Goal: Information Seeking & Learning: Learn about a topic

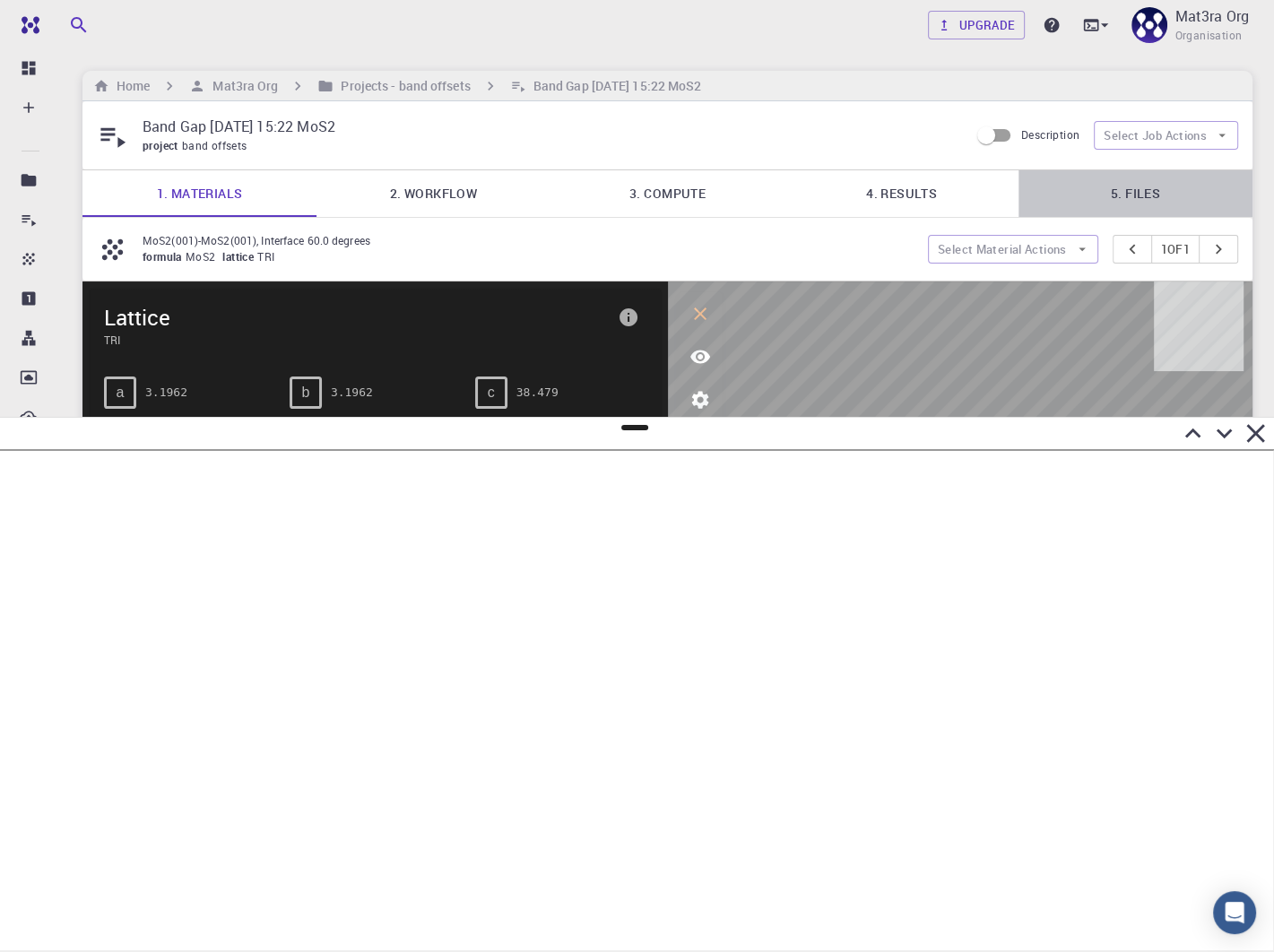
click at [1141, 197] on link "5. Files" at bounding box center [1136, 194] width 234 height 47
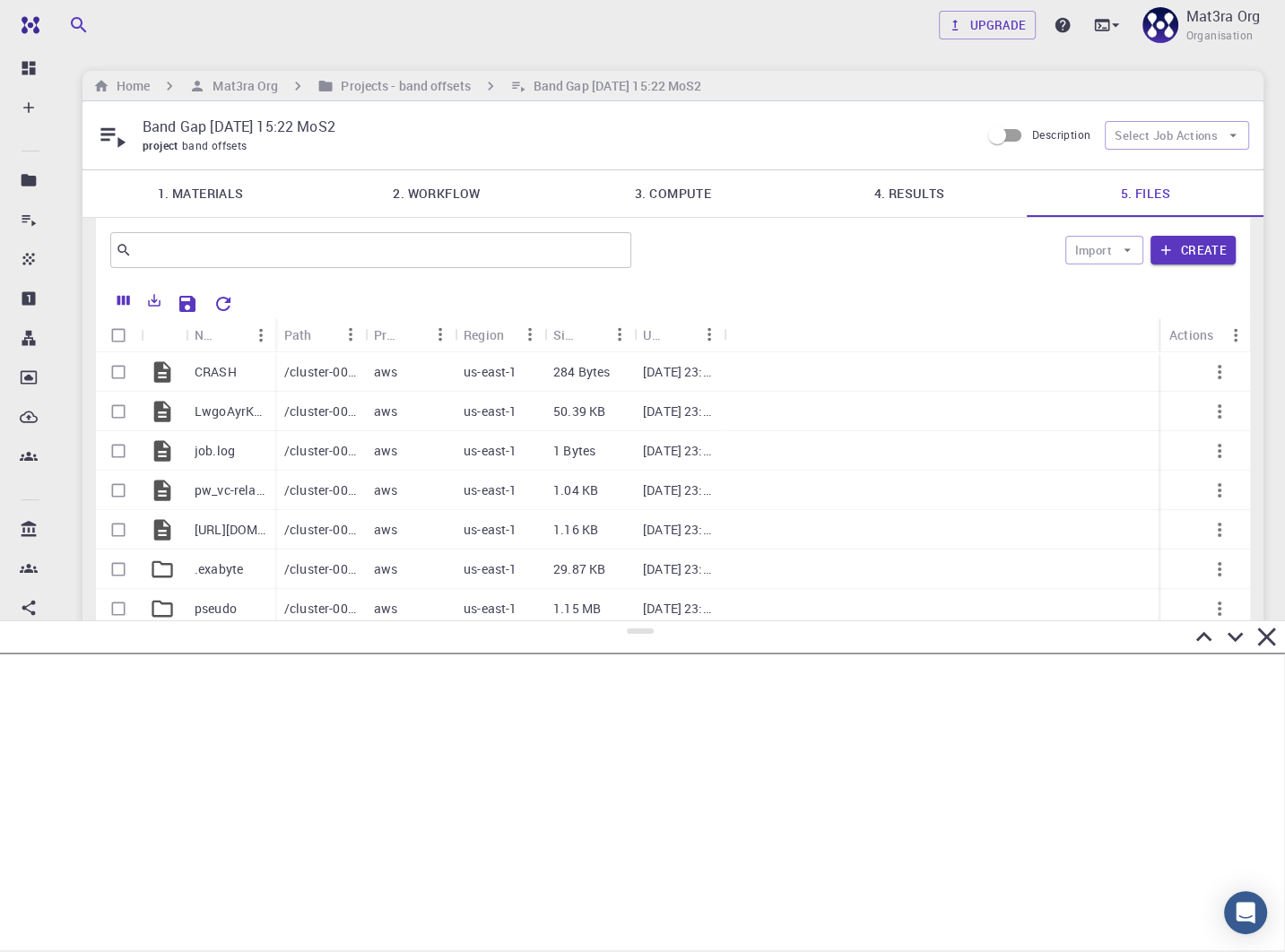
drag, startPoint x: 641, startPoint y: 428, endPoint x: 639, endPoint y: 626, distance: 198.0
click at [639, 626] on div at bounding box center [642, 786] width 1285 height 332
click at [207, 609] on p "pseudo" at bounding box center [215, 608] width 42 height 18
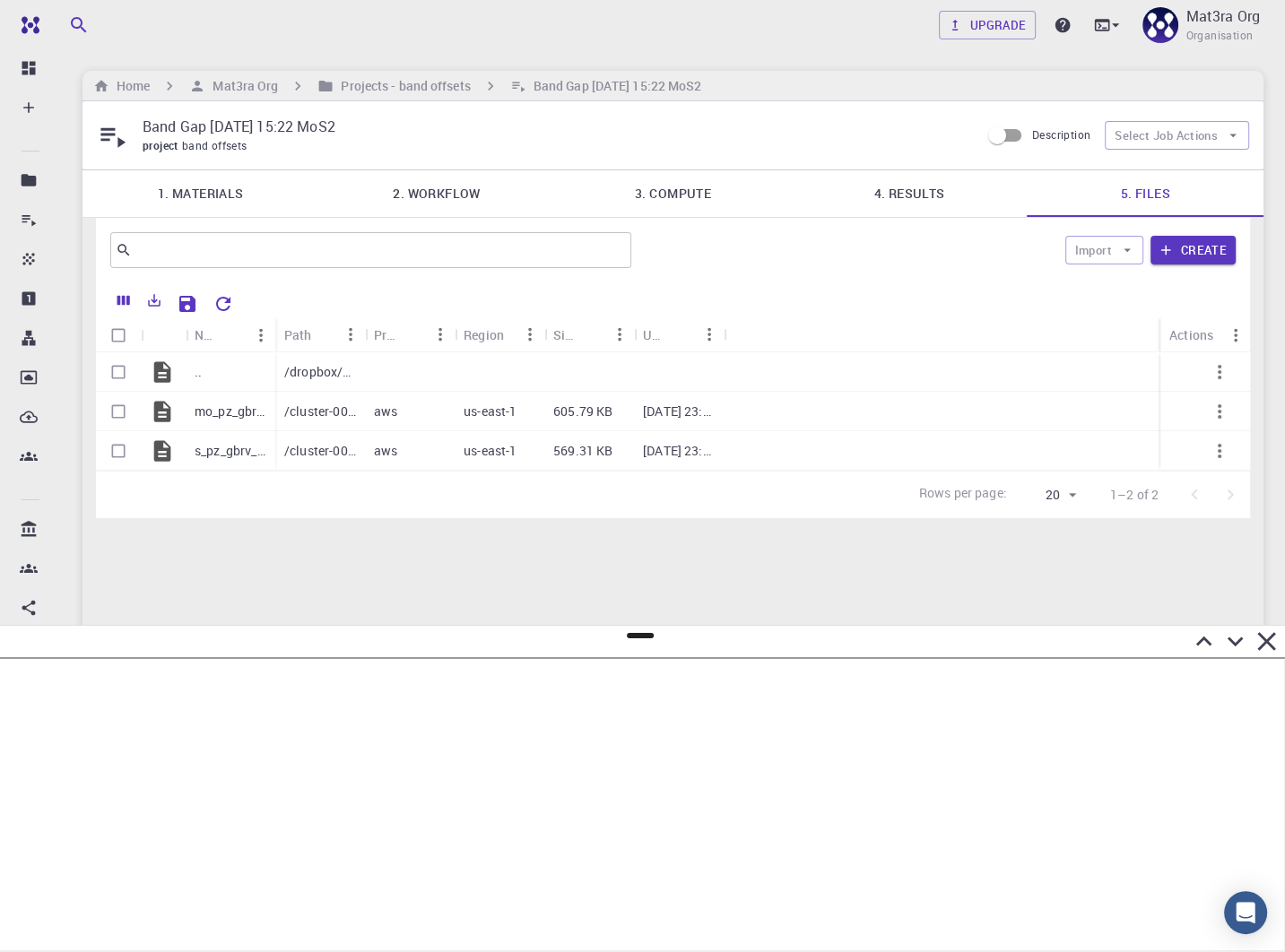
click at [914, 198] on link "4. Results" at bounding box center [909, 194] width 236 height 47
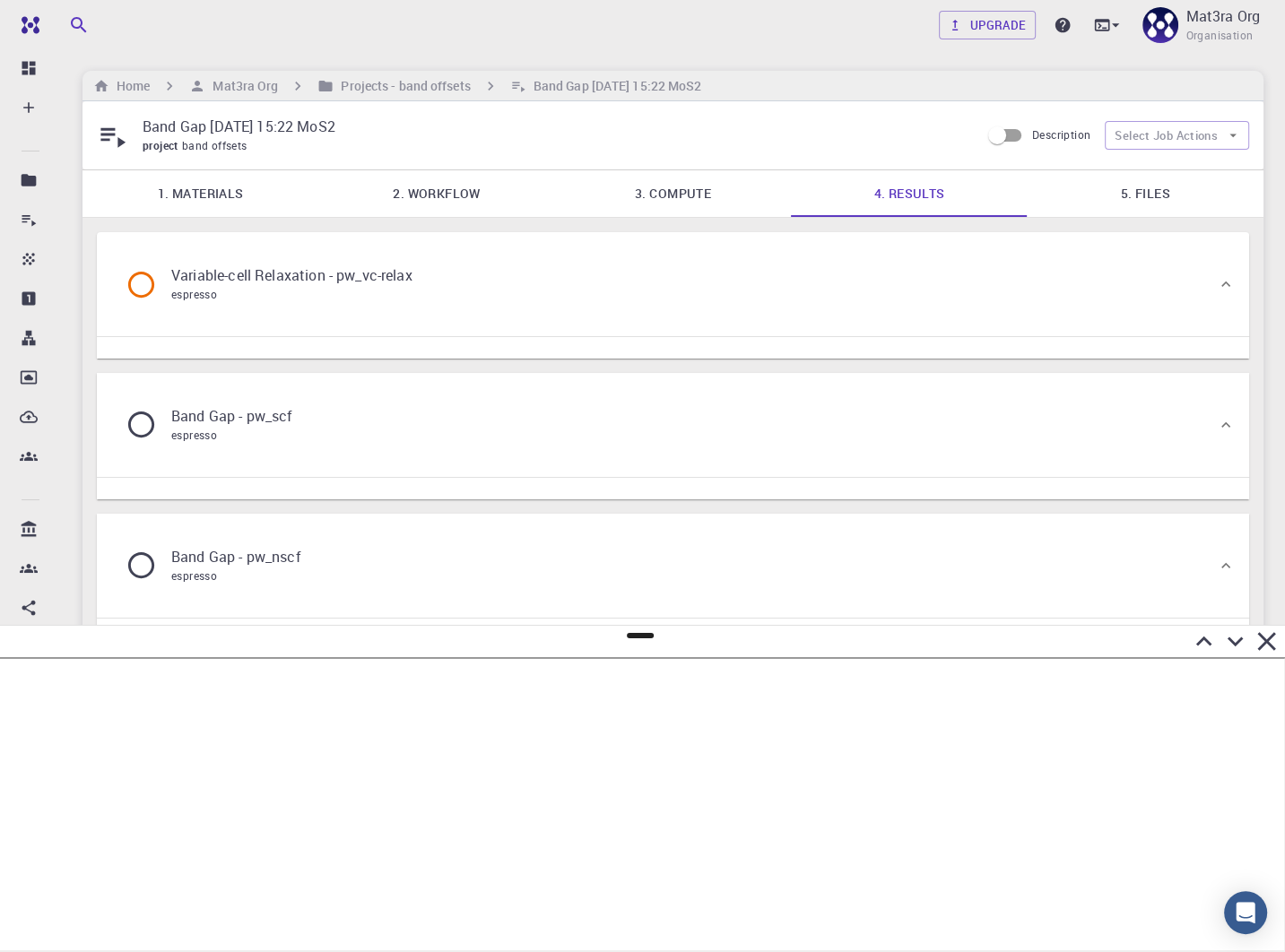
click at [1095, 189] on link "5. Files" at bounding box center [1146, 194] width 236 height 47
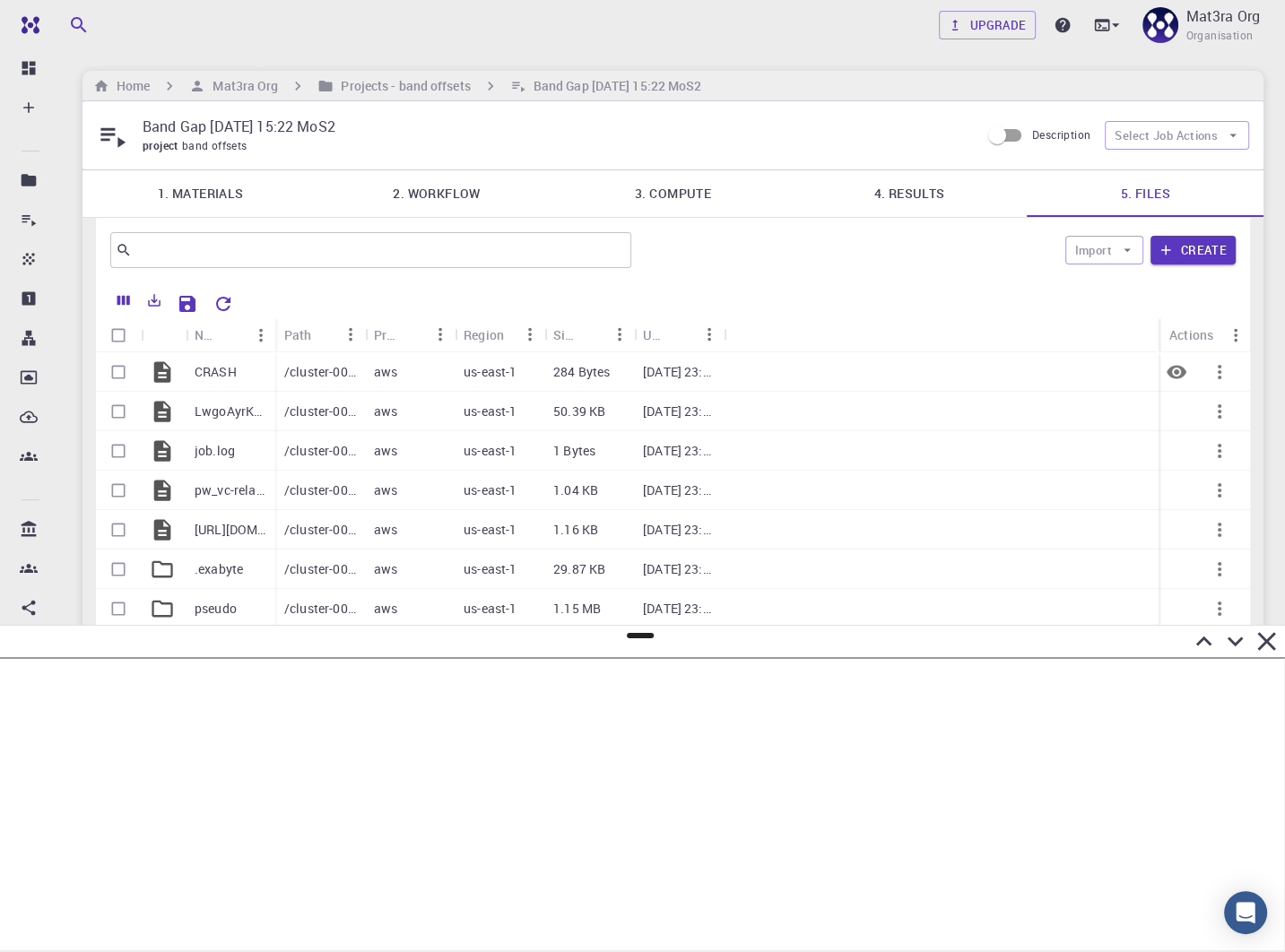
click at [214, 375] on p "CRASH" at bounding box center [215, 372] width 42 height 18
click at [1184, 379] on icon "Preview" at bounding box center [1177, 372] width 22 height 22
click at [1174, 370] on icon "Preview" at bounding box center [1177, 372] width 20 height 14
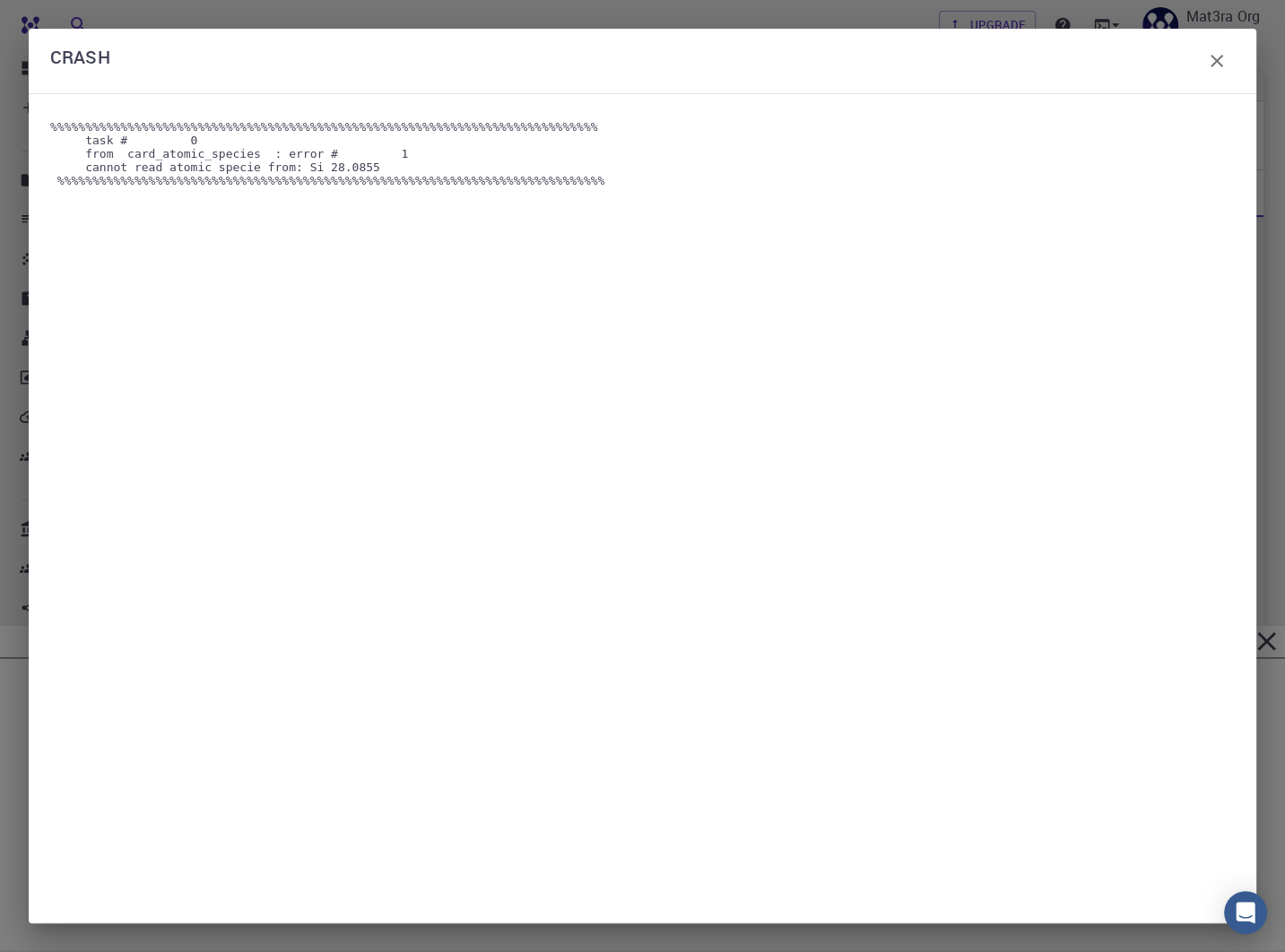
click at [1175, 370] on pre "%%%%%%%%%%%%%%%%%%%%%%%%%%%%%%%%%%%%%%%%%%%%%%%%%%%%%%%%%%%%%%%%%%%%%%%%%%%%%% …" at bounding box center [642, 507] width 1185 height 776
click at [1218, 55] on icon "button" at bounding box center [1217, 61] width 22 height 22
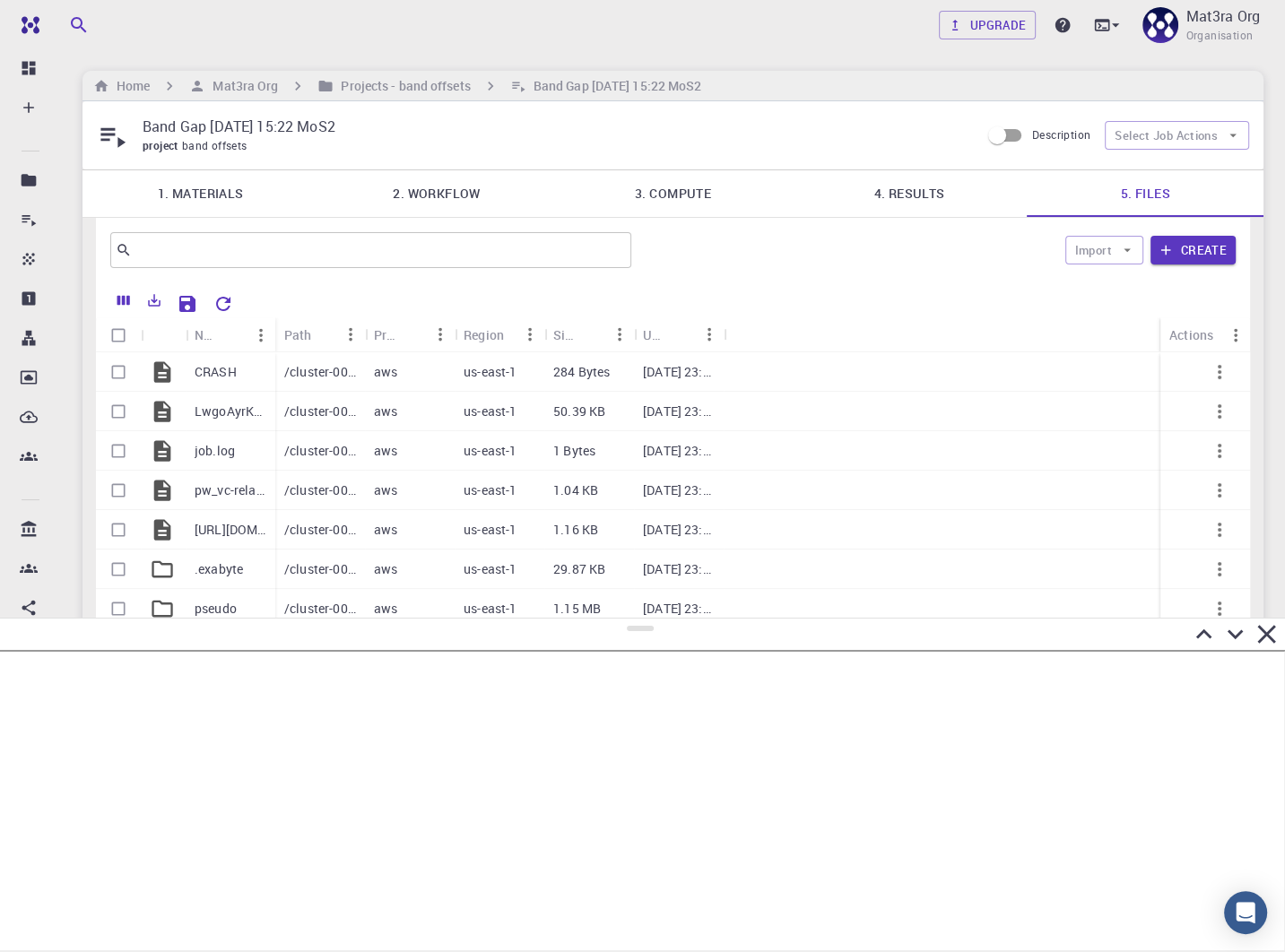
drag, startPoint x: 638, startPoint y: 637, endPoint x: 638, endPoint y: 618, distance: 19.0
click at [638, 618] on div at bounding box center [642, 784] width 1285 height 335
click at [201, 528] on p "[URL][DOMAIN_NAME]" at bounding box center [230, 530] width 72 height 18
click at [1176, 534] on icon "Preview" at bounding box center [1177, 530] width 20 height 14
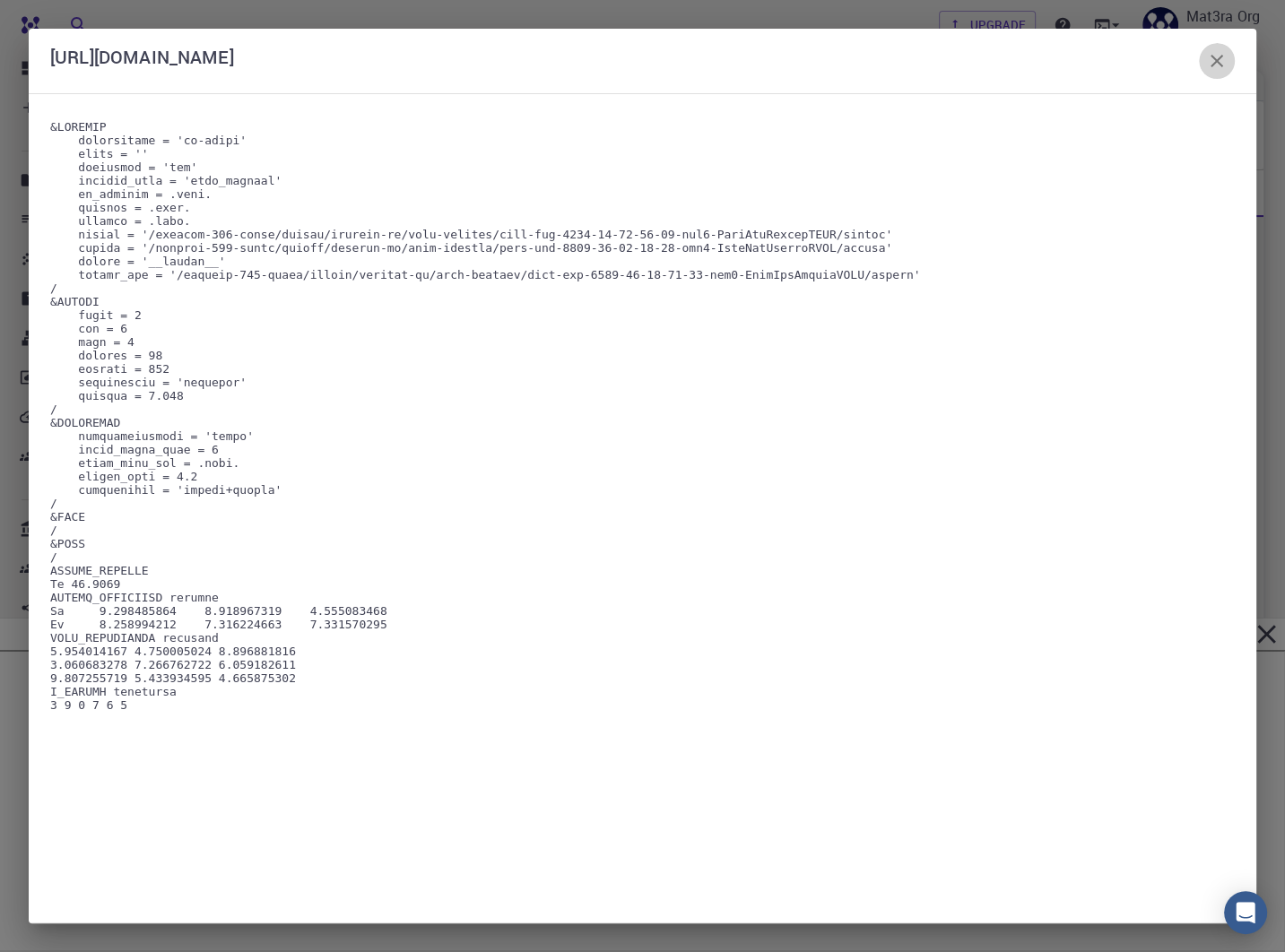
click at [1219, 62] on icon "button" at bounding box center [1217, 61] width 22 height 22
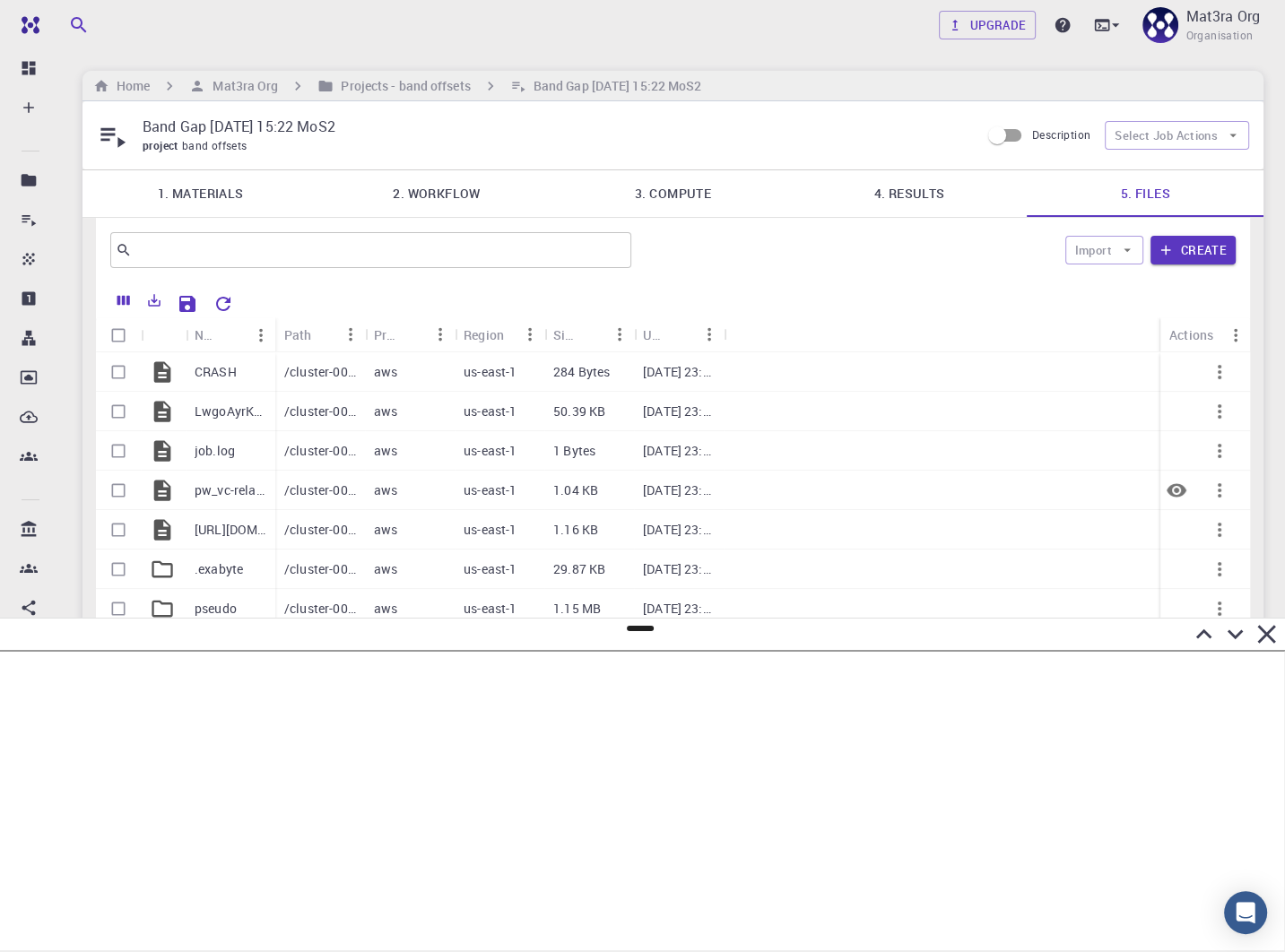
click at [222, 487] on p "pw_vc-relax.out" at bounding box center [230, 491] width 72 height 18
click at [706, 185] on link "3. Compute" at bounding box center [672, 194] width 236 height 47
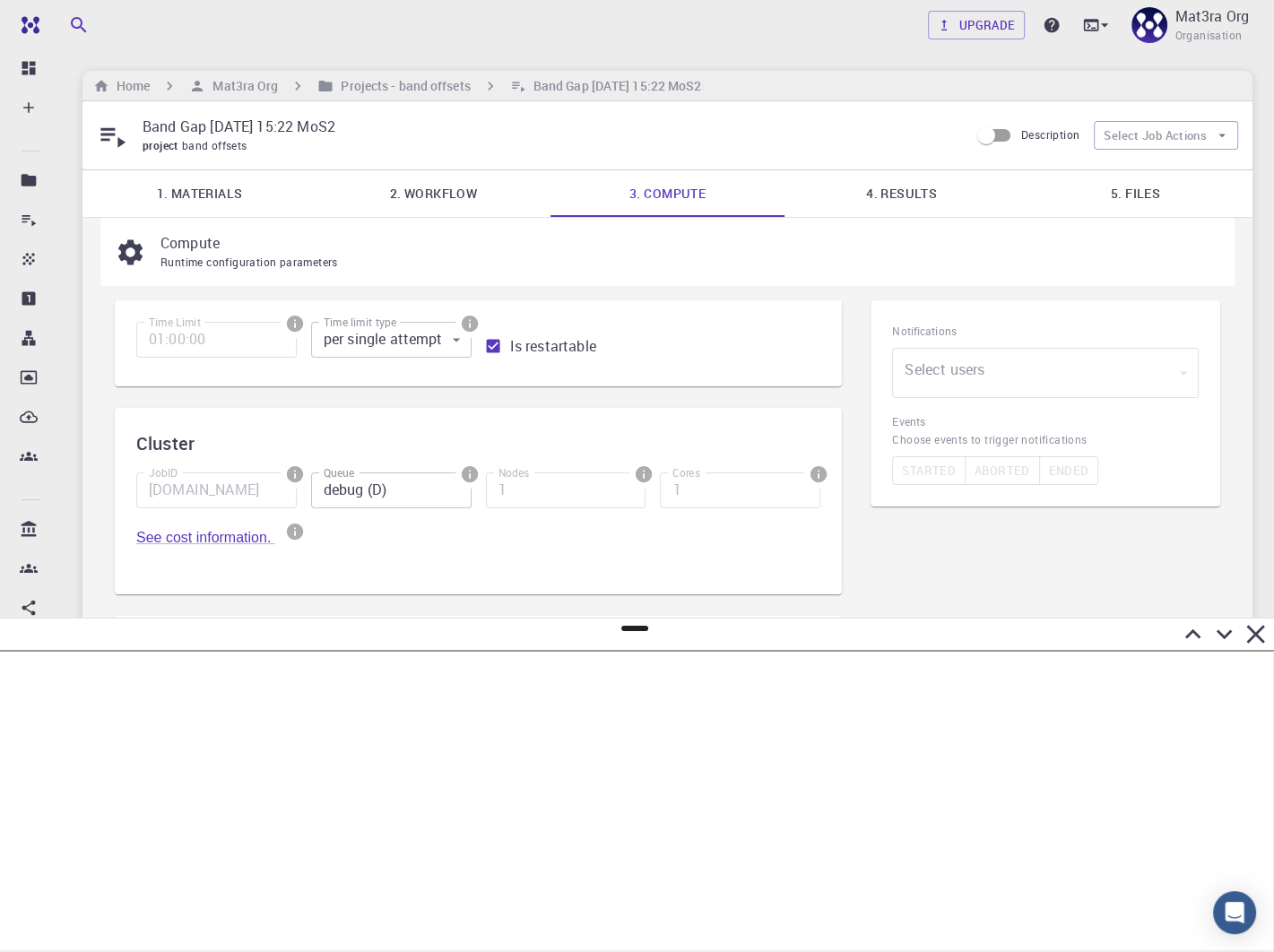
click at [422, 193] on link "2. Workflow" at bounding box center [433, 194] width 234 height 47
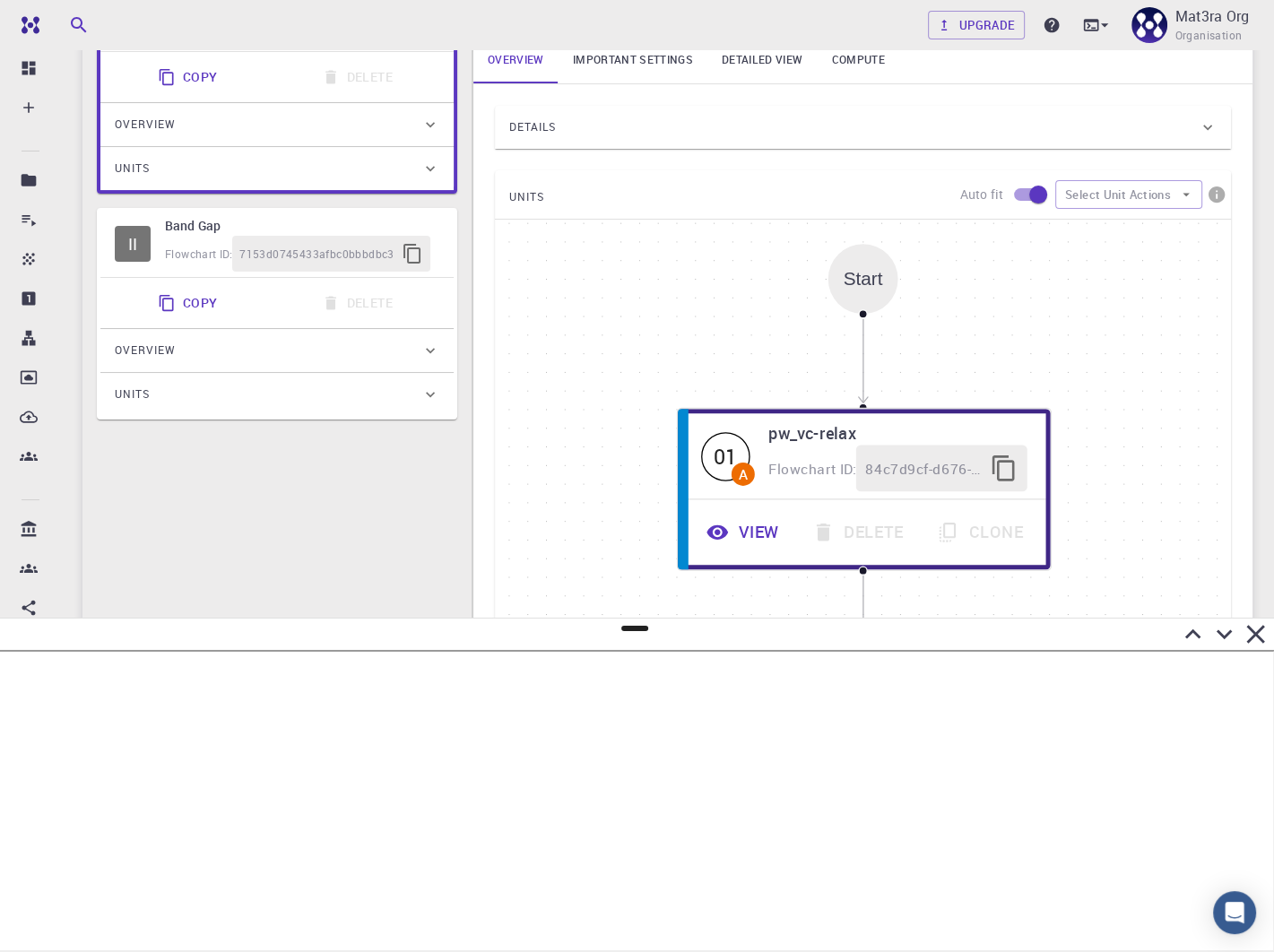
scroll to position [334, 0]
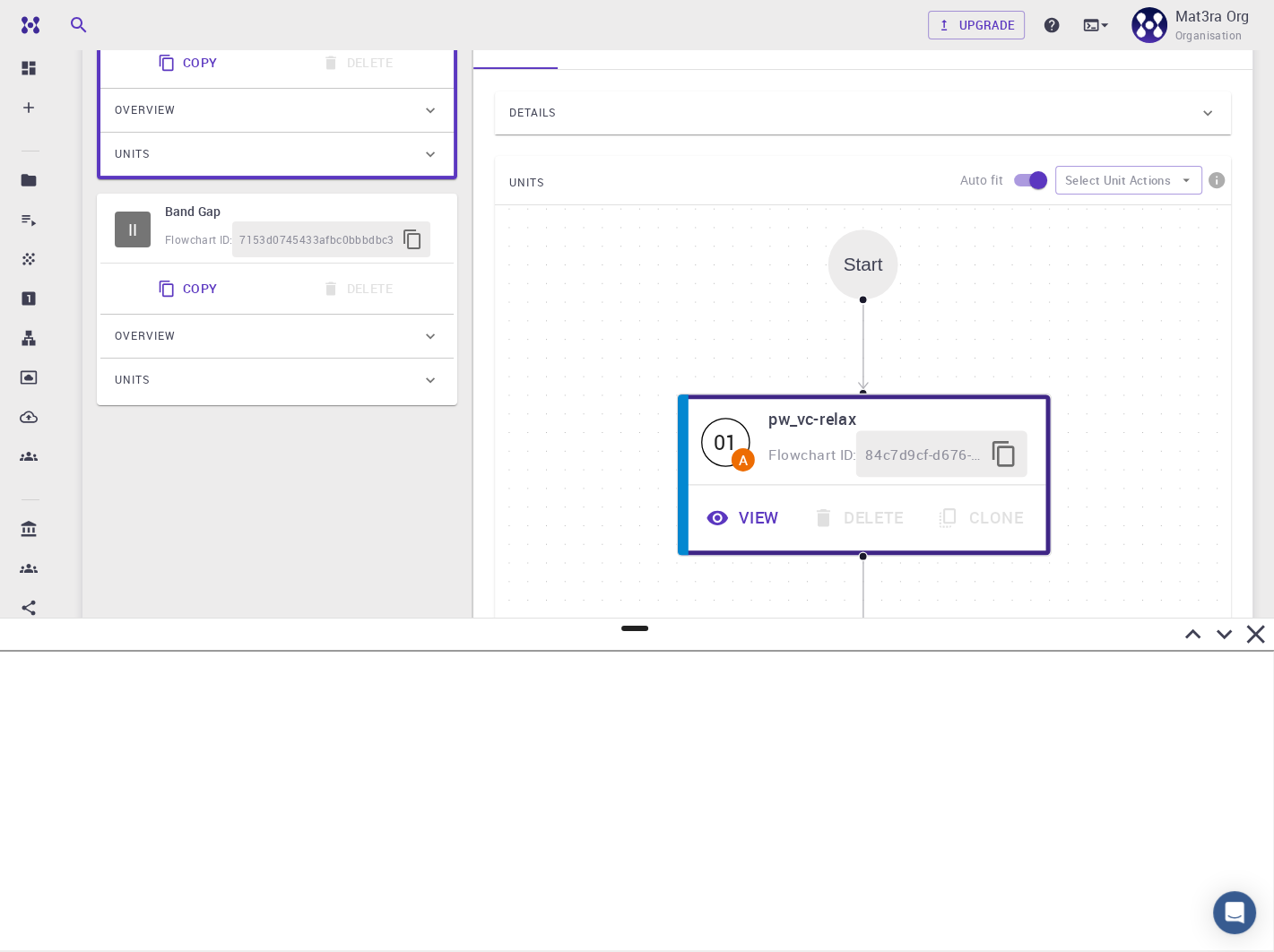
click at [368, 150] on div "Units" at bounding box center [268, 154] width 306 height 28
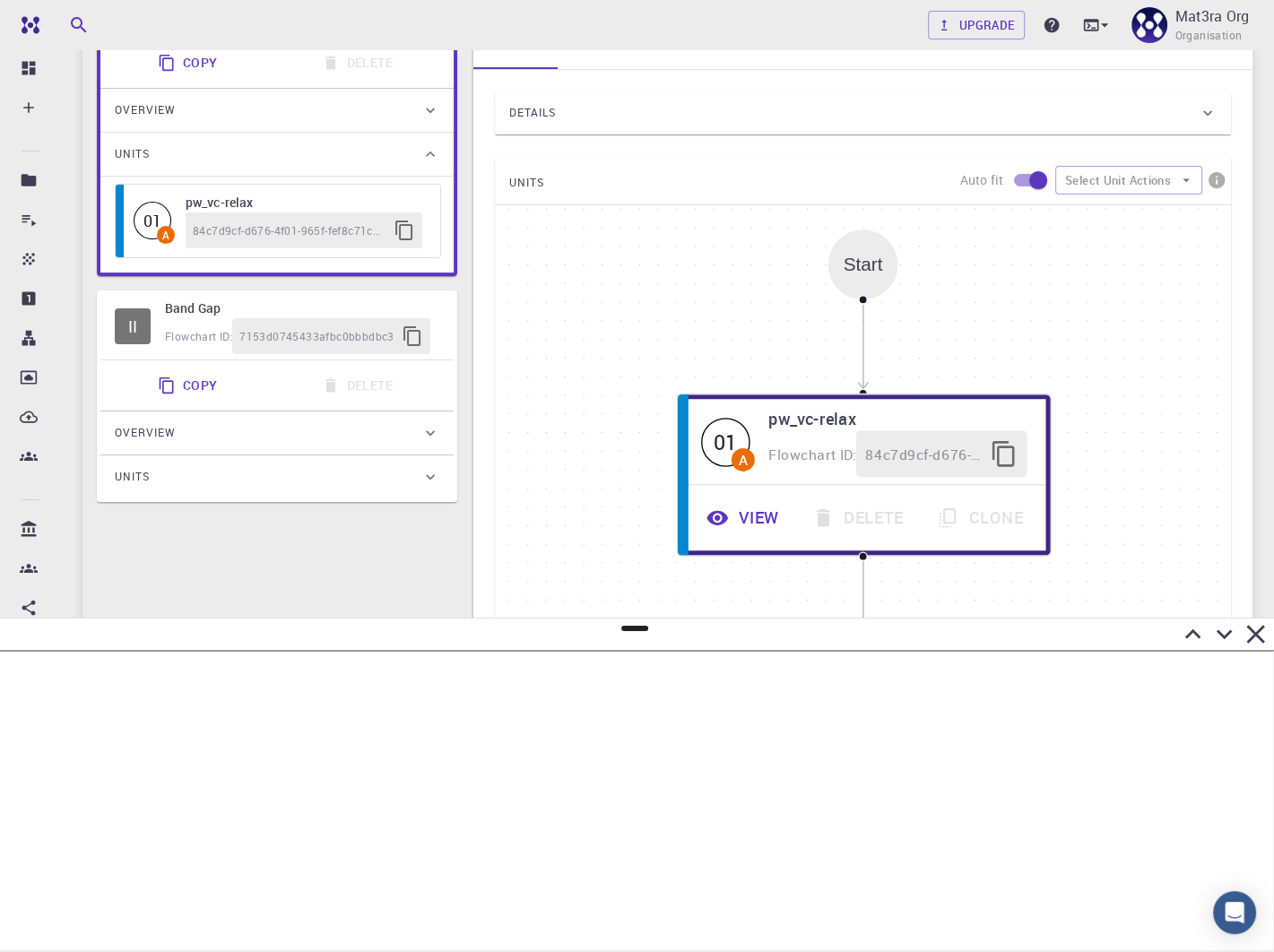
click at [350, 115] on div "Overview" at bounding box center [268, 110] width 306 height 28
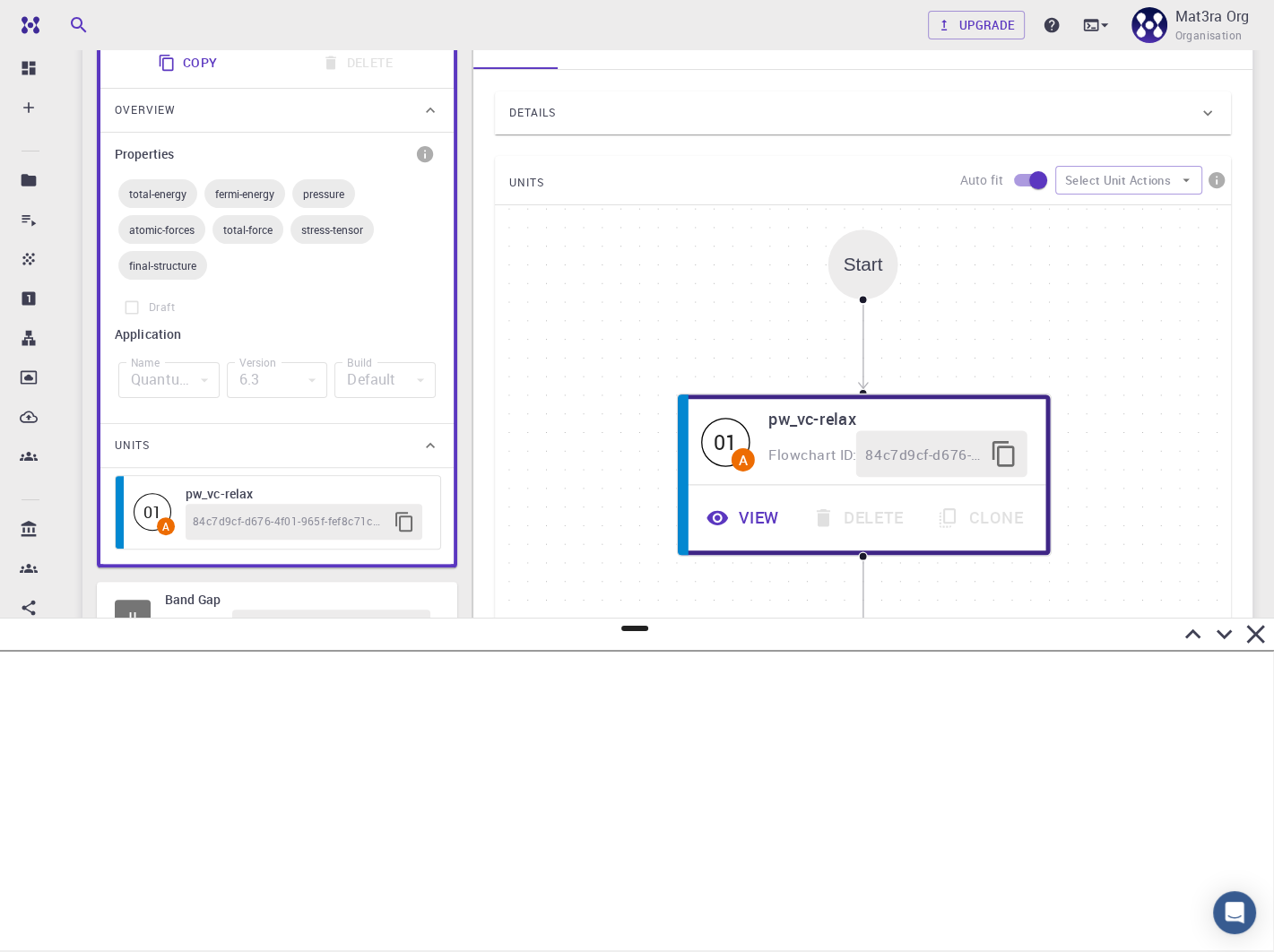
click at [350, 115] on div "Overview" at bounding box center [268, 110] width 306 height 28
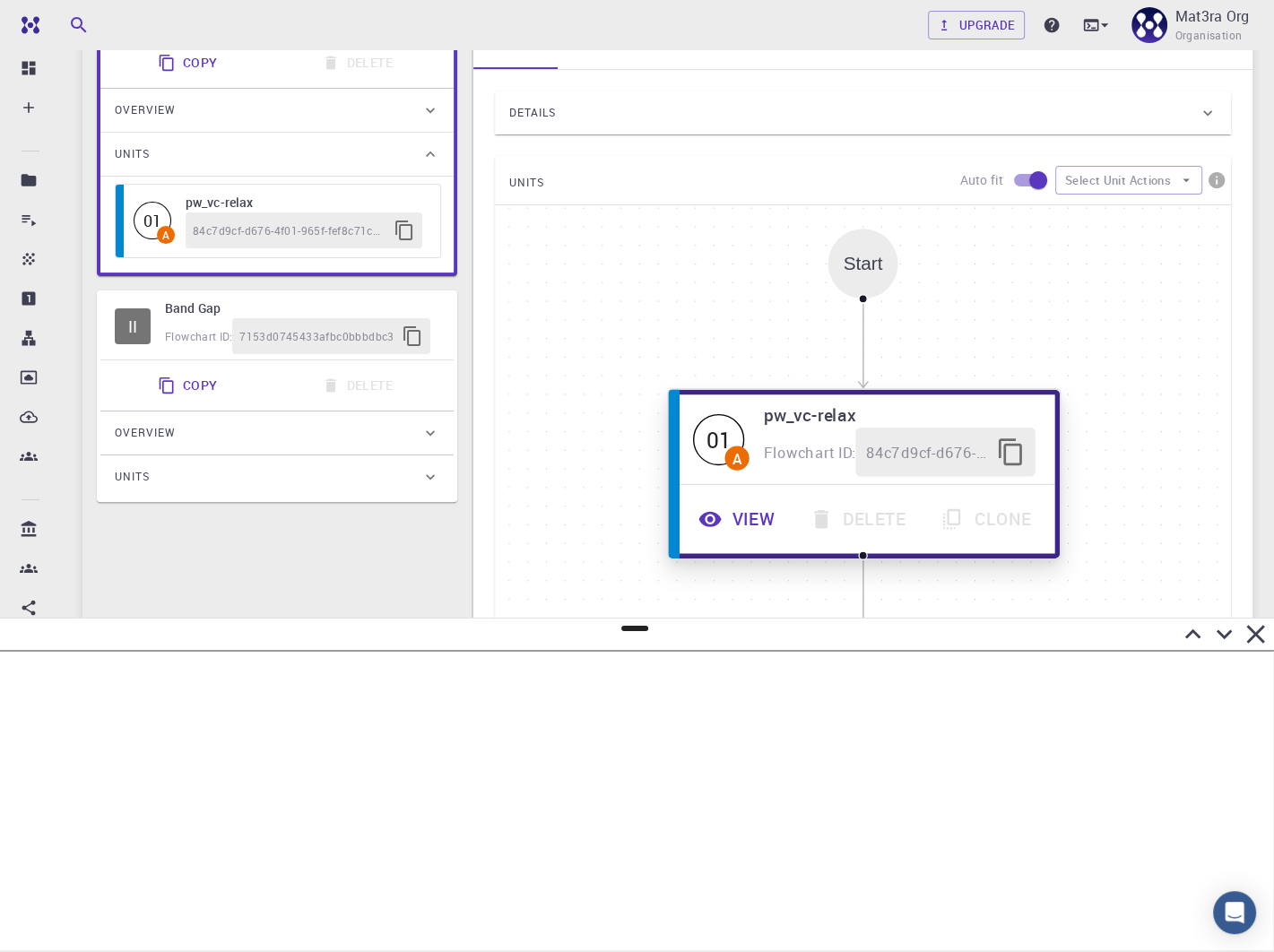
click at [743, 527] on button "View" at bounding box center [738, 519] width 111 height 49
click at [720, 516] on icon "button" at bounding box center [710, 519] width 23 height 16
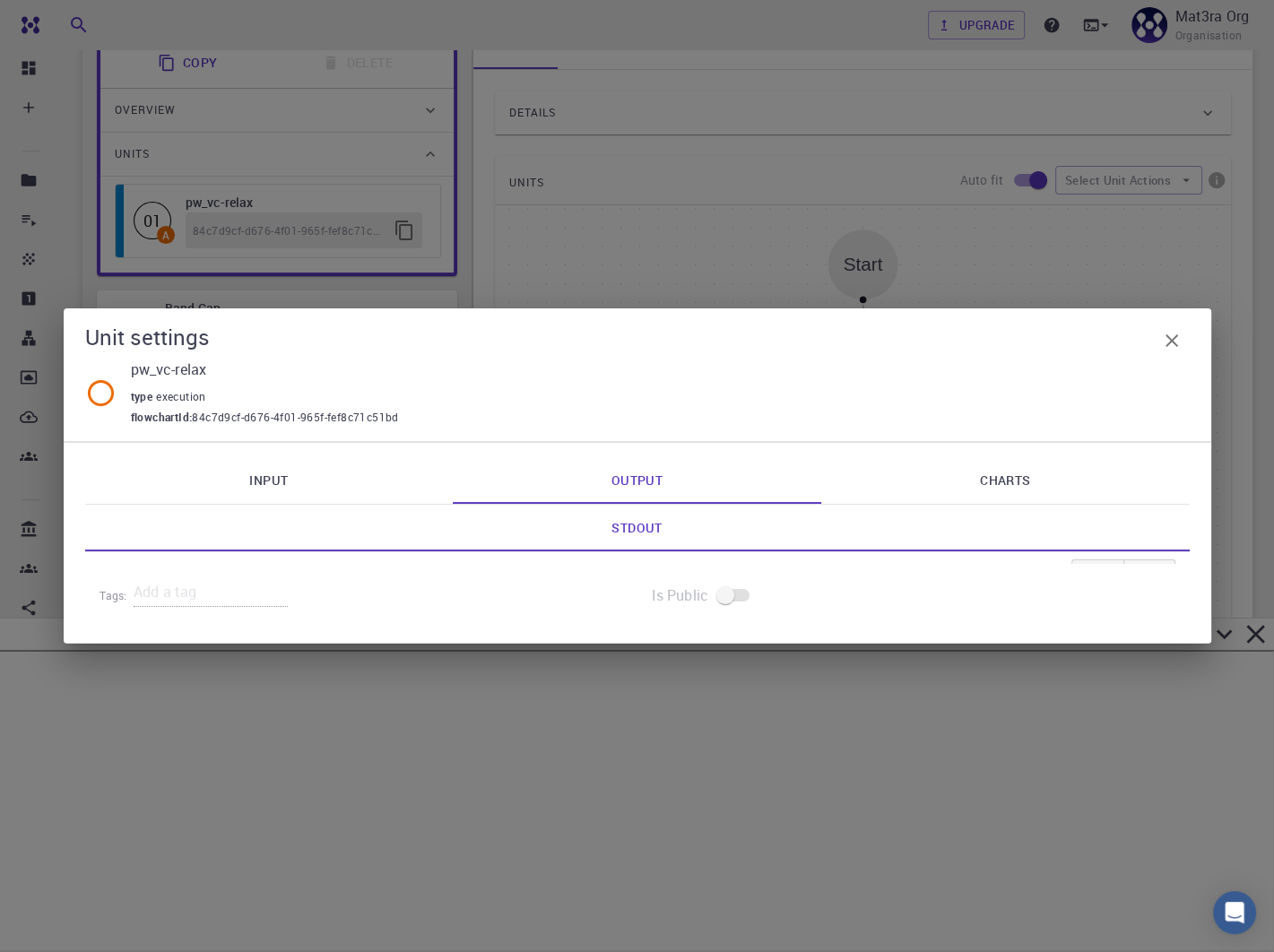
scroll to position [349, 0]
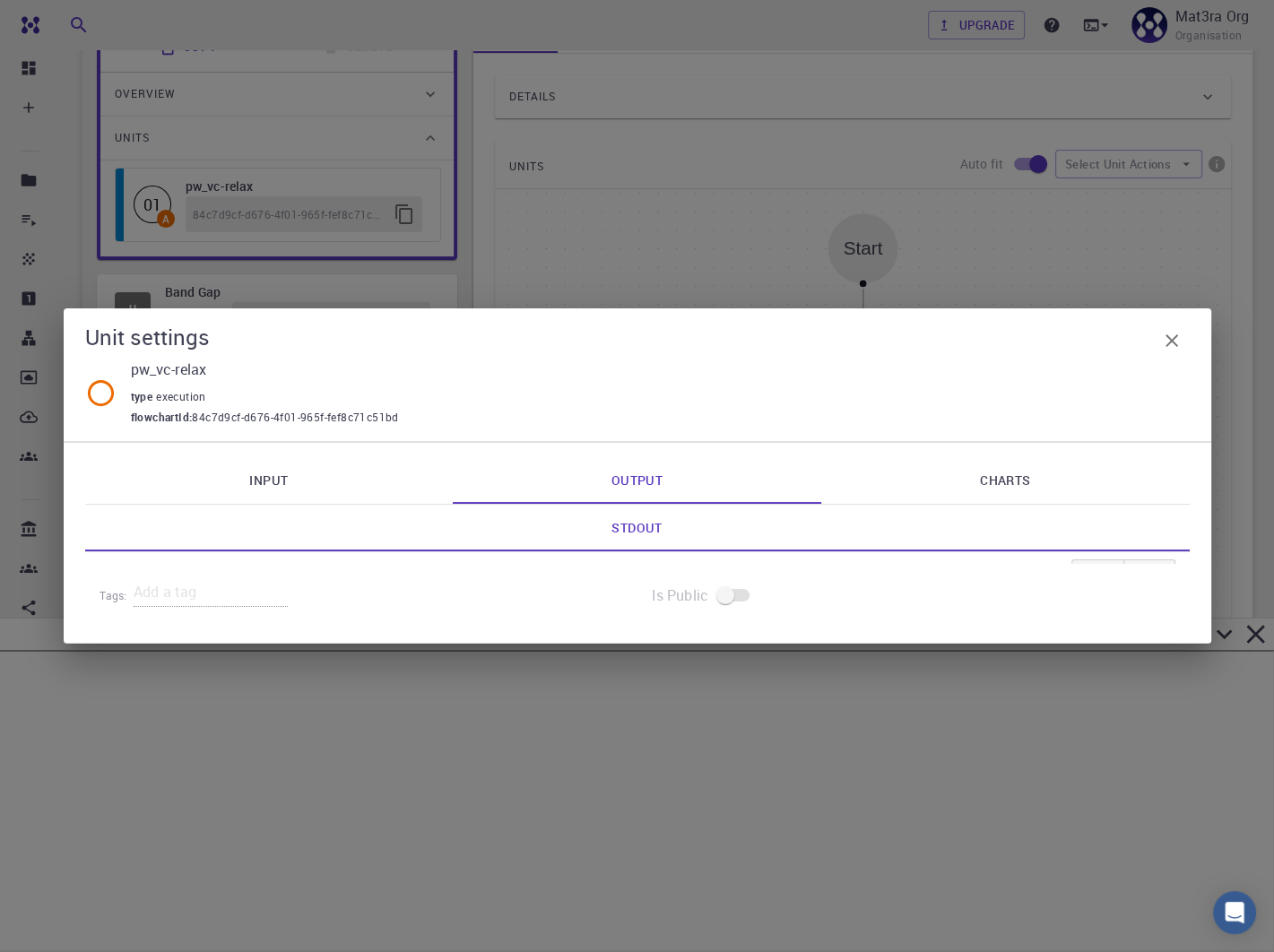
click at [1222, 632] on div "Unit settings pw_vc-relax type execution flowchartId : 84c7d9cf-d676-4f01-965f-…" at bounding box center [637, 476] width 1274 height 952
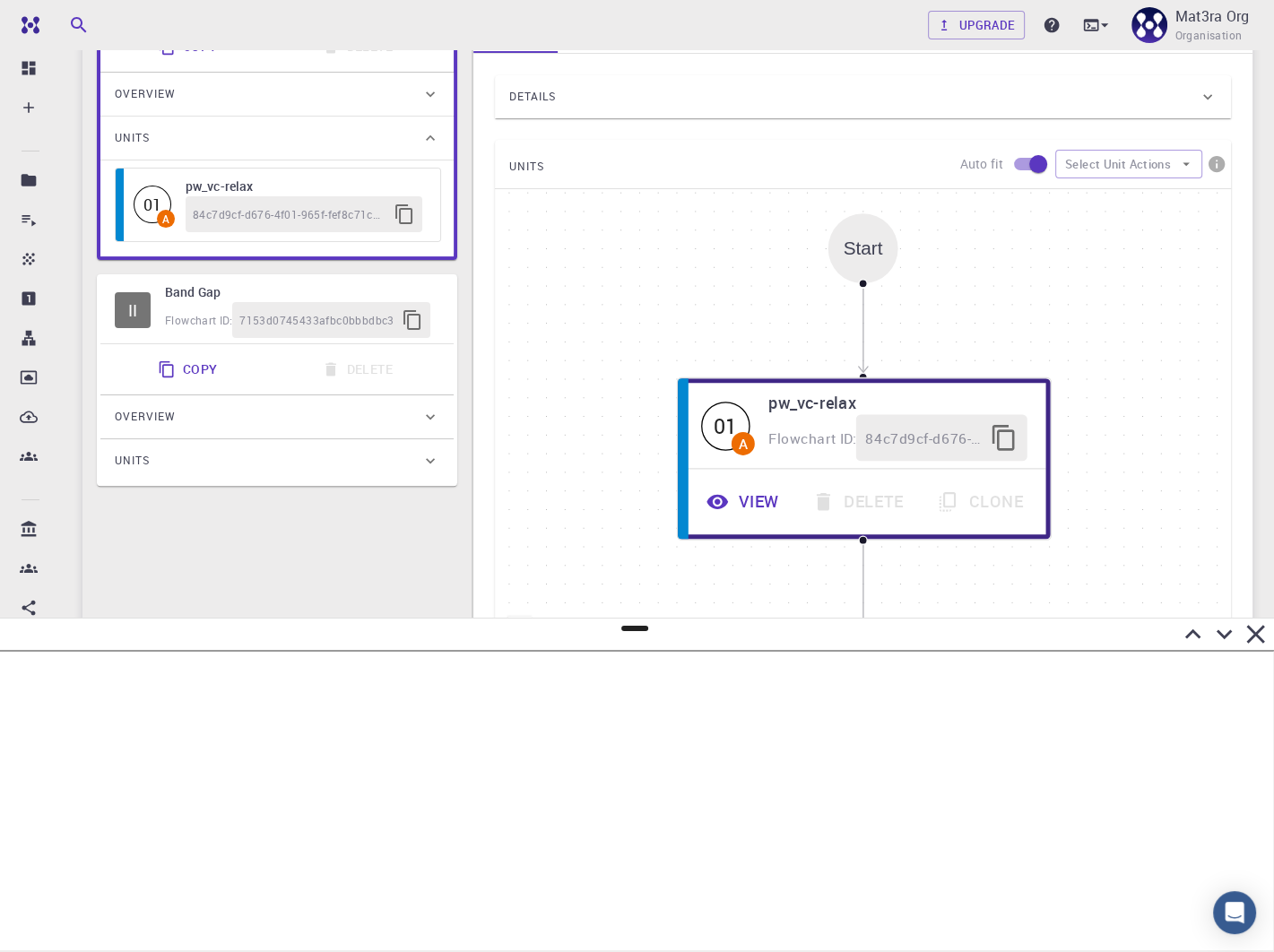
click at [1222, 633] on icon at bounding box center [1224, 634] width 31 height 31
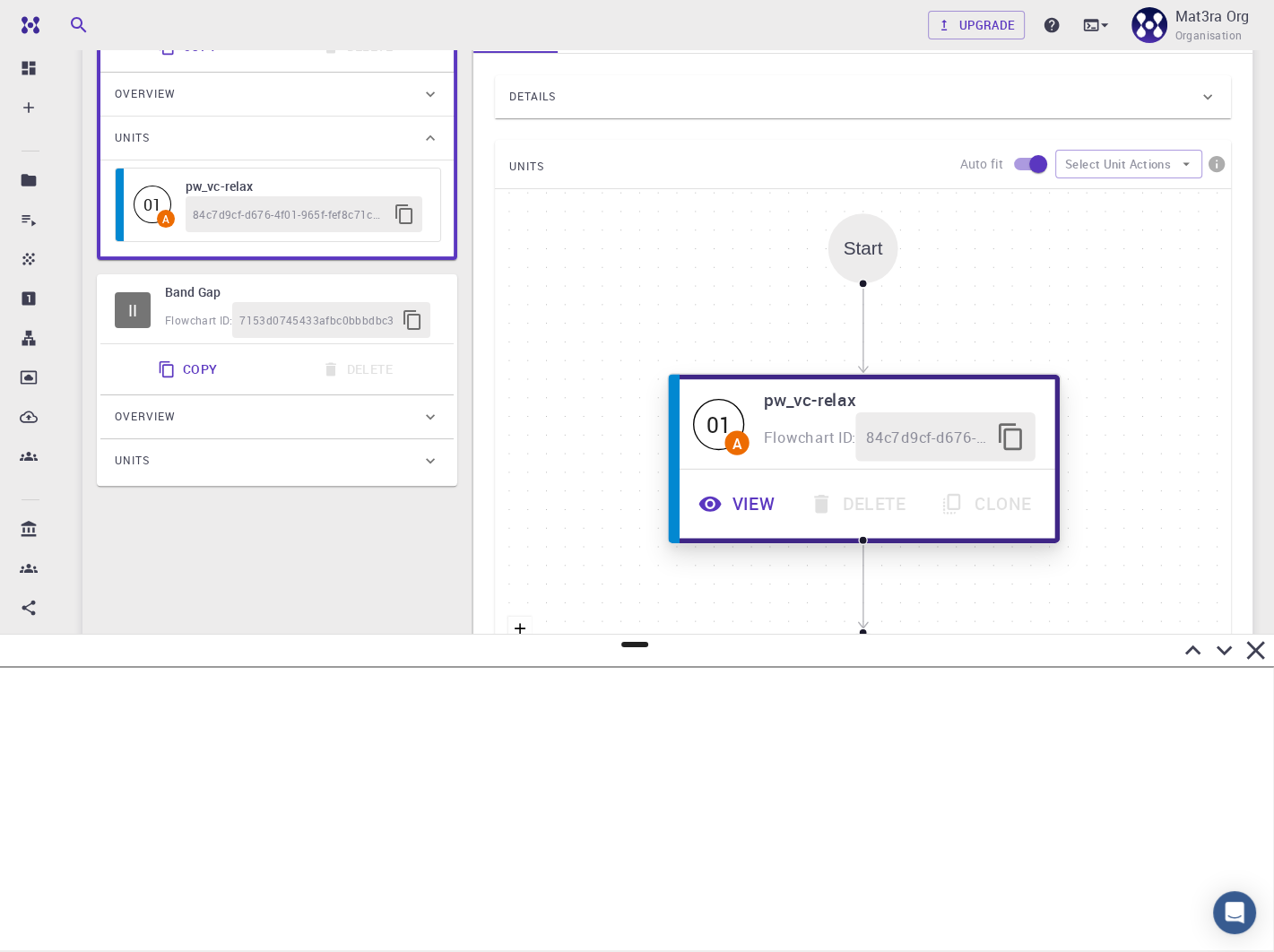
click at [725, 502] on button "View" at bounding box center [738, 504] width 111 height 49
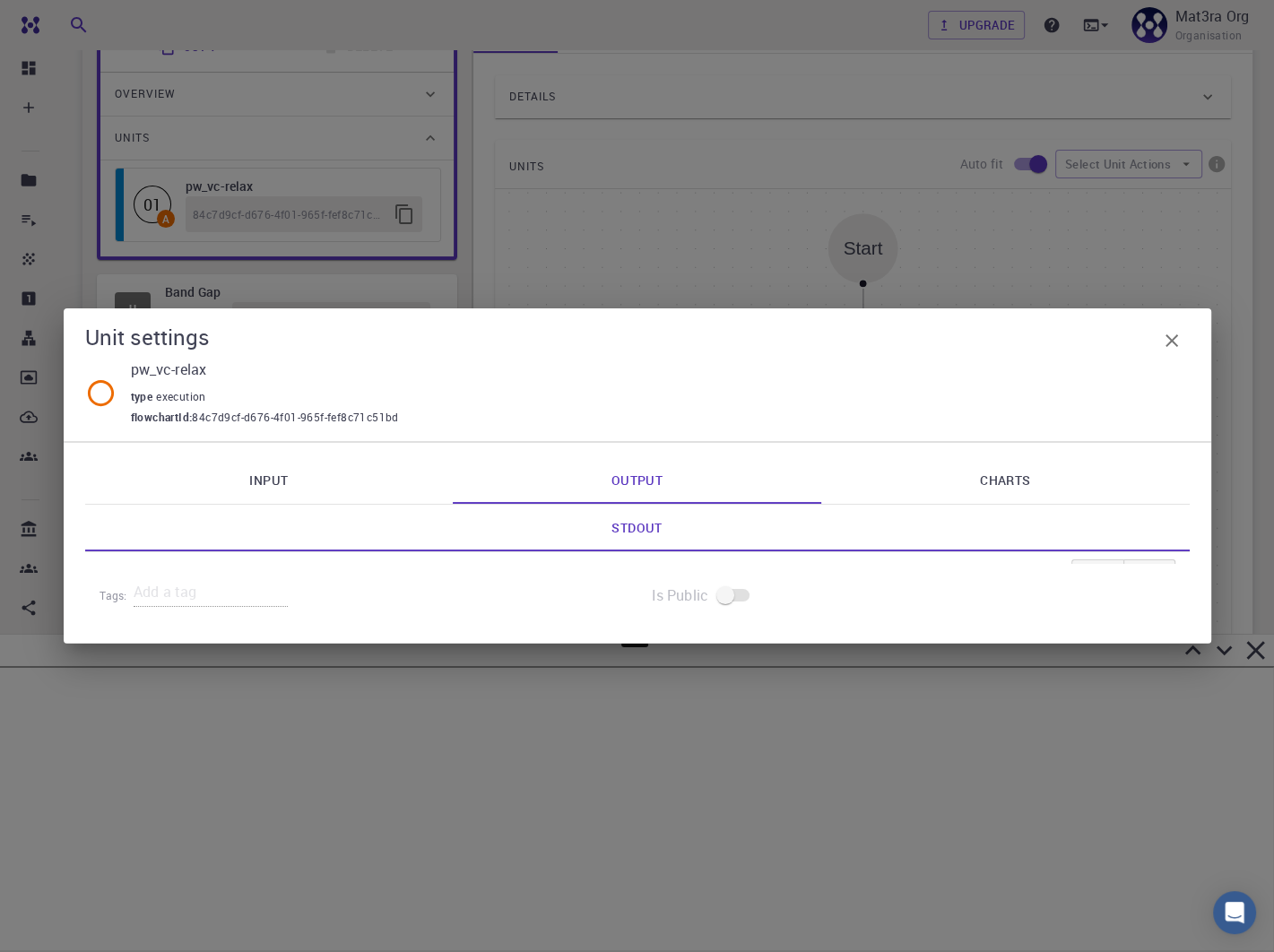
click at [287, 487] on link "Input" at bounding box center [269, 481] width 368 height 47
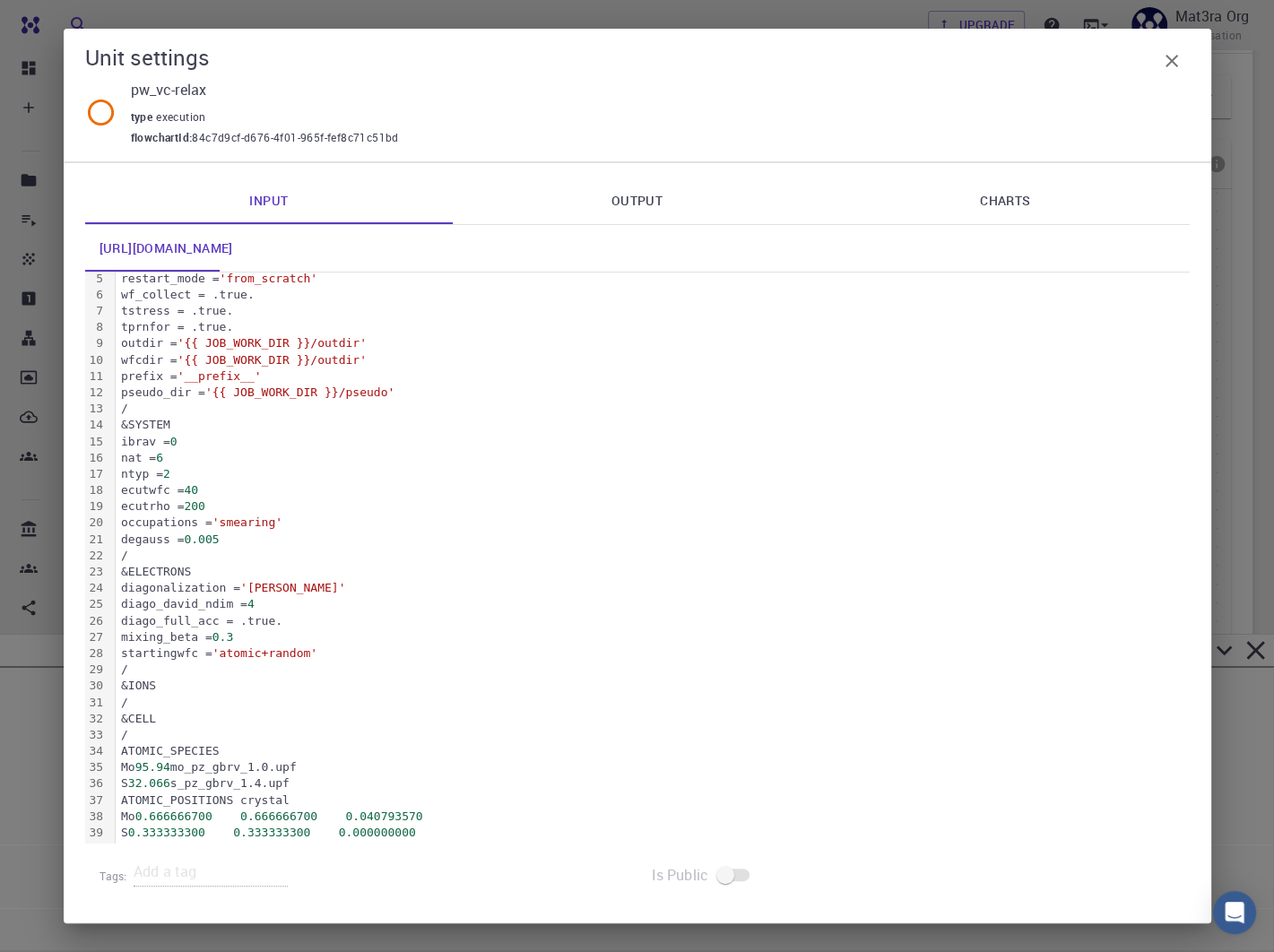
scroll to position [0, 0]
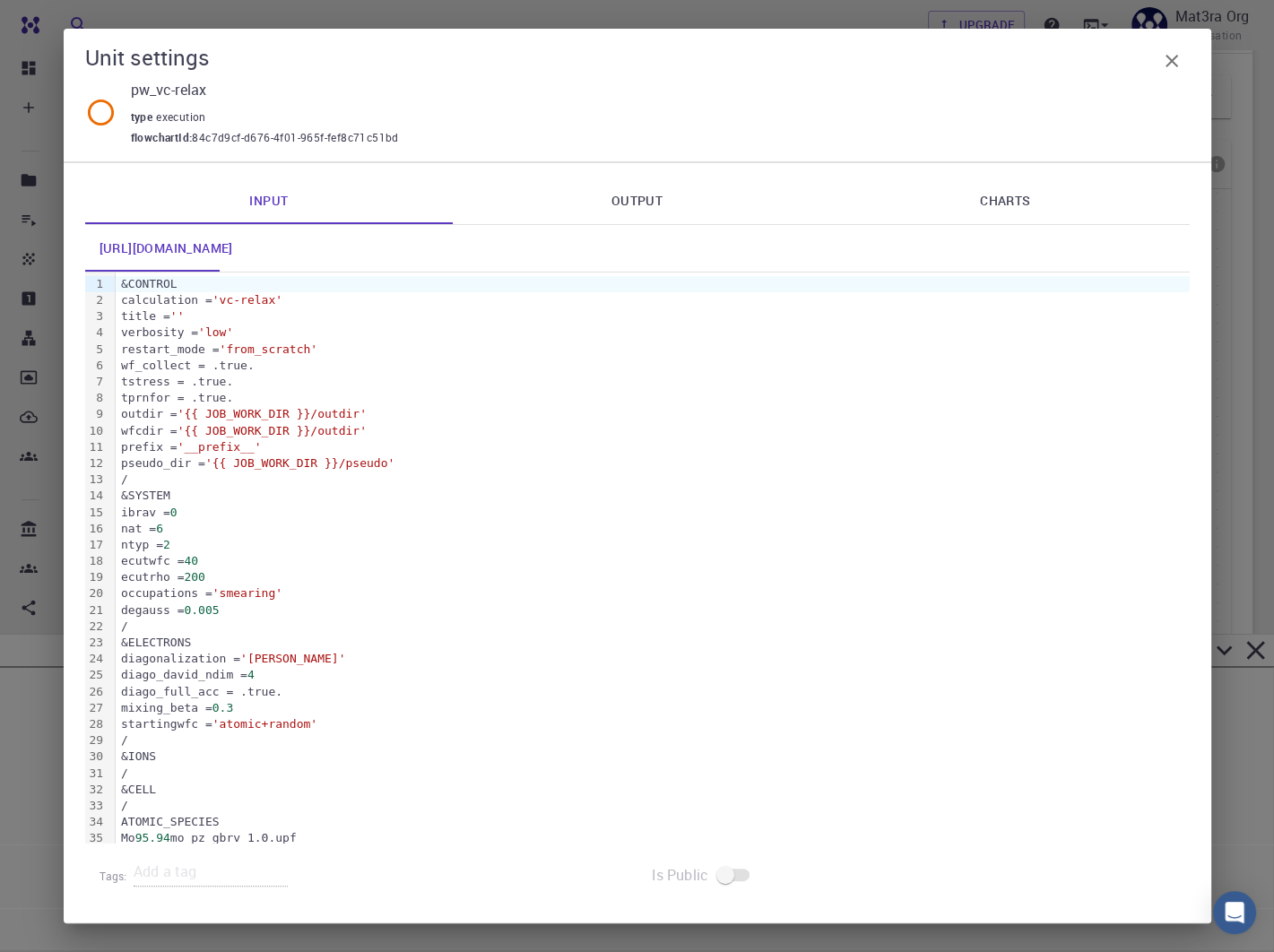
click at [641, 196] on link "Output" at bounding box center [636, 201] width 368 height 47
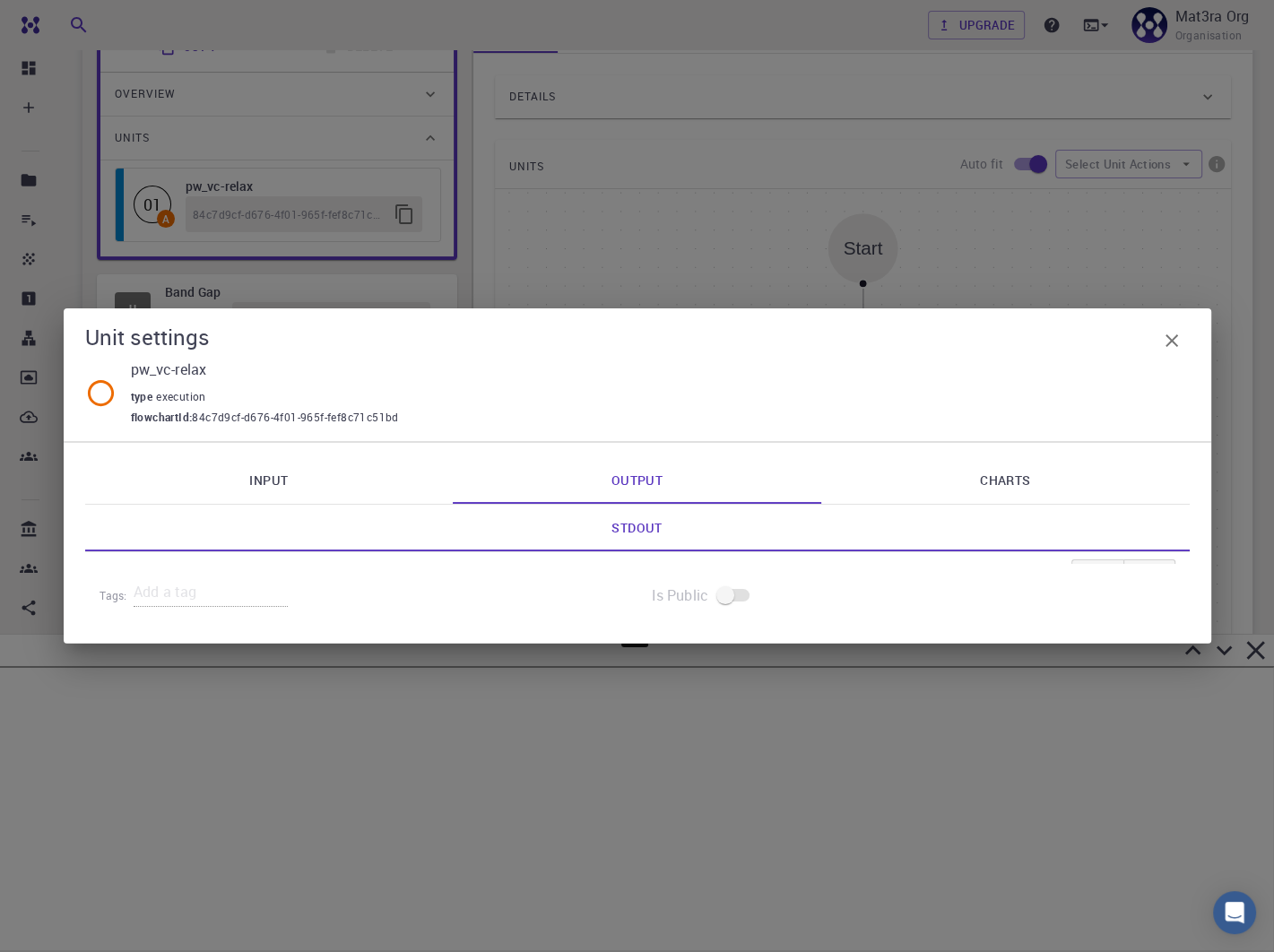
click at [932, 471] on link "Charts" at bounding box center [1005, 481] width 368 height 47
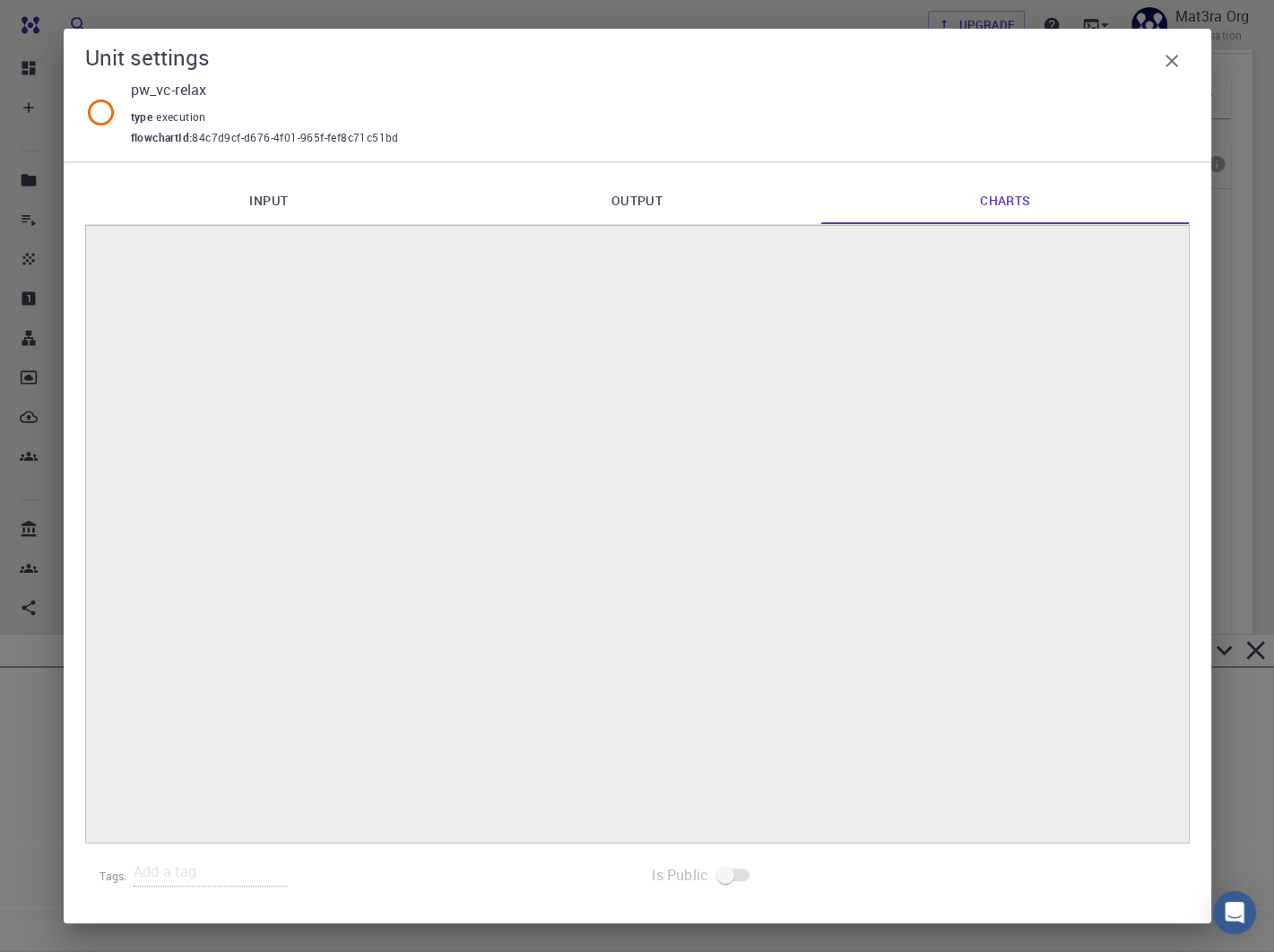
click at [1176, 61] on icon "button" at bounding box center [1172, 61] width 22 height 22
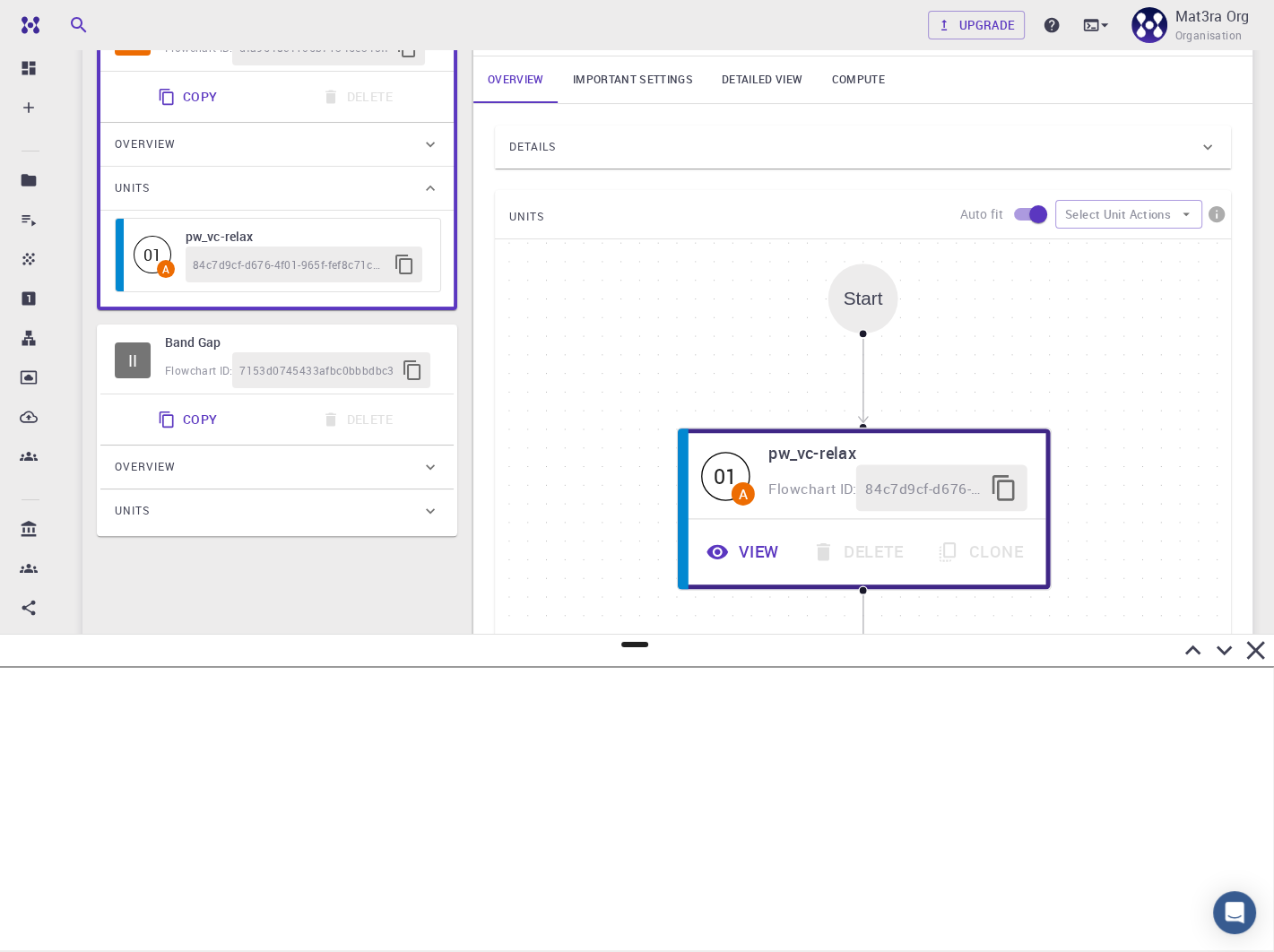
scroll to position [292, 0]
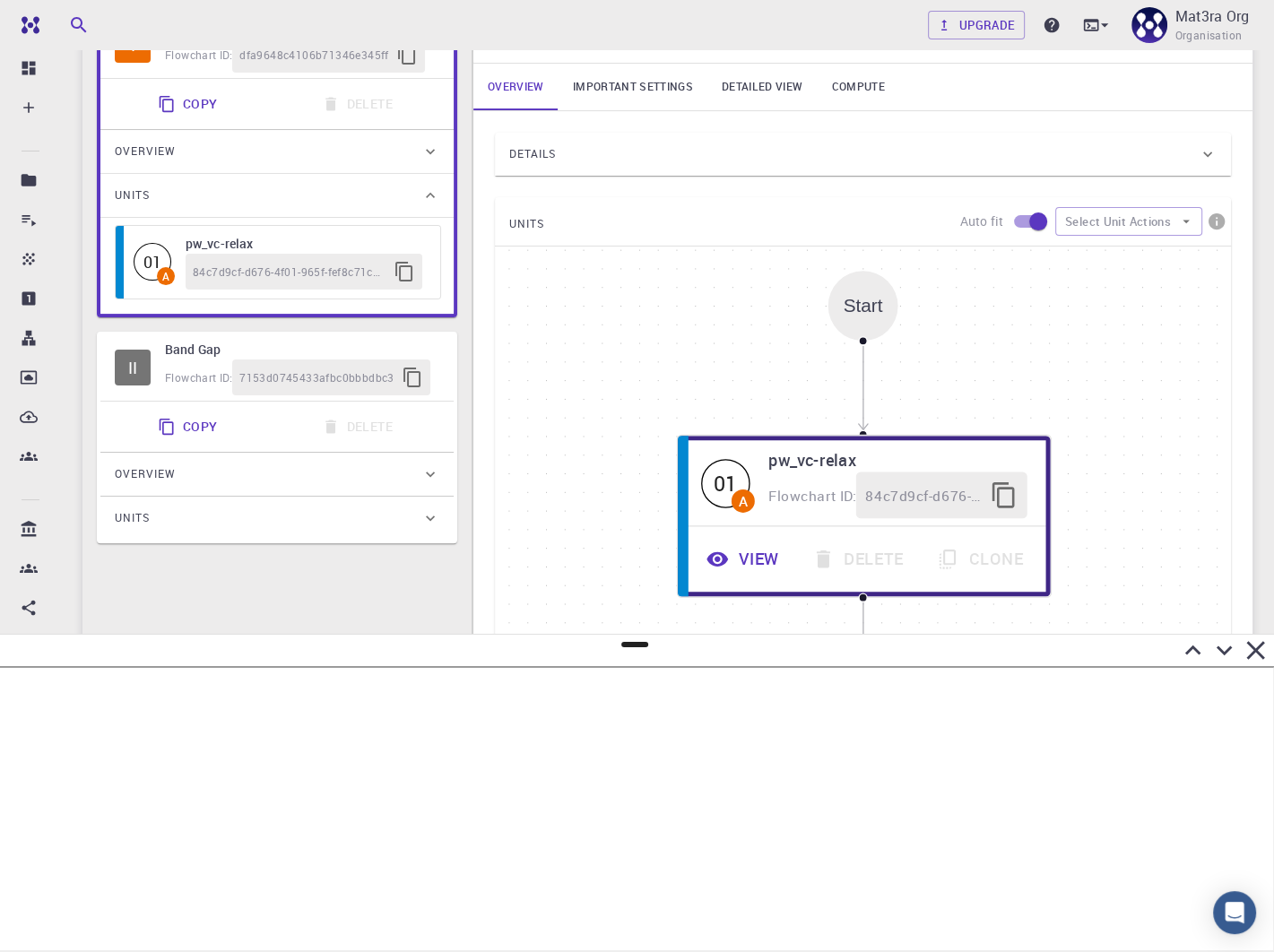
click at [206, 245] on h6 "pw_vc-relax" at bounding box center [303, 243] width 237 height 20
click at [186, 359] on div "Flowchart ID: 7153d0745433afbc0bbbdbc3" at bounding box center [302, 377] width 275 height 36
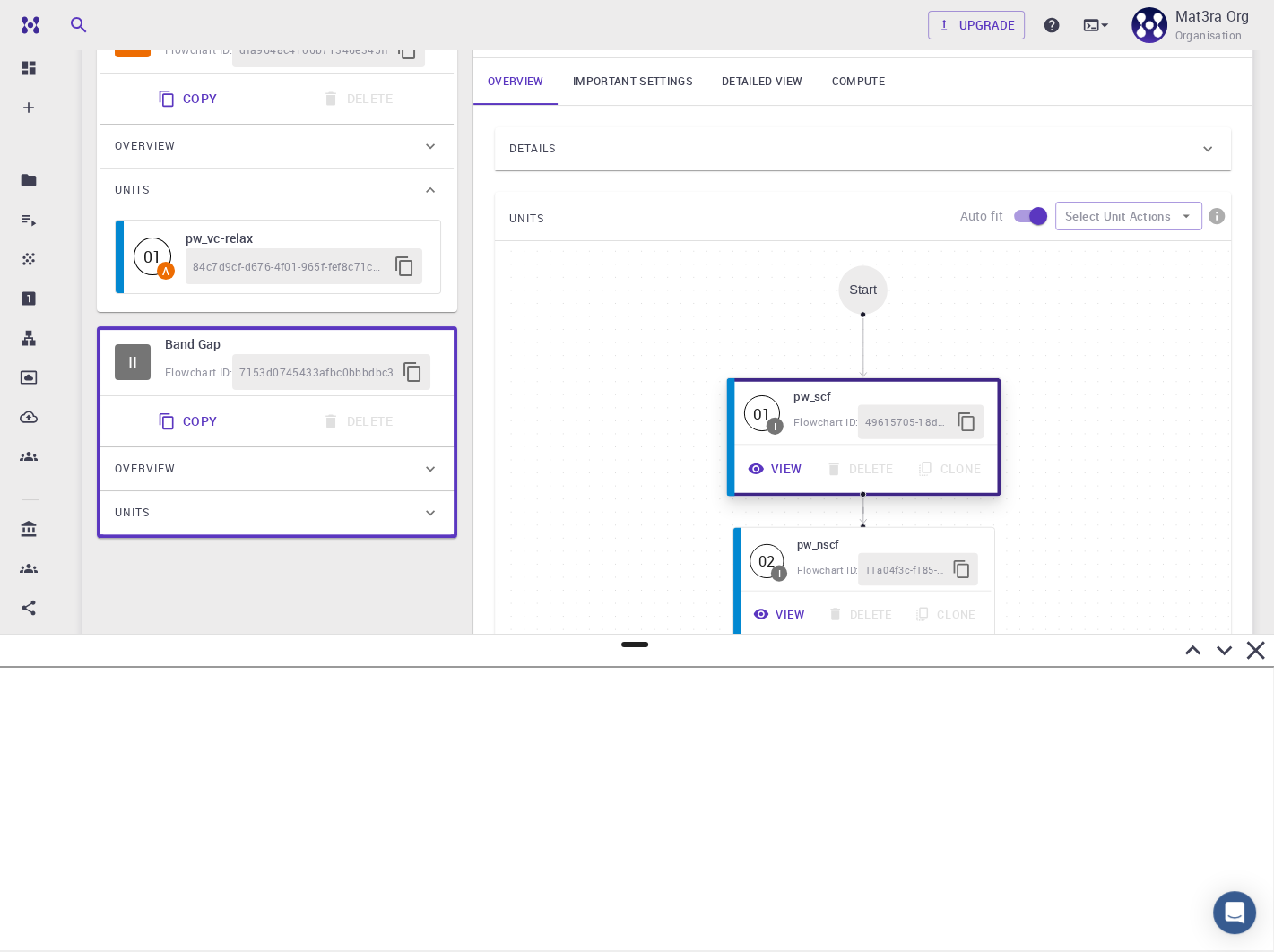
scroll to position [349, 0]
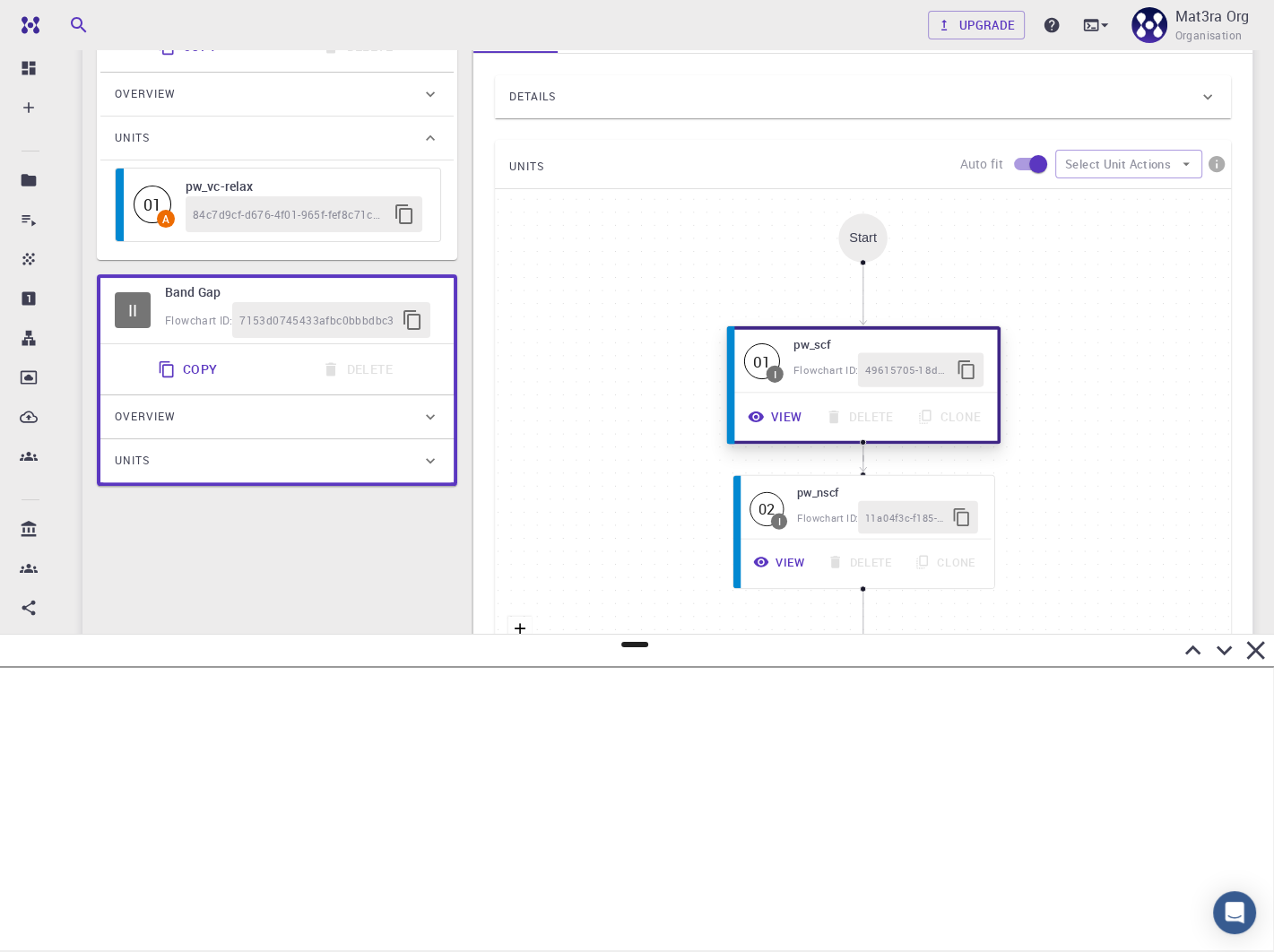
click at [785, 411] on button "View" at bounding box center [775, 416] width 78 height 34
click at [767, 417] on button "View" at bounding box center [774, 416] width 78 height 34
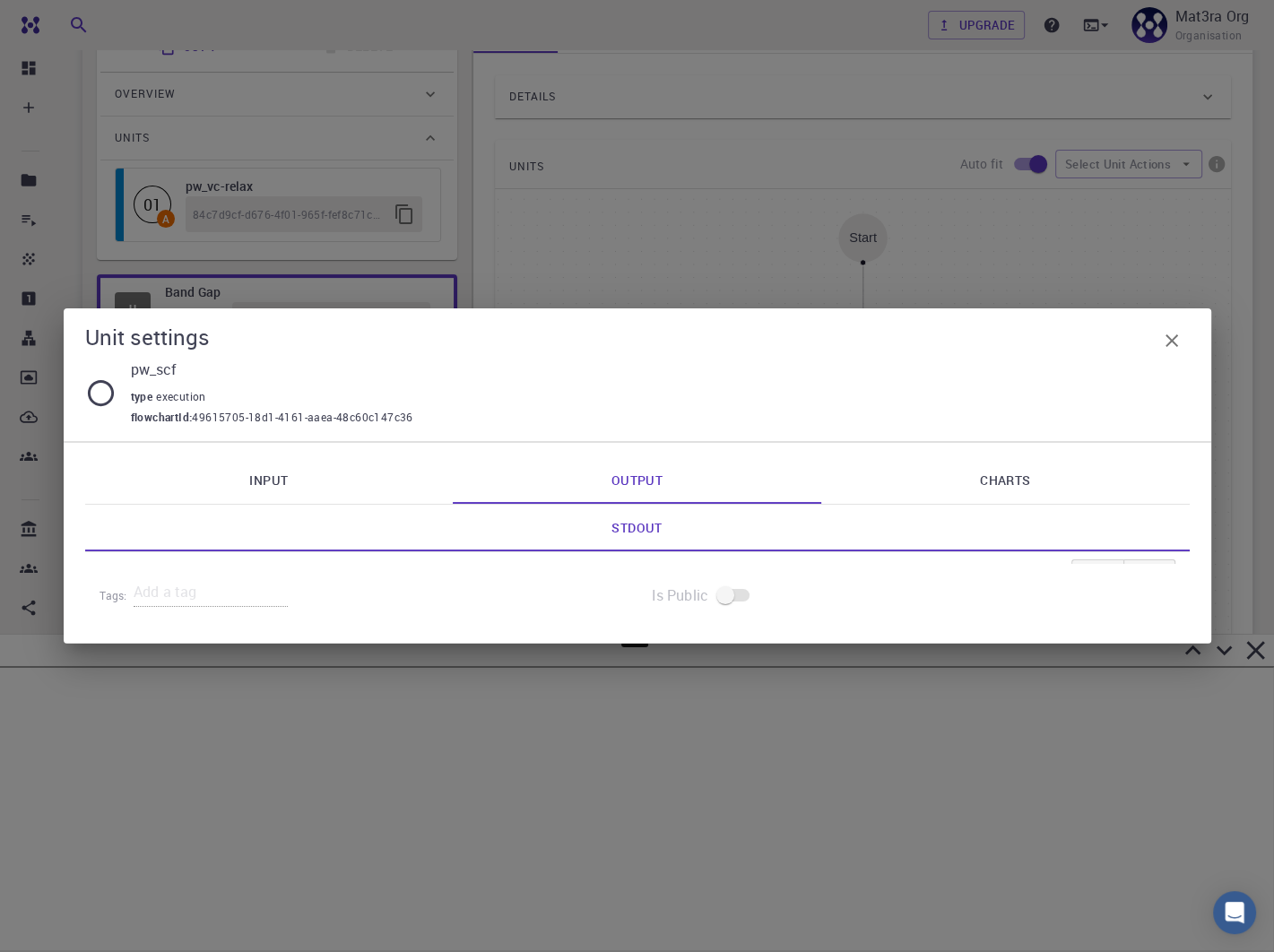
click at [249, 480] on link "Input" at bounding box center [269, 481] width 368 height 47
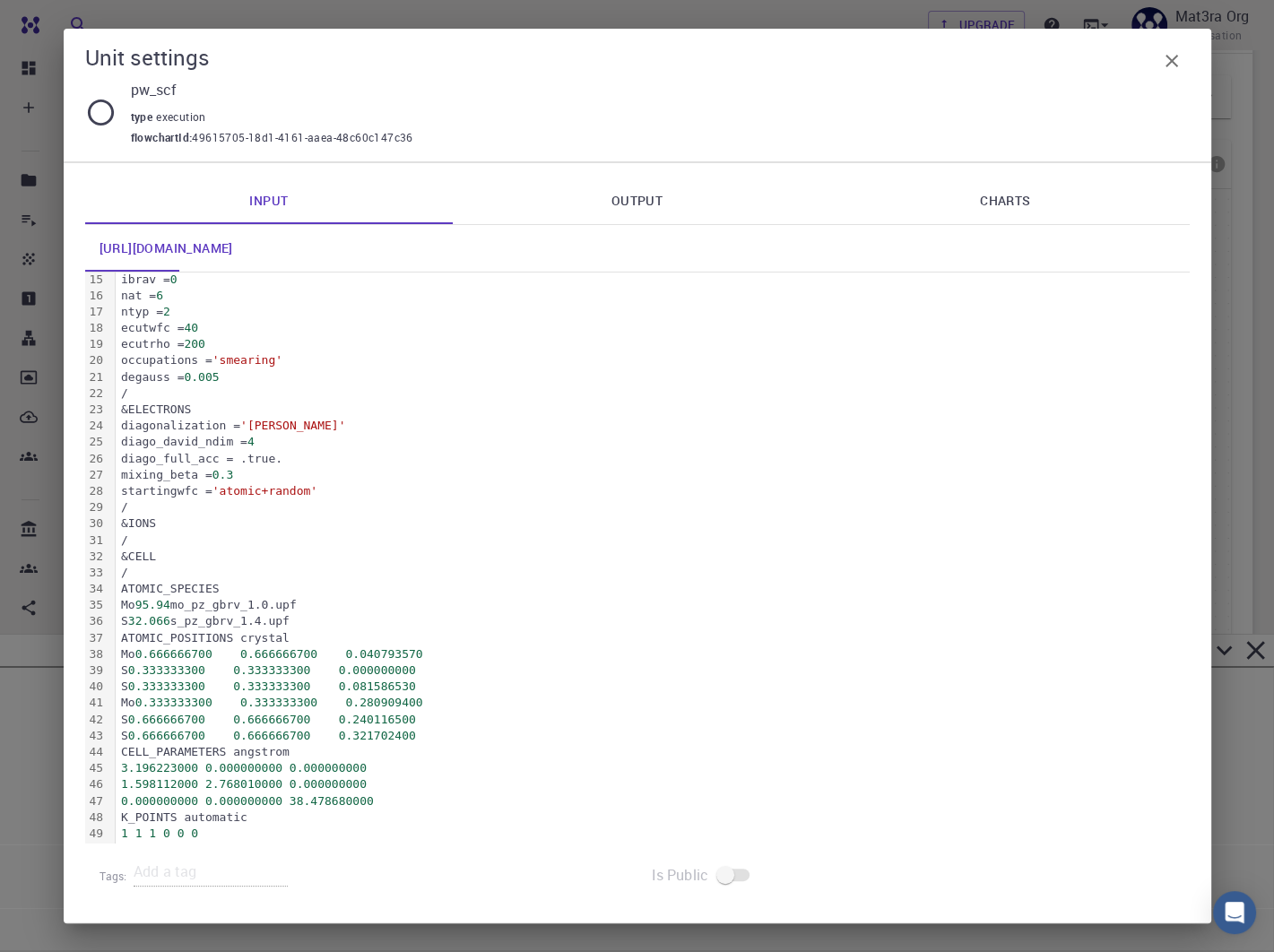
scroll to position [234, 0]
click at [1167, 59] on icon "button" at bounding box center [1172, 61] width 22 height 22
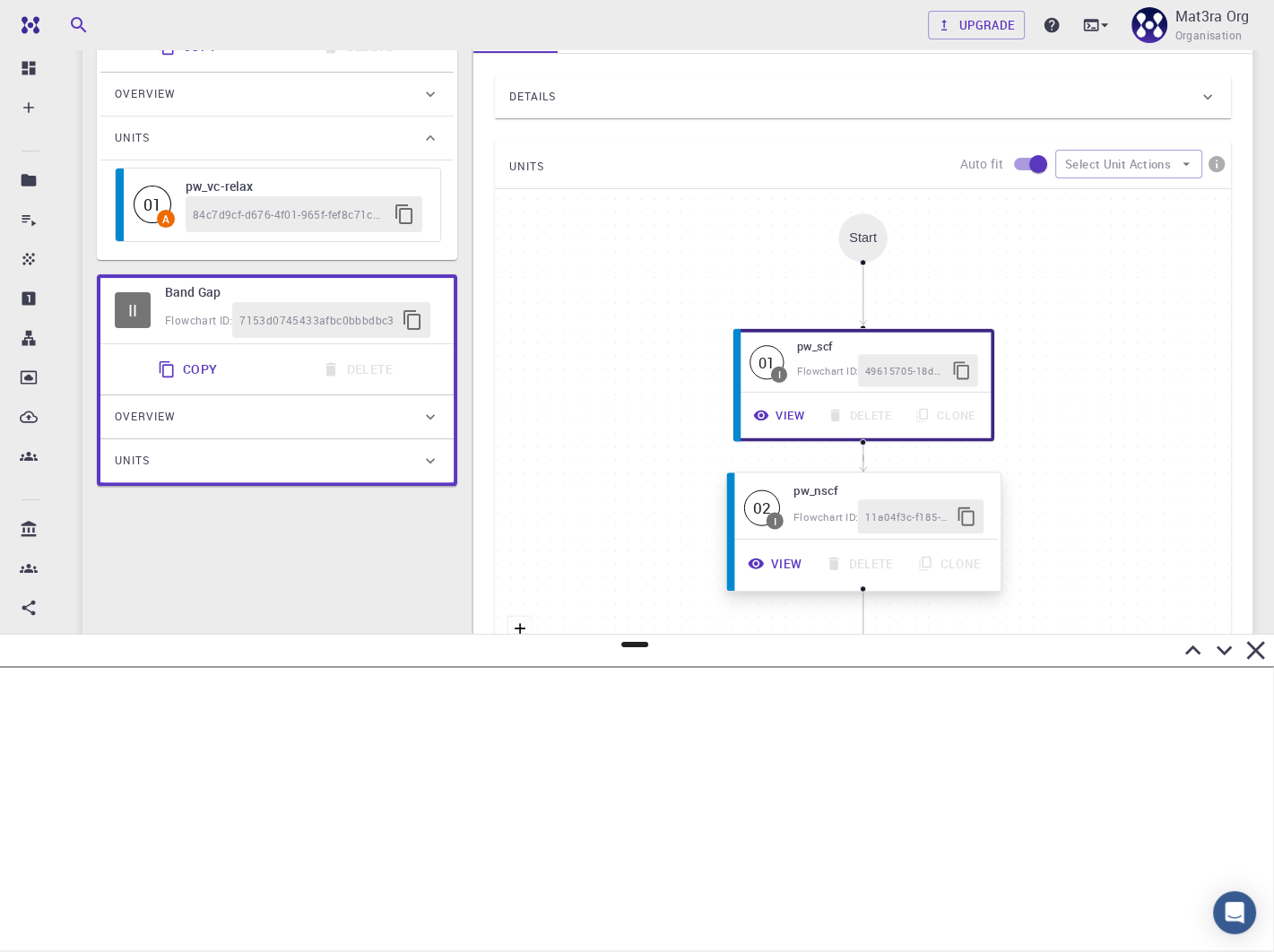
click at [772, 555] on button "View" at bounding box center [775, 562] width 78 height 34
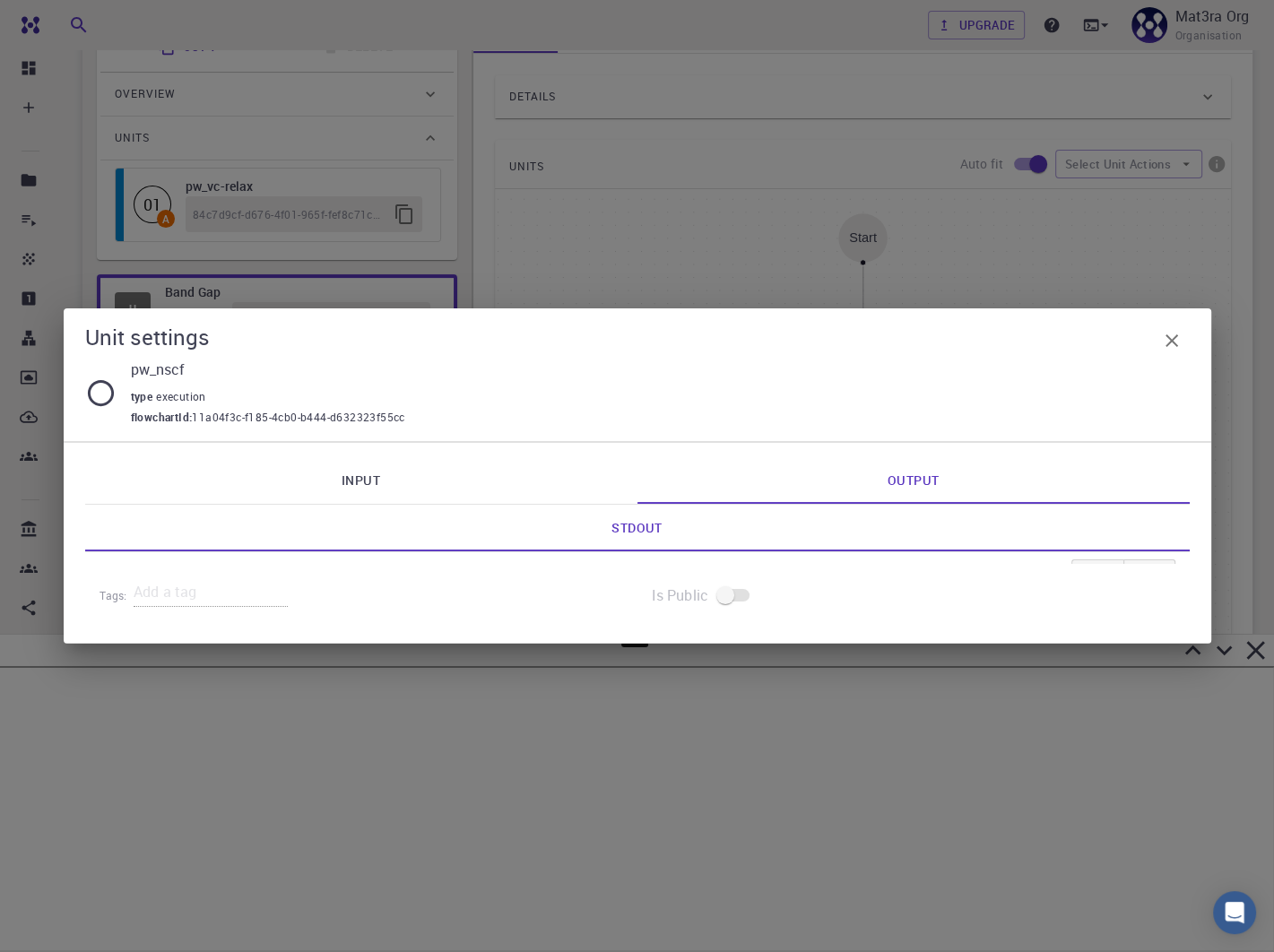
click at [324, 481] on link "Input" at bounding box center [361, 481] width 553 height 47
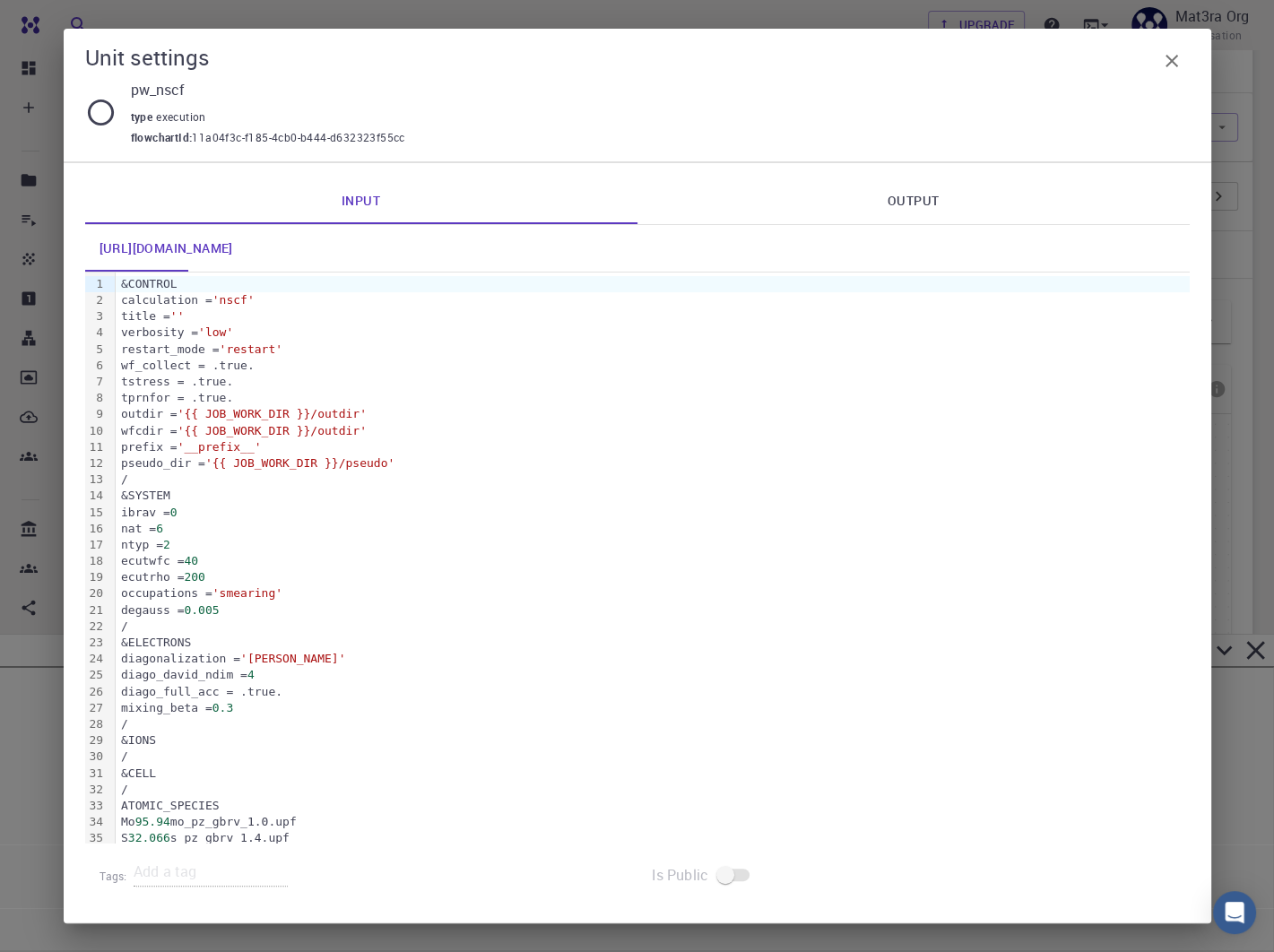
scroll to position [218, 0]
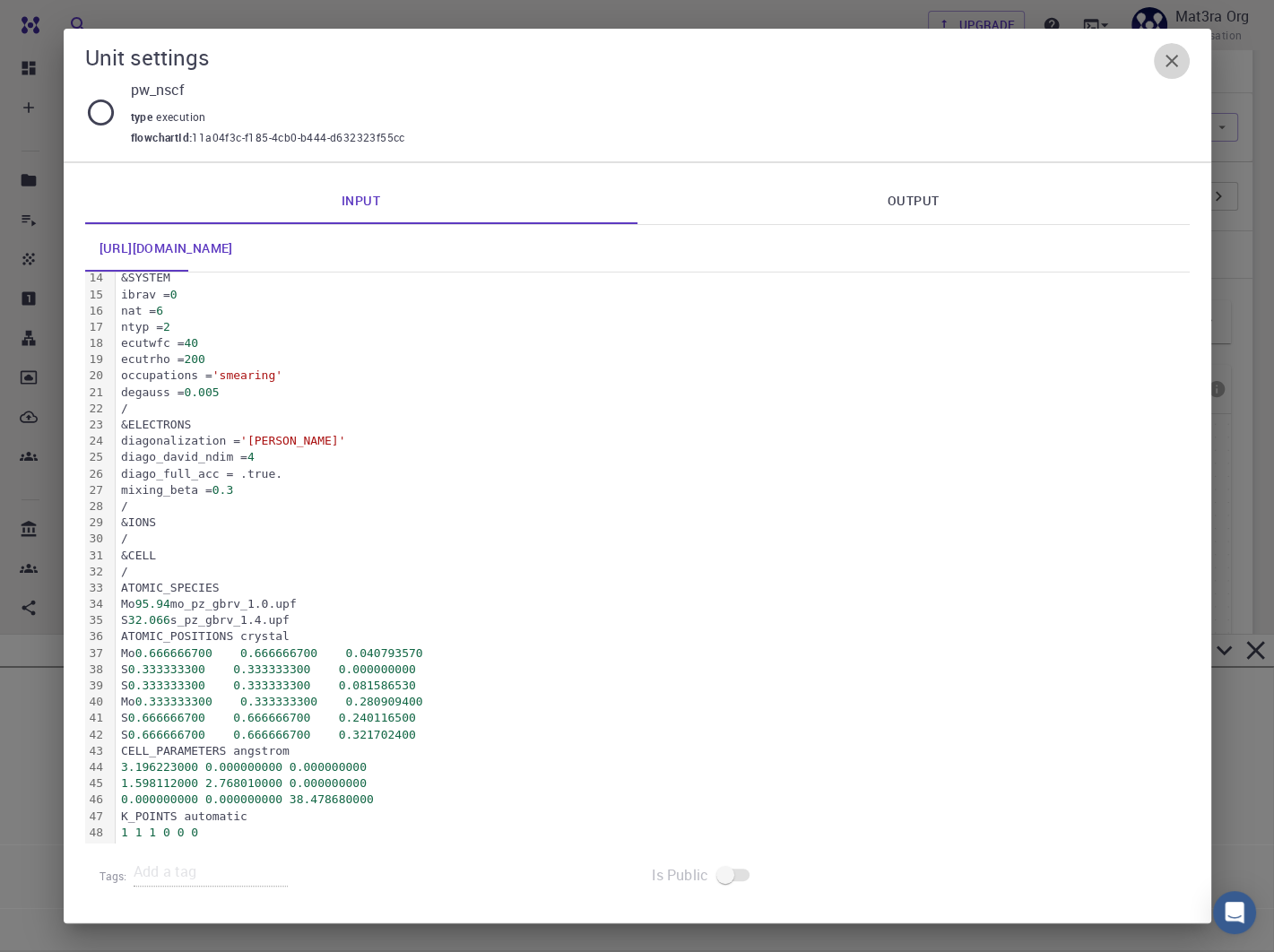
click at [1182, 60] on button "button" at bounding box center [1172, 61] width 36 height 36
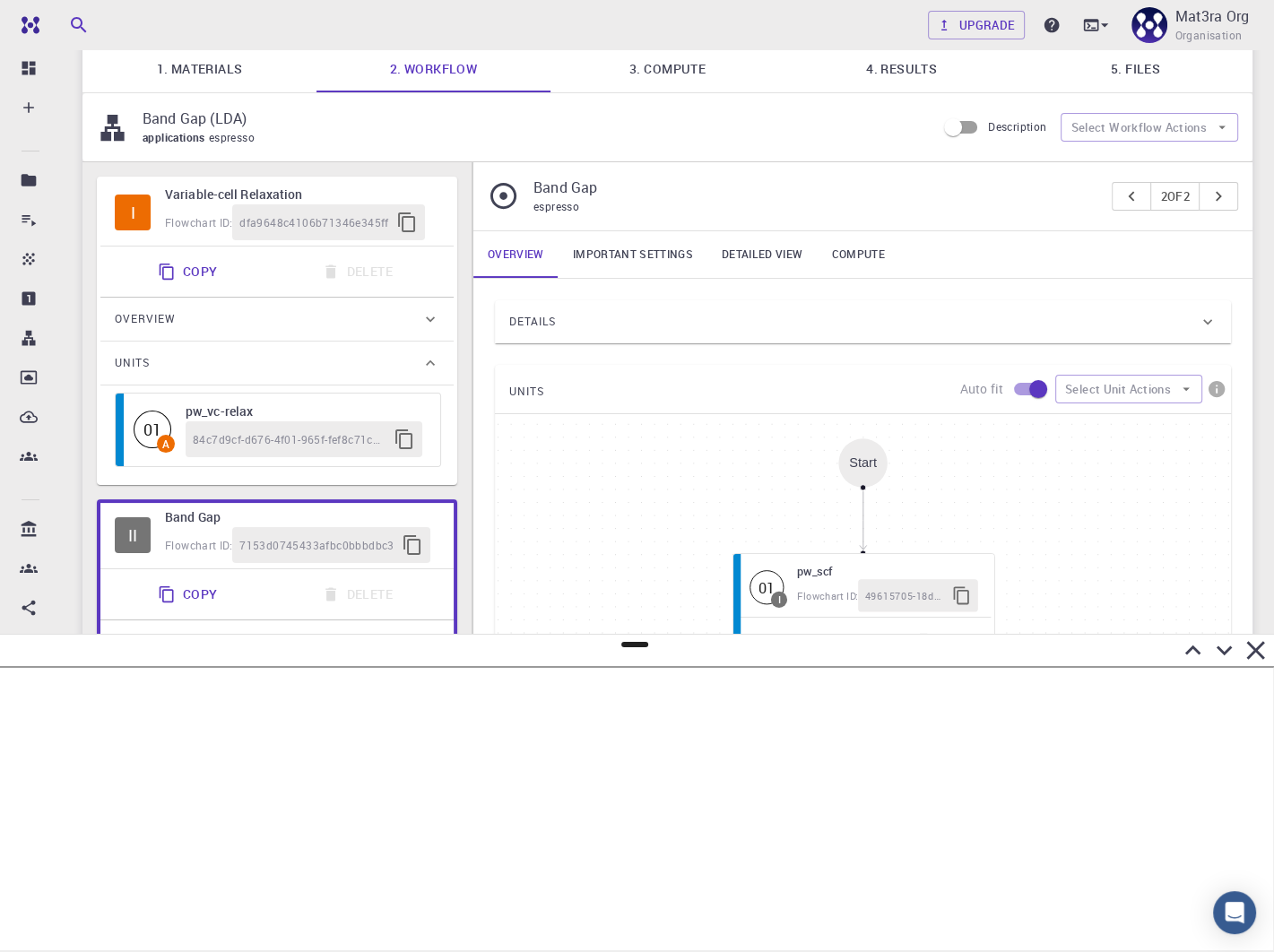
click at [236, 306] on div "Overview" at bounding box center [268, 319] width 306 height 28
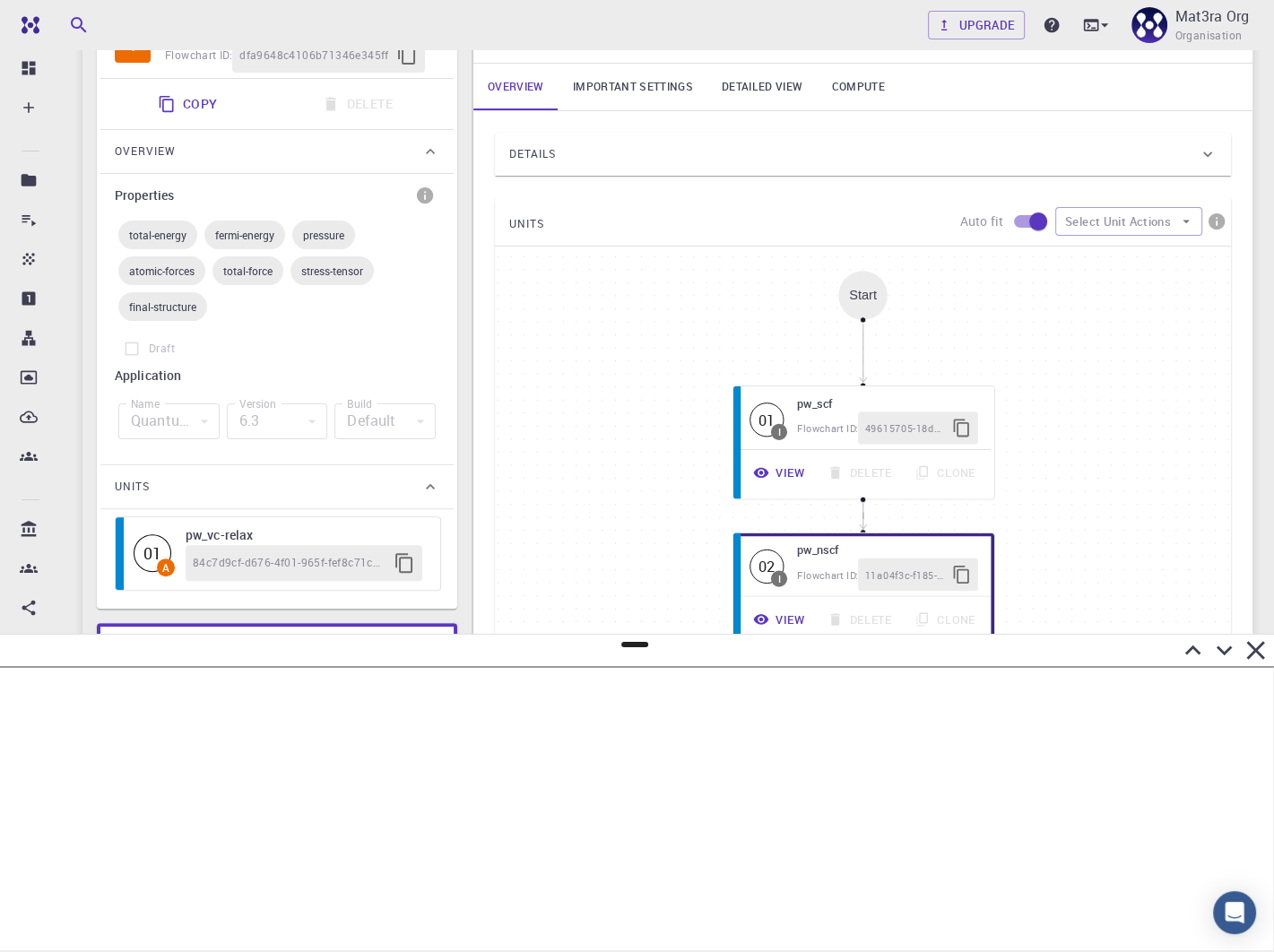
scroll to position [391, 0]
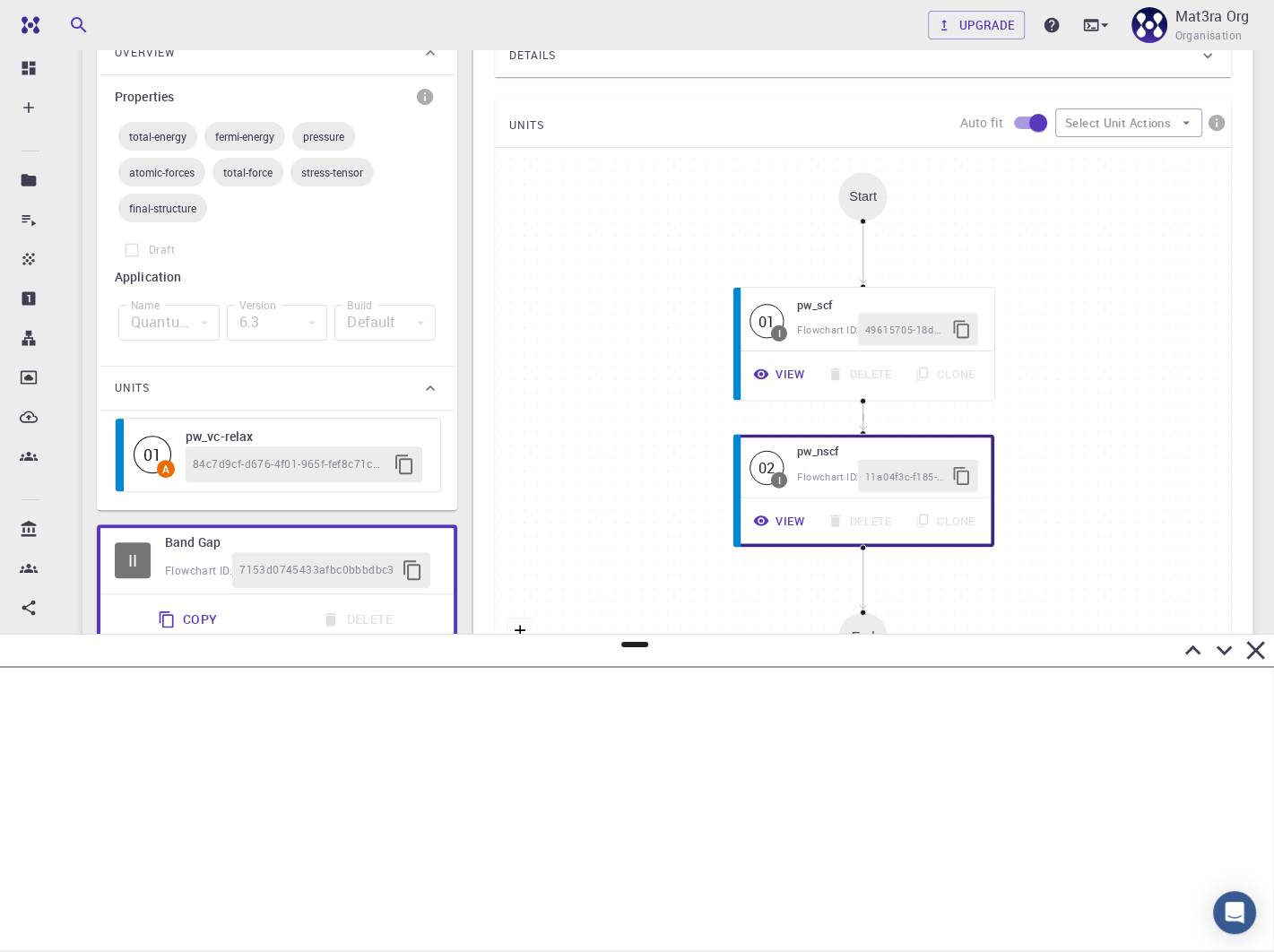
click at [248, 385] on div "Units" at bounding box center [268, 388] width 306 height 28
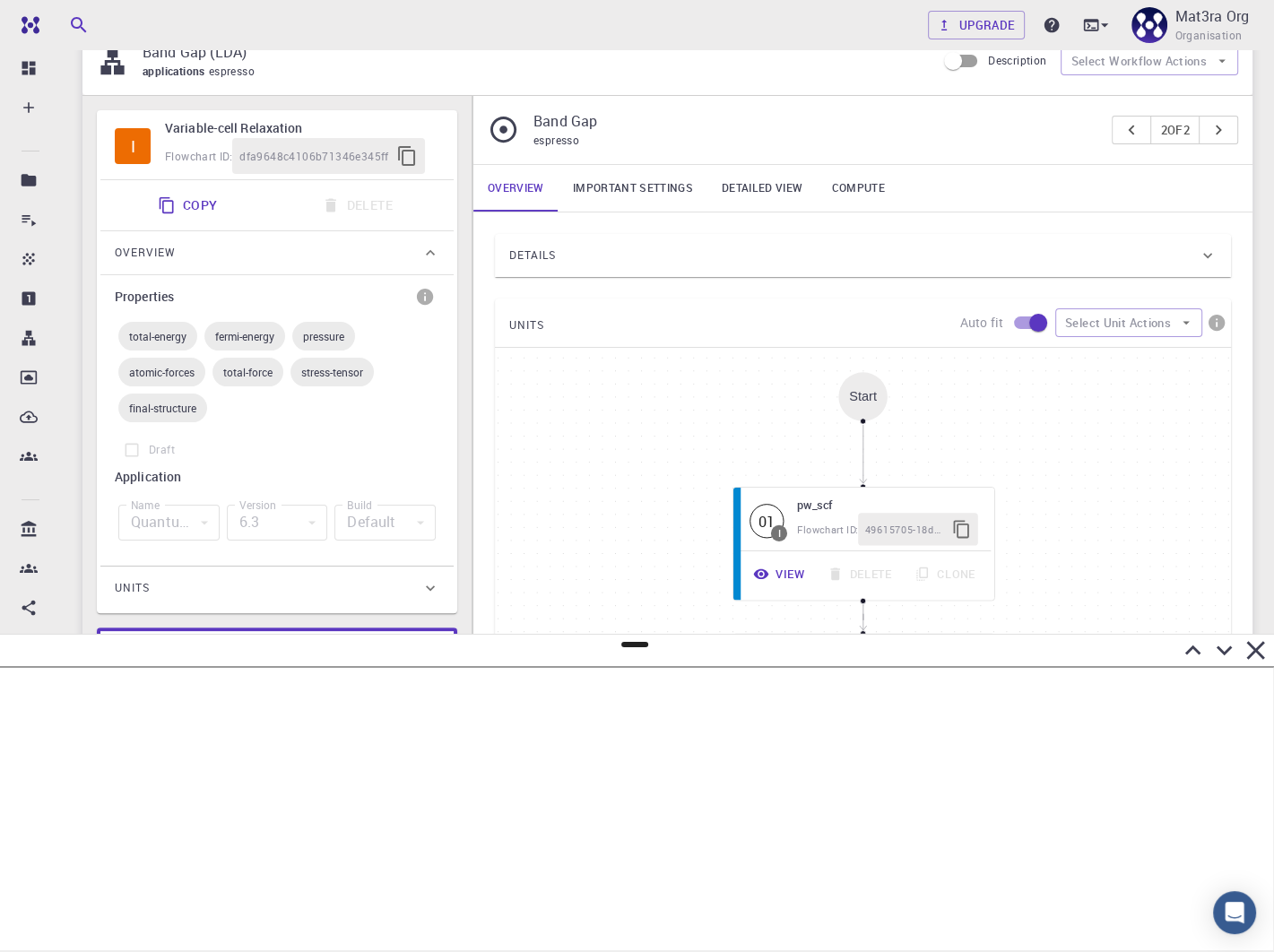
scroll to position [149, 0]
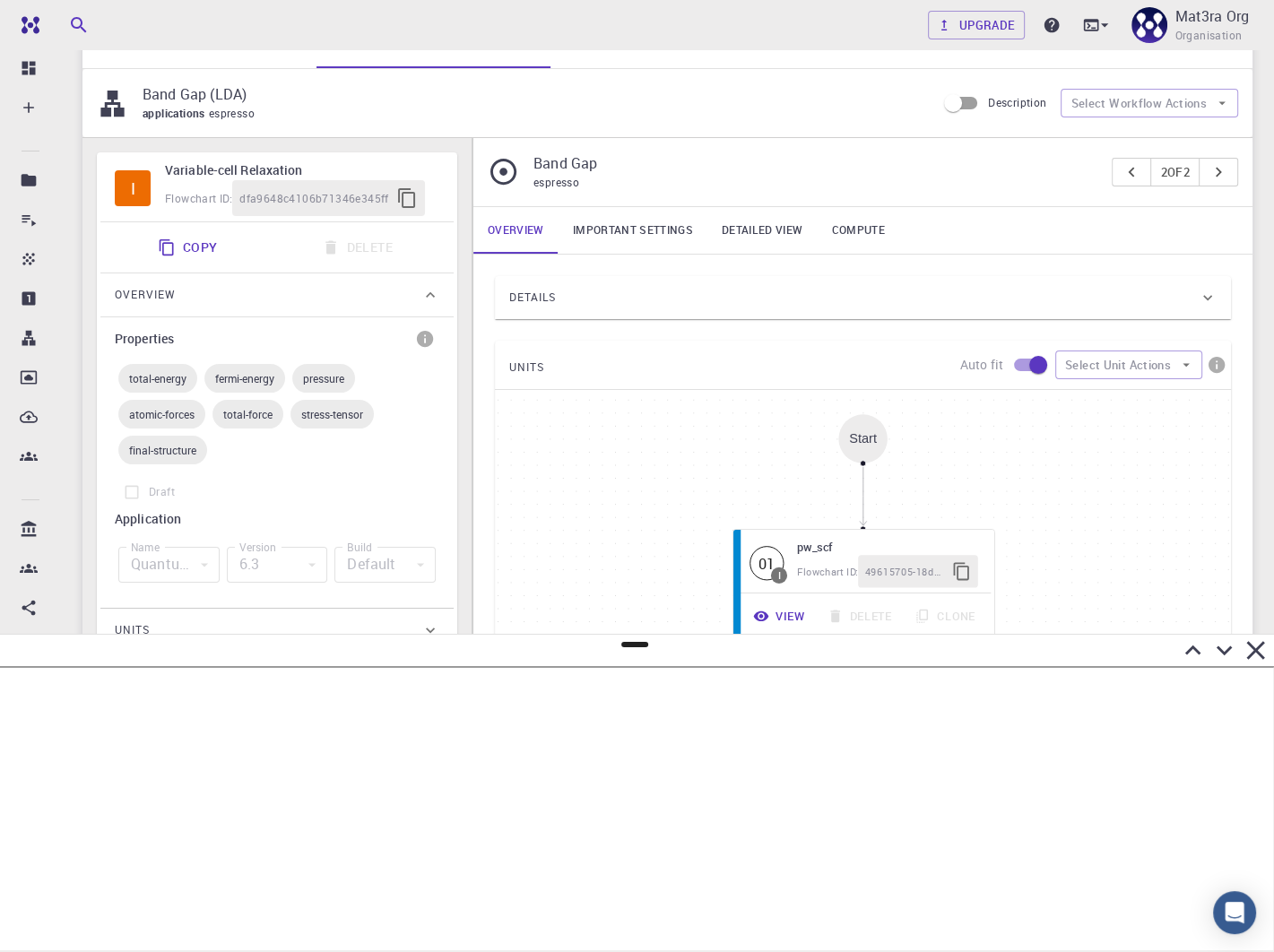
click at [417, 162] on h6 "Variable-cell Relaxation" at bounding box center [302, 171] width 275 height 20
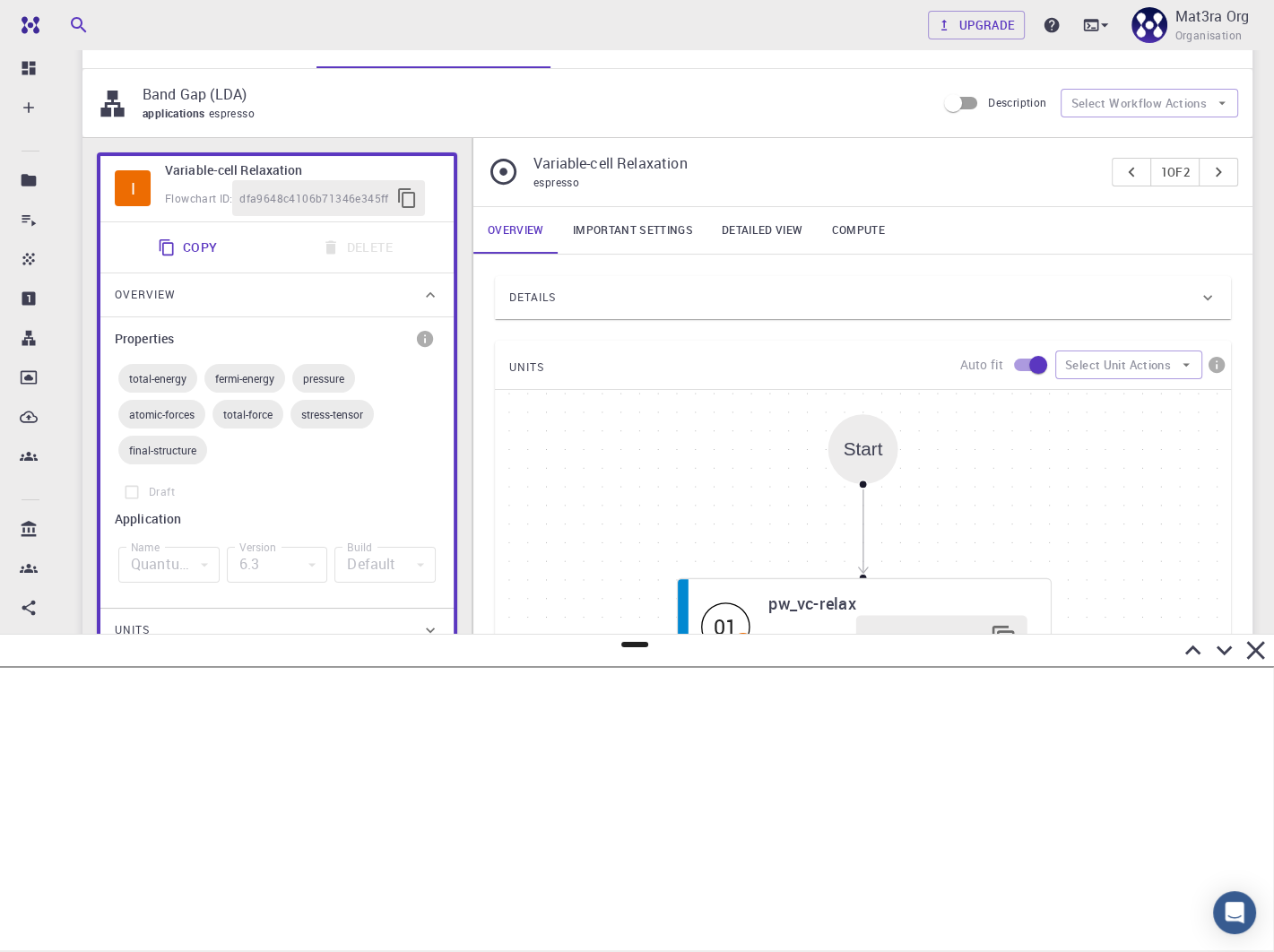
click at [639, 240] on link "Important settings" at bounding box center [633, 231] width 149 height 47
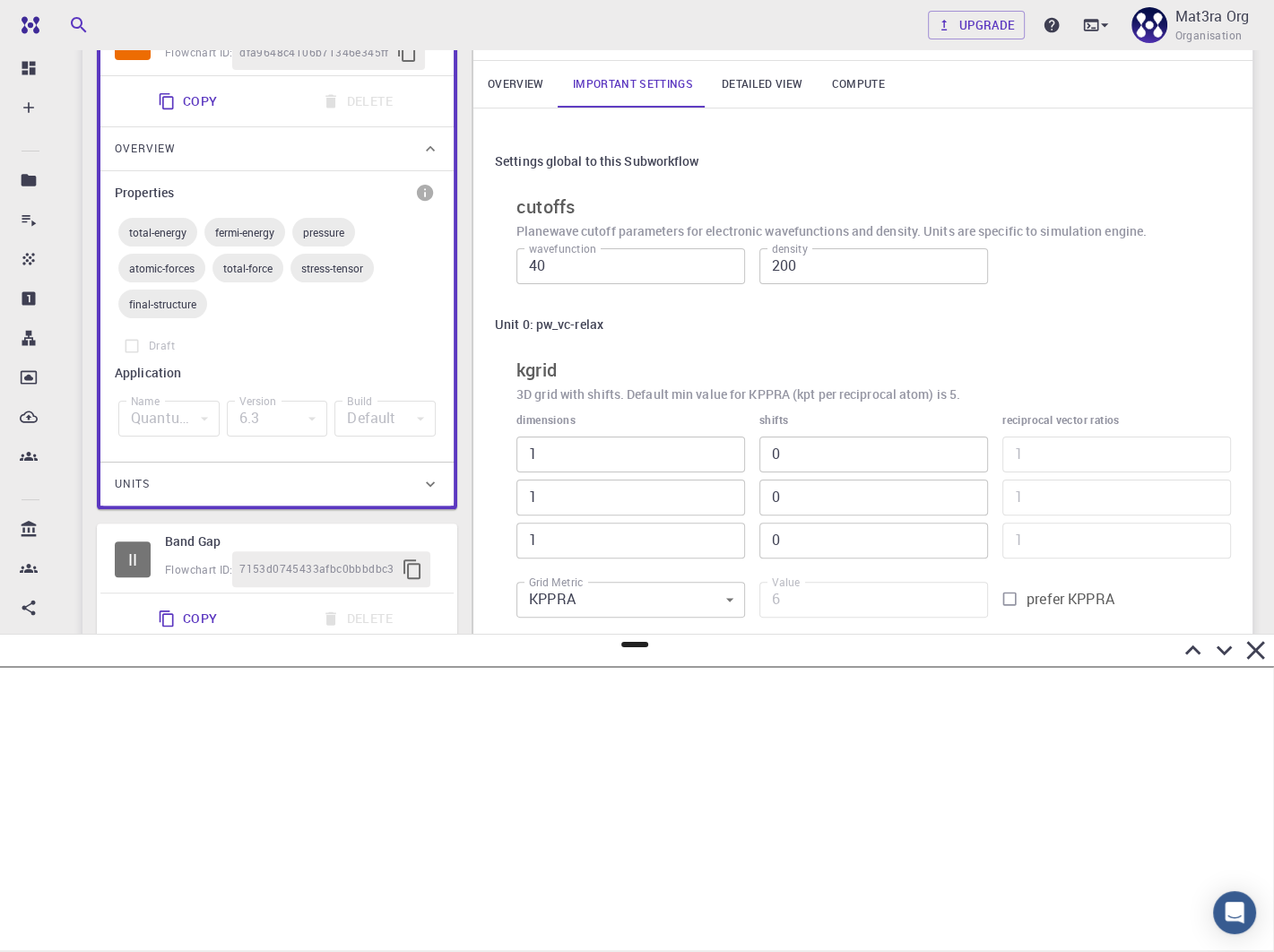
scroll to position [0, 0]
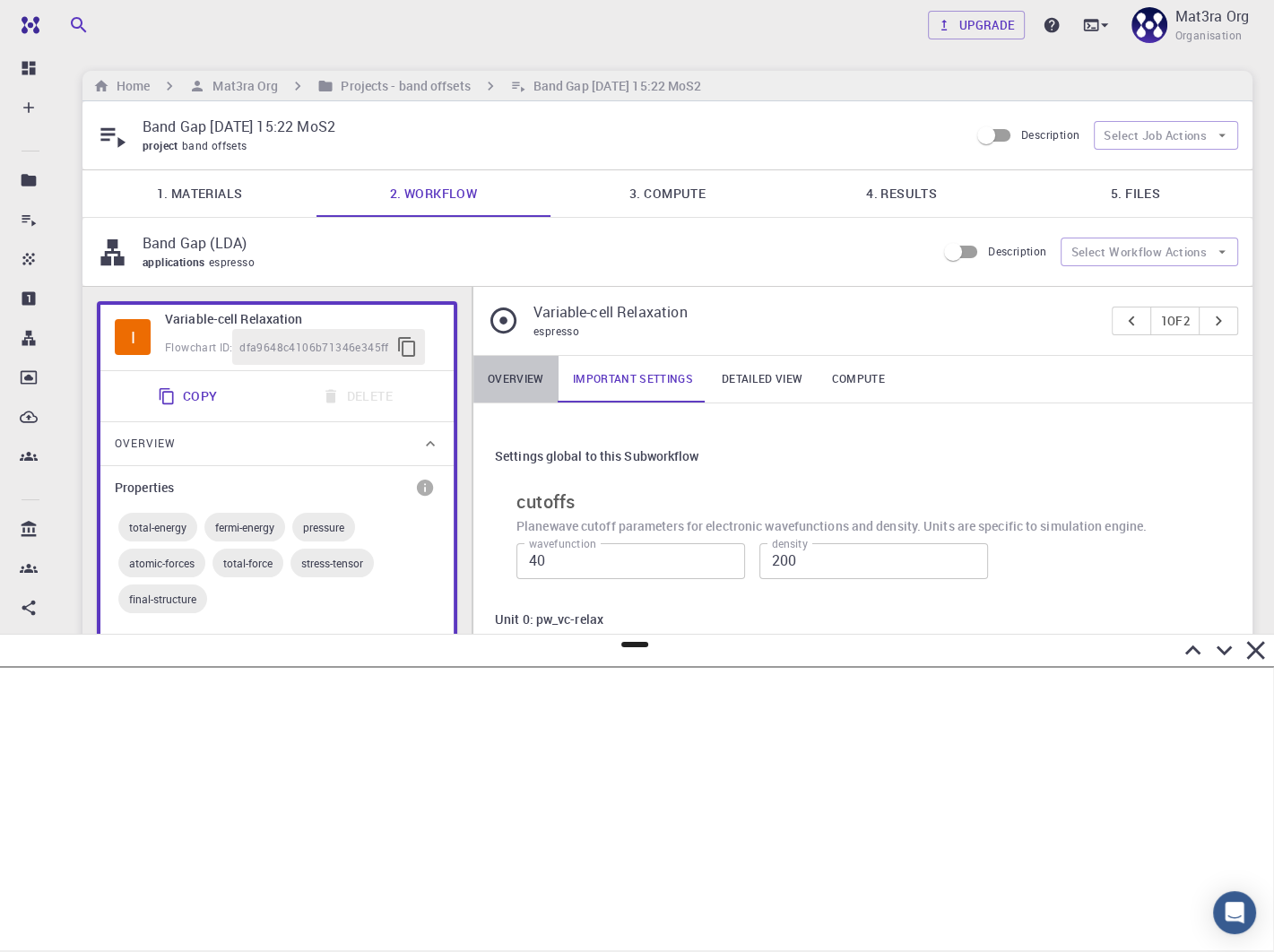
click at [515, 358] on link "Overview" at bounding box center [515, 380] width 85 height 47
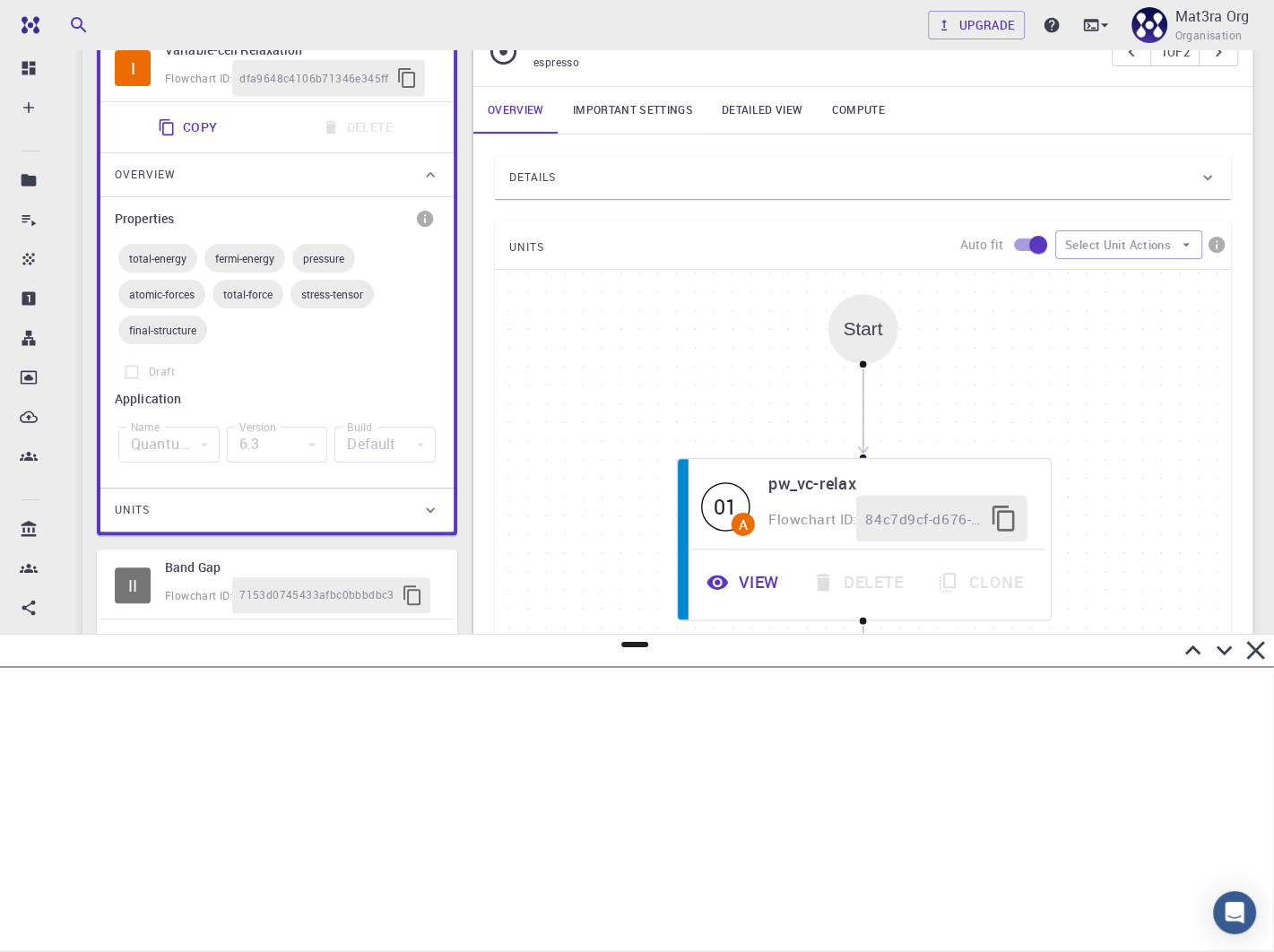
click at [615, 174] on div "Details" at bounding box center [854, 177] width 690 height 28
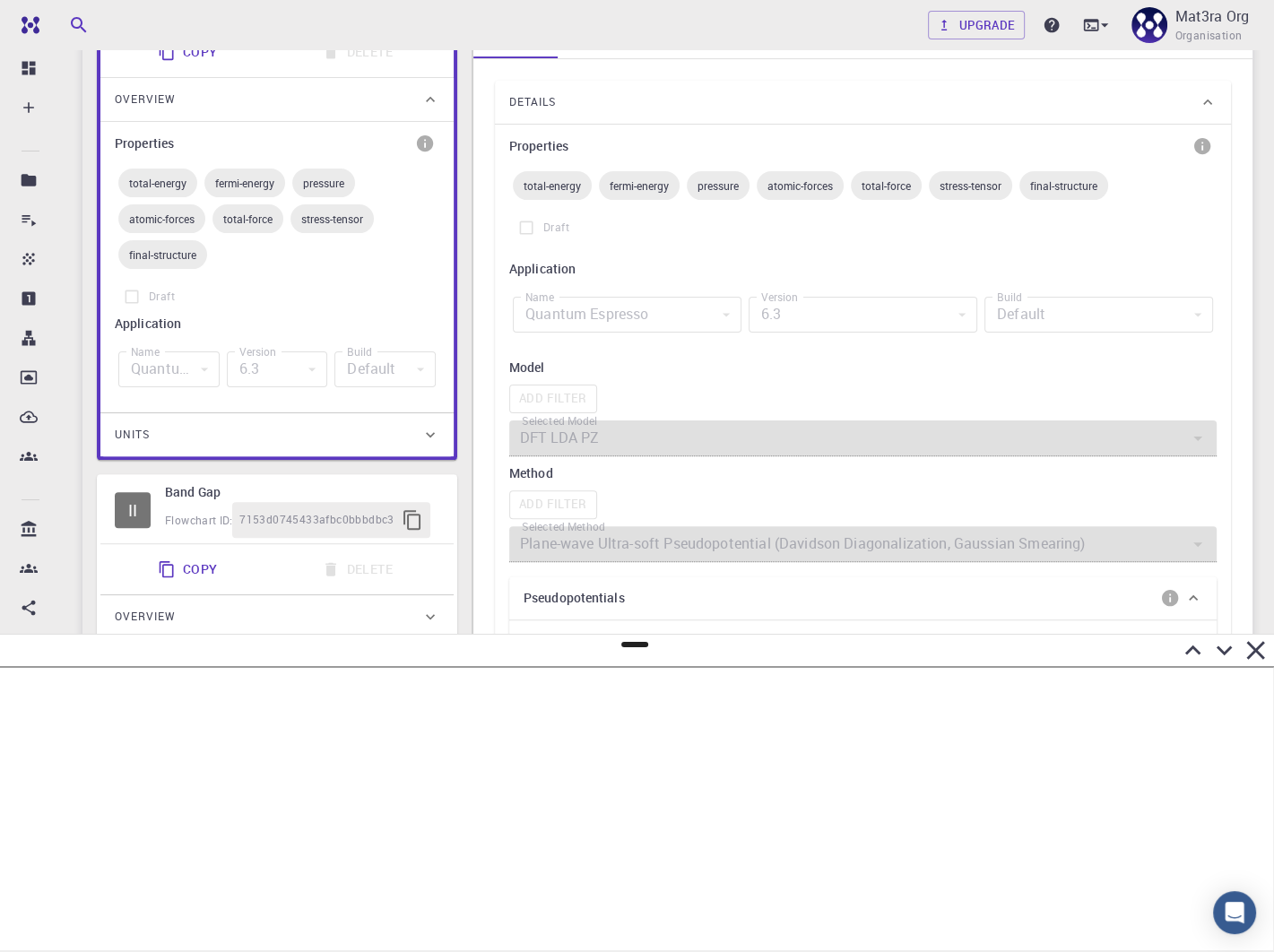
scroll to position [115, 0]
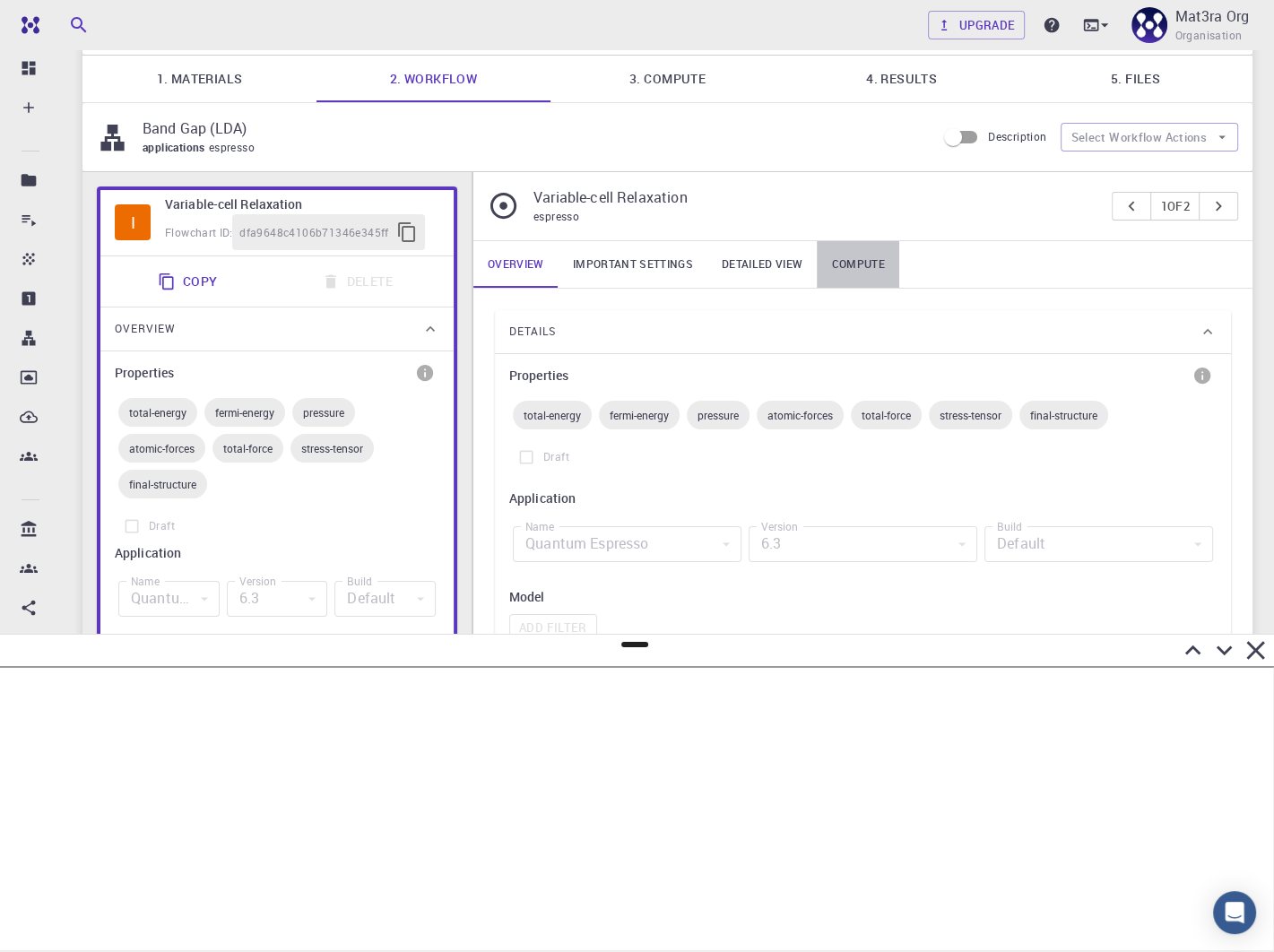
click at [854, 254] on link "Compute" at bounding box center [857, 265] width 81 height 47
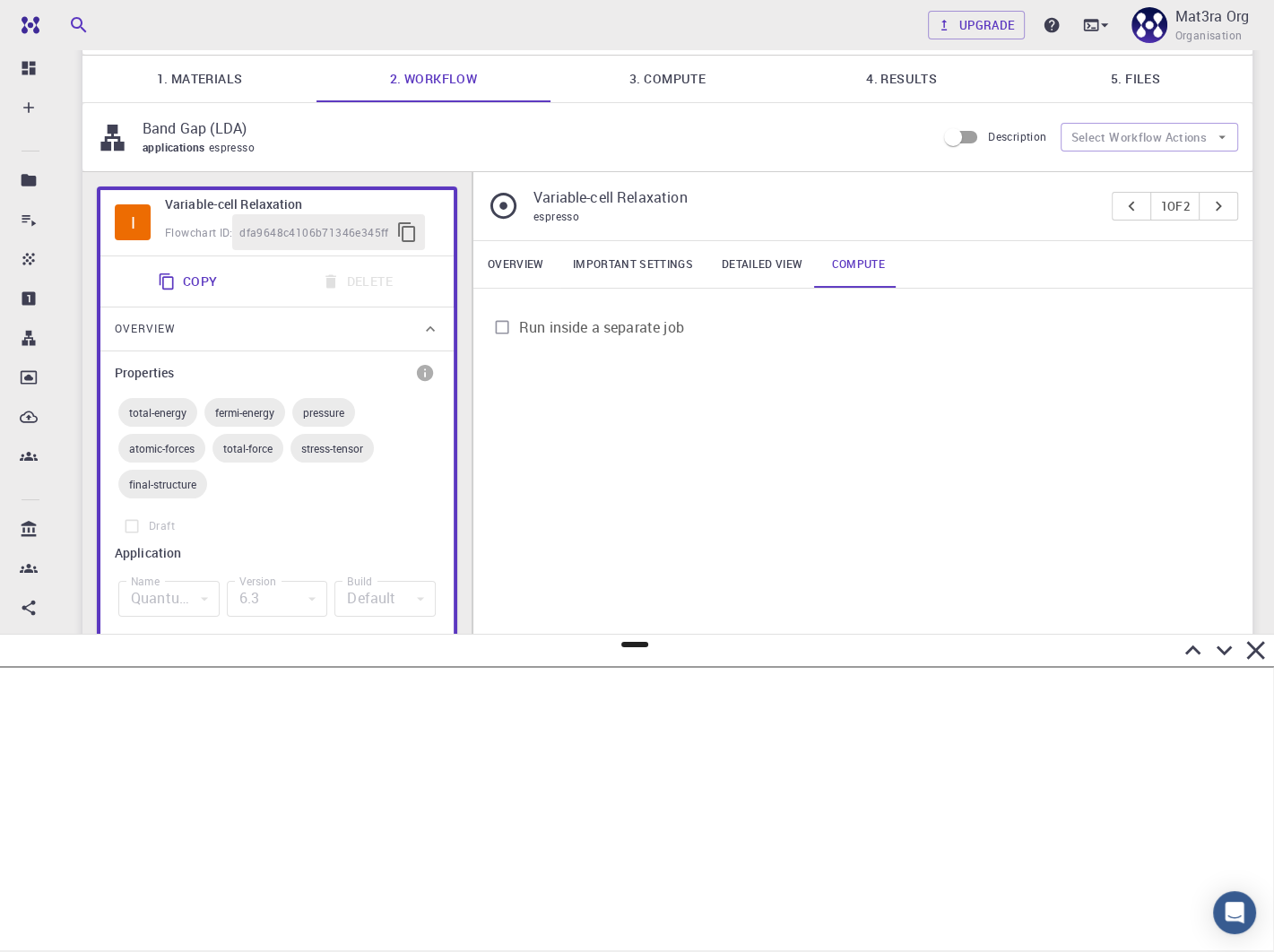
click at [763, 264] on link "Detailed view" at bounding box center [762, 265] width 109 height 47
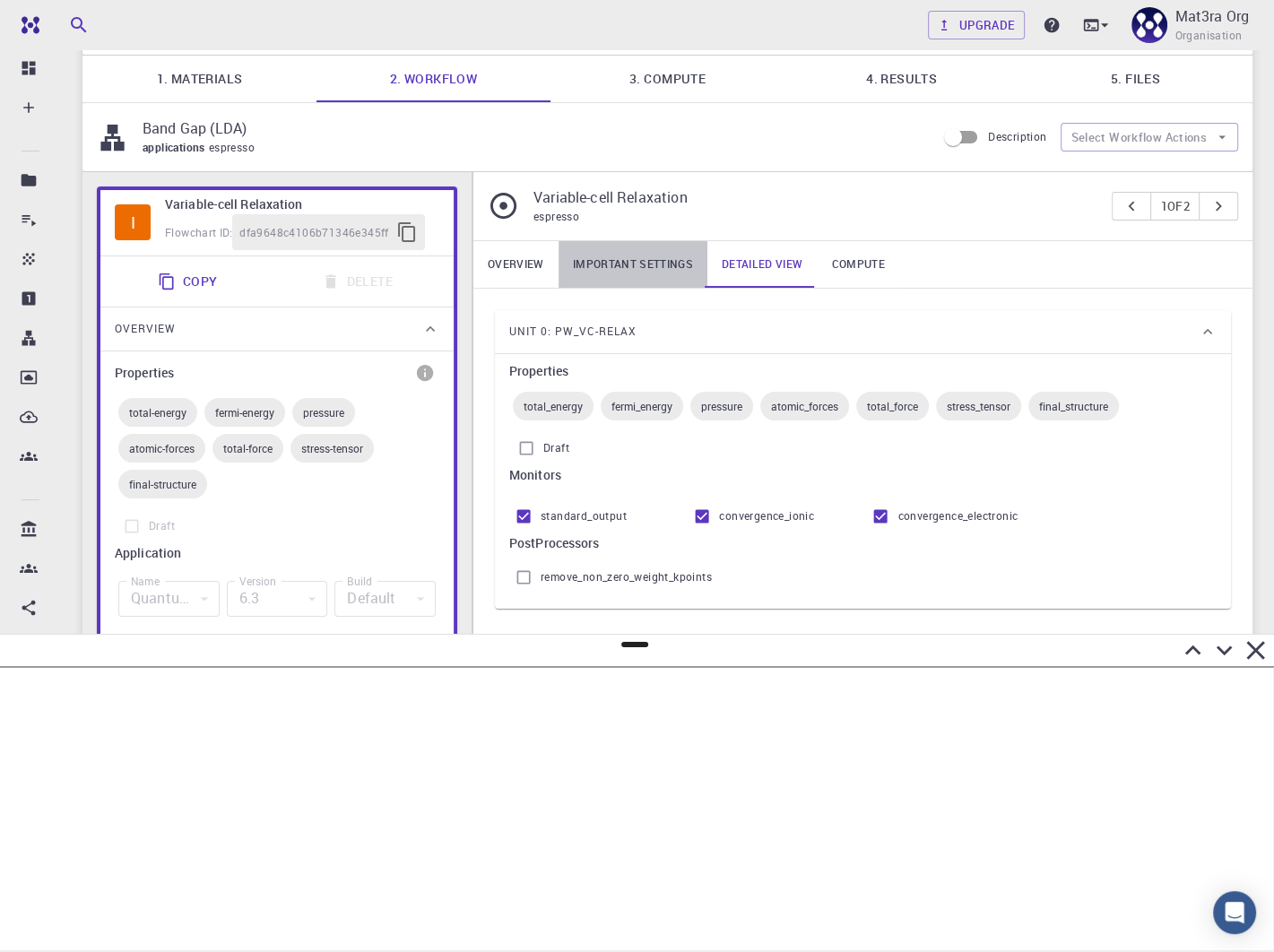
click at [618, 264] on link "Important settings" at bounding box center [633, 265] width 149 height 47
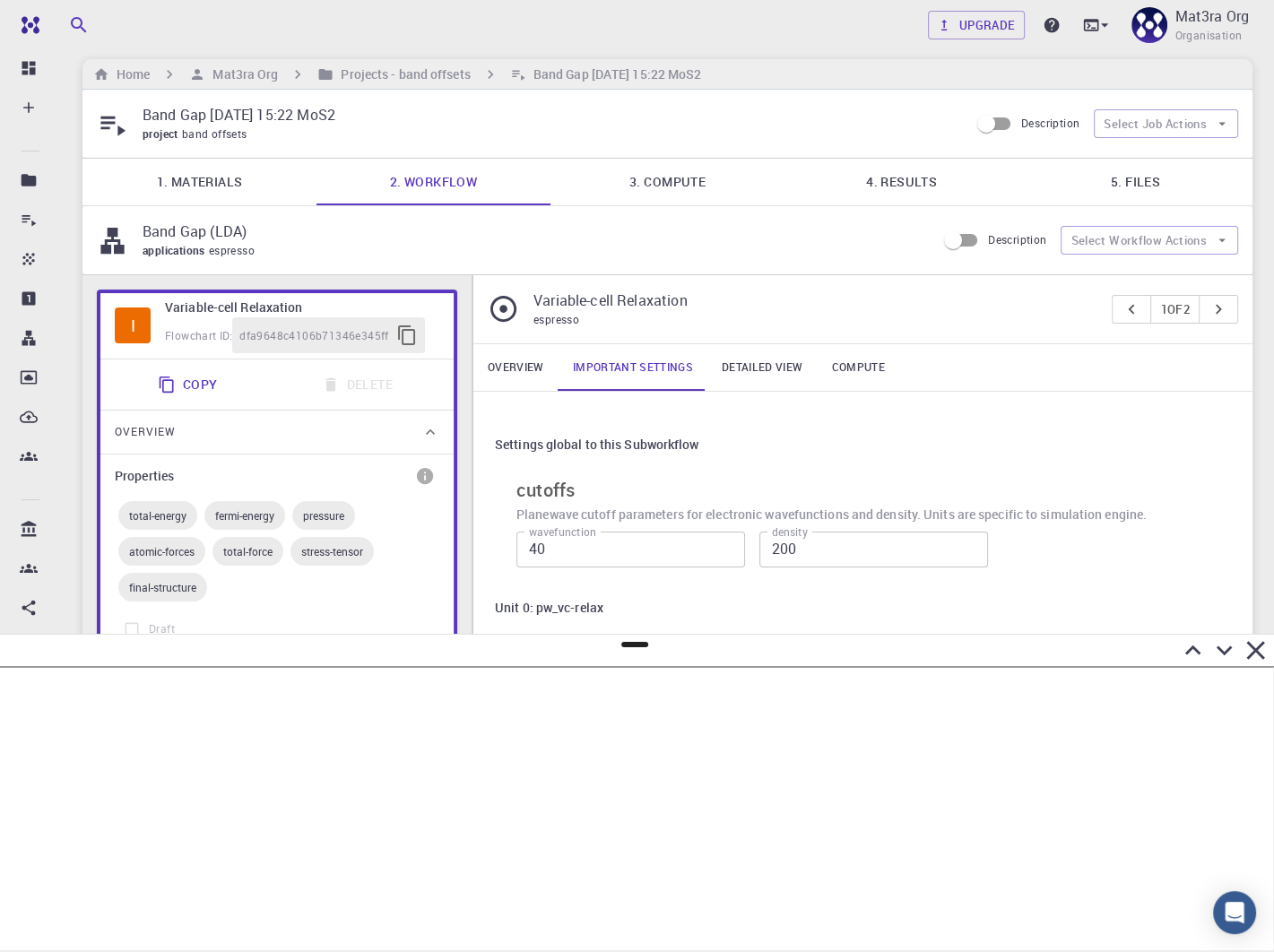
scroll to position [0, 0]
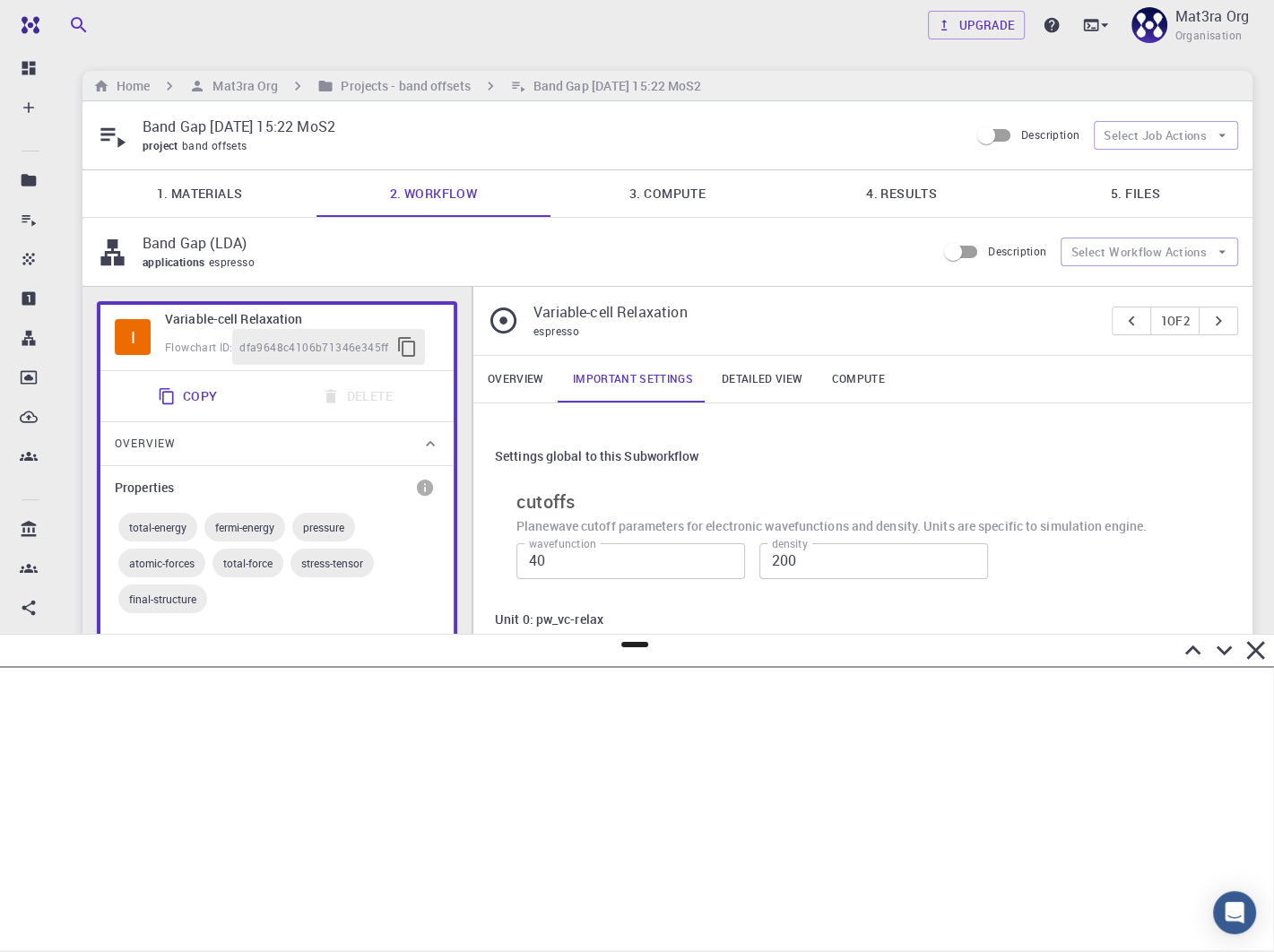
click at [897, 185] on link "4. Results" at bounding box center [901, 194] width 234 height 47
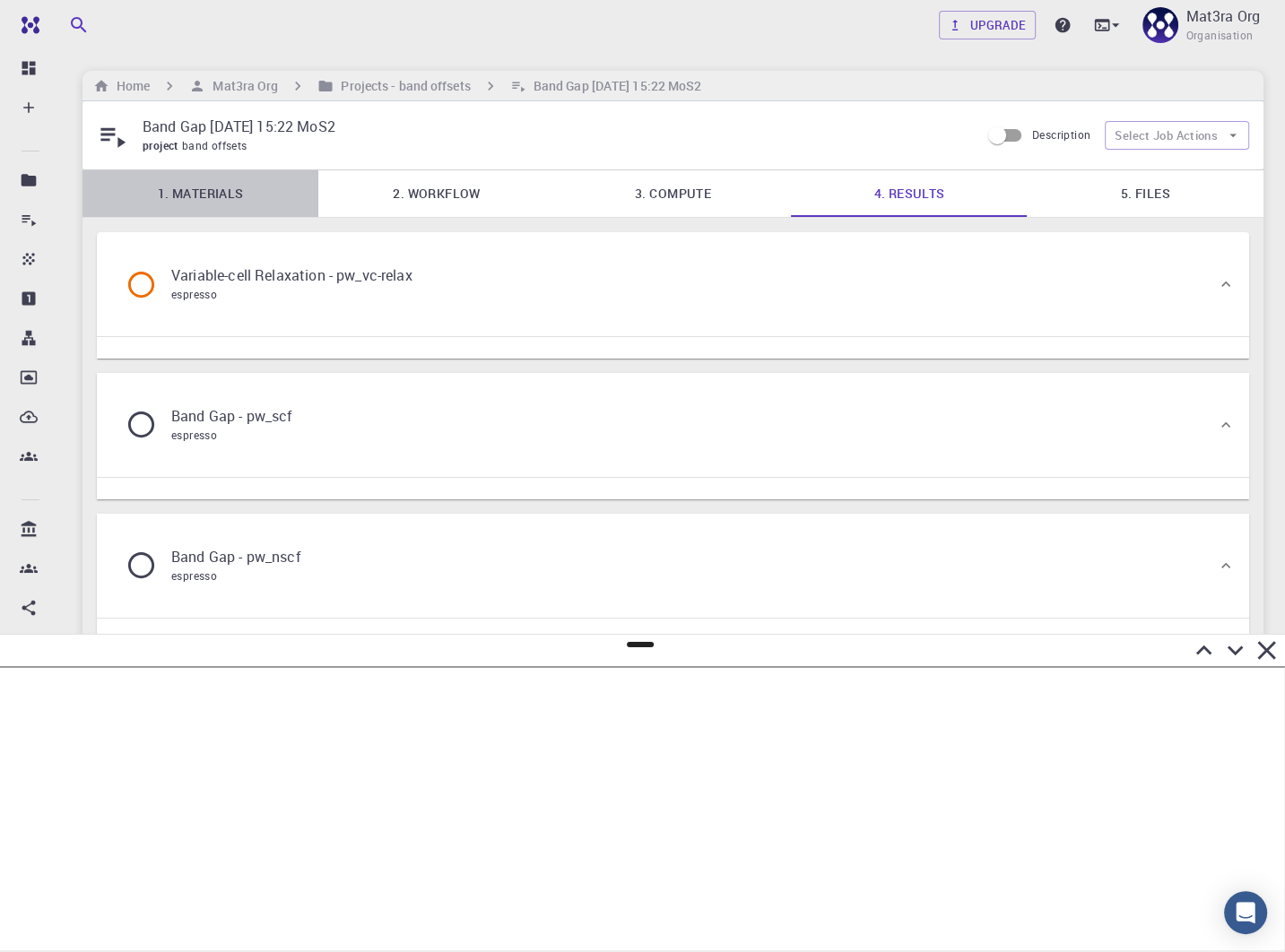
click at [187, 191] on link "1. Materials" at bounding box center [200, 194] width 236 height 47
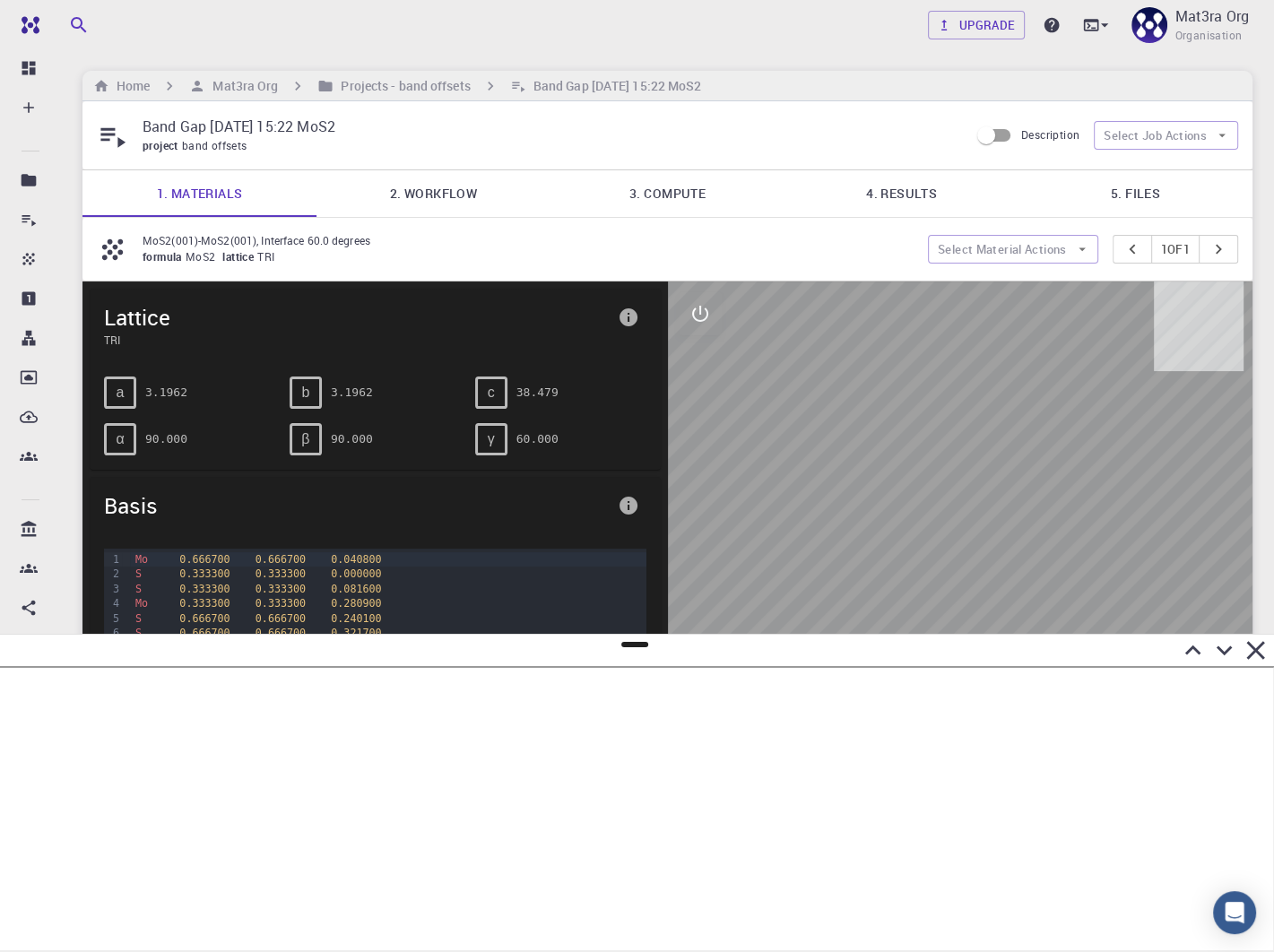
click at [441, 172] on link "2. Workflow" at bounding box center [433, 194] width 234 height 47
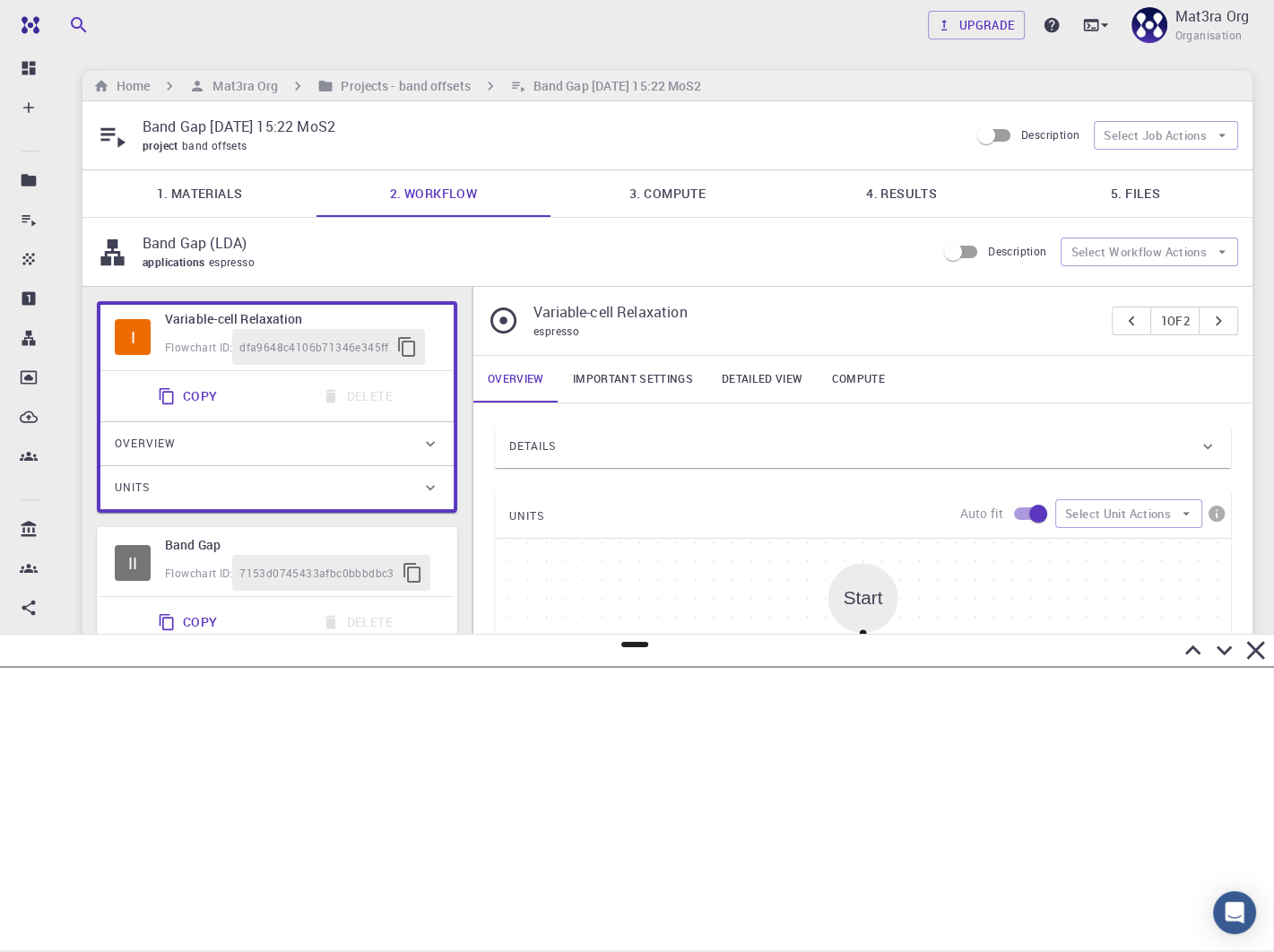
click at [686, 197] on link "3. Compute" at bounding box center [667, 194] width 234 height 47
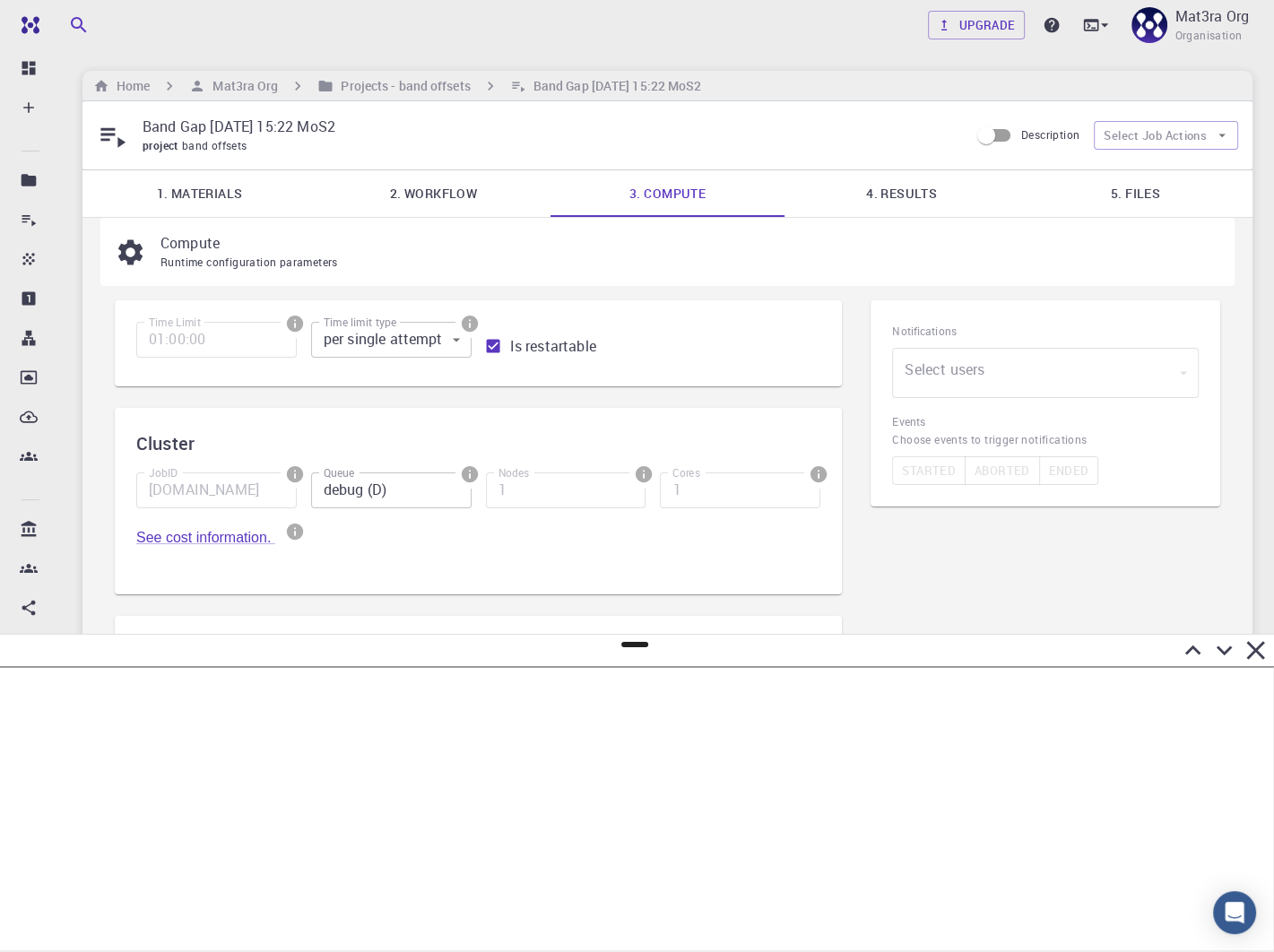
click at [863, 161] on div "Band Gap [DATE] 15:22 MoS2 project band offsets Description Select Job Actions" at bounding box center [667, 134] width 1170 height 68
click at [863, 188] on link "4. Results" at bounding box center [901, 194] width 234 height 47
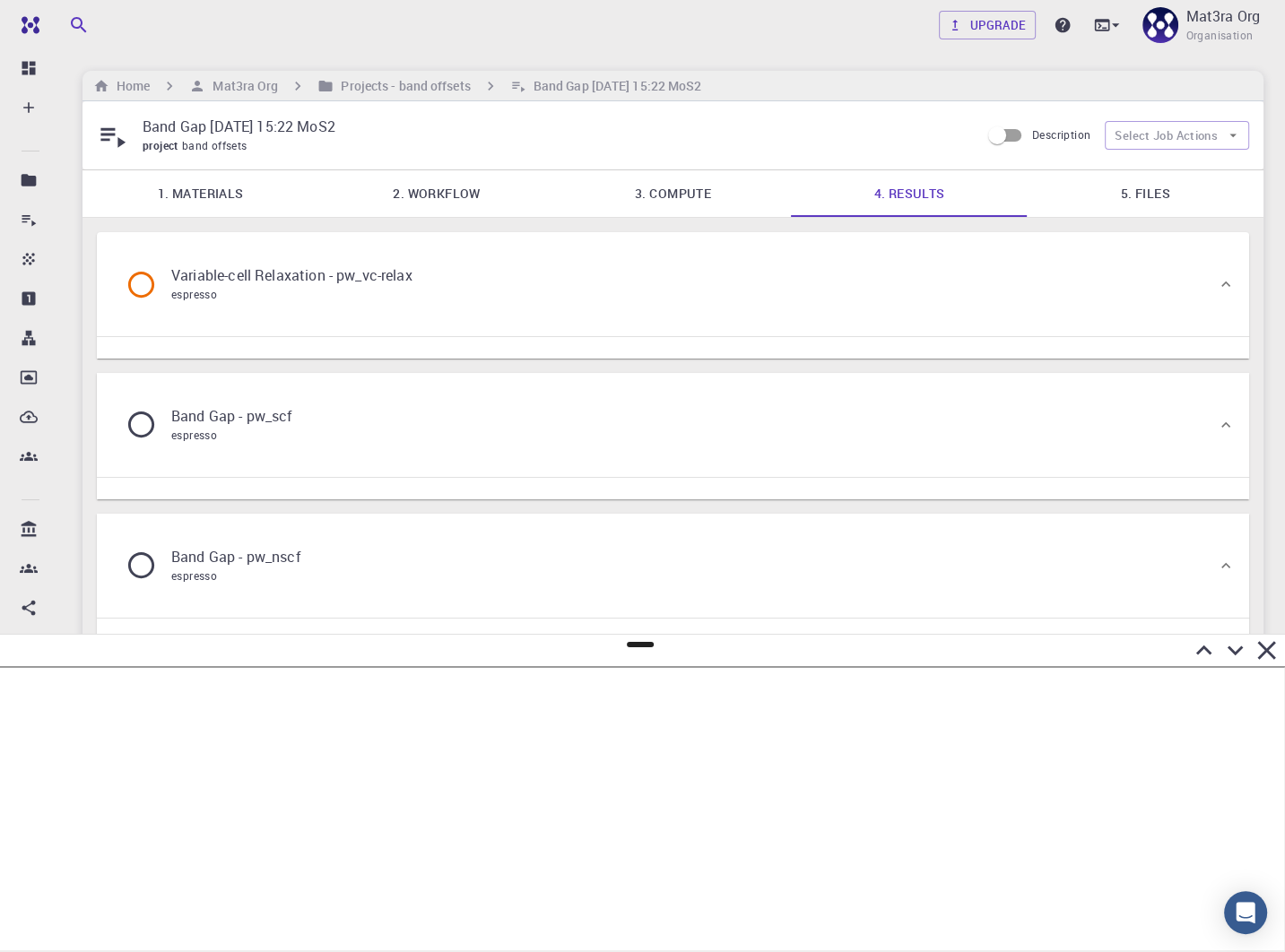
click at [536, 544] on div "Band Gap - pw_nscf espresso" at bounding box center [664, 565] width 1105 height 68
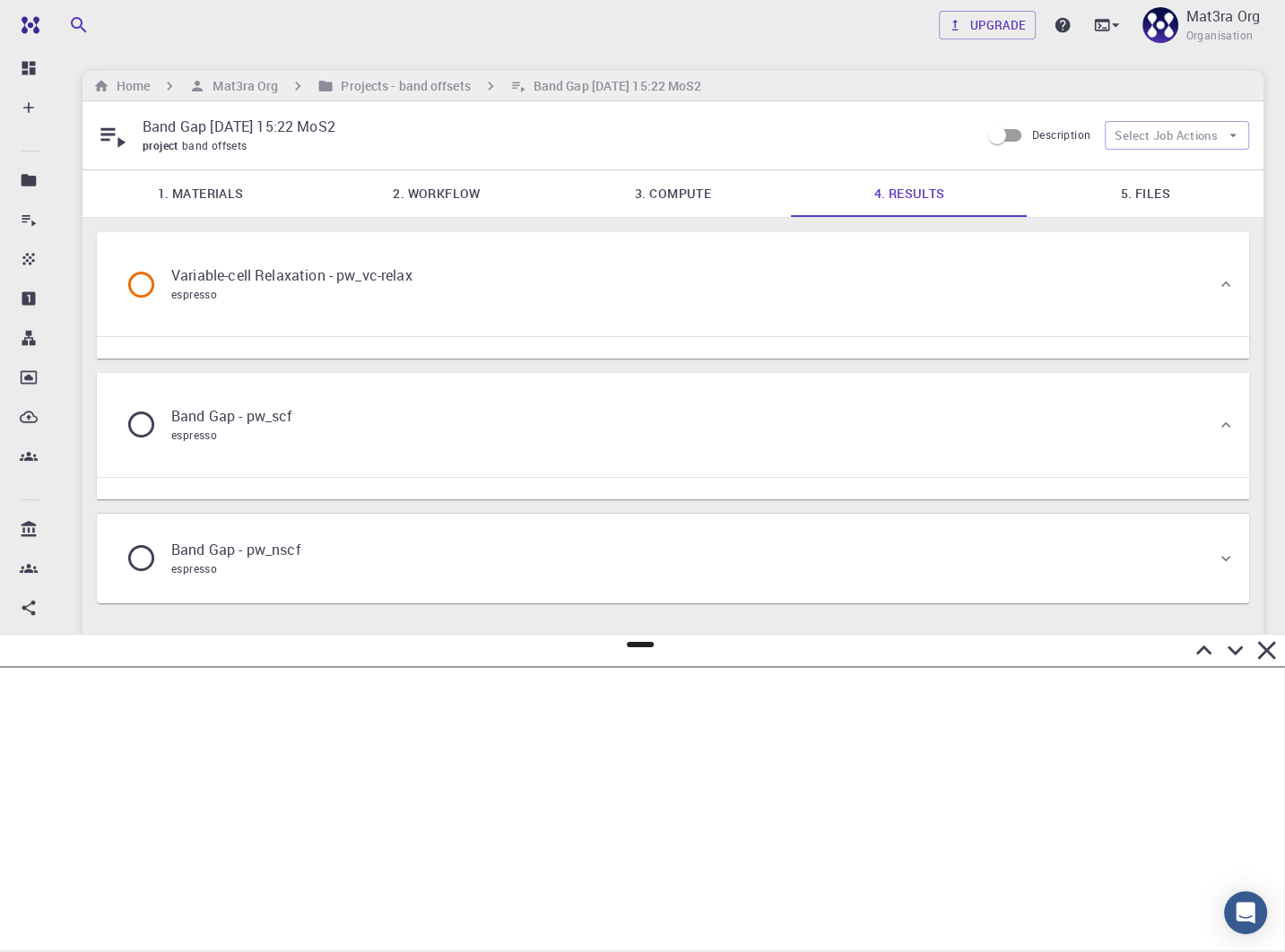
click at [500, 442] on div "Band Gap - pw_scf espresso" at bounding box center [664, 424] width 1105 height 68
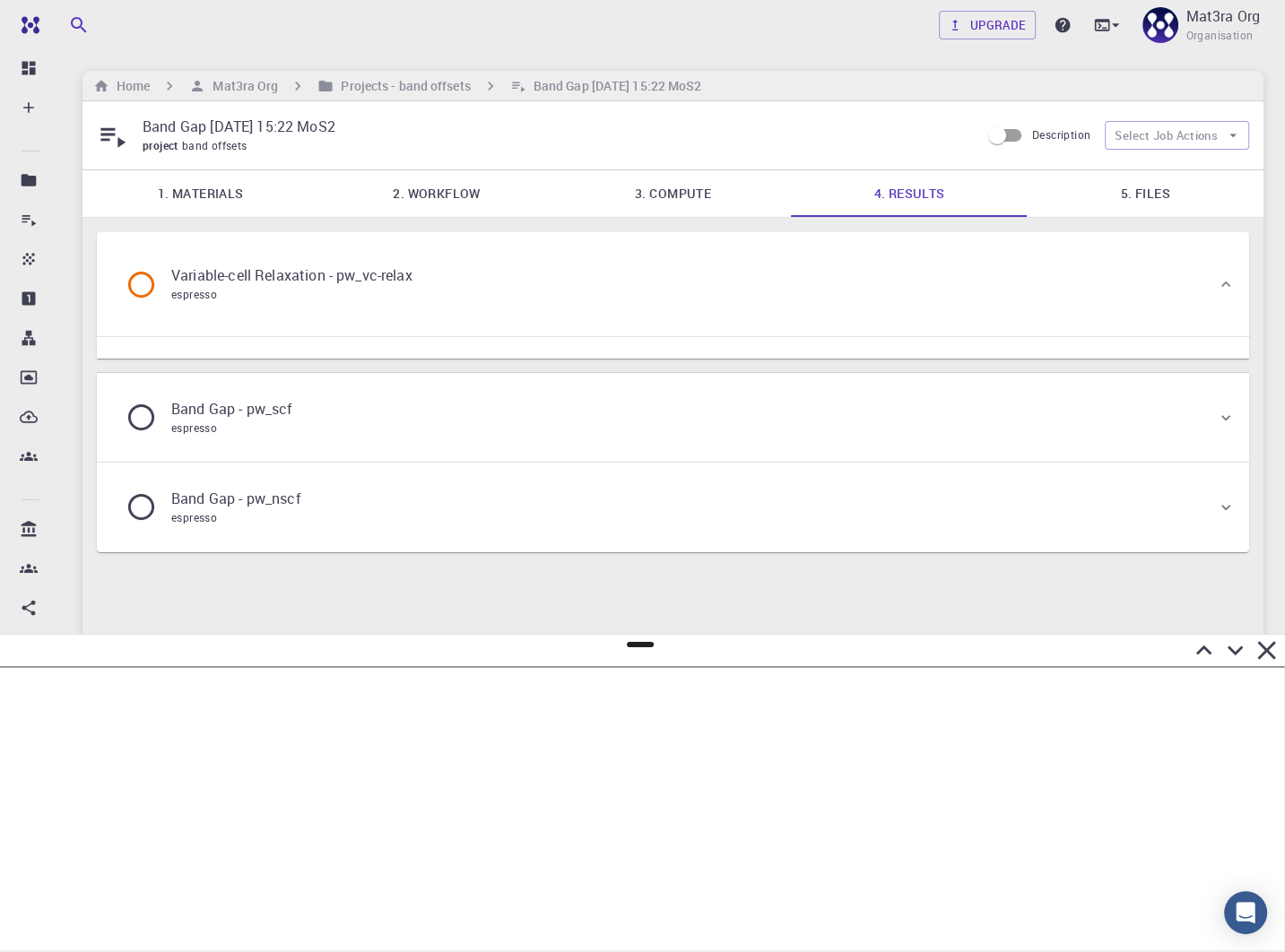
click at [517, 399] on div "Band Gap - pw_scf espresso" at bounding box center [664, 417] width 1105 height 68
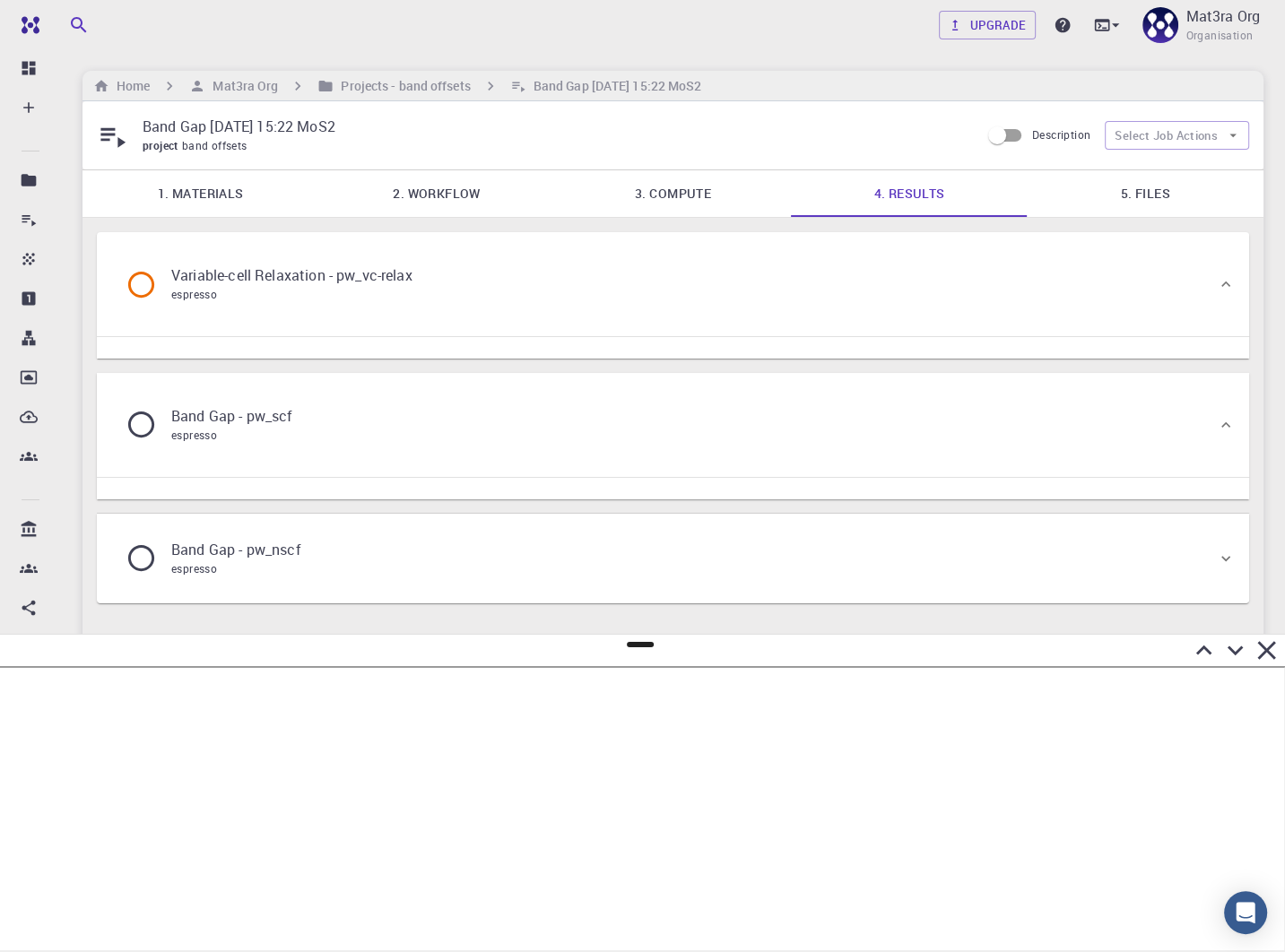
click at [1152, 198] on link "5. Files" at bounding box center [1146, 194] width 236 height 47
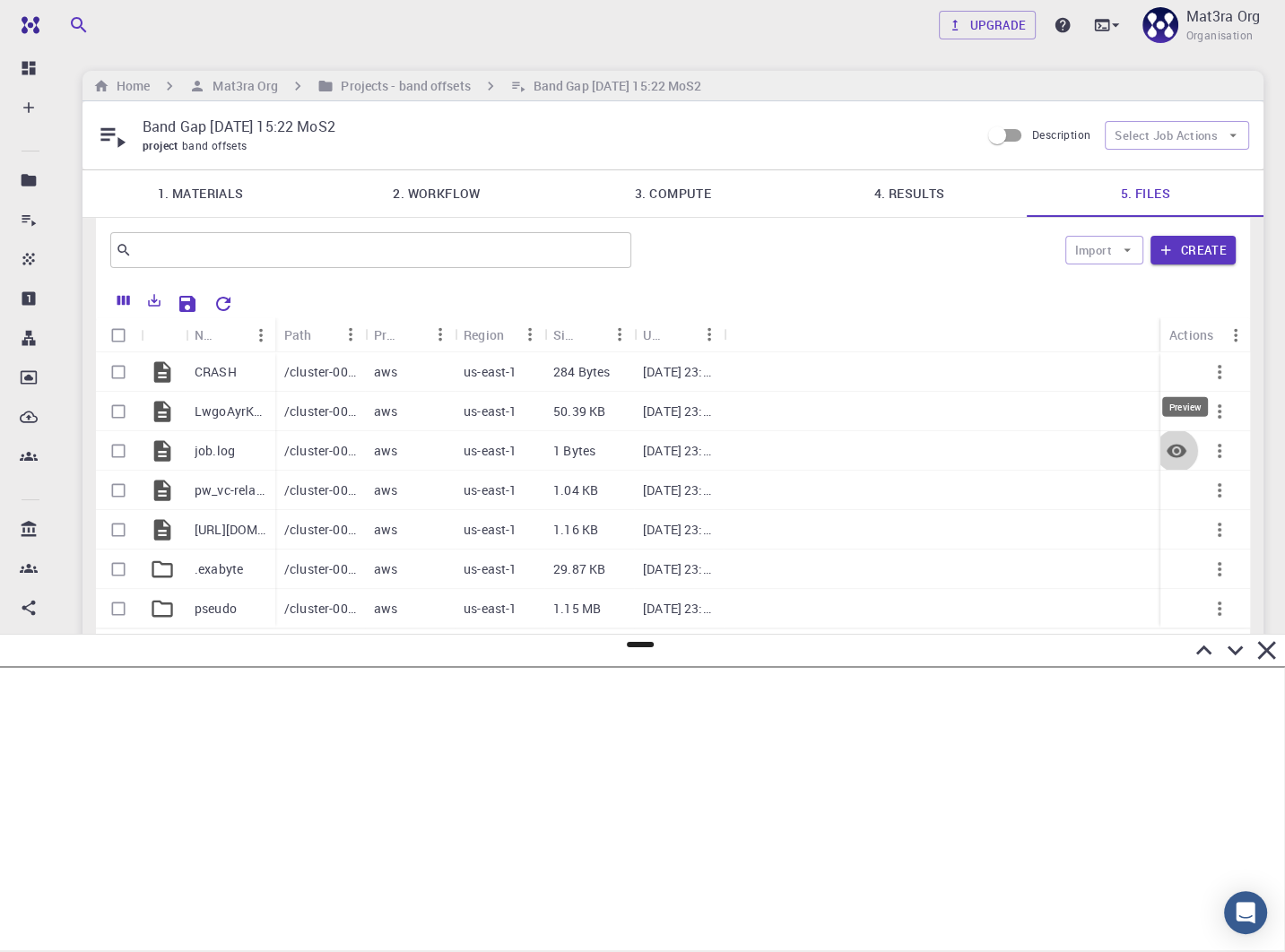
click at [1179, 450] on icon "Preview" at bounding box center [1177, 451] width 22 height 22
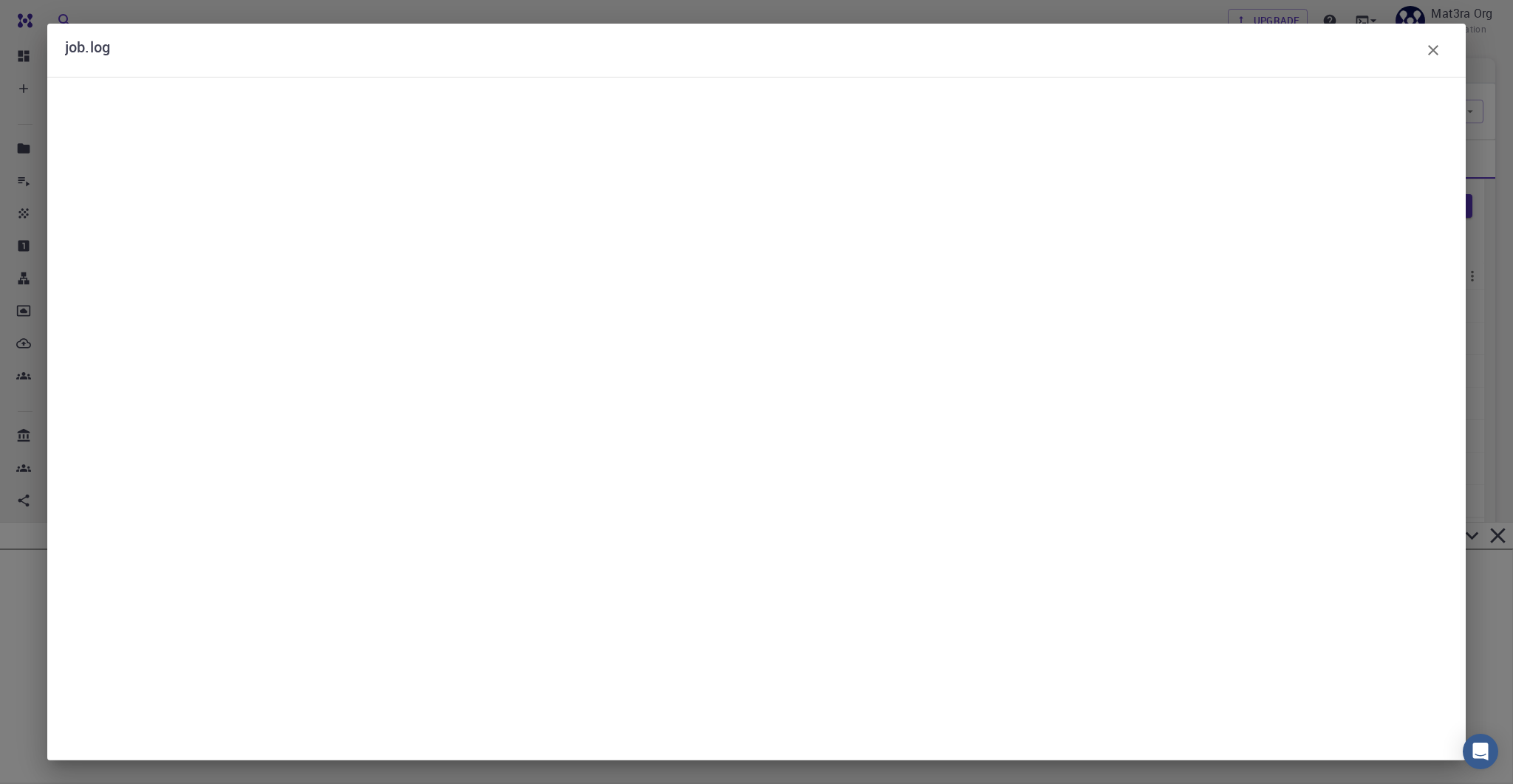
click at [722, 317] on pre at bounding box center [756, 418] width 1383 height 639
click at [1049, 57] on icon "button" at bounding box center [1433, 50] width 18 height 18
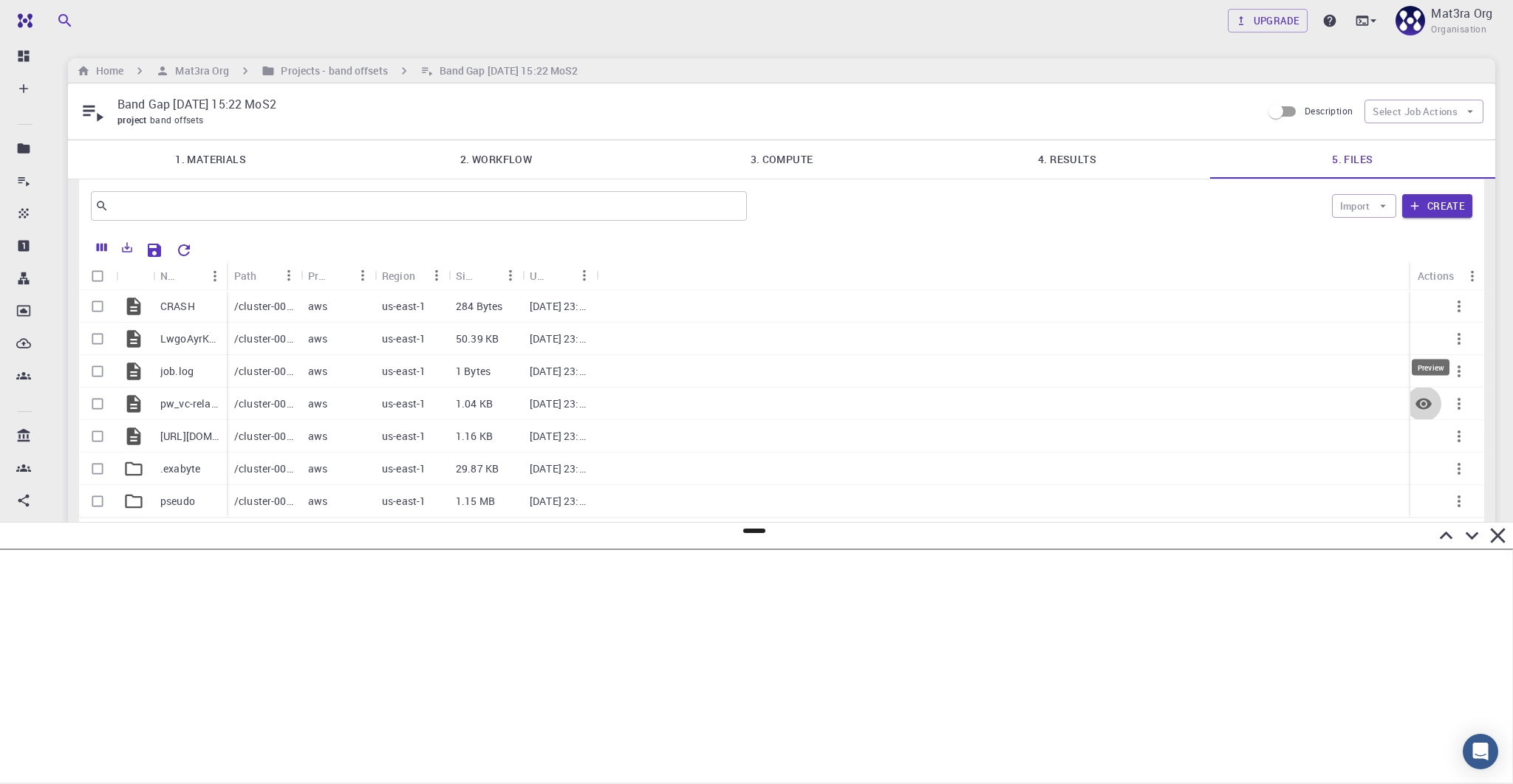
click at [1049, 403] on icon "Preview" at bounding box center [1423, 403] width 16 height 11
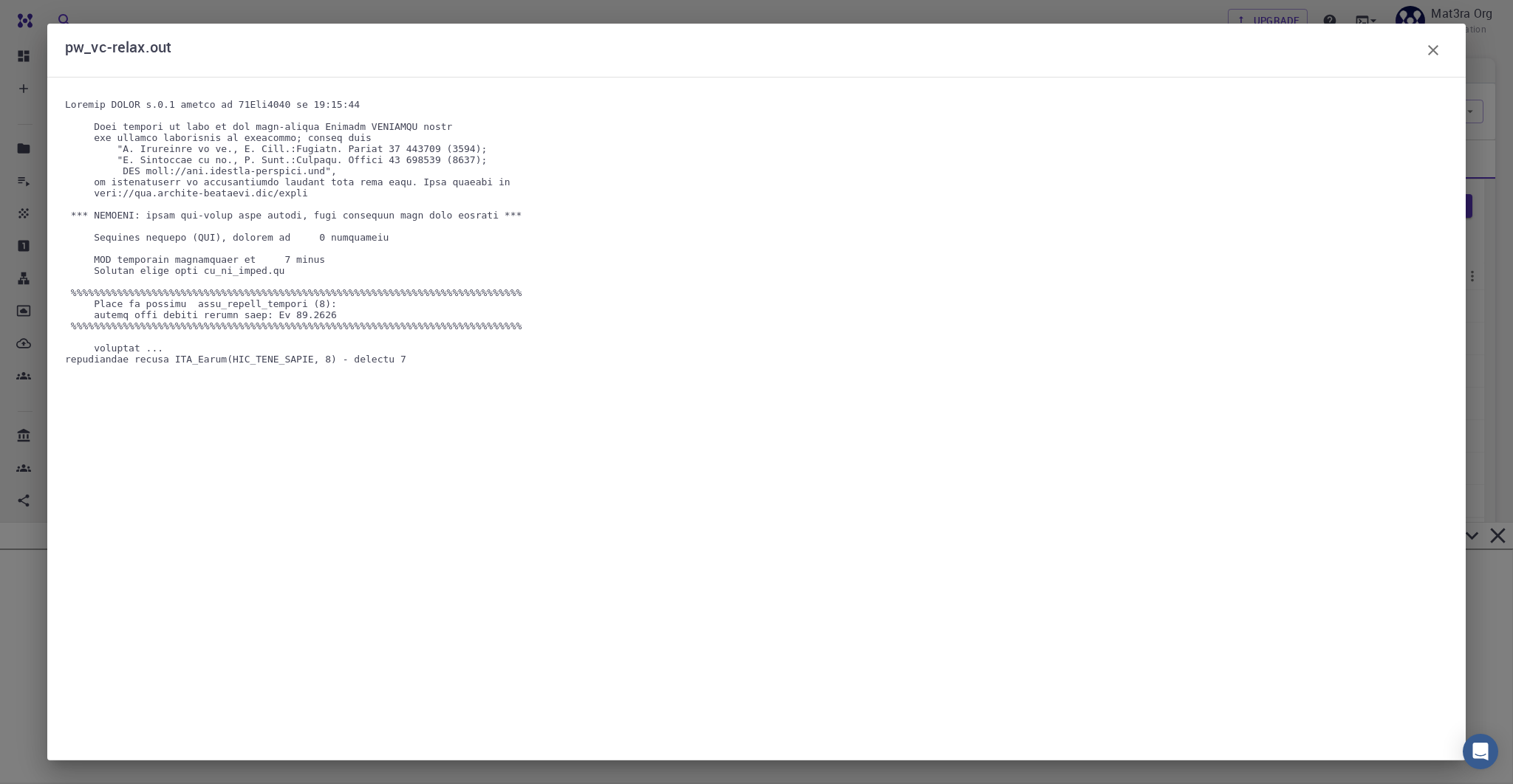
click at [673, 10] on div "pw_vc-relax.out" at bounding box center [756, 392] width 1513 height 784
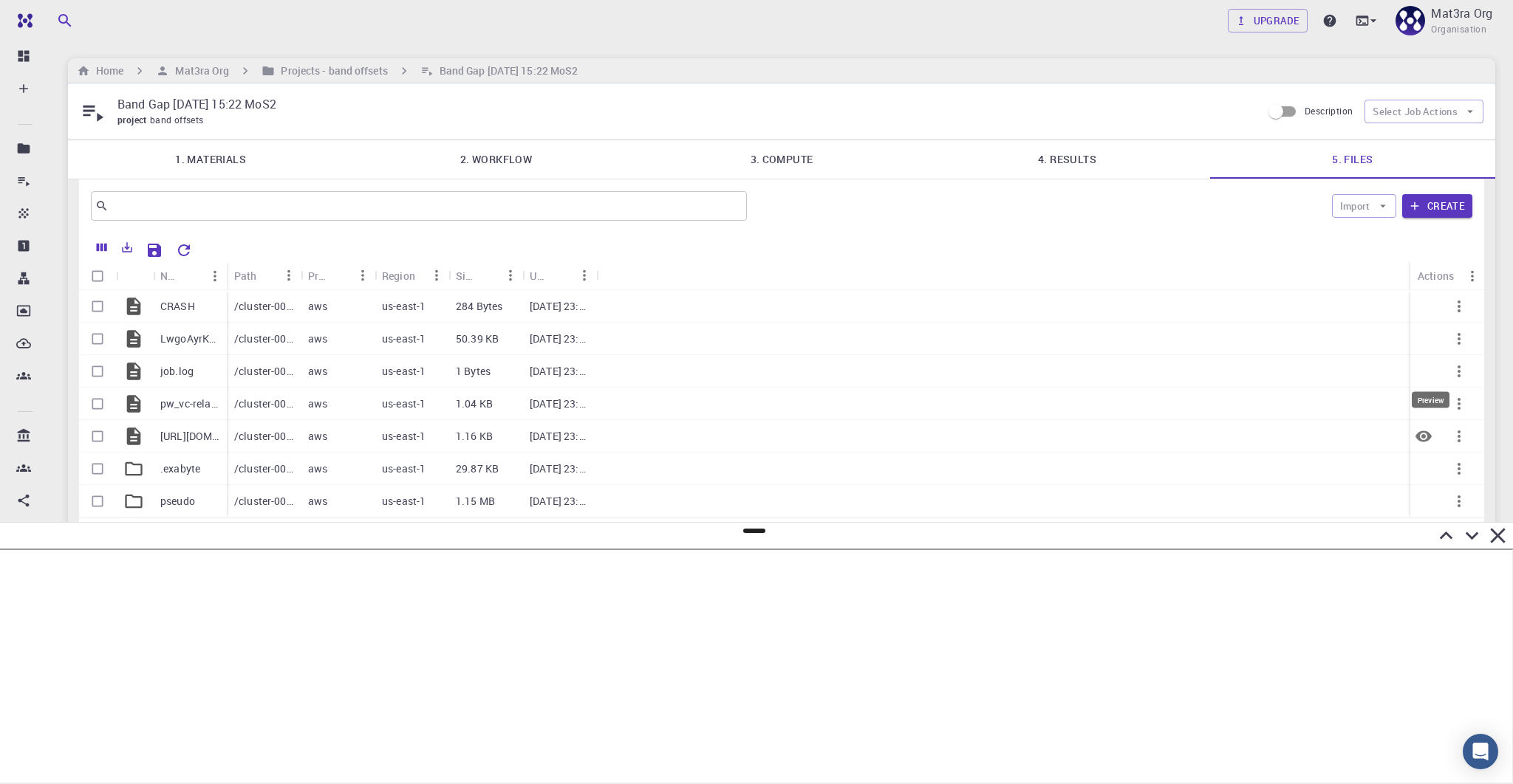
click at [1049, 439] on icon "Preview" at bounding box center [1423, 436] width 16 height 11
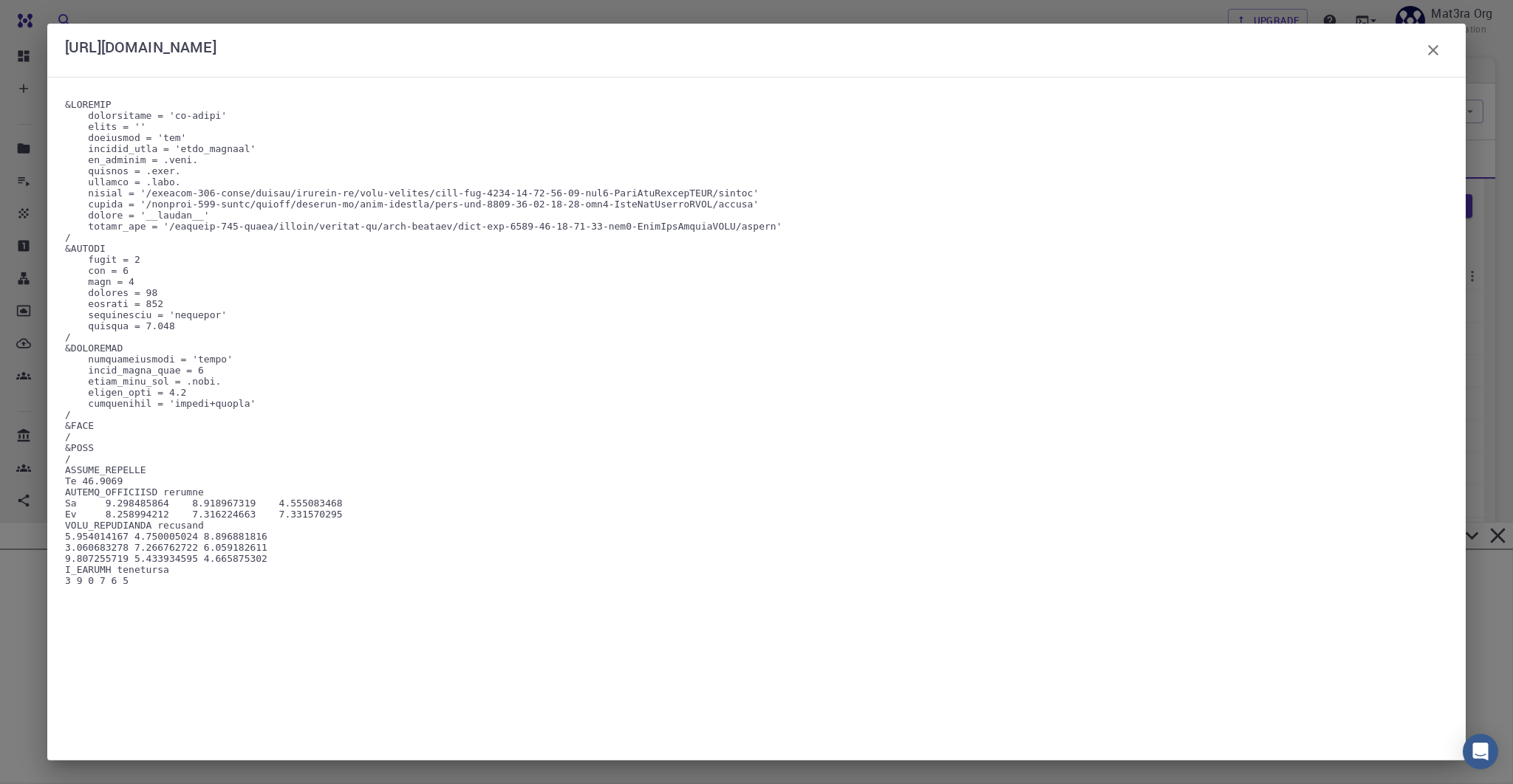
click at [372, 13] on div "[URL][DOMAIN_NAME]" at bounding box center [756, 392] width 1513 height 784
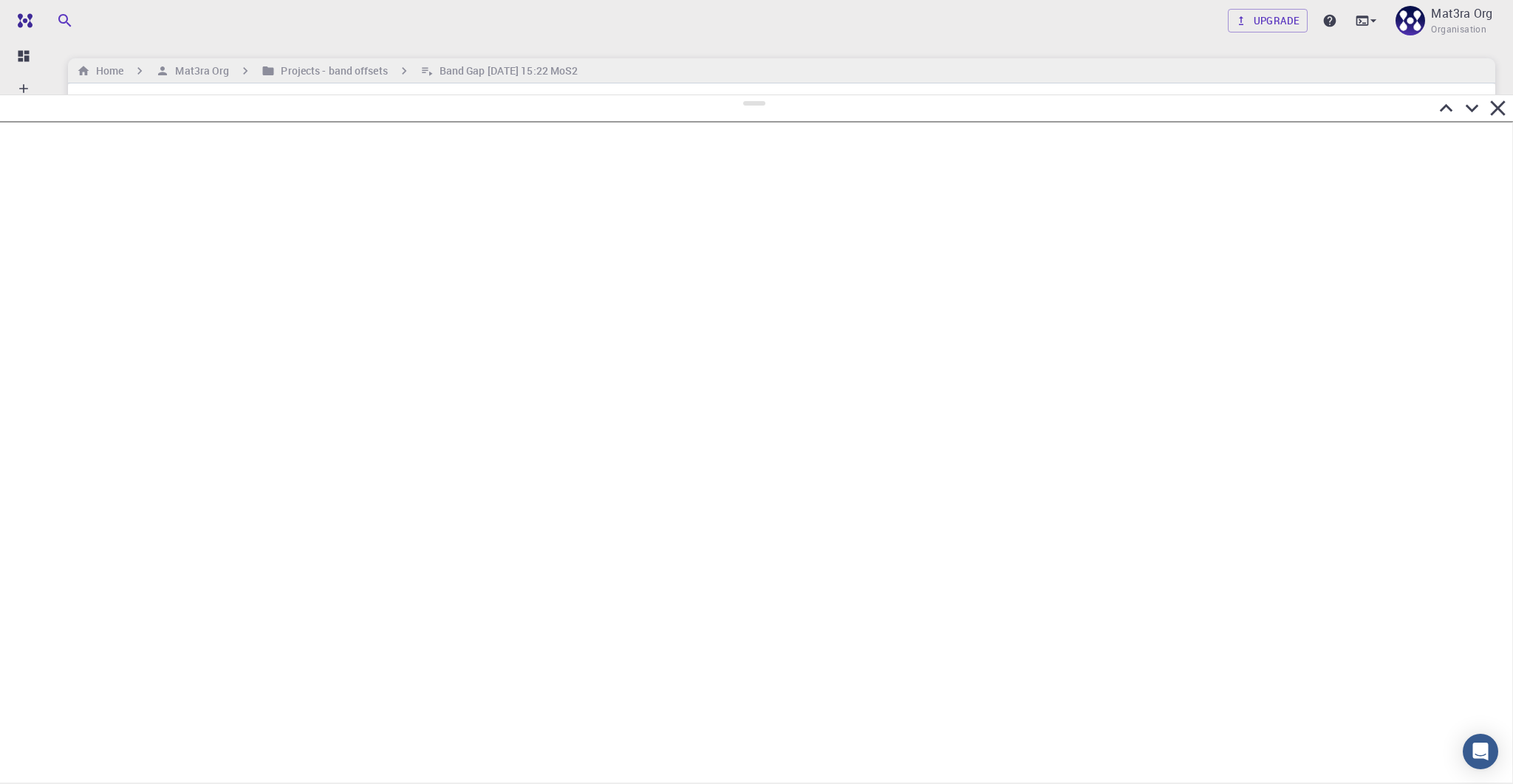
drag, startPoint x: 760, startPoint y: 530, endPoint x: 772, endPoint y: 93, distance: 437.2
click at [772, 95] on div at bounding box center [756, 439] width 1513 height 689
click at [1049, 111] on icon at bounding box center [1474, 106] width 26 height 26
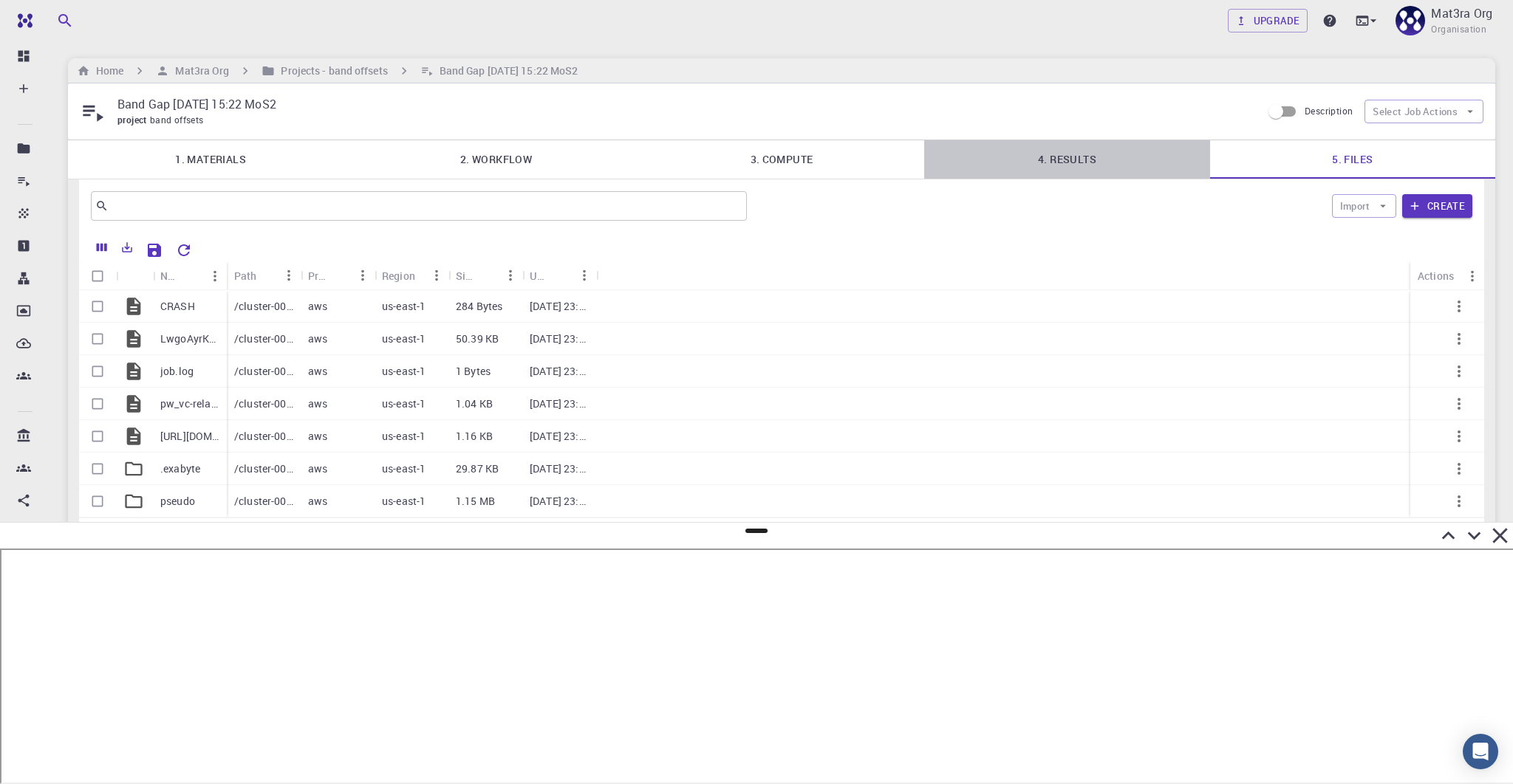
click at [1049, 153] on link "4. Results" at bounding box center [1067, 160] width 285 height 39
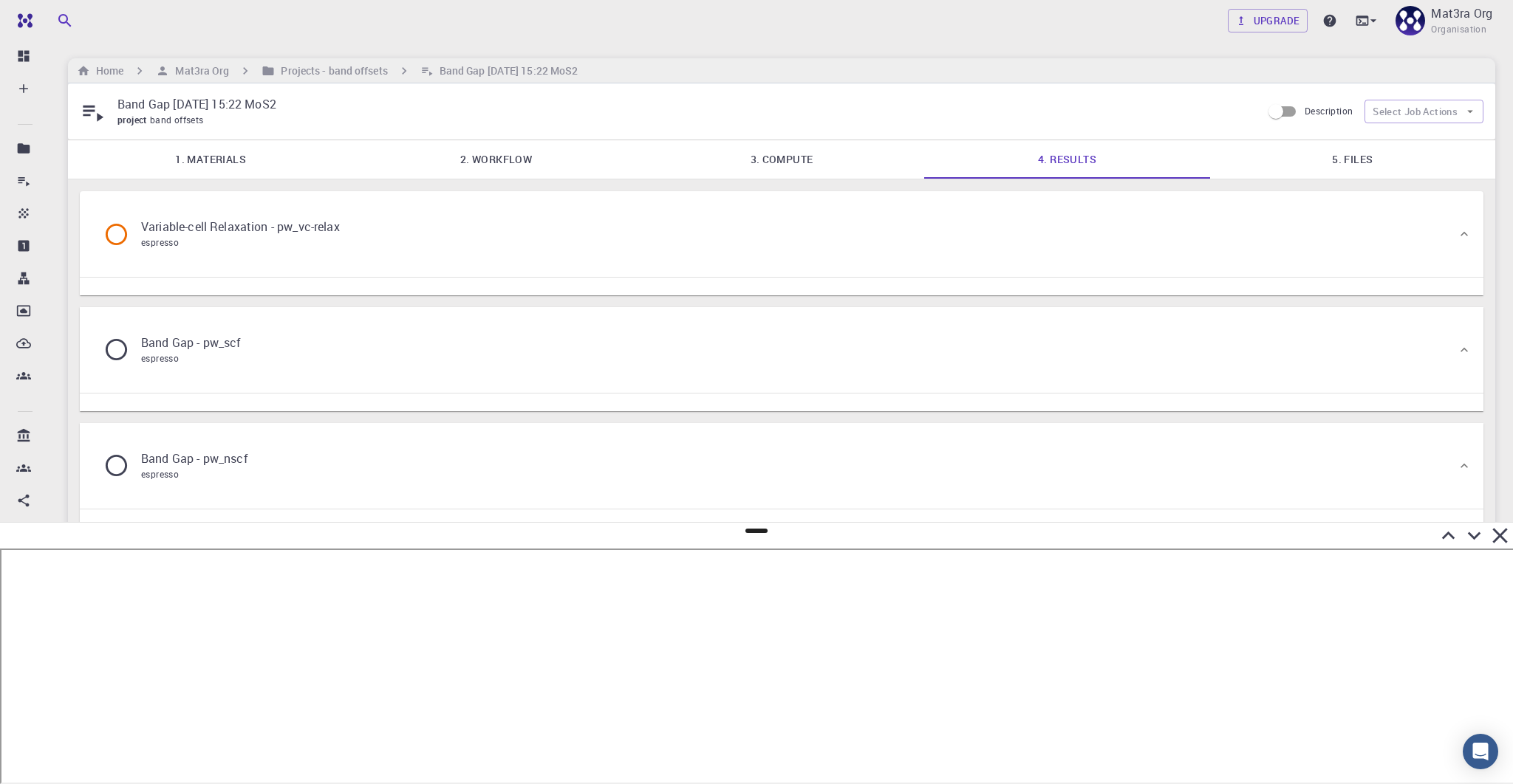
click at [764, 160] on link "3. Compute" at bounding box center [781, 160] width 285 height 39
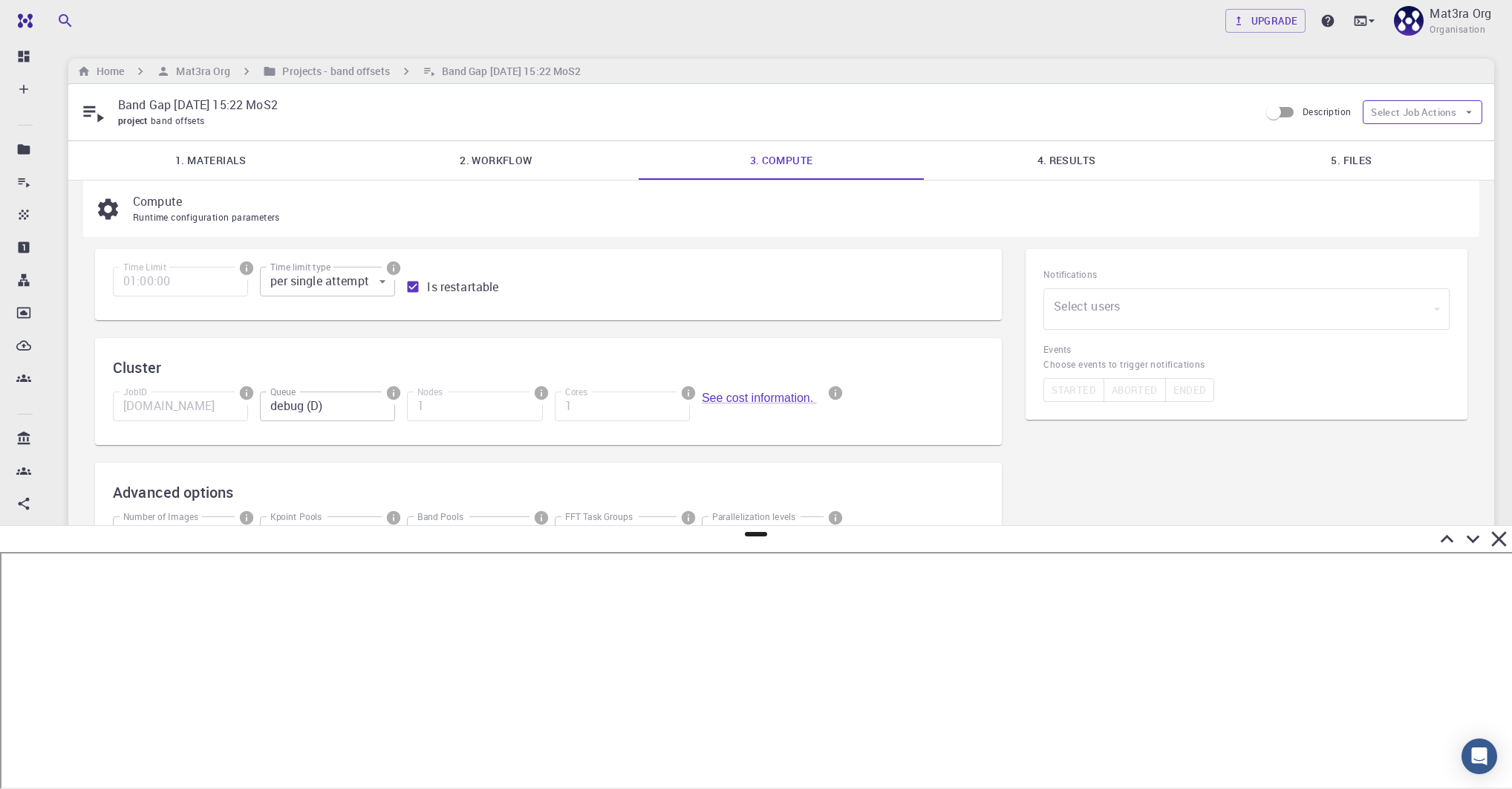
click at [1054, 107] on button "Select Job Actions" at bounding box center [1422, 111] width 119 height 24
click at [1054, 147] on span "Terminate" at bounding box center [1436, 142] width 70 height 15
click at [1054, 162] on link "5. Files" at bounding box center [1351, 161] width 285 height 39
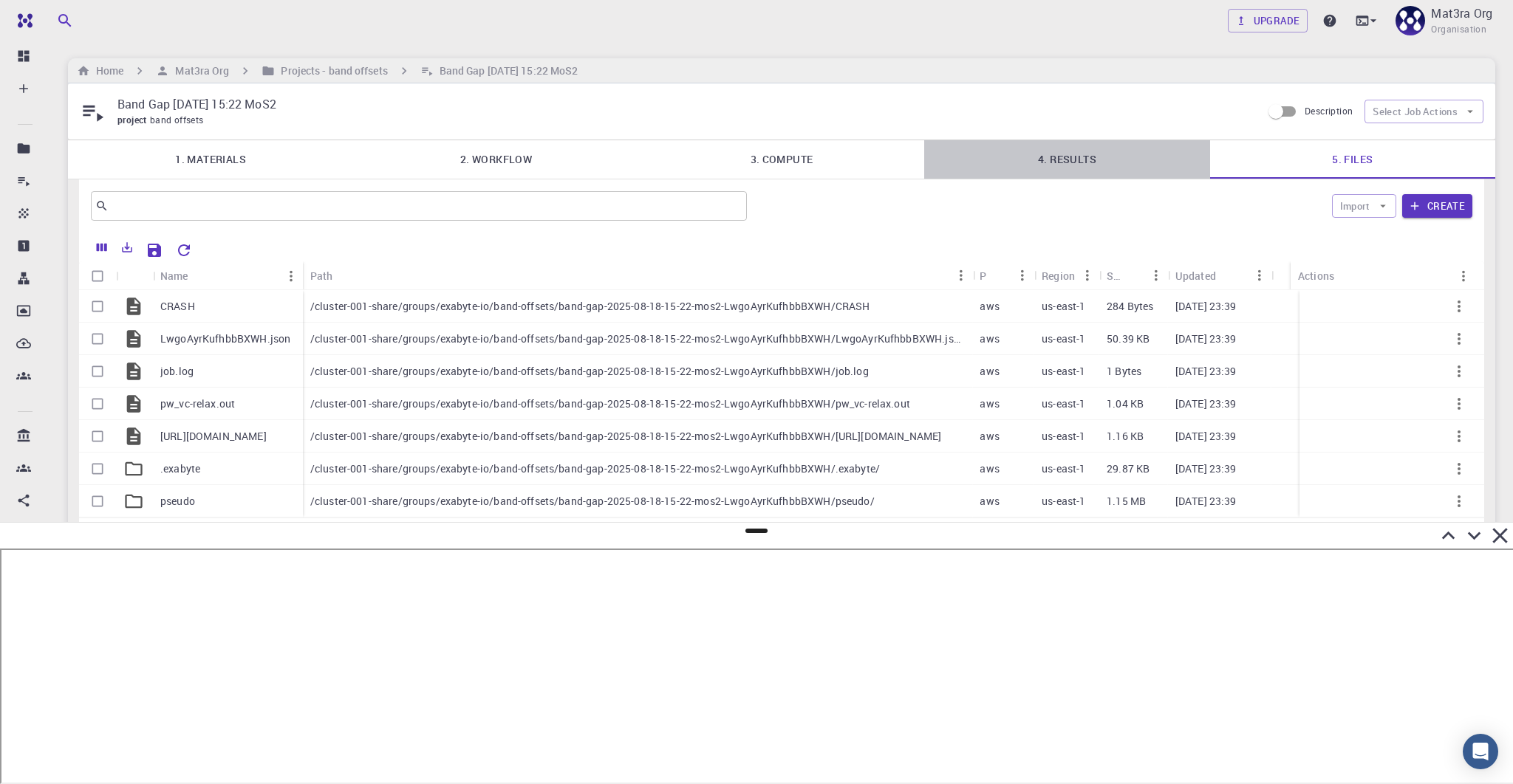
click at [1049, 149] on link "4. Results" at bounding box center [1067, 160] width 285 height 39
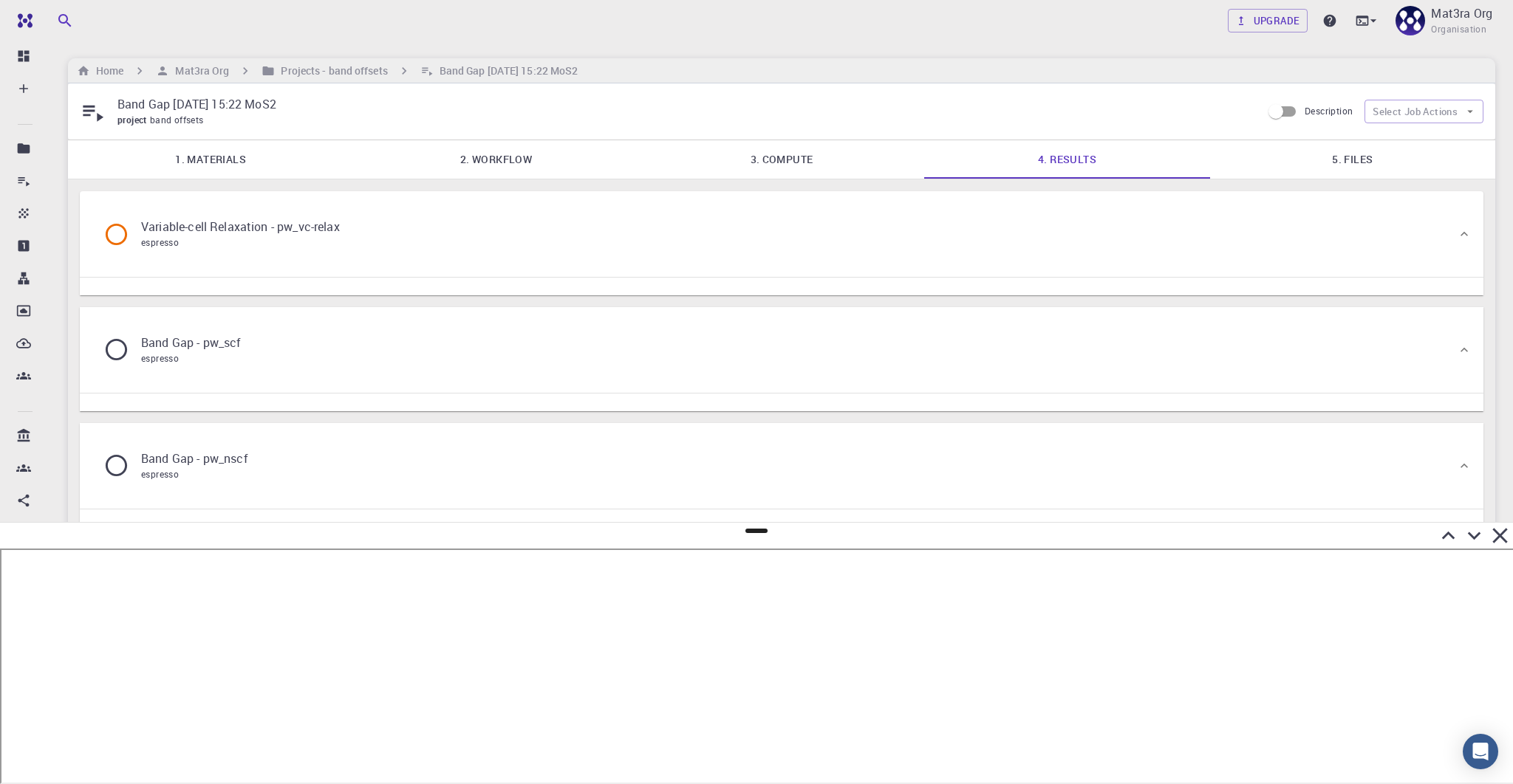
click at [610, 234] on div "Variable-cell Relaxation - pw_vc-relax espresso" at bounding box center [774, 234] width 1365 height 56
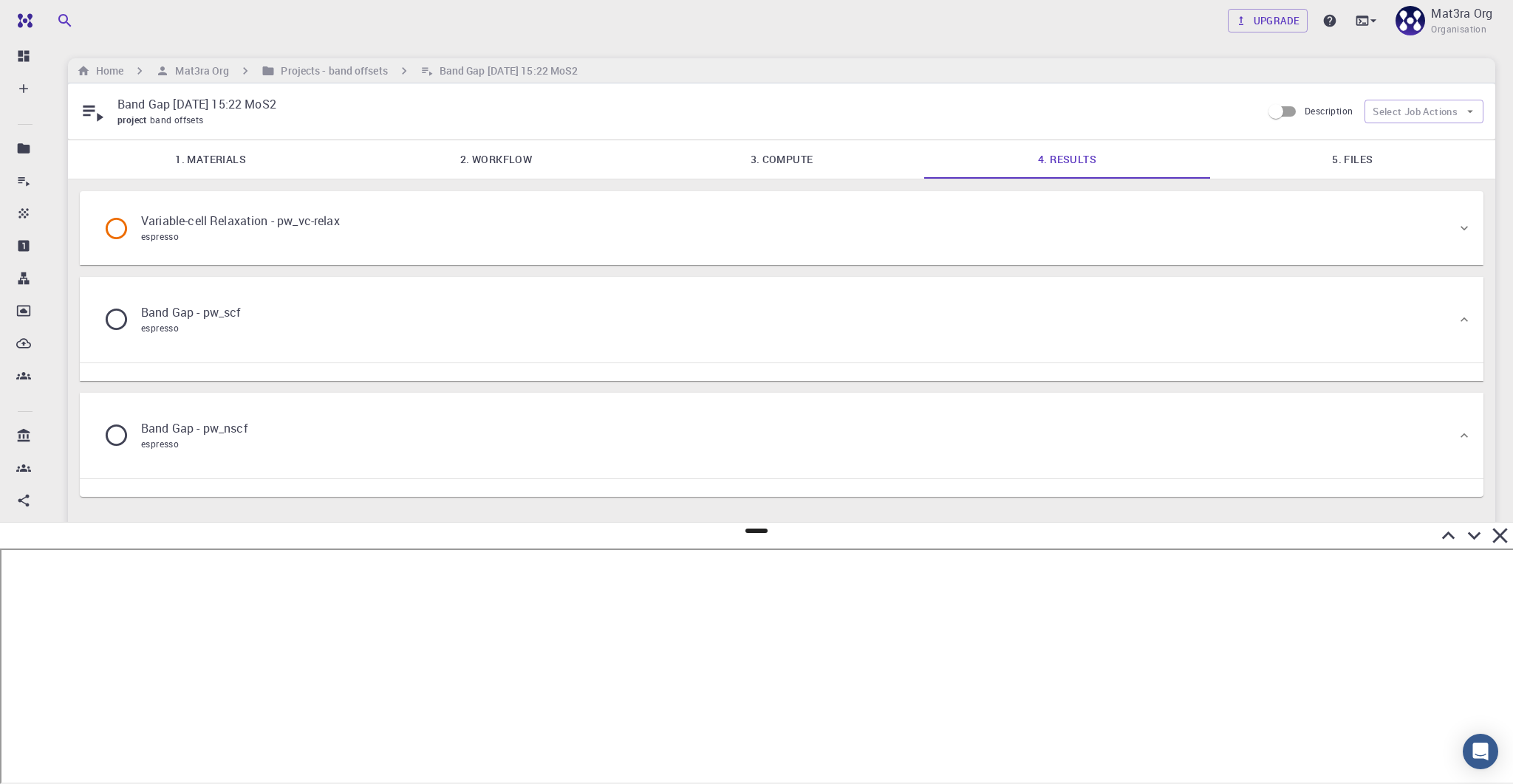
click at [610, 234] on div "Variable-cell Relaxation - pw_vc-relax espresso" at bounding box center [774, 228] width 1365 height 56
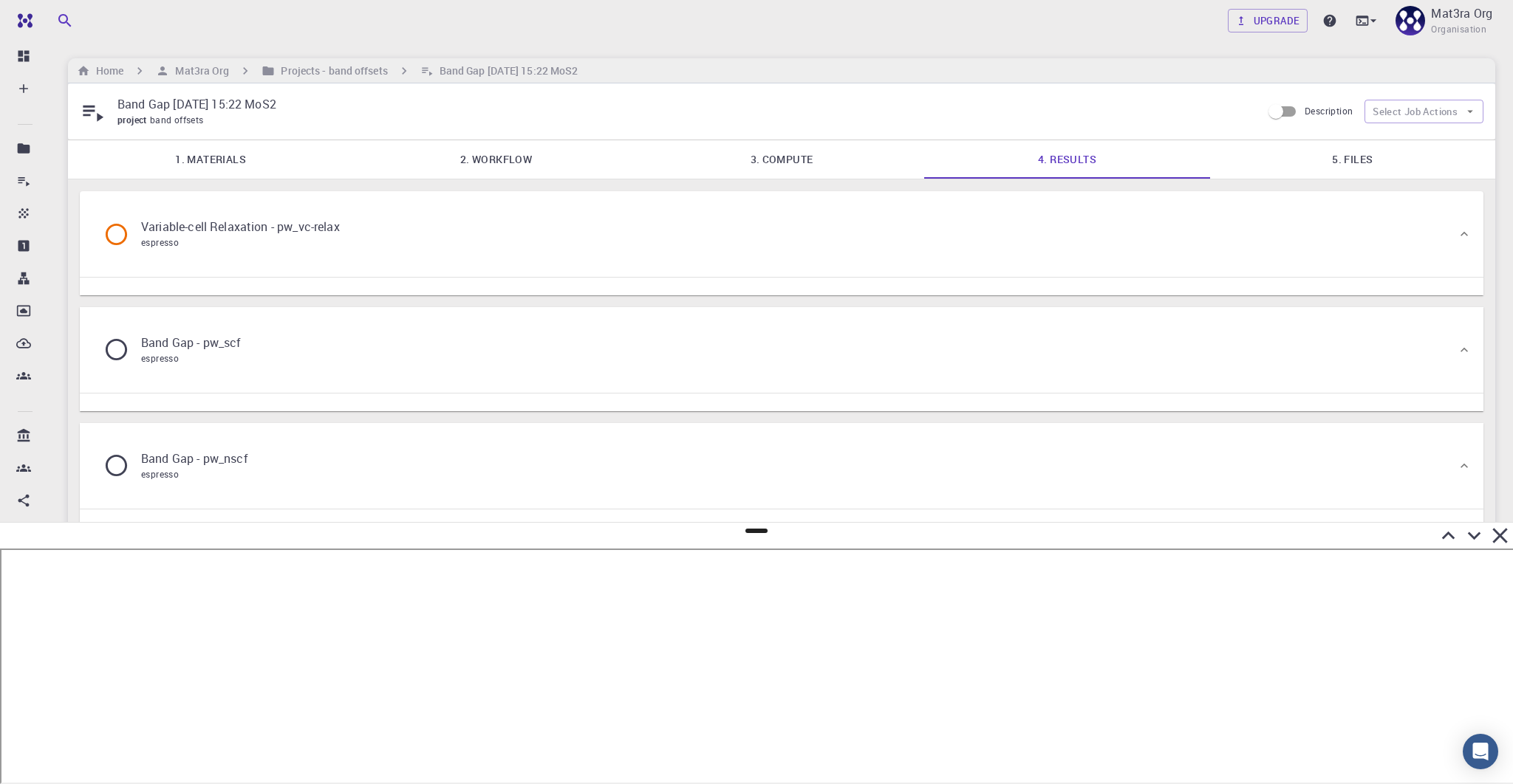
click at [446, 352] on div "Band Gap - pw_scf espresso" at bounding box center [774, 349] width 1365 height 56
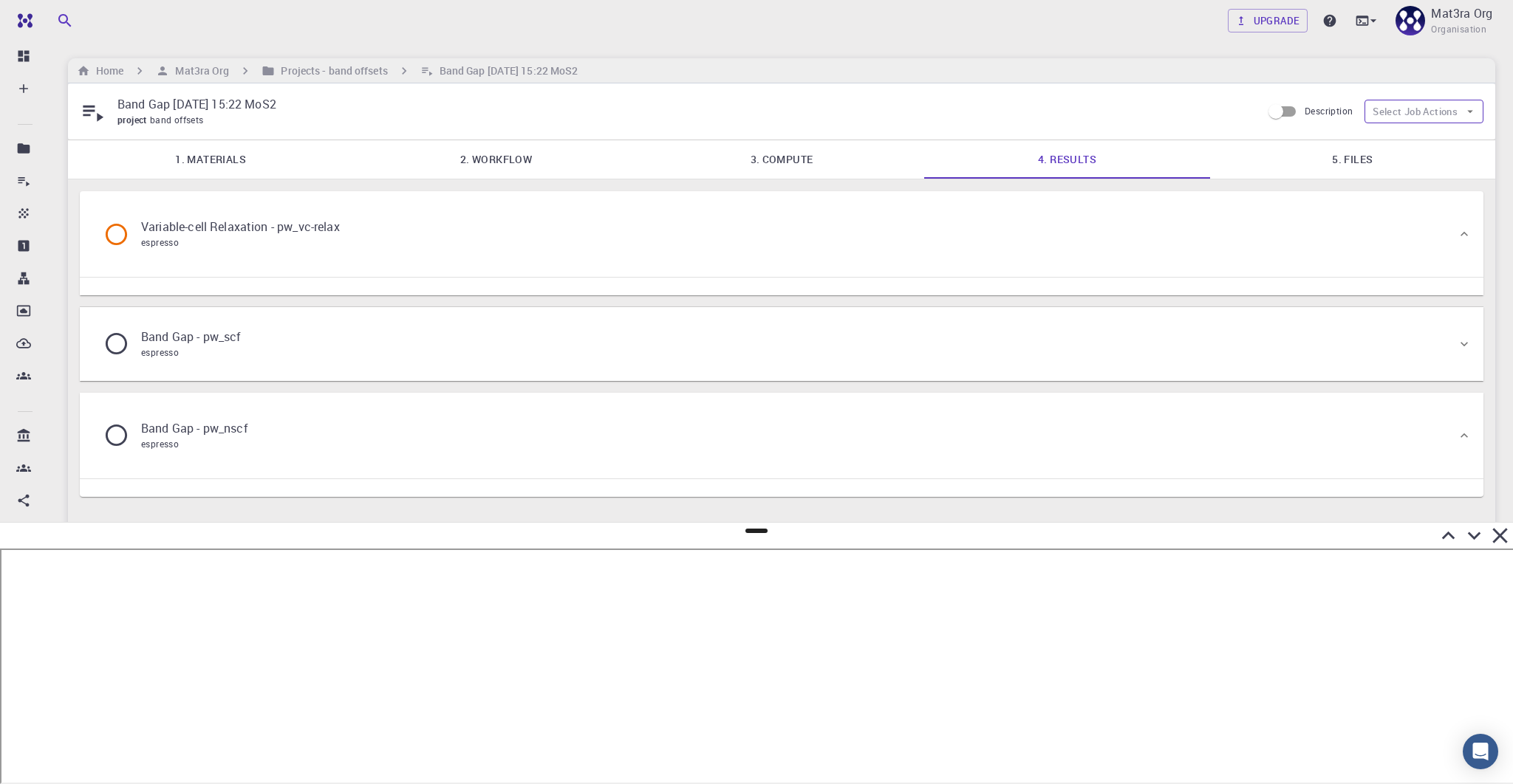
click at [1049, 116] on button "Select Job Actions" at bounding box center [1423, 111] width 119 height 23
click at [751, 532] on div at bounding box center [756, 530] width 22 height 4
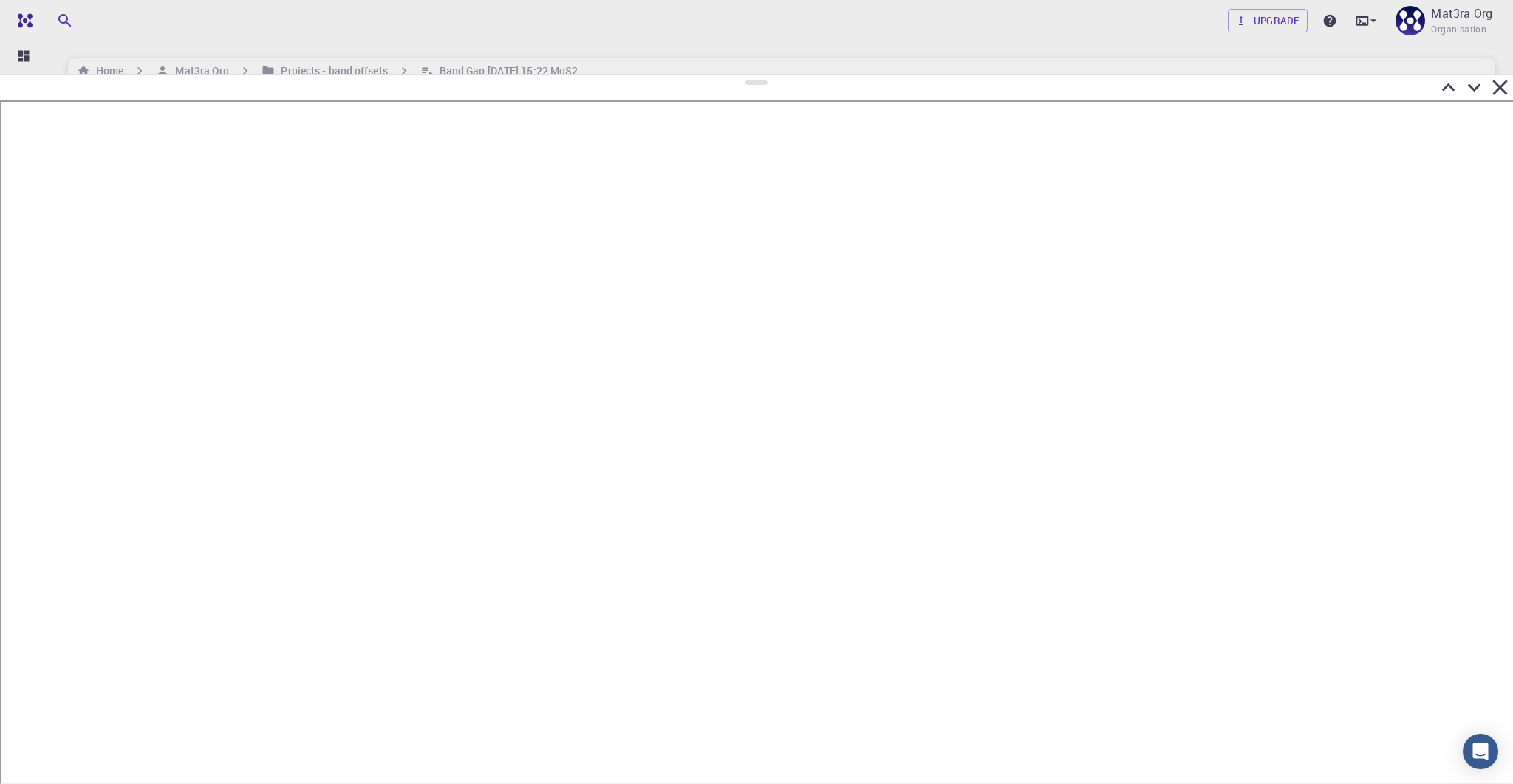
drag, startPoint x: 751, startPoint y: 532, endPoint x: 768, endPoint y: 74, distance: 458.3
click at [768, 74] on div at bounding box center [756, 428] width 1513 height 710
click at [1049, 92] on icon at bounding box center [1474, 87] width 26 height 26
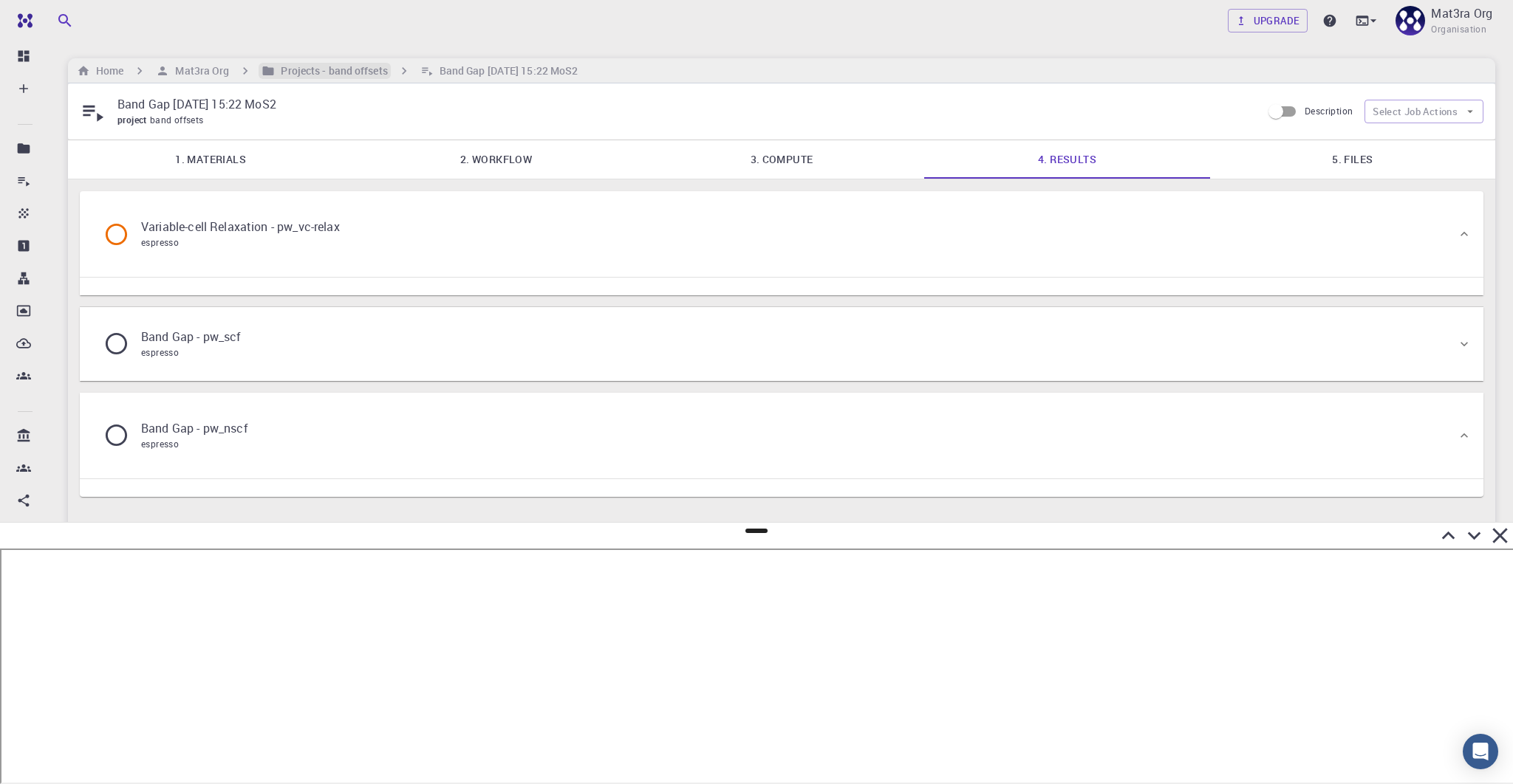
click at [329, 74] on h6 "Projects - band offsets" at bounding box center [331, 71] width 112 height 16
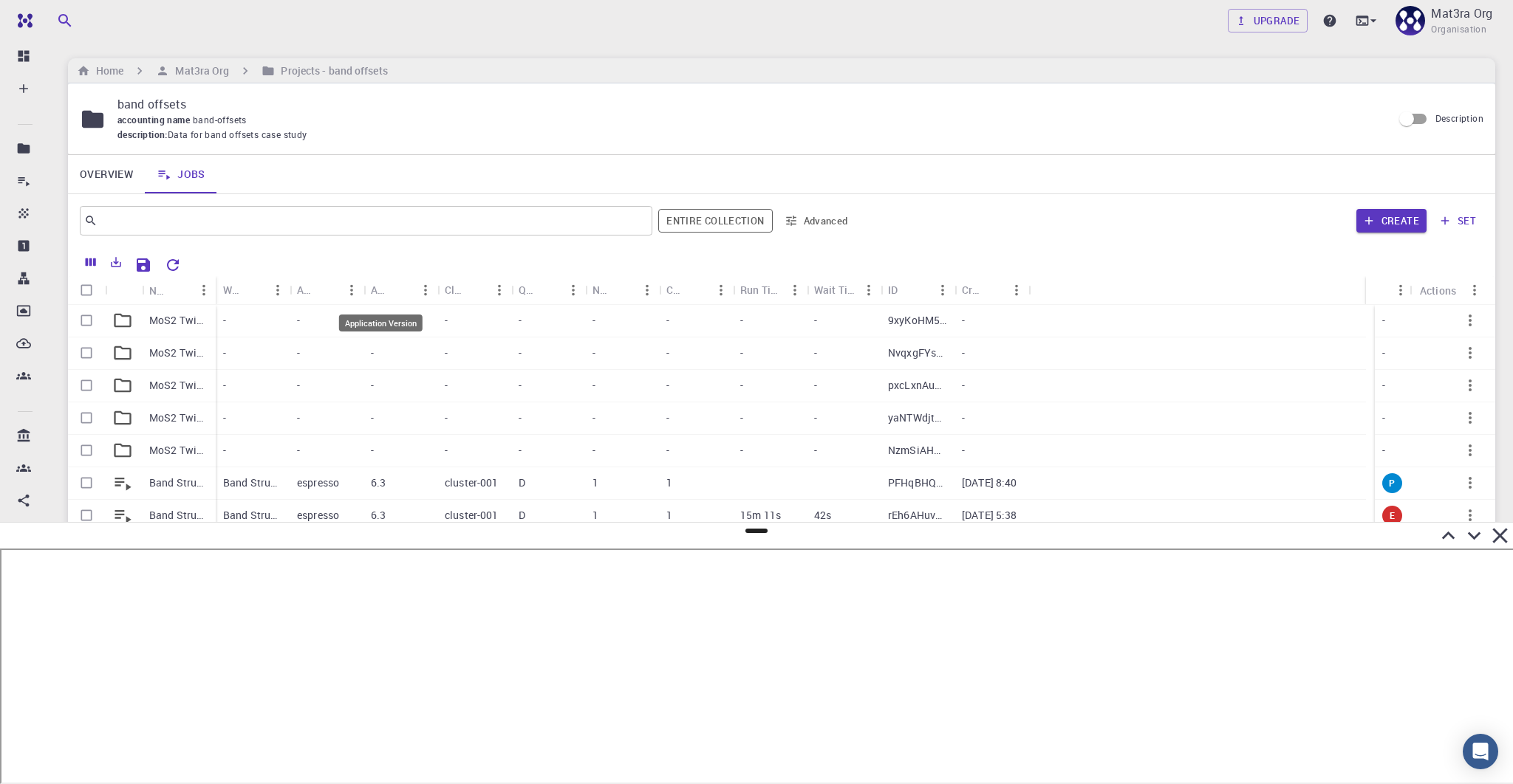
drag, startPoint x: 216, startPoint y: 283, endPoint x: 347, endPoint y: 283, distance: 131.0
click at [363, 283] on div "Workflow Name Application Application Version Cluster Queue Nodes Cores Run Tim…" at bounding box center [622, 290] width 813 height 29
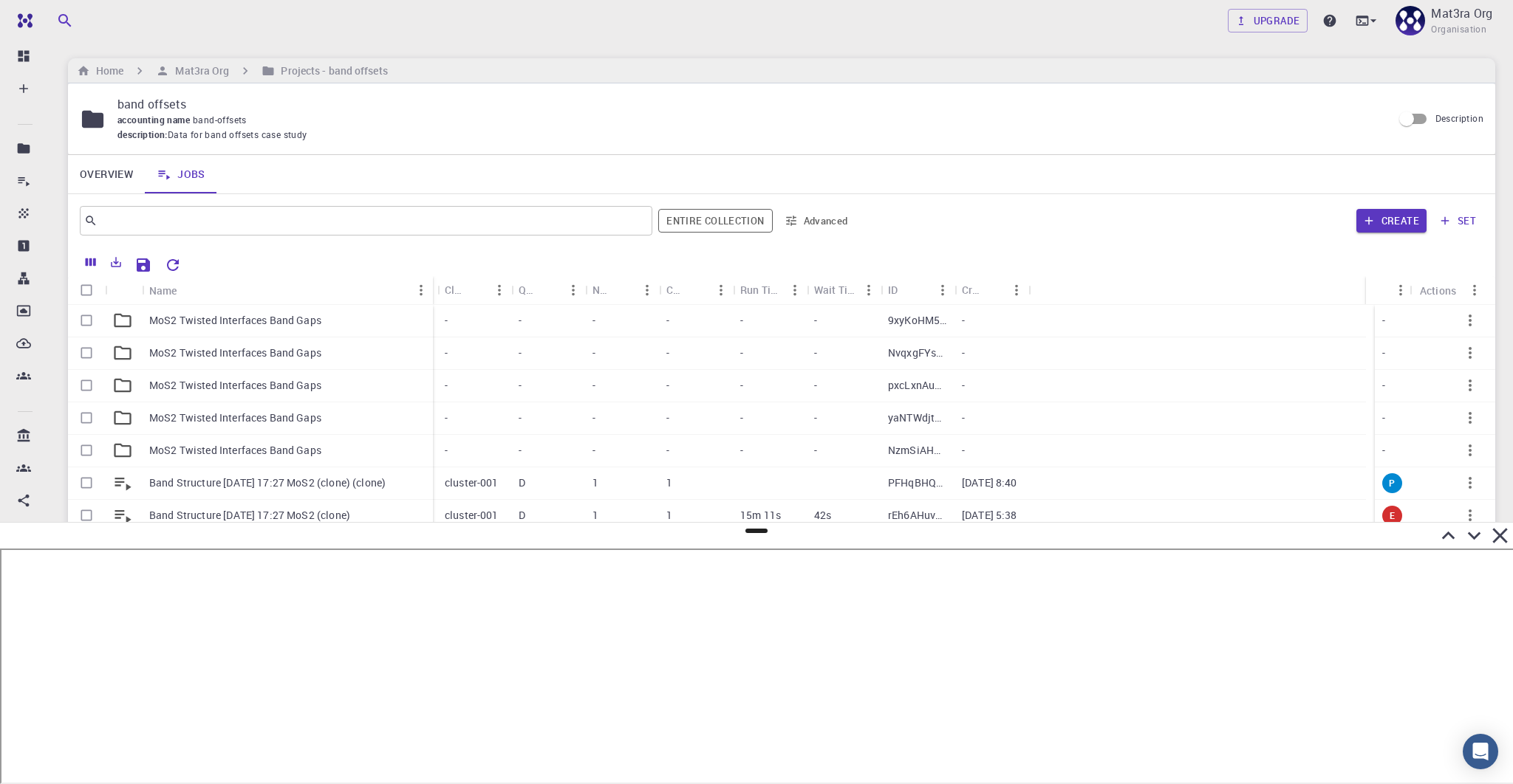
drag, startPoint x: 213, startPoint y: 287, endPoint x: 416, endPoint y: 289, distance: 203.0
click at [427, 289] on div "Name" at bounding box center [434, 291] width 15 height 29
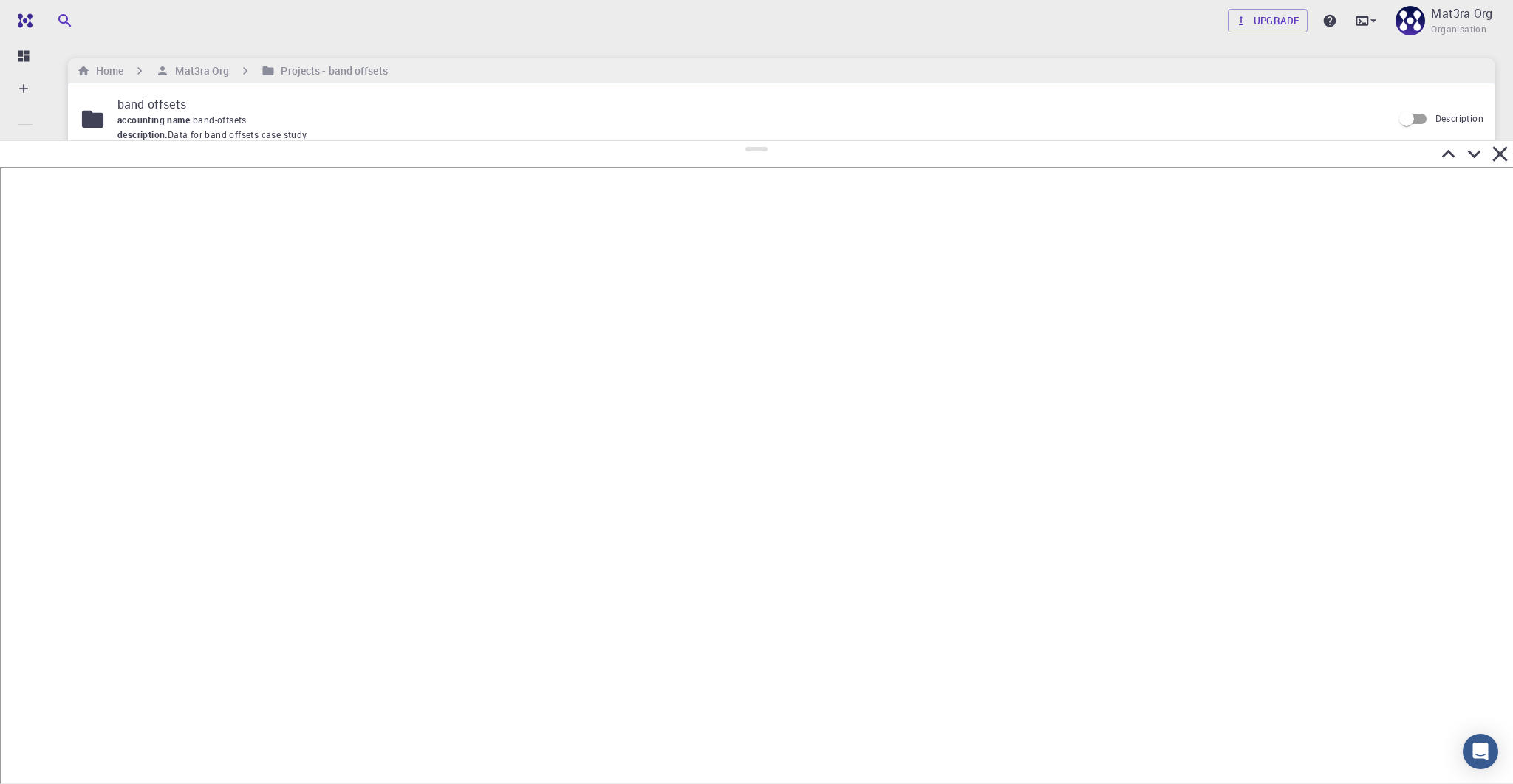
drag, startPoint x: 758, startPoint y: 532, endPoint x: 755, endPoint y: 140, distance: 392.0
click at [756, 141] on div at bounding box center [756, 462] width 1513 height 644
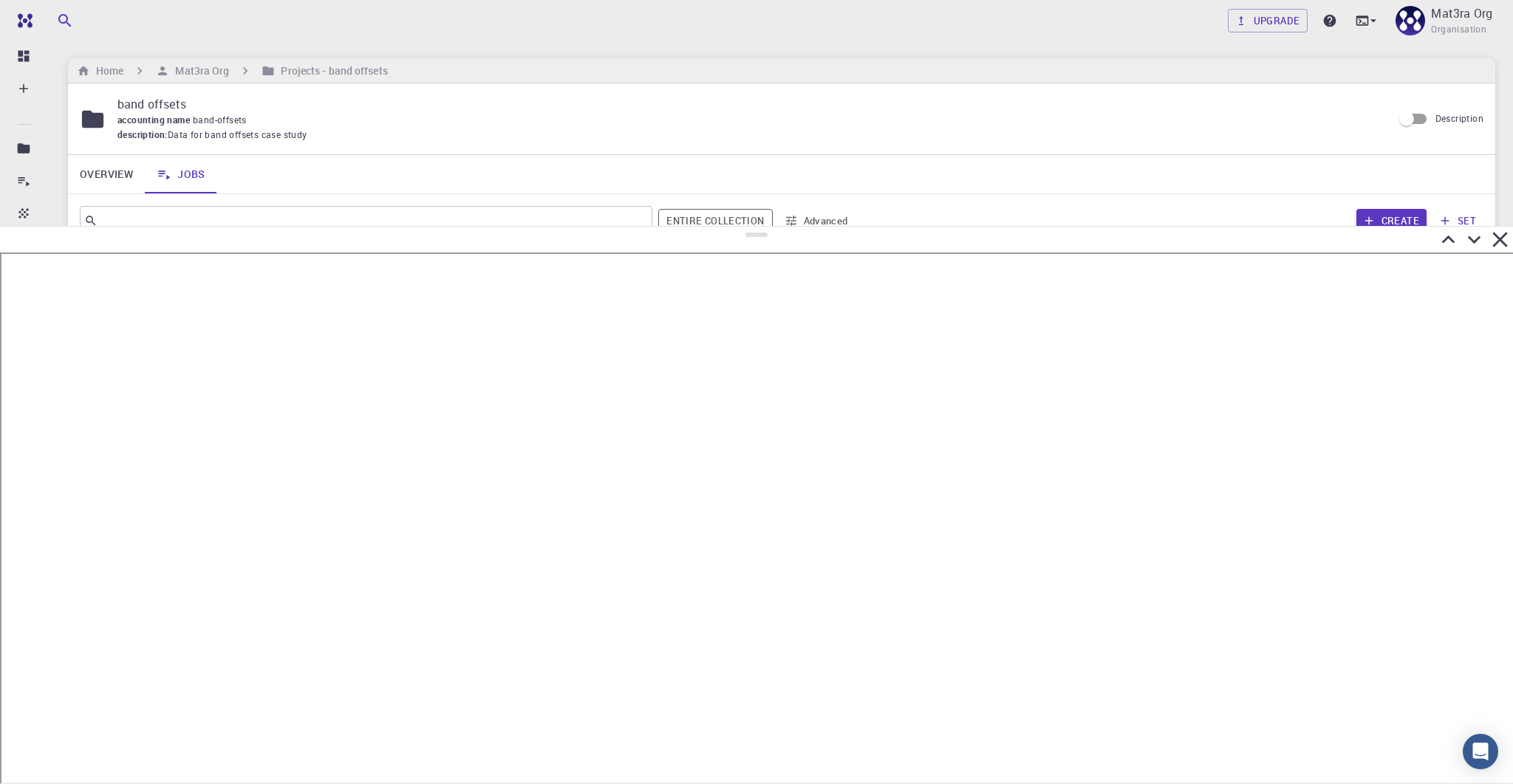
drag, startPoint x: 755, startPoint y: 147, endPoint x: 754, endPoint y: 229, distance: 82.0
click at [754, 230] on div at bounding box center [756, 505] width 1513 height 558
click at [319, 63] on h6 "Projects - band offsets" at bounding box center [331, 71] width 112 height 16
click at [1049, 247] on icon at bounding box center [1474, 242] width 26 height 26
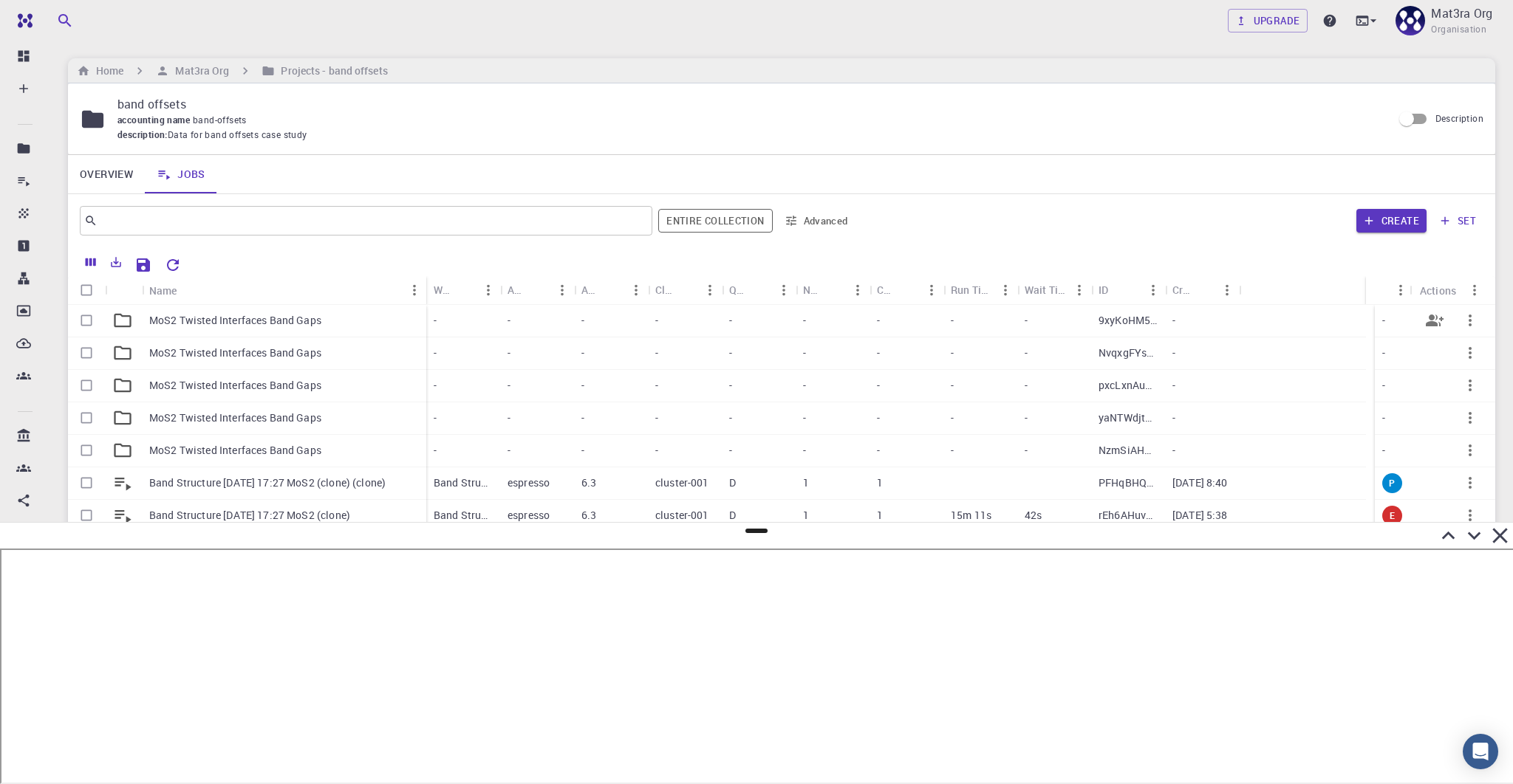
click at [172, 324] on p "MoS2 Twisted Interfaces Band Gaps" at bounding box center [235, 320] width 172 height 15
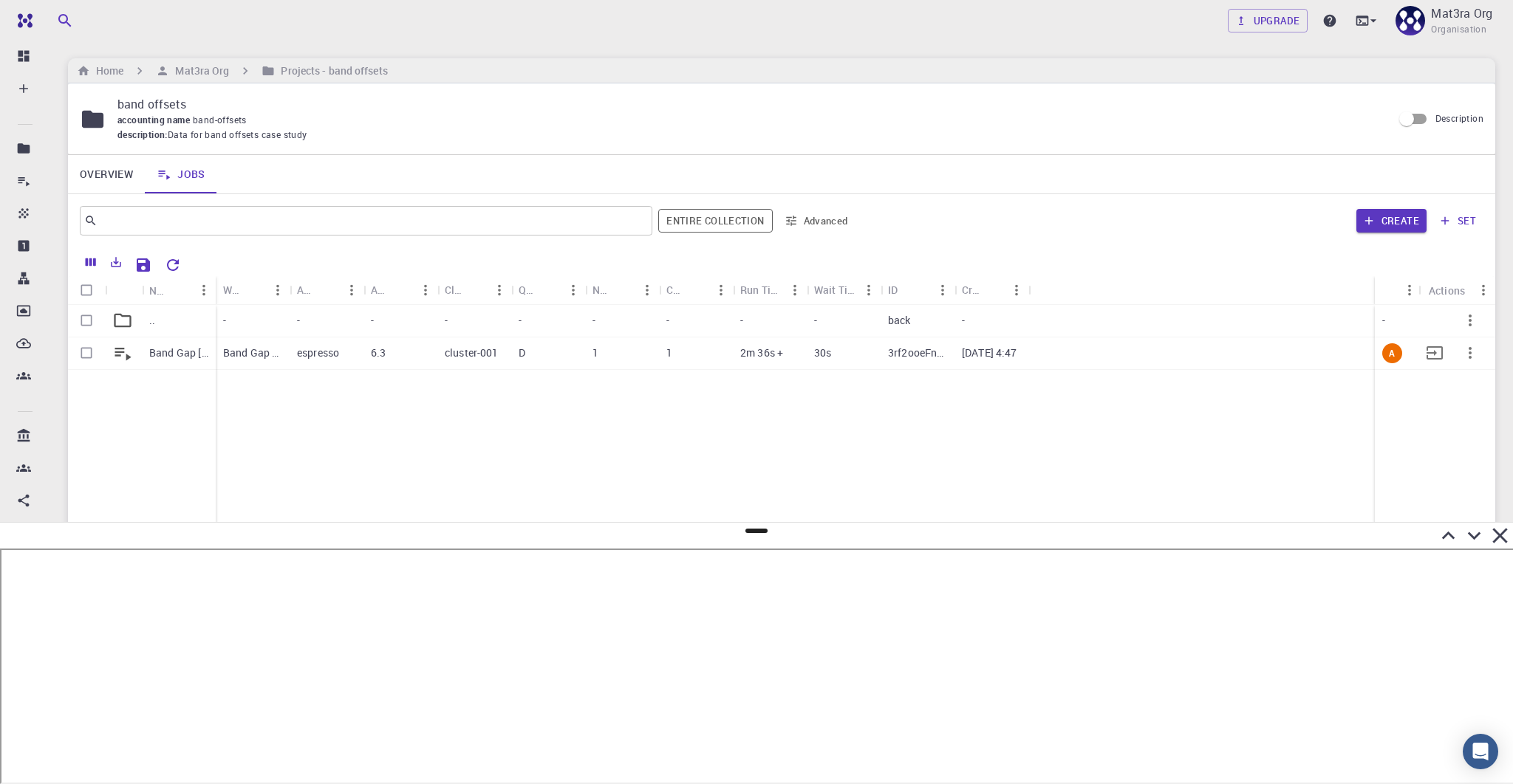
click at [1049, 354] on icon "button" at bounding box center [1470, 353] width 18 height 18
click at [1049, 416] on span "Terminate" at bounding box center [1468, 416] width 42 height 15
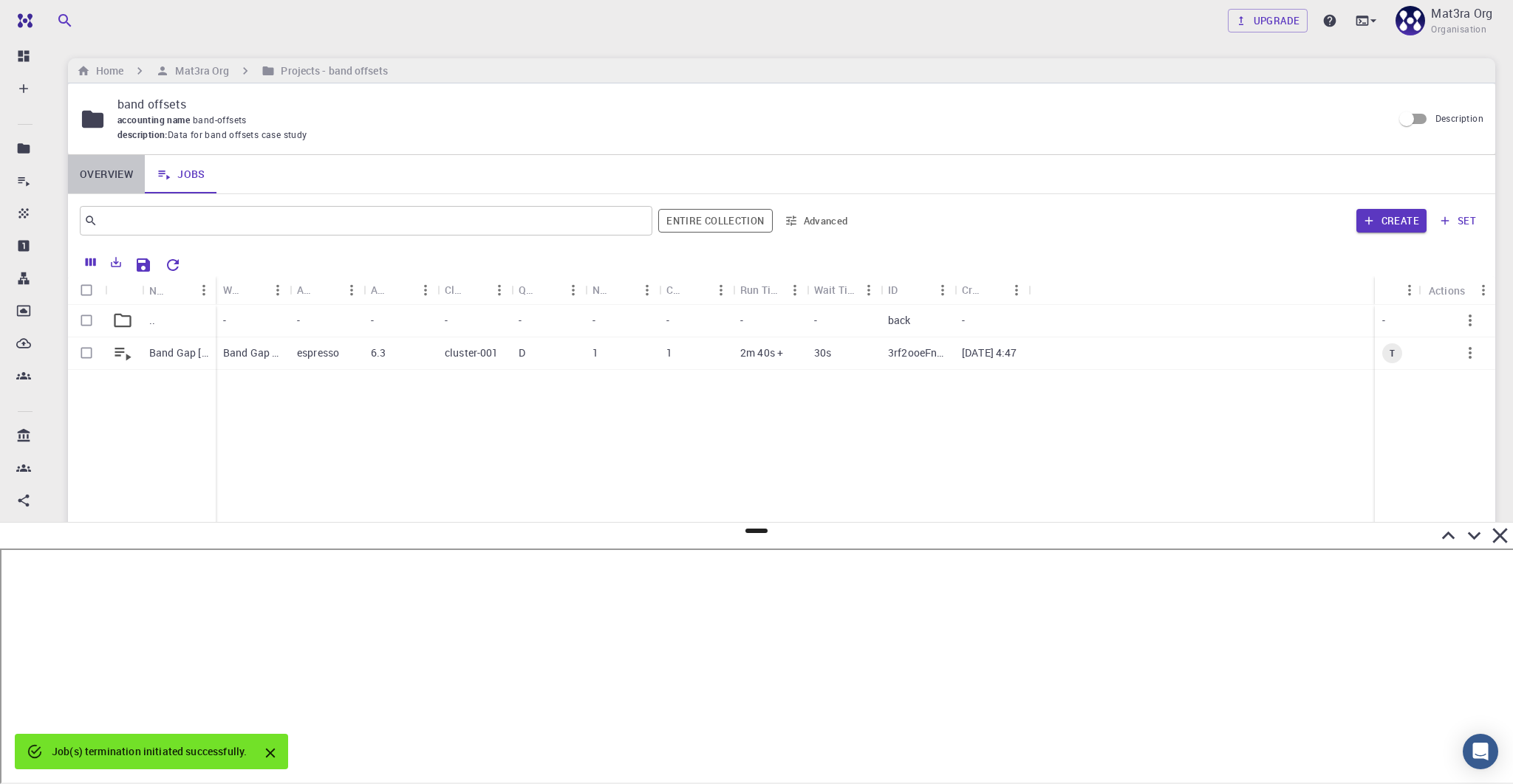
click at [107, 167] on link "Overview" at bounding box center [106, 175] width 77 height 39
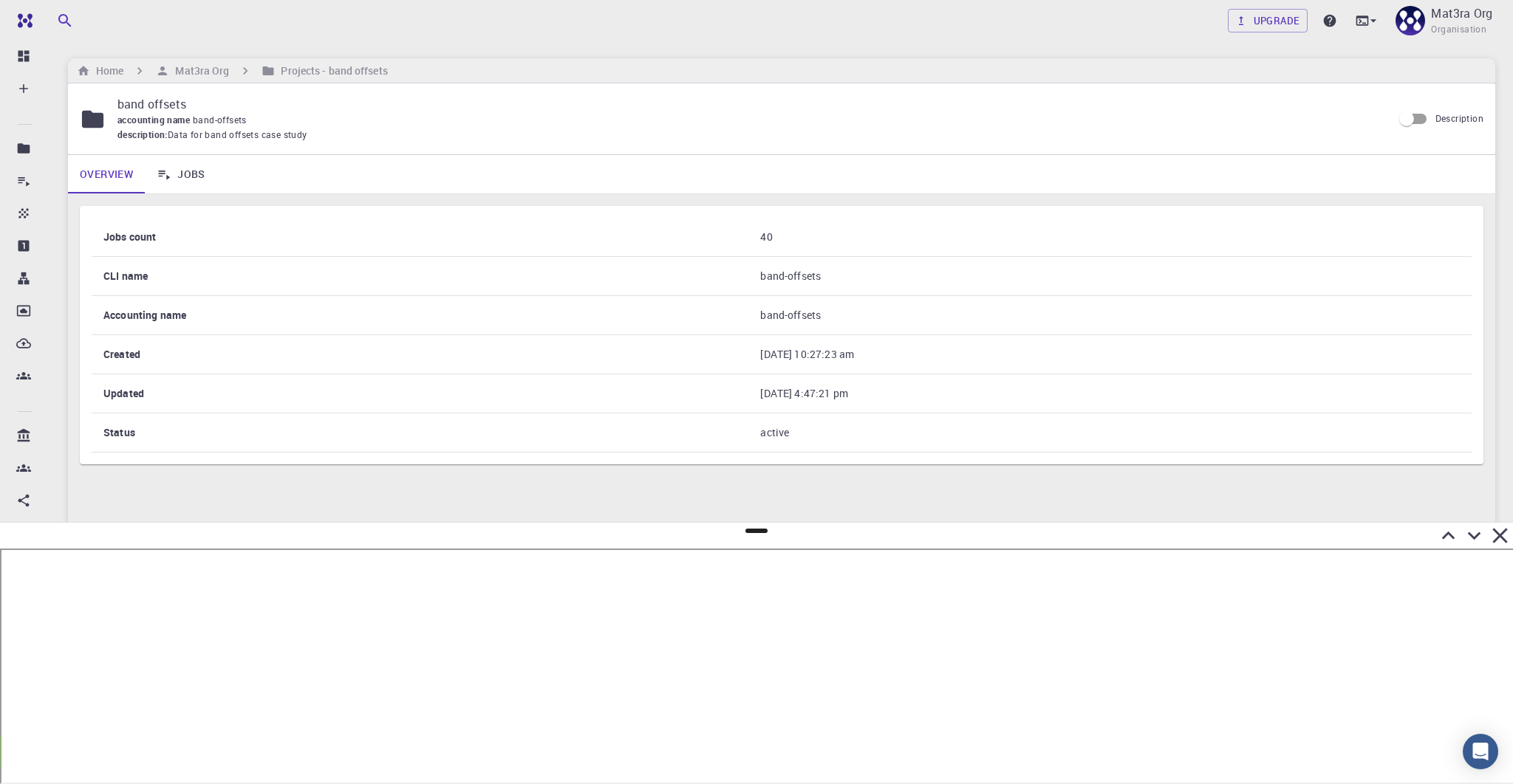
click at [177, 171] on link "Jobs" at bounding box center [181, 175] width 73 height 39
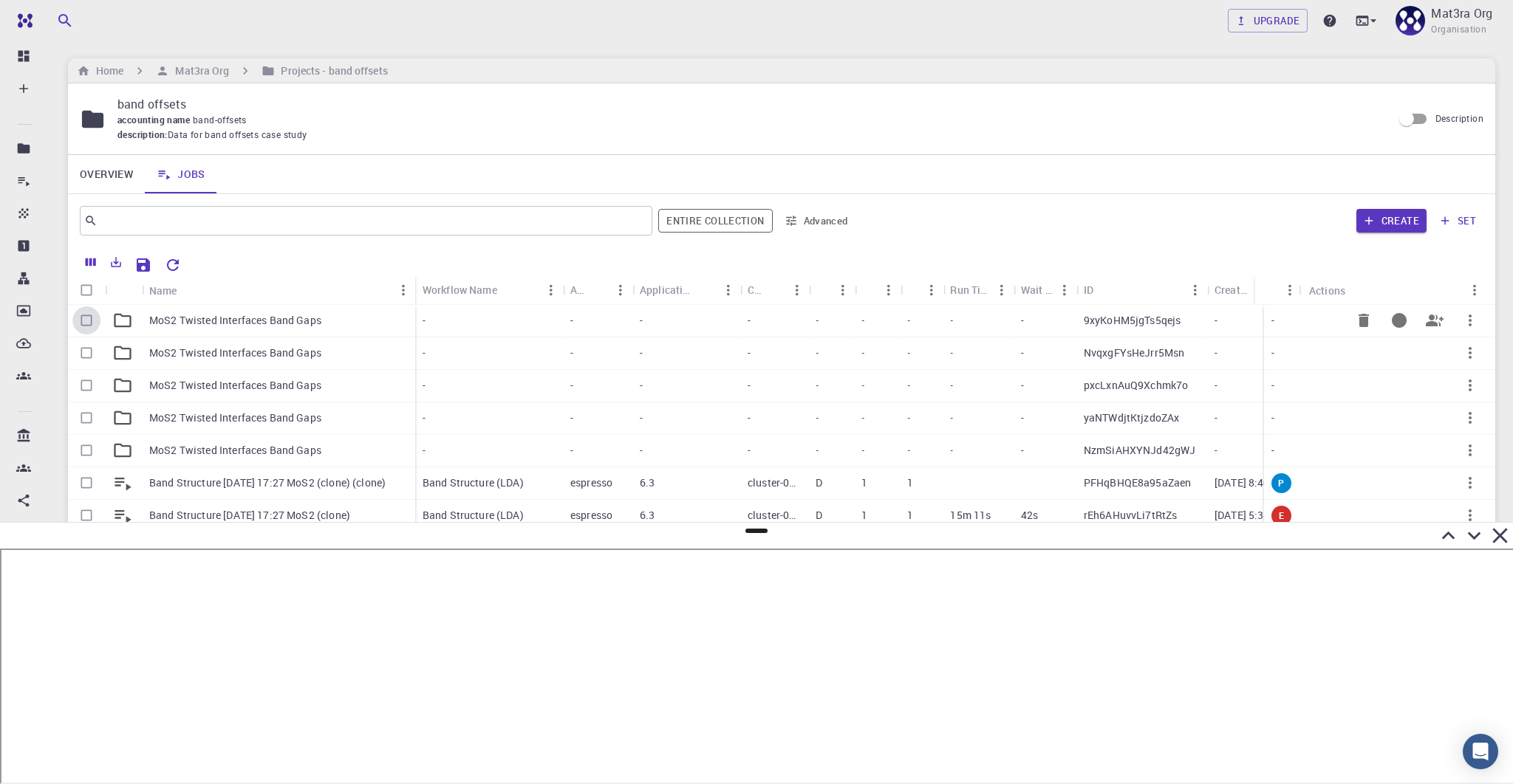
click at [86, 317] on input "Select row" at bounding box center [87, 320] width 28 height 28
checkbox input "true"
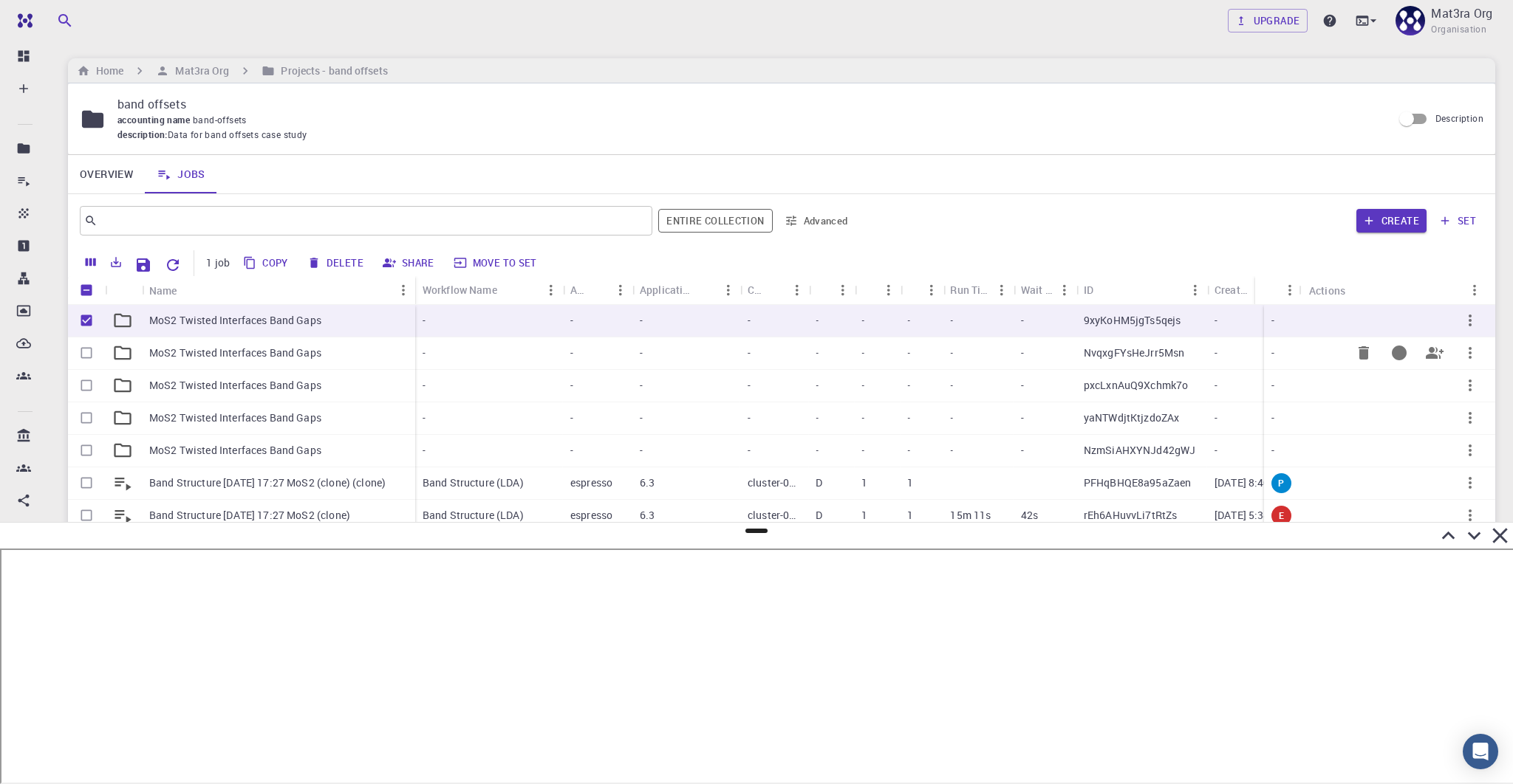
drag, startPoint x: 87, startPoint y: 349, endPoint x: 87, endPoint y: 365, distance: 16.0
click at [87, 349] on input "Select row" at bounding box center [87, 352] width 28 height 28
checkbox input "true"
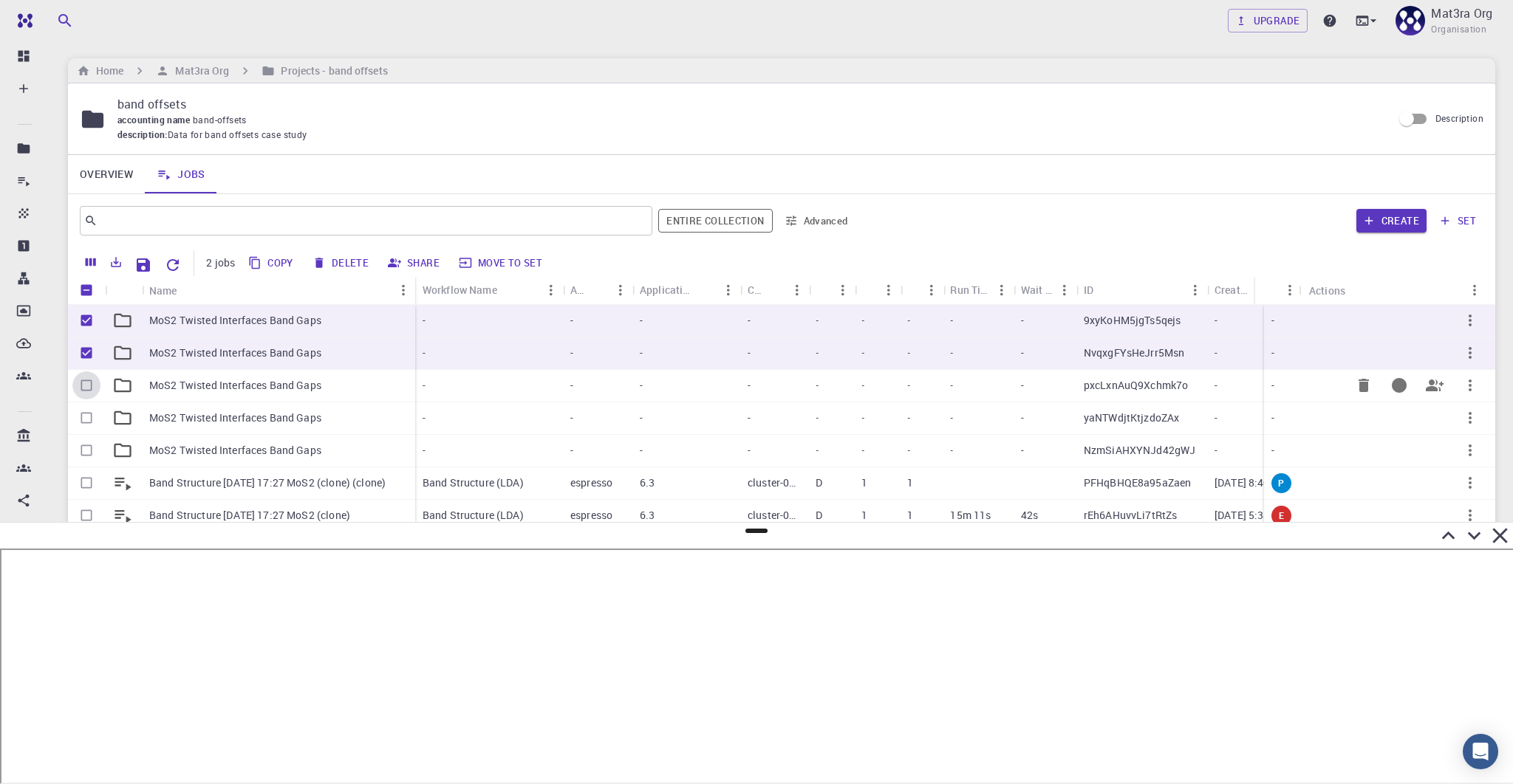
click at [87, 386] on input "Select row" at bounding box center [87, 386] width 28 height 28
checkbox input "true"
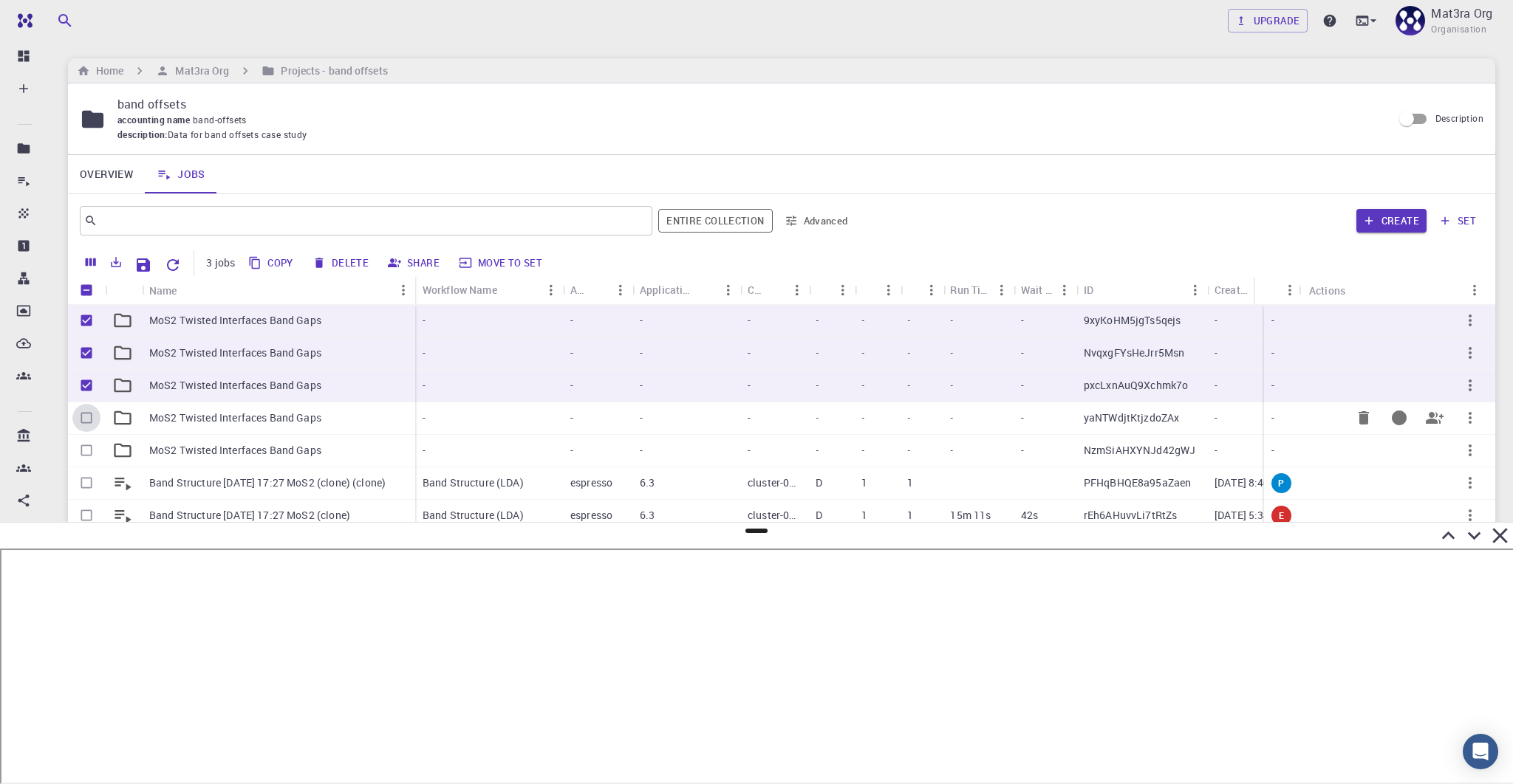
click at [86, 417] on input "Select row" at bounding box center [87, 418] width 28 height 28
checkbox input "true"
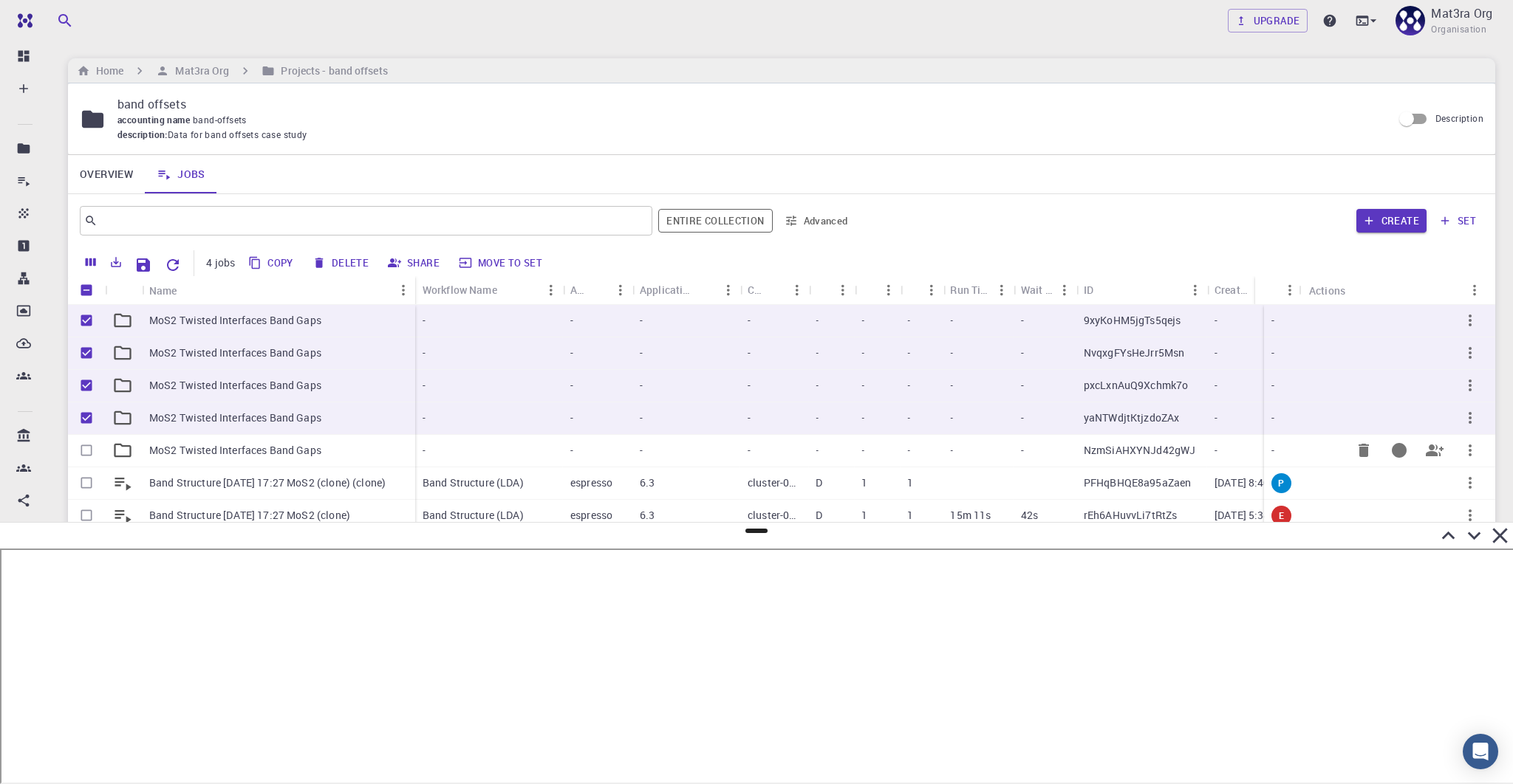
click at [86, 447] on input "Select row" at bounding box center [87, 450] width 28 height 28
checkbox input "true"
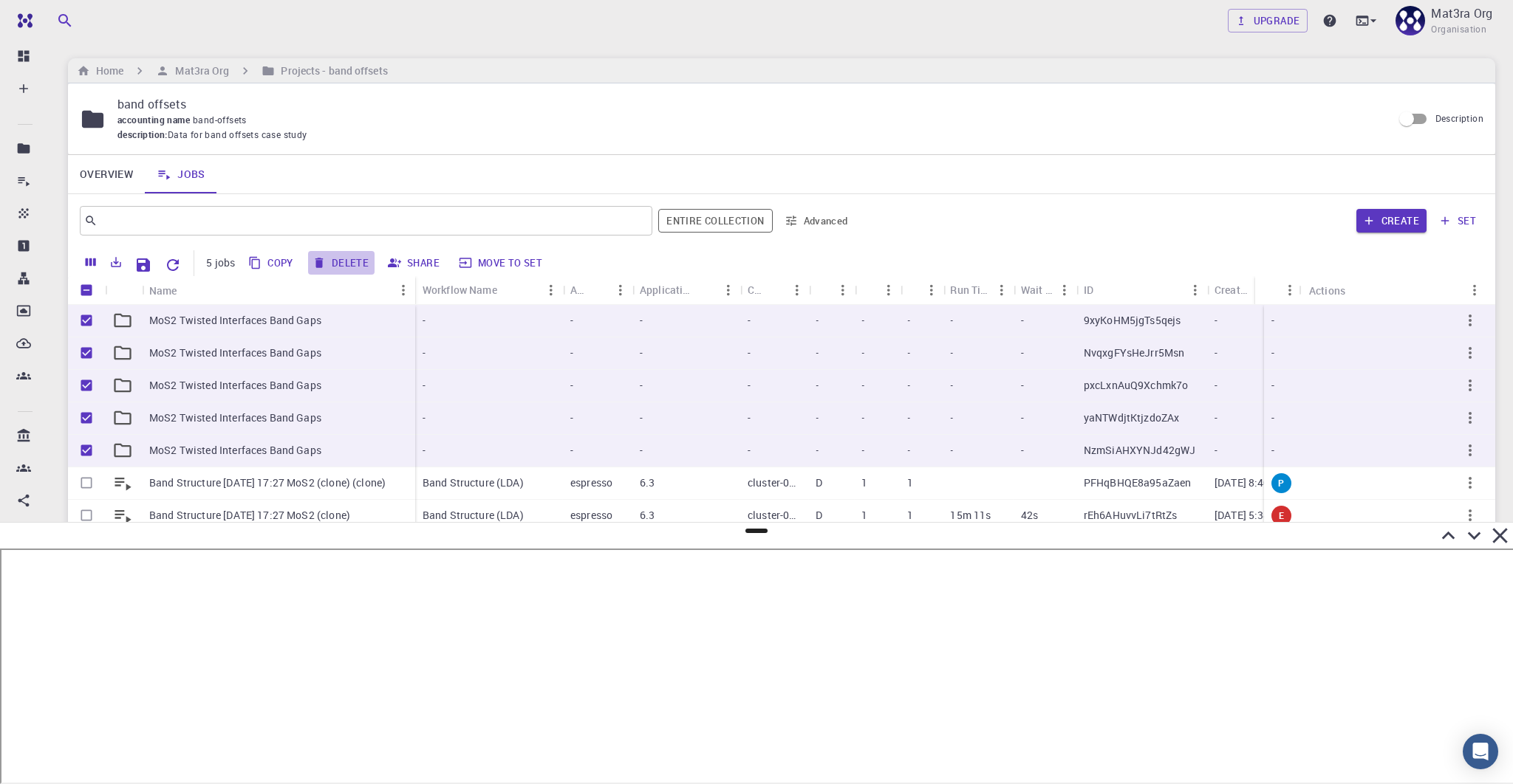
click at [329, 261] on button "Delete" at bounding box center [341, 263] width 66 height 23
checkbox input "false"
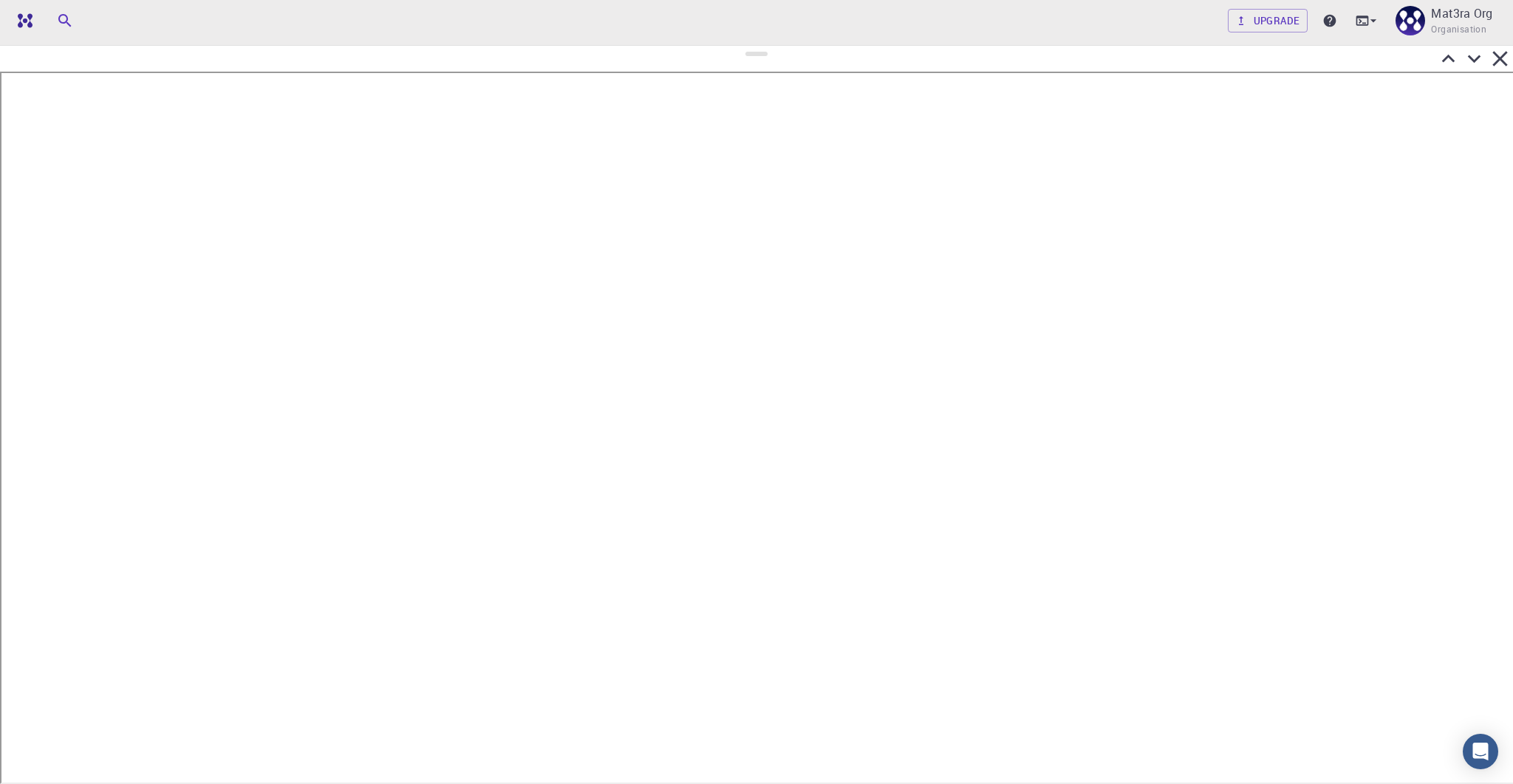
drag, startPoint x: 750, startPoint y: 532, endPoint x: 803, endPoint y: 46, distance: 488.9
click at [804, 46] on div at bounding box center [756, 415] width 1513 height 739
click at [1049, 61] on icon at bounding box center [1474, 60] width 13 height 8
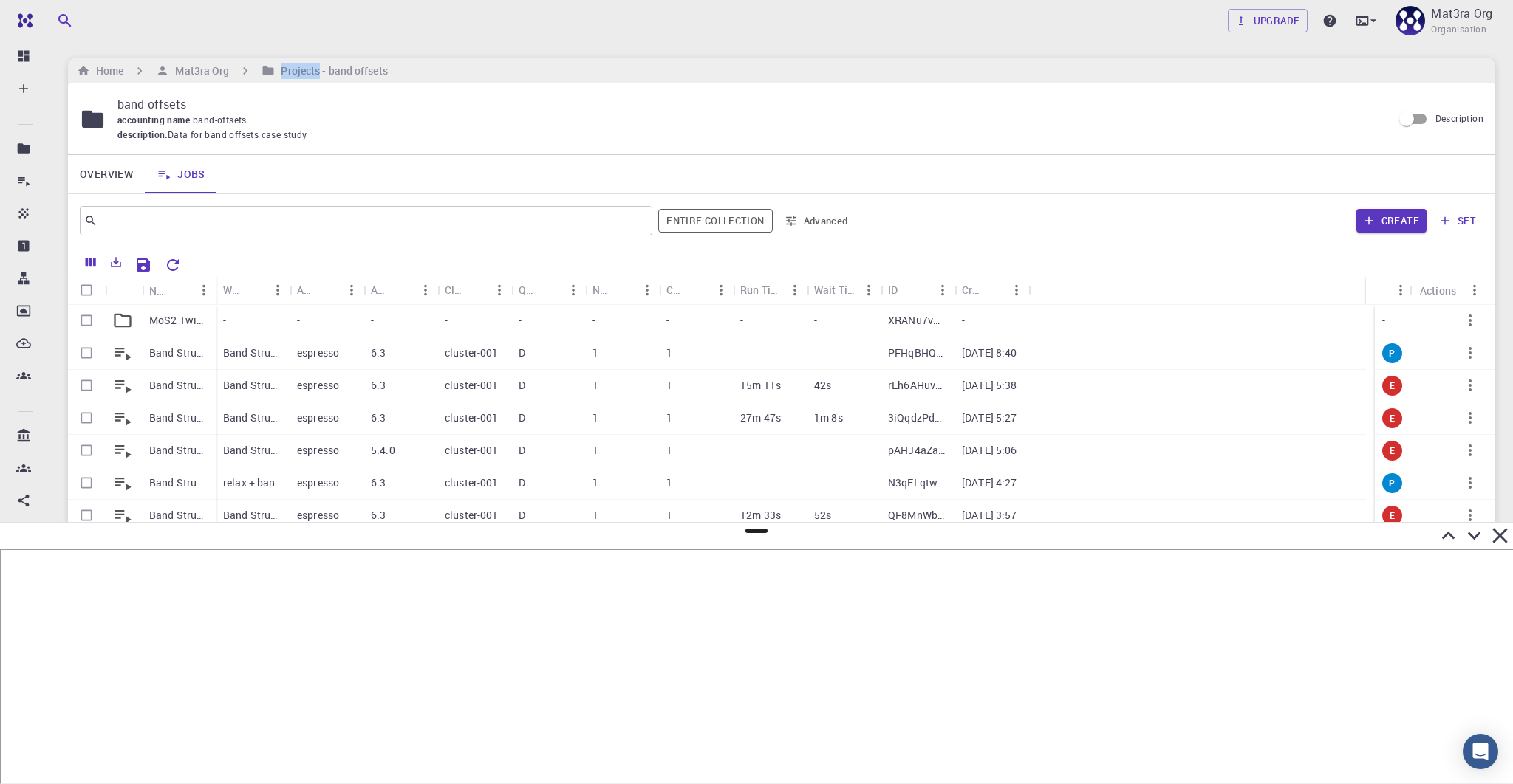
click at [1049, 61] on div "Home Mat3ra Org Projects - band offsets" at bounding box center [781, 70] width 1427 height 25
click at [150, 329] on div "MoS2 Twisted Interfaces Band Gaps" at bounding box center [178, 321] width 74 height 32
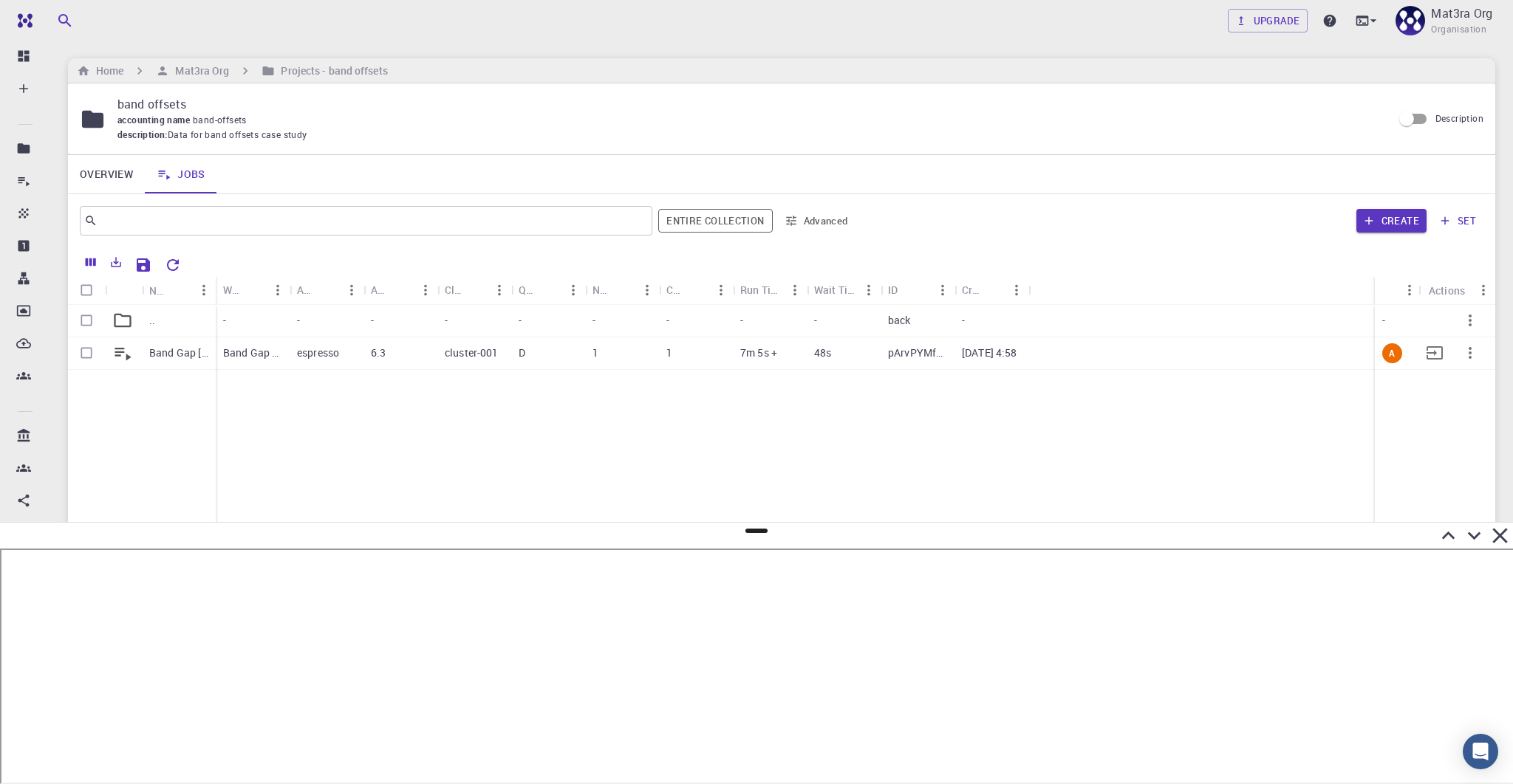
click at [172, 355] on p "Band Gap [DATE] 16:58 MoS2" at bounding box center [179, 353] width 59 height 15
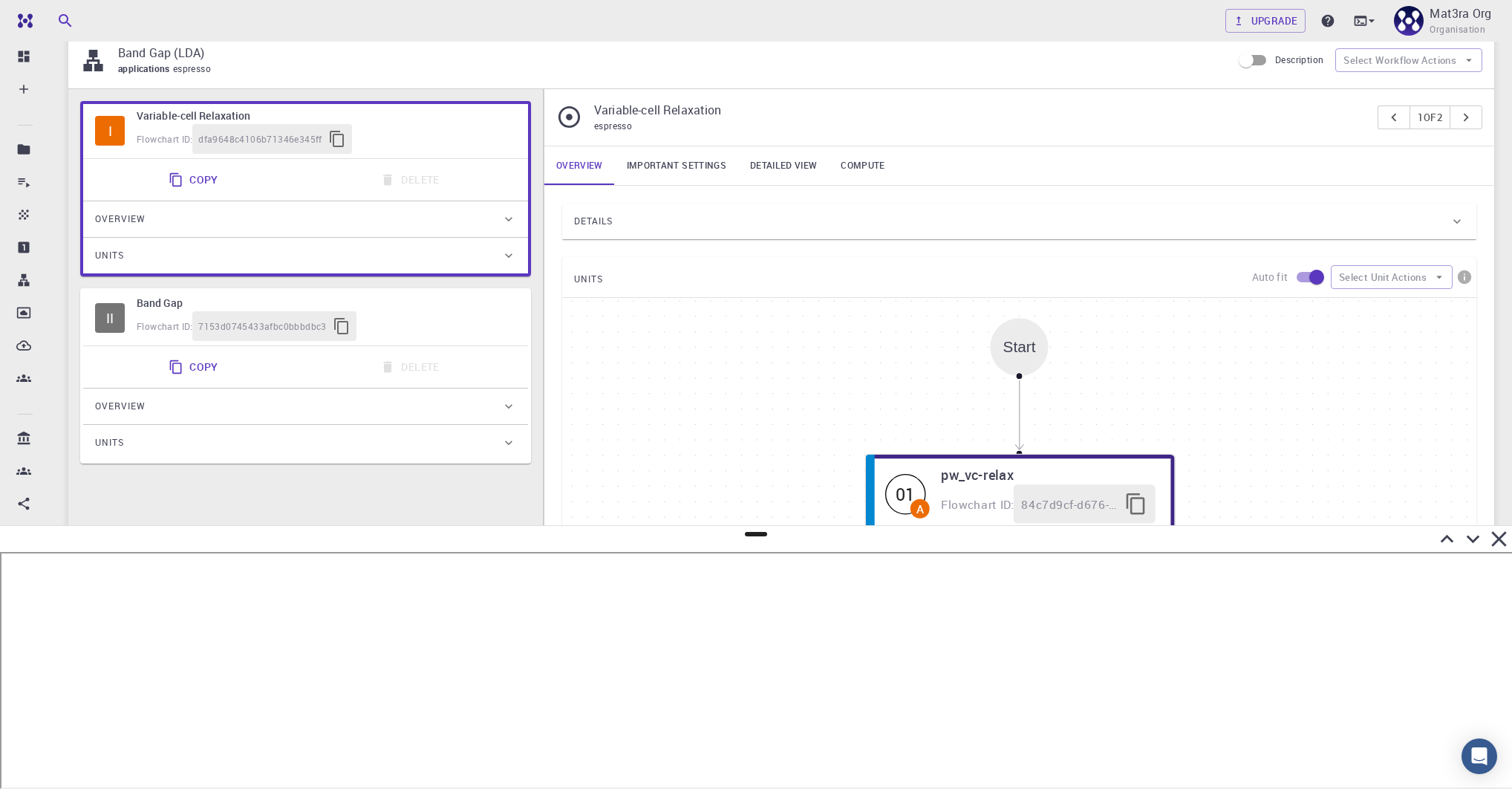
scroll to position [5, 0]
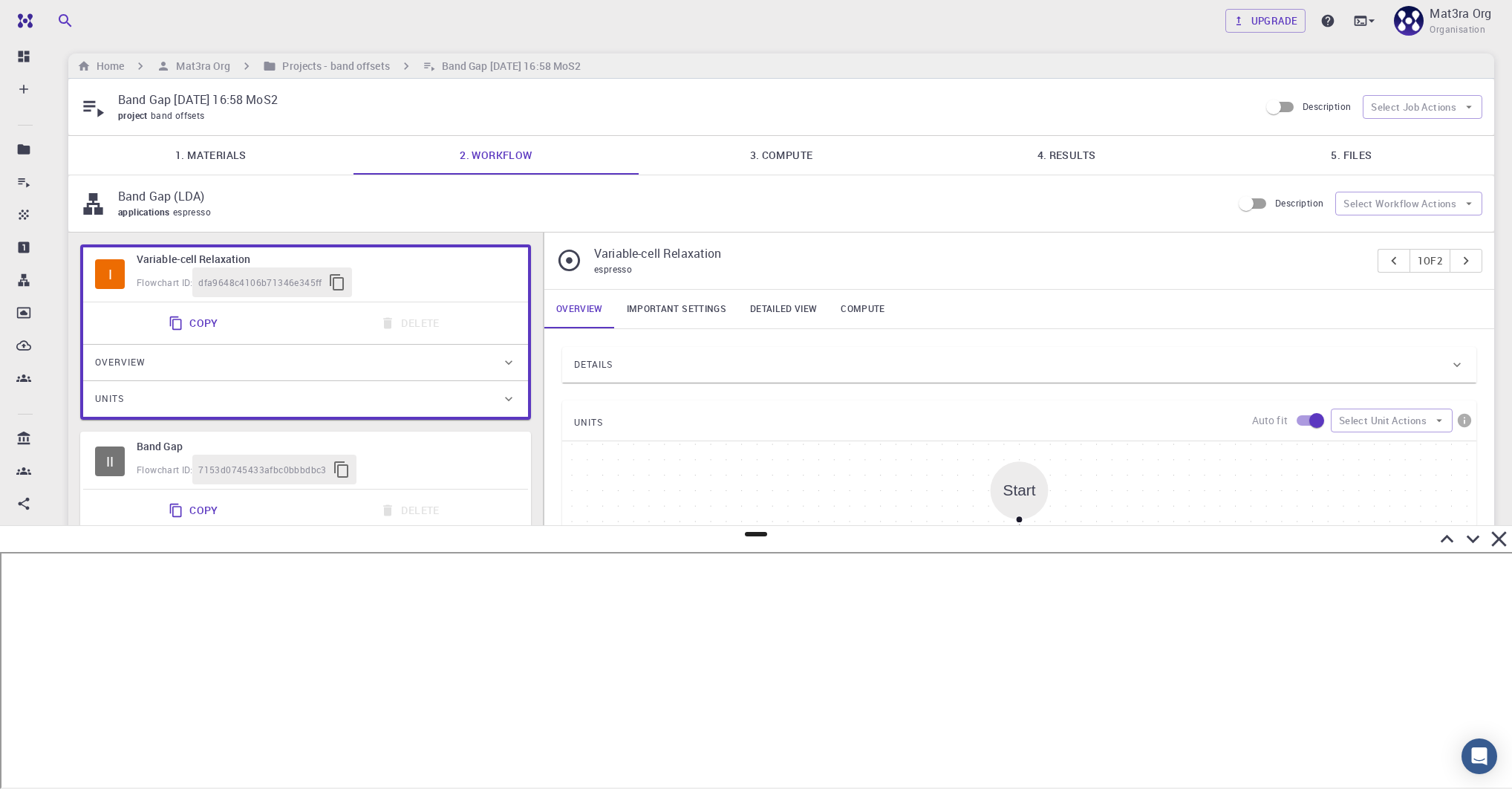
click at [1054, 159] on link "5. Files" at bounding box center [1351, 155] width 285 height 39
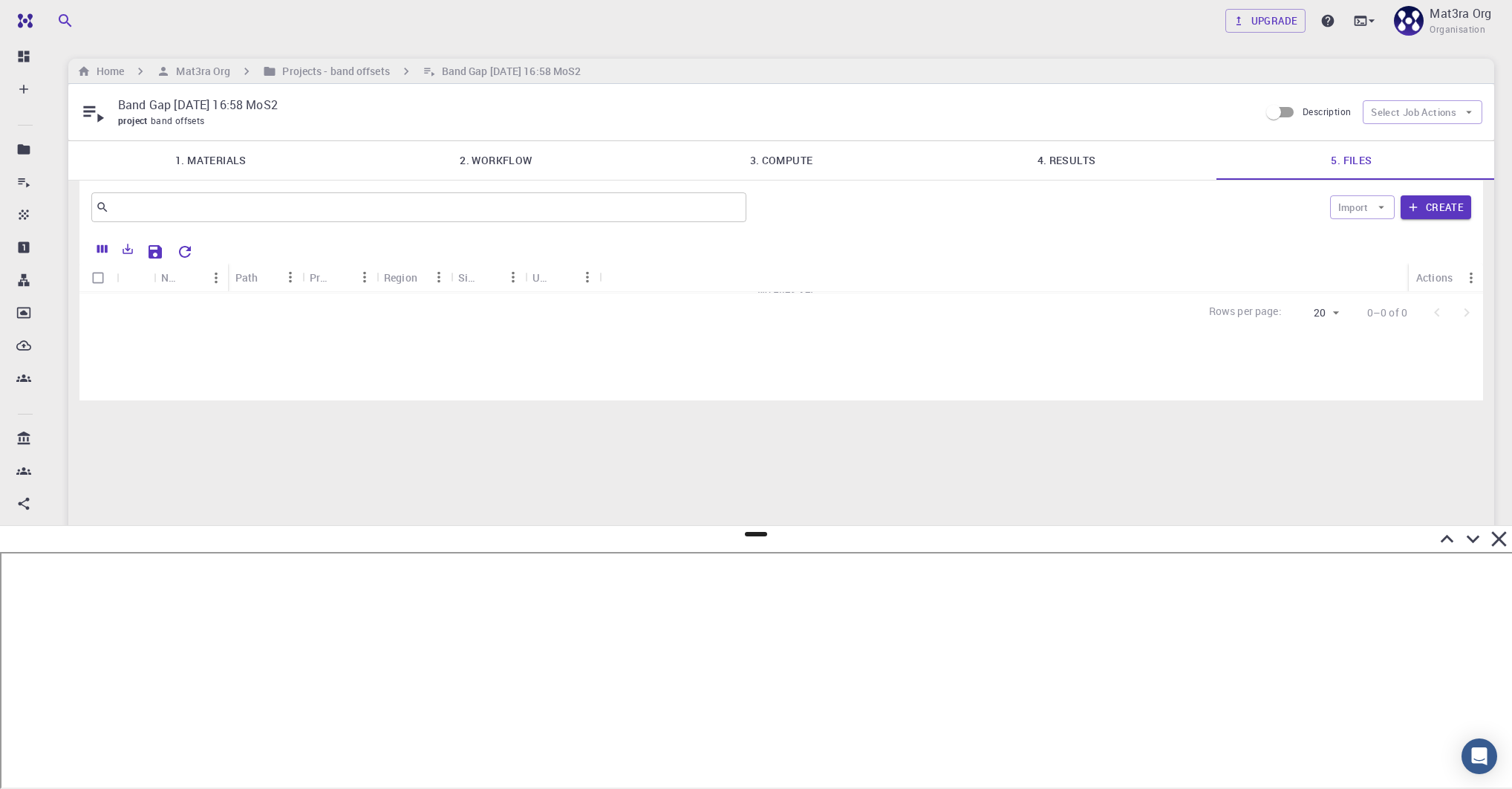
scroll to position [0, 0]
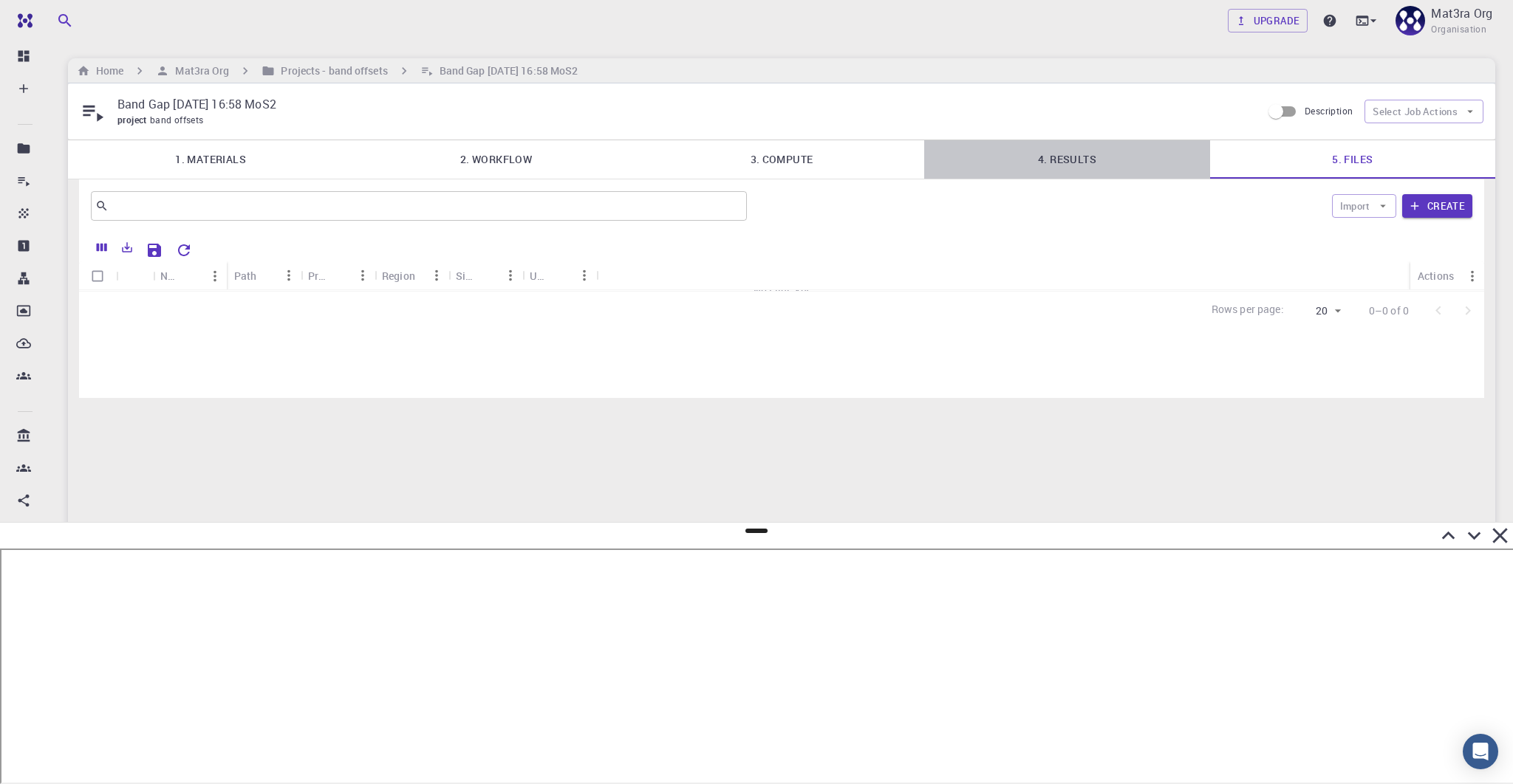
click at [1045, 166] on link "4. Results" at bounding box center [1067, 160] width 285 height 39
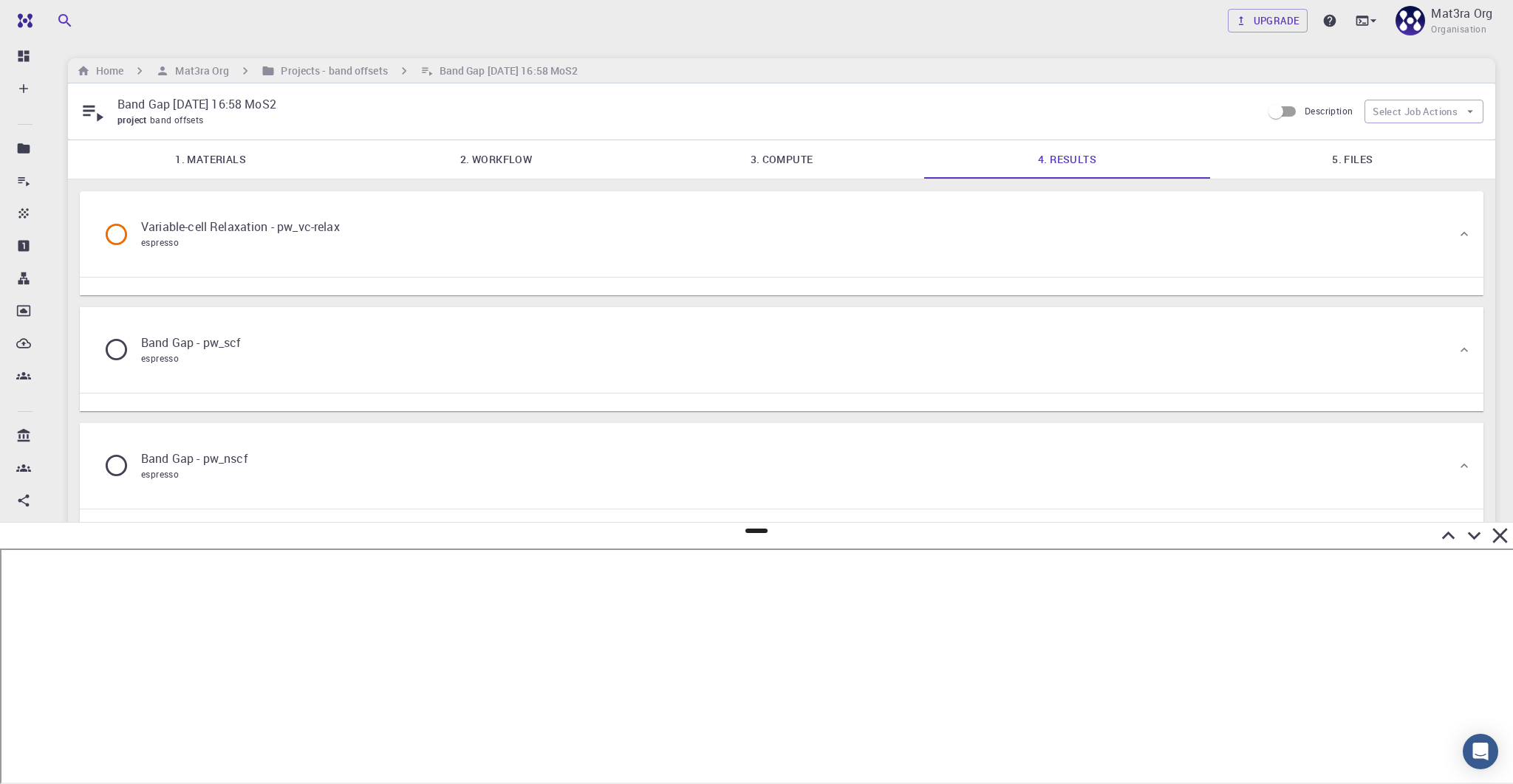
click at [495, 172] on link "2. Workflow" at bounding box center [496, 160] width 285 height 39
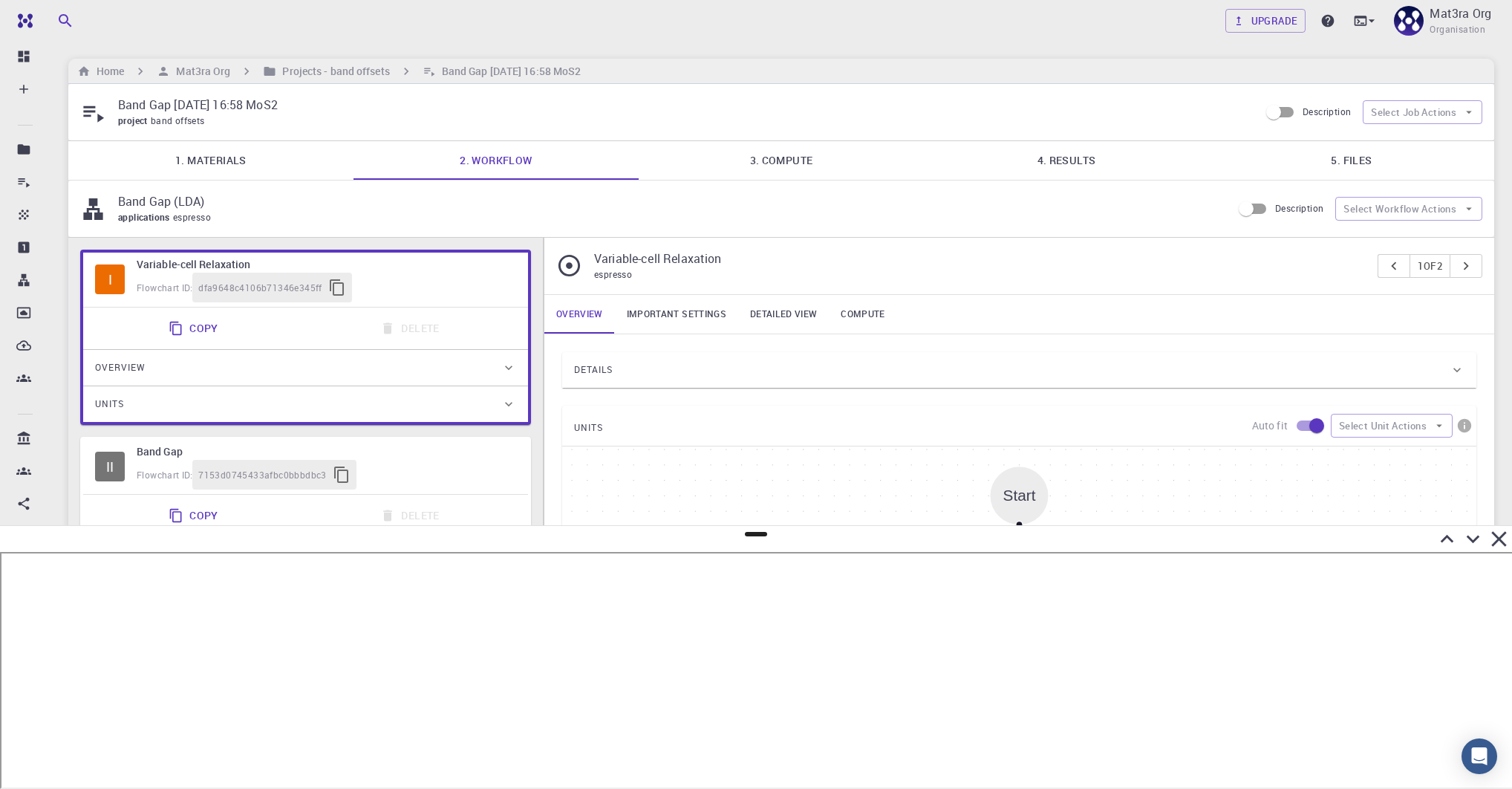
click at [251, 150] on link "1. Materials" at bounding box center [211, 161] width 285 height 39
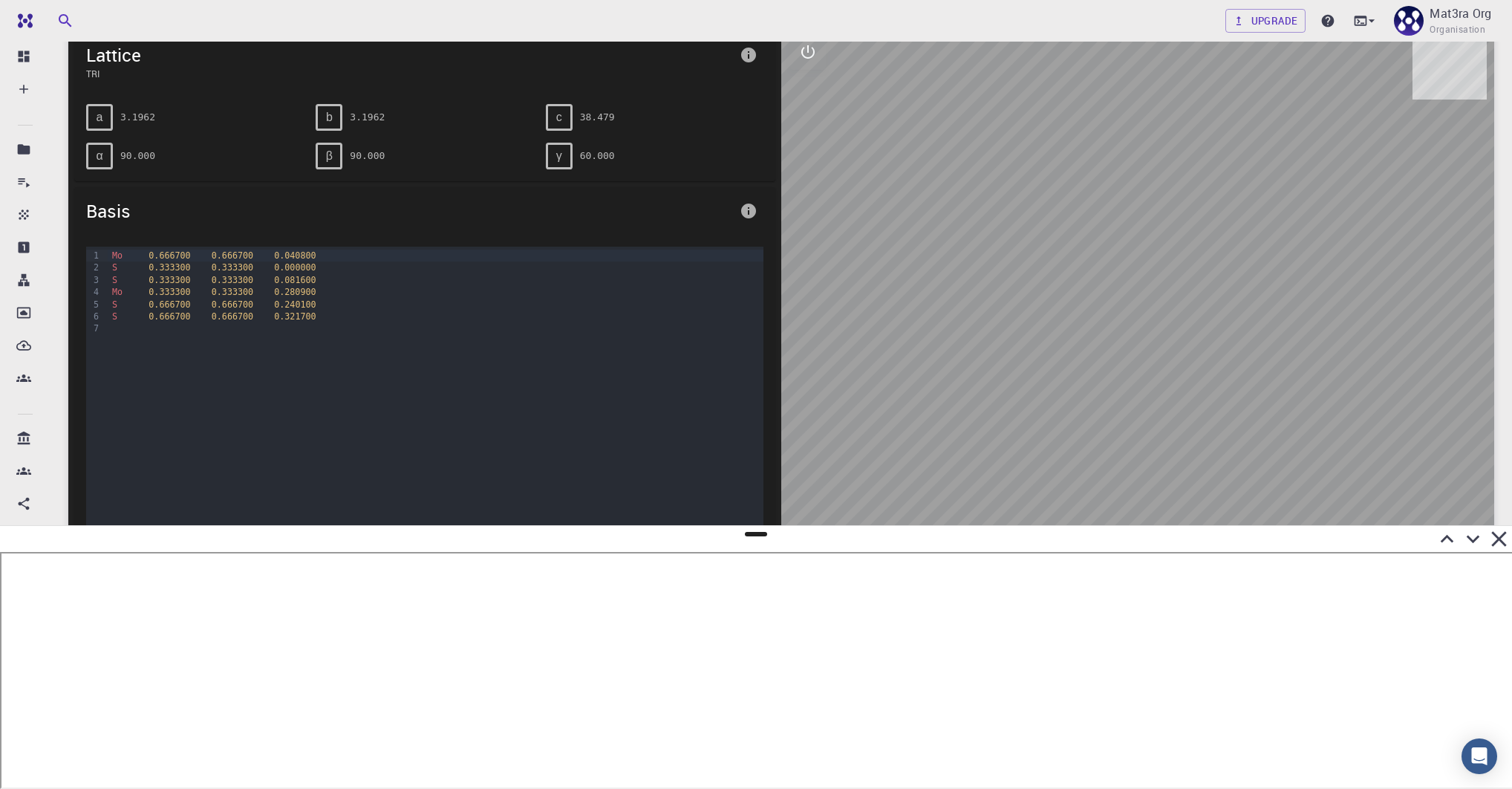
scroll to position [167, 0]
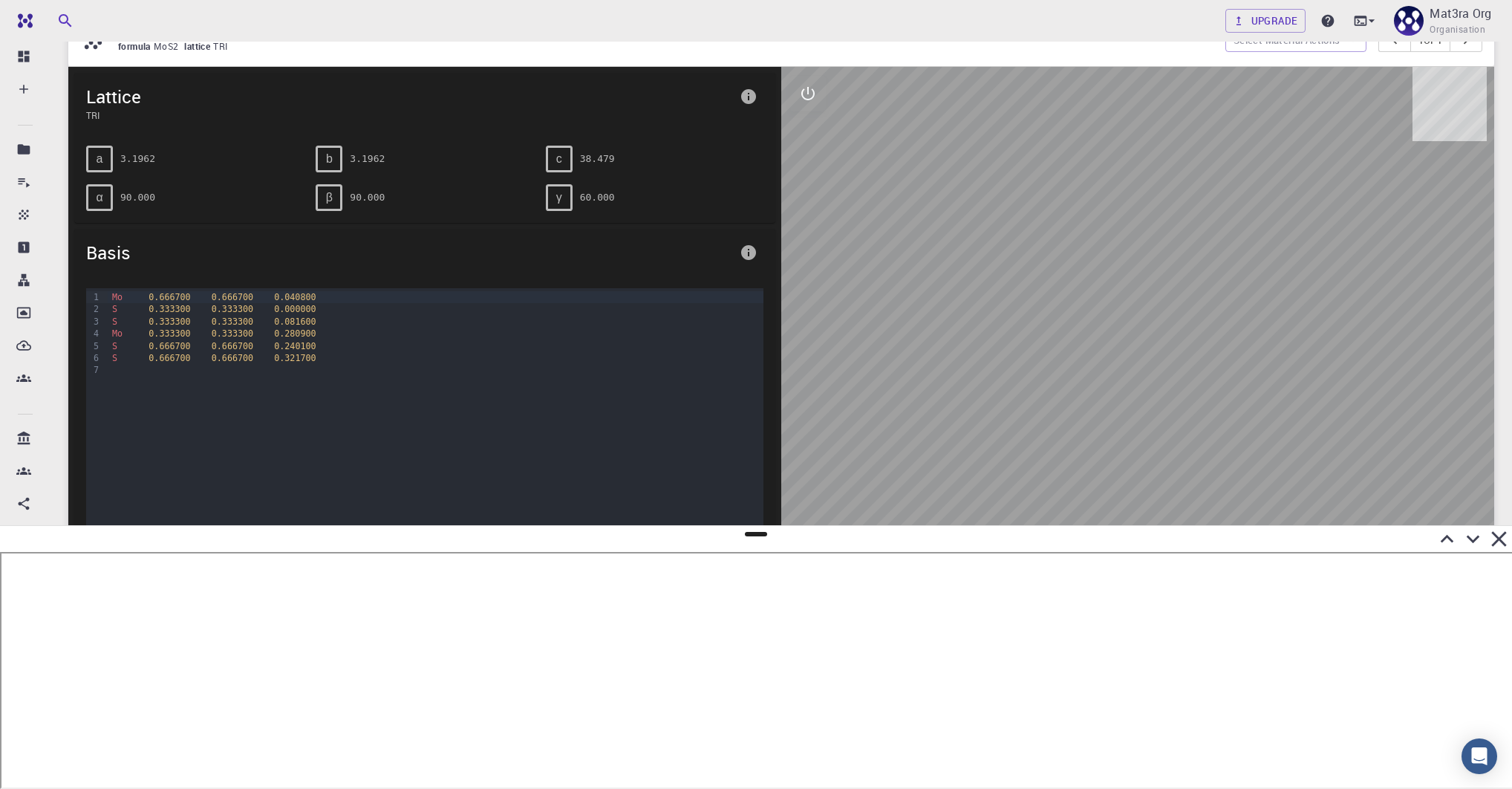
click at [826, 85] on div at bounding box center [1137, 355] width 713 height 578
click at [816, 100] on icon "interactive" at bounding box center [808, 94] width 18 height 18
click at [814, 134] on icon "view" at bounding box center [808, 129] width 18 height 18
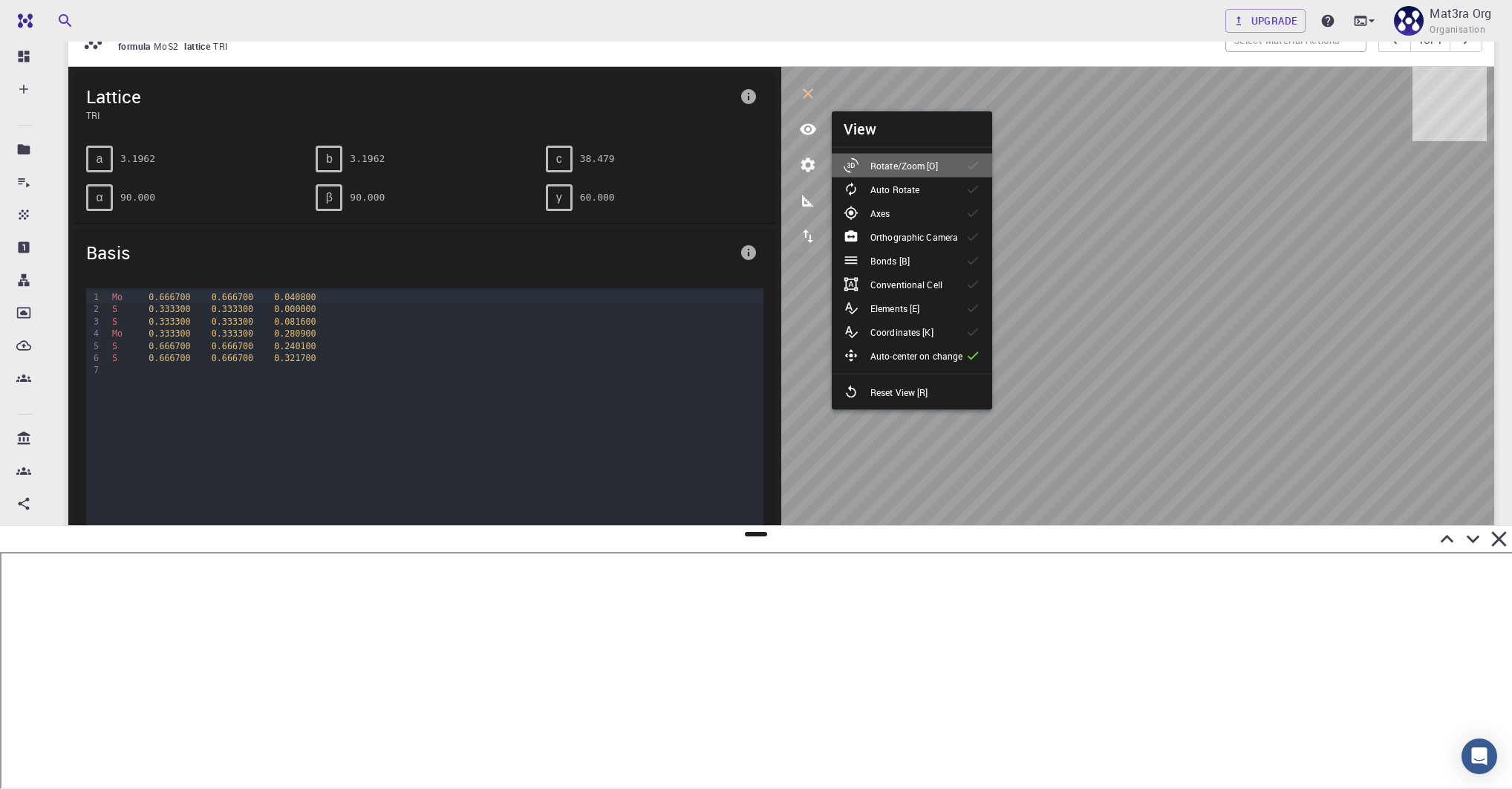
click at [968, 169] on icon at bounding box center [973, 166] width 15 height 15
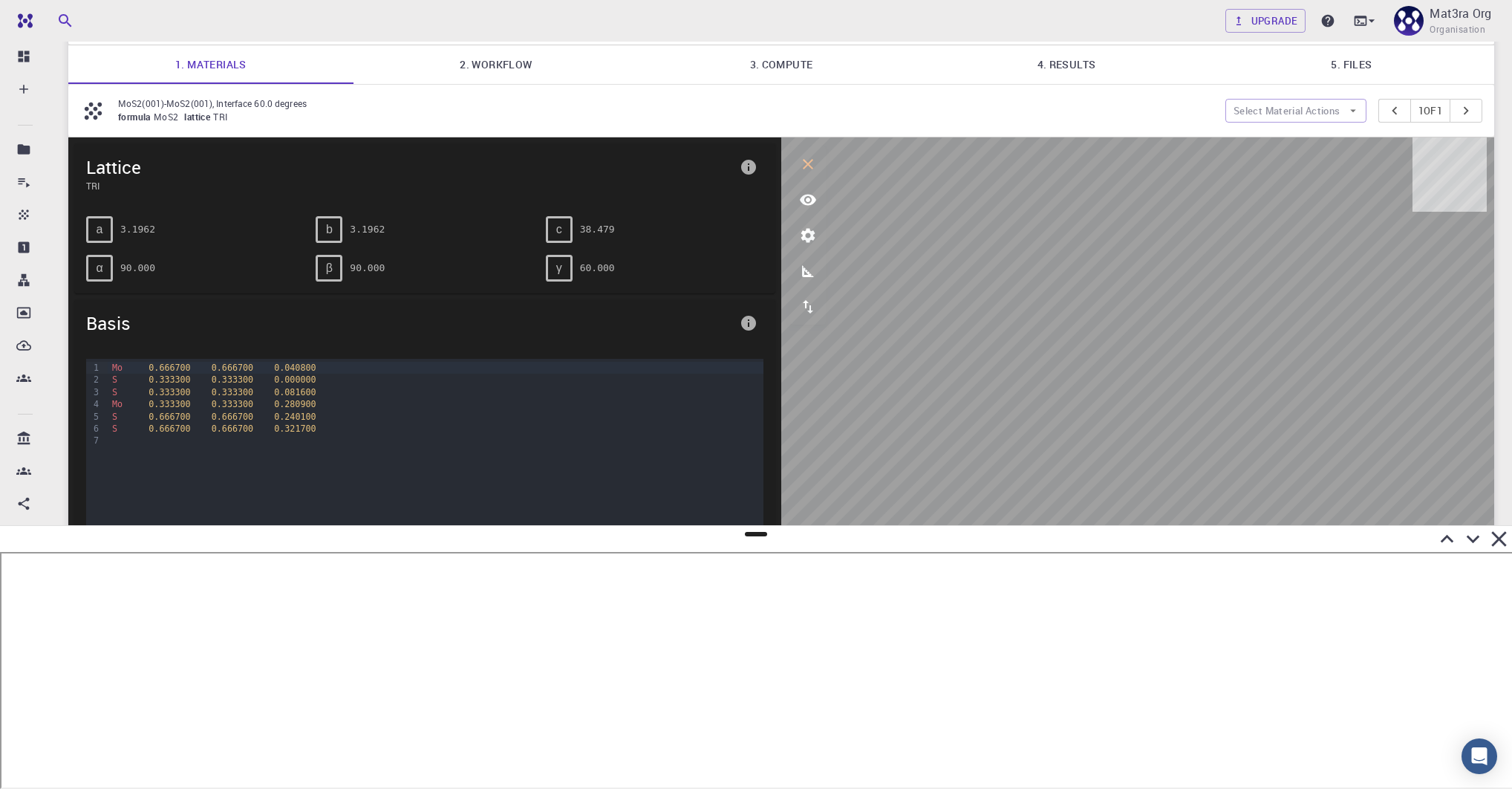
scroll to position [98, 0]
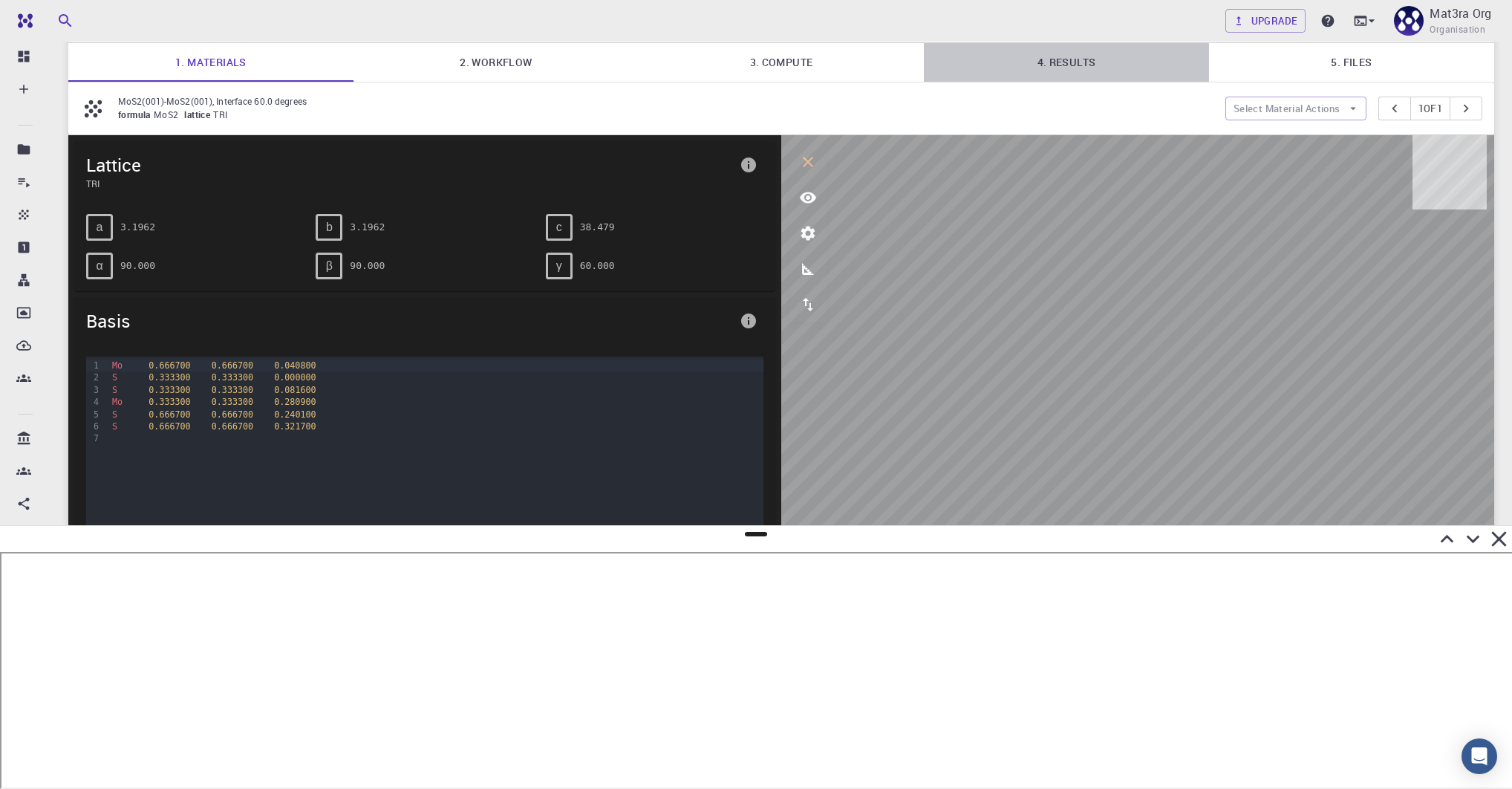
click at [1054, 64] on link "4. Results" at bounding box center [1066, 63] width 285 height 39
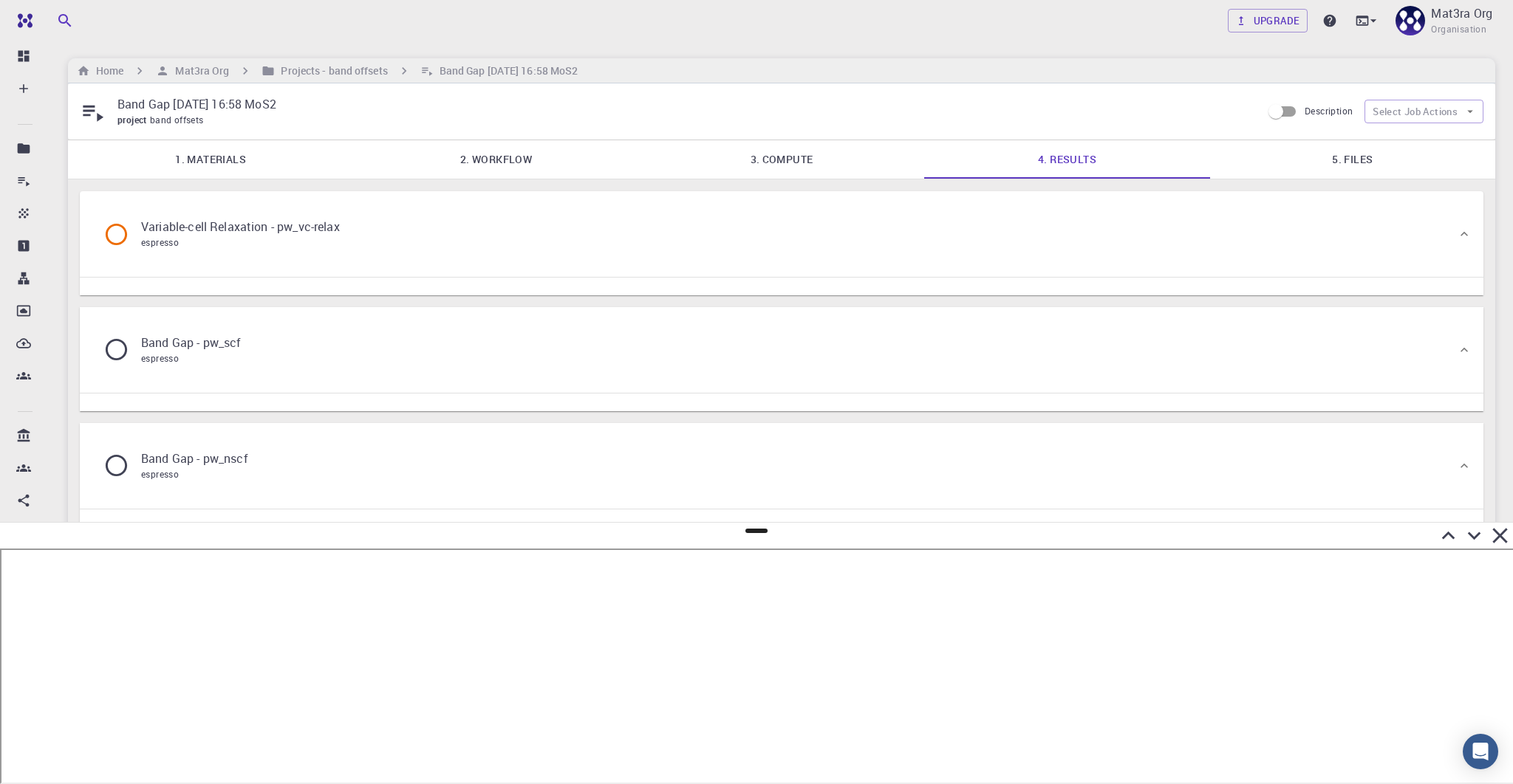
click at [764, 231] on div "Variable-cell Relaxation - pw_vc-relax espresso" at bounding box center [774, 234] width 1365 height 56
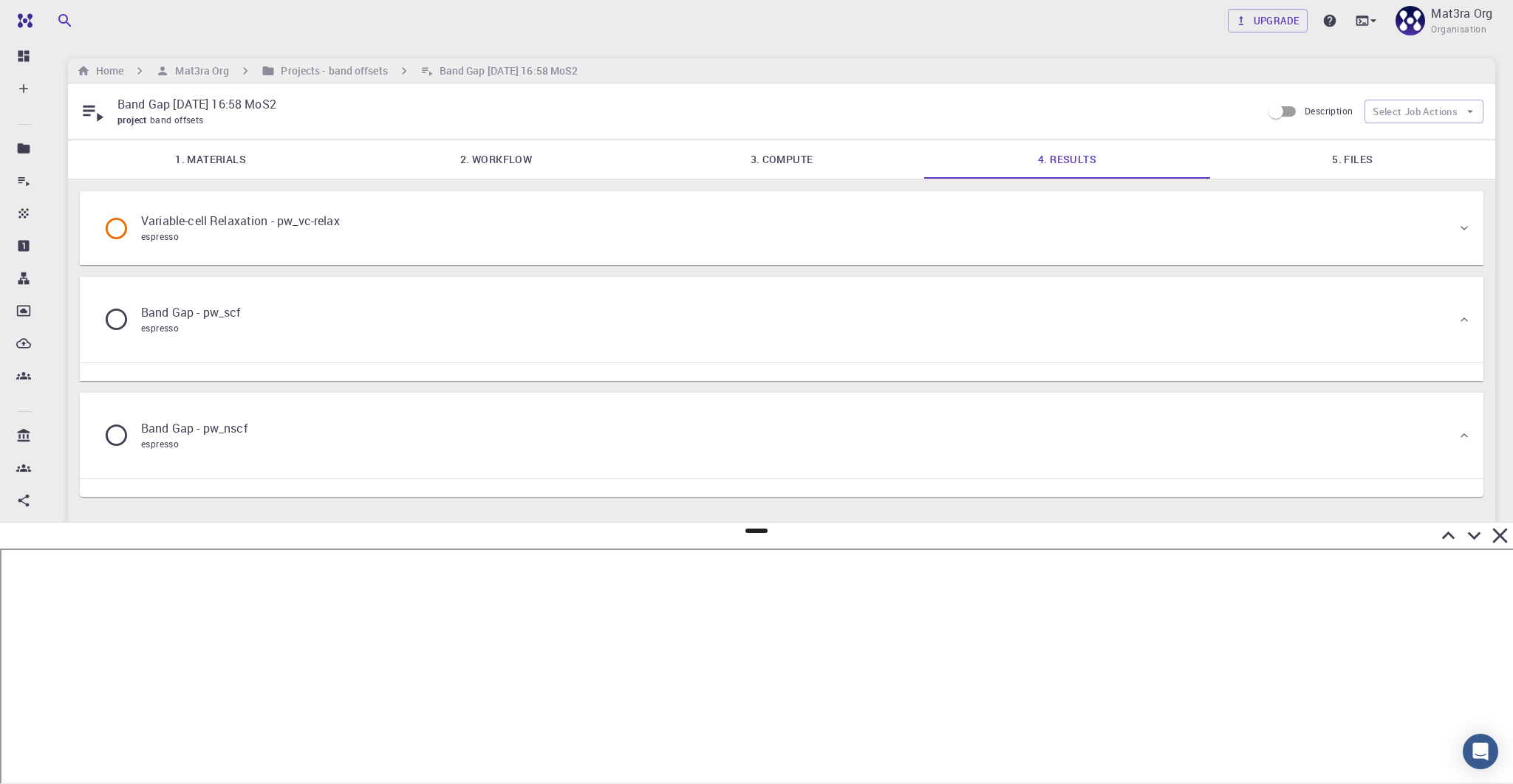
click at [764, 231] on div "Variable-cell Relaxation - pw_vc-relax espresso" at bounding box center [774, 228] width 1365 height 56
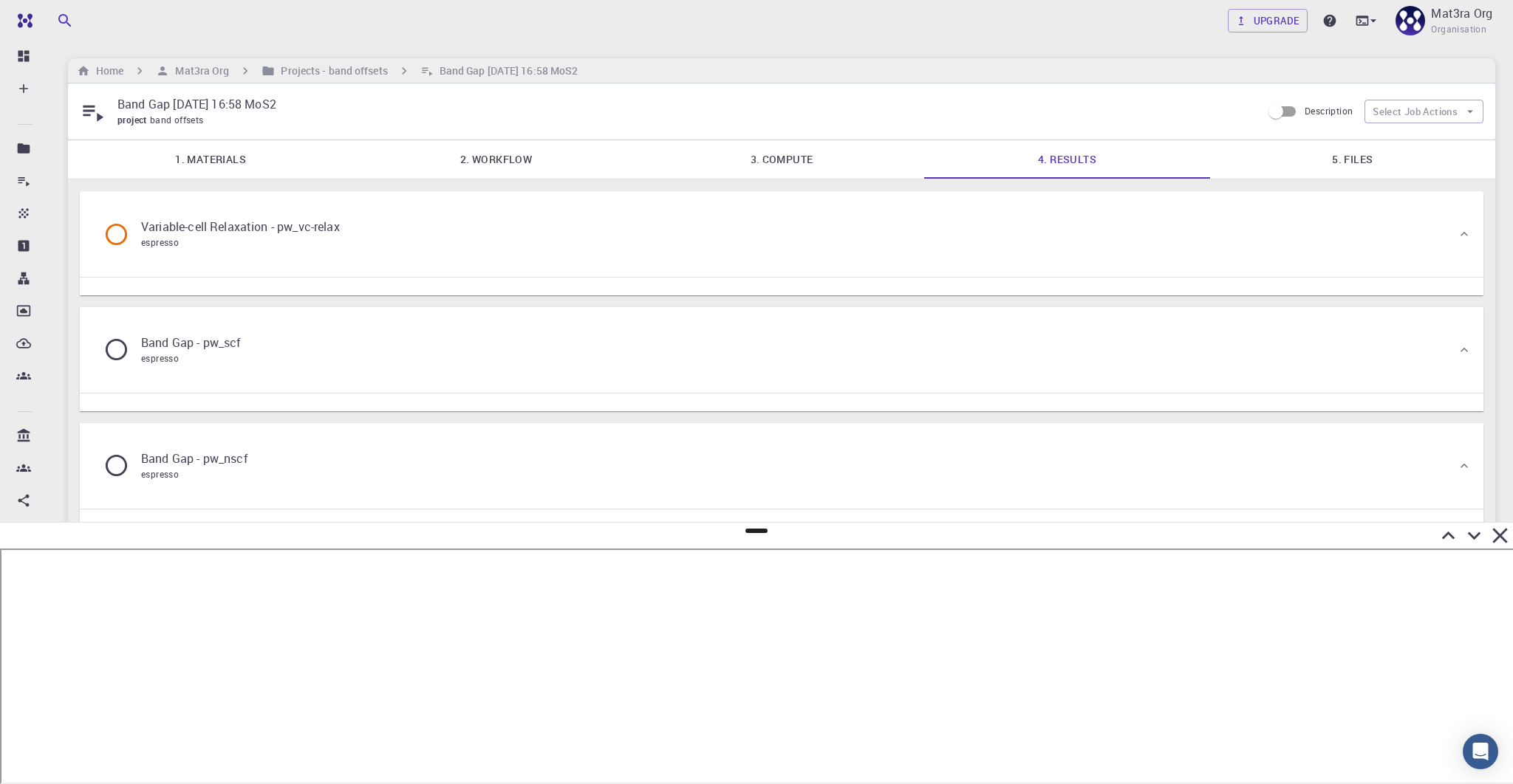
click at [1049, 155] on link "5. Files" at bounding box center [1352, 160] width 285 height 39
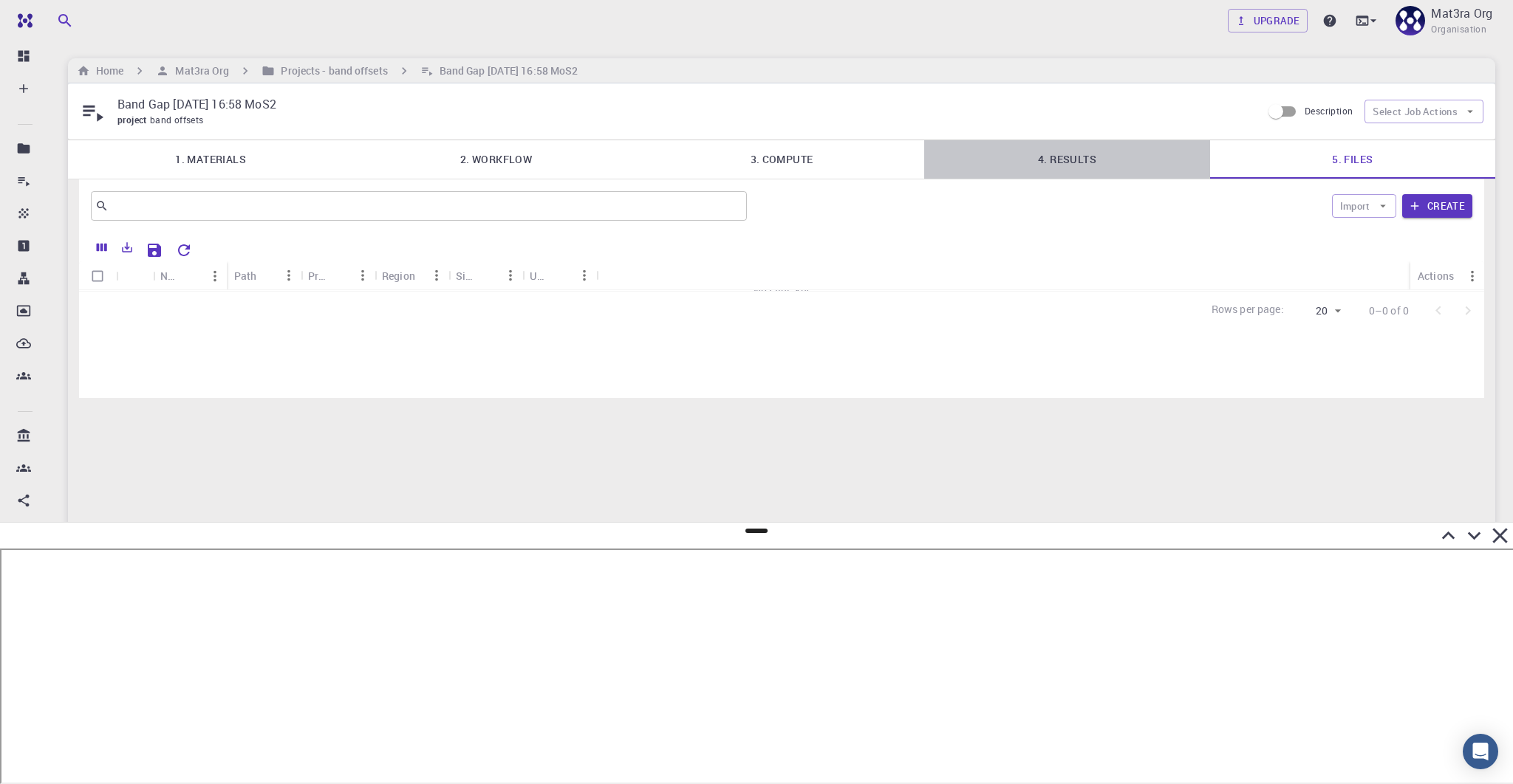
click at [1049, 158] on link "4. Results" at bounding box center [1067, 160] width 285 height 39
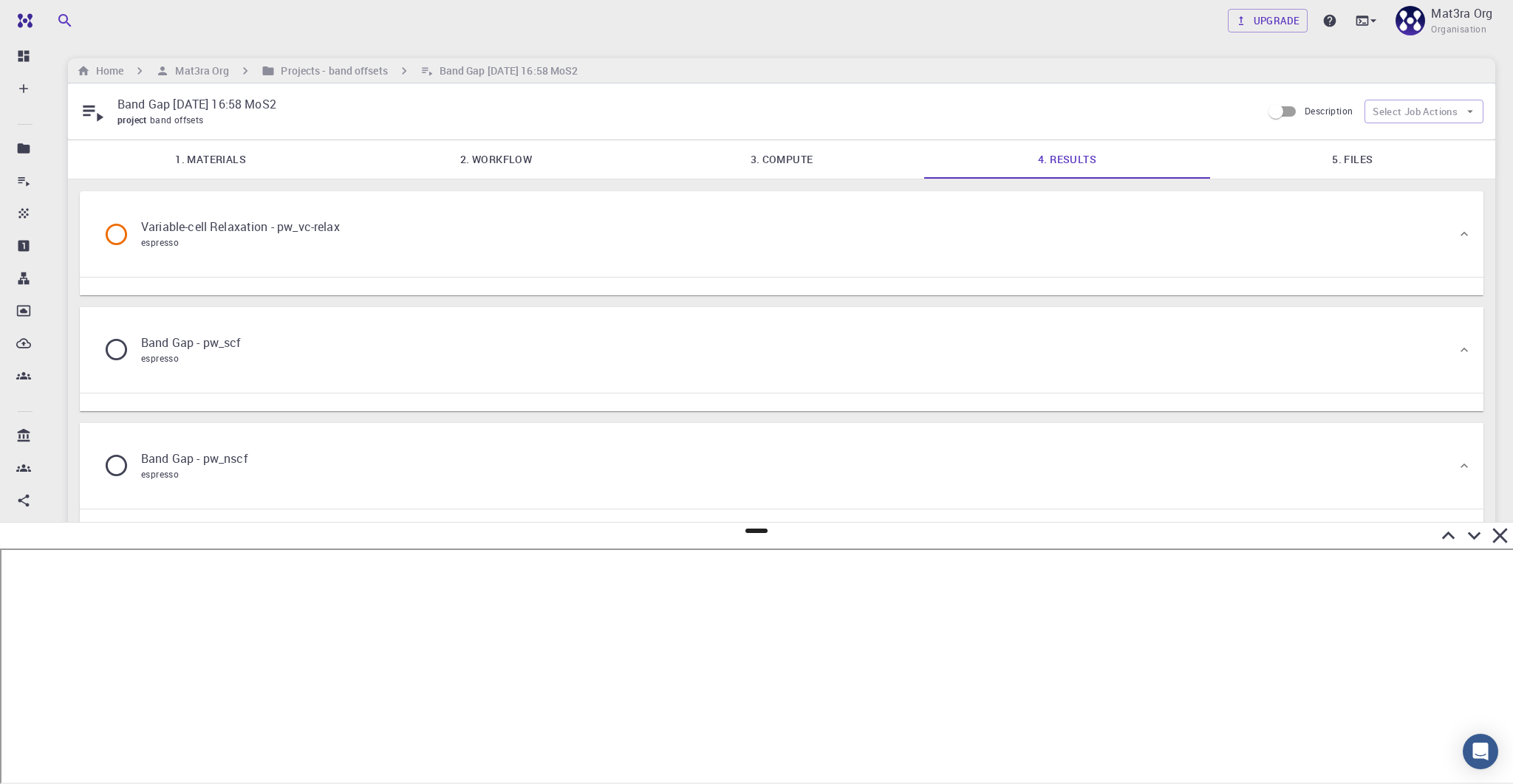
click at [537, 162] on link "2. Workflow" at bounding box center [496, 160] width 285 height 39
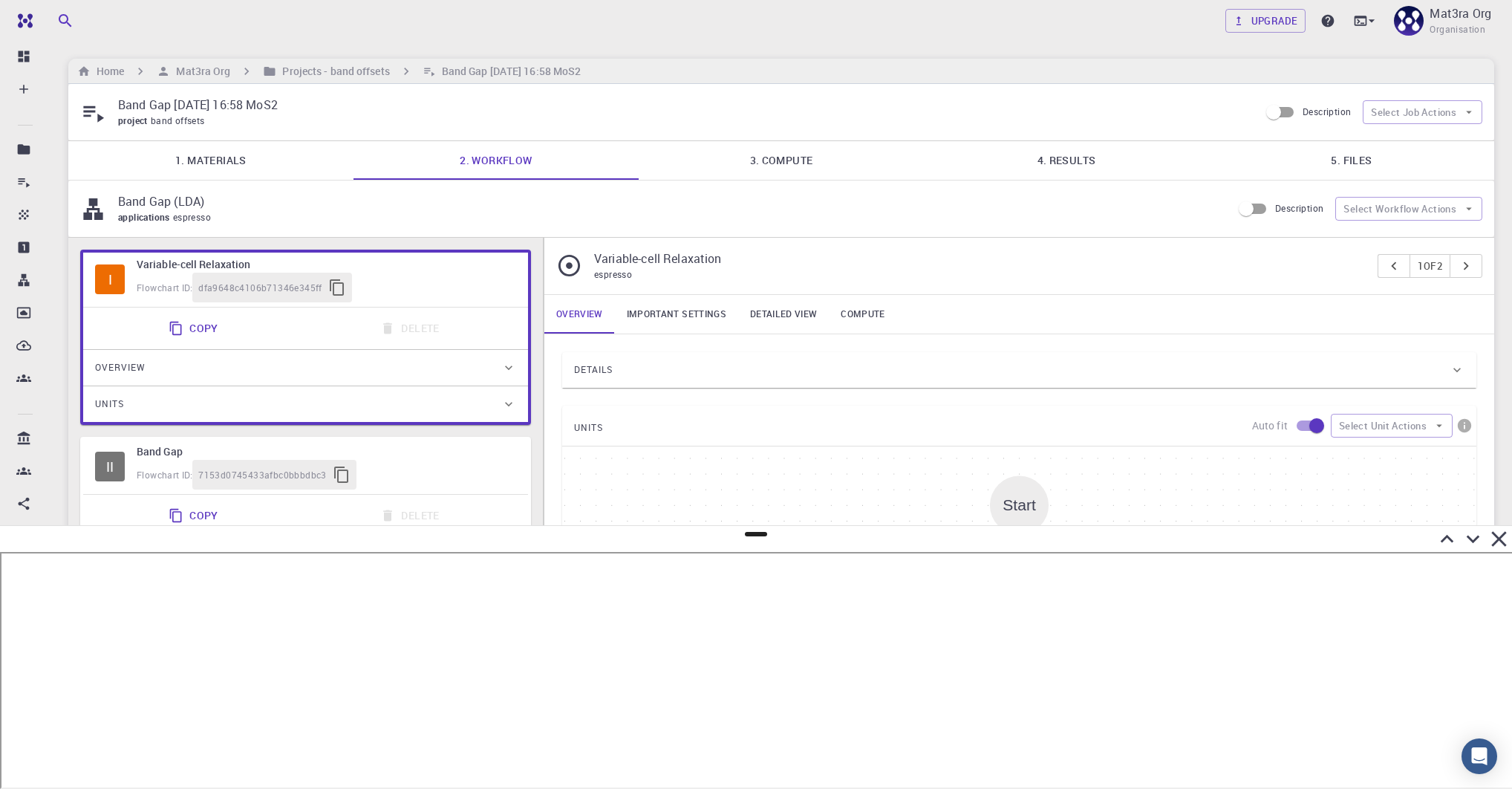
click at [238, 163] on link "1. Materials" at bounding box center [211, 161] width 285 height 39
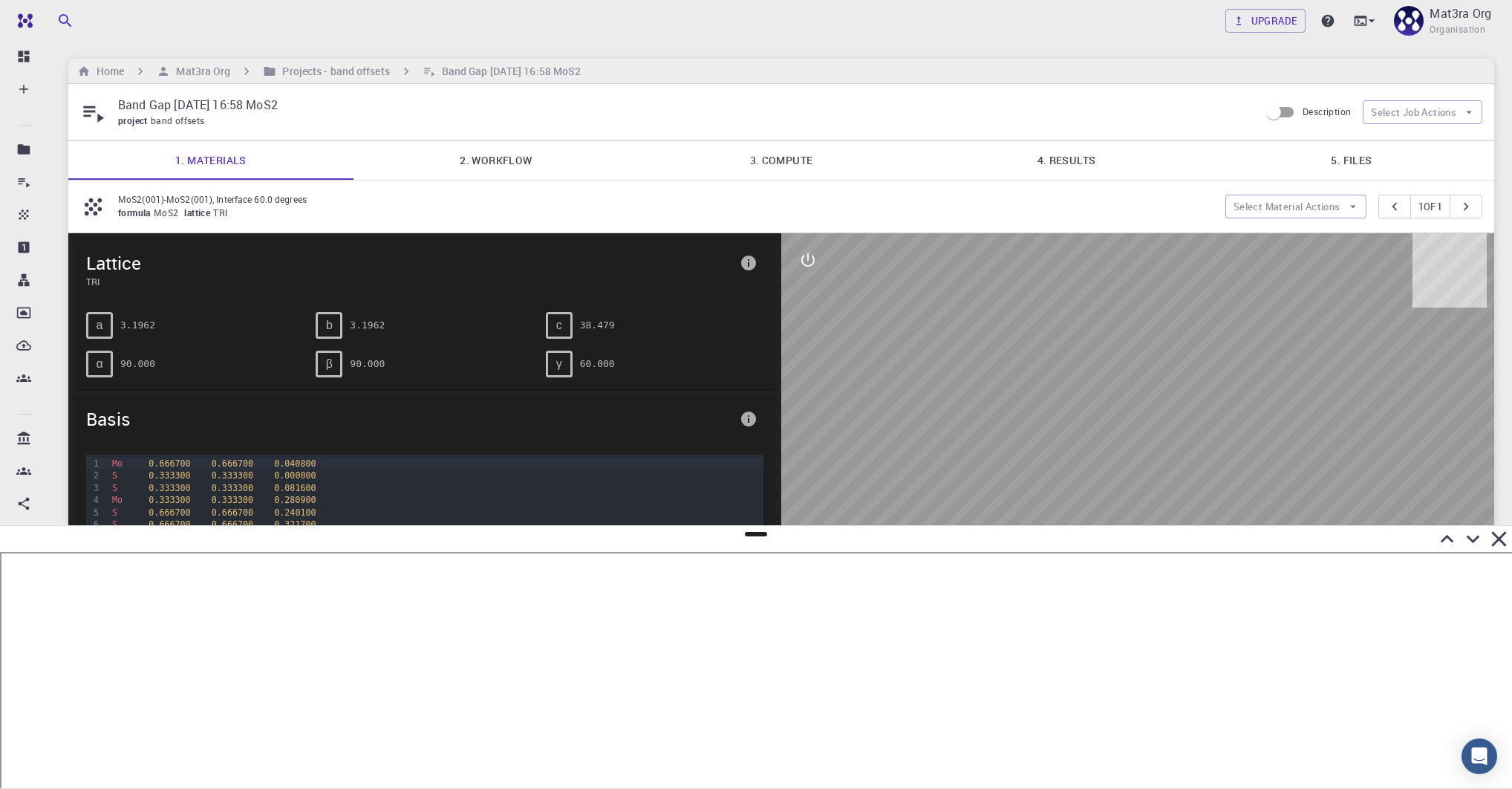
click at [1054, 324] on div at bounding box center [1137, 522] width 713 height 578
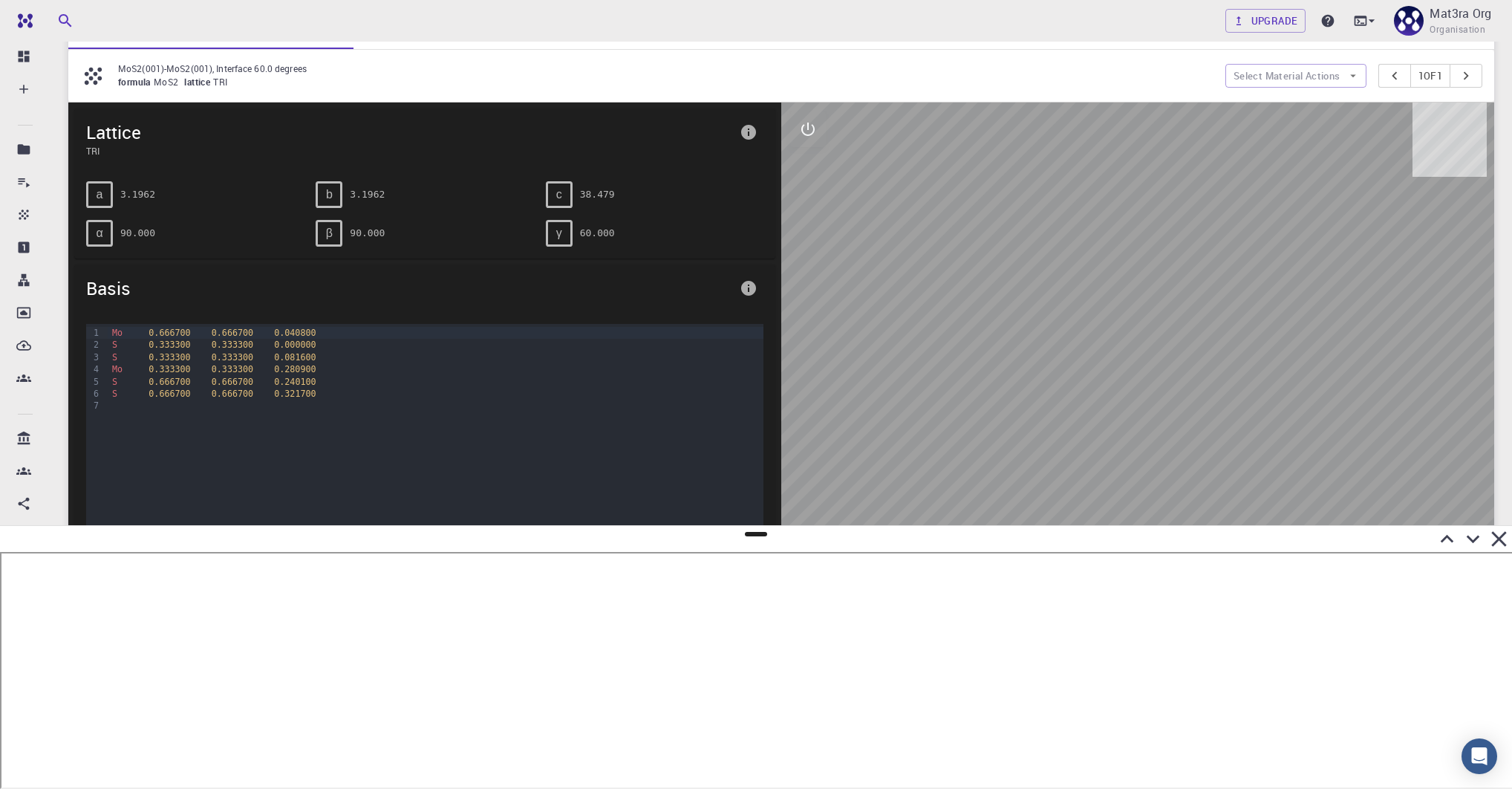
scroll to position [271, 0]
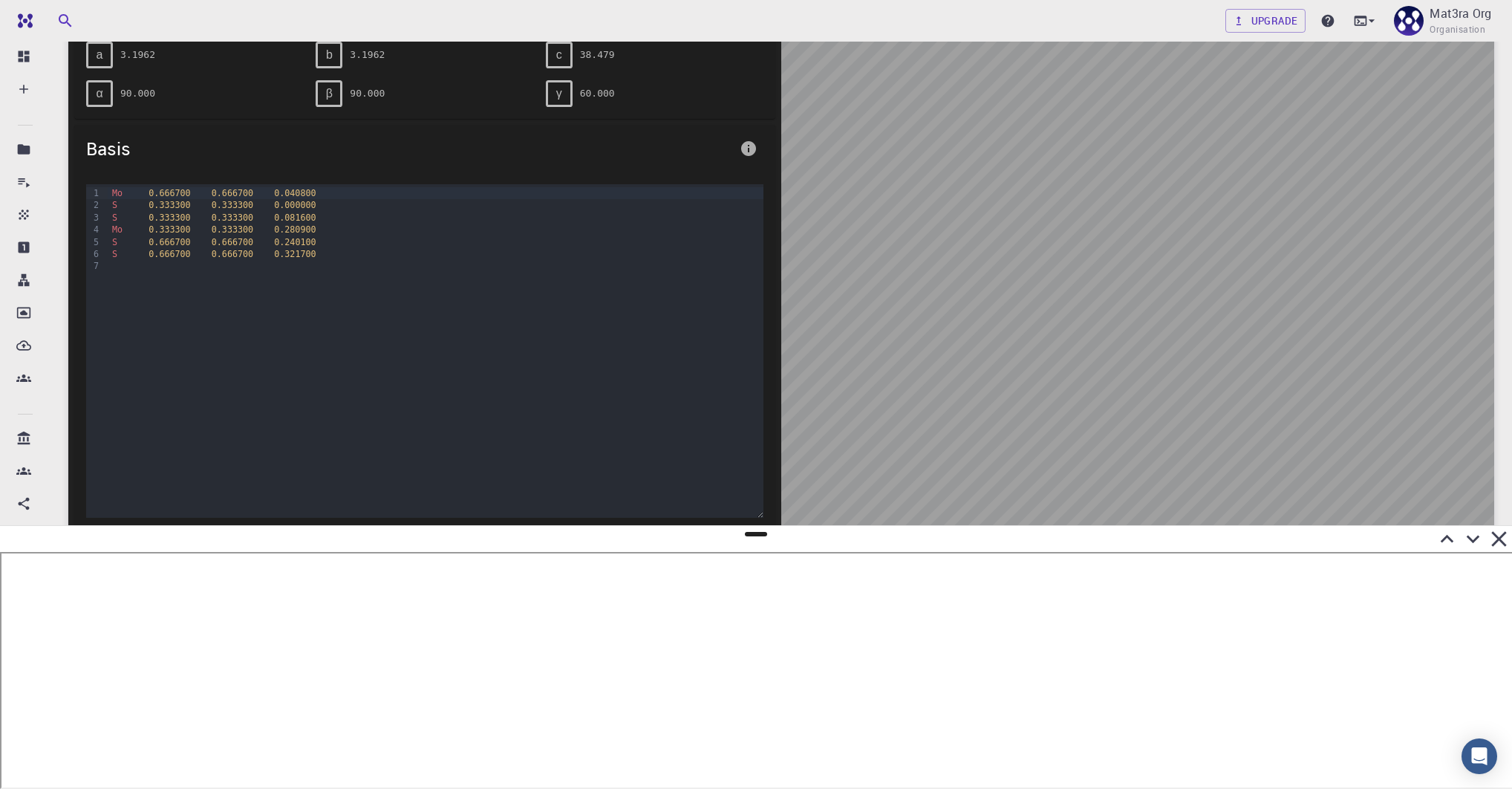
click at [1054, 332] on div at bounding box center [1137, 251] width 713 height 578
click at [1054, 363] on div at bounding box center [1137, 251] width 713 height 578
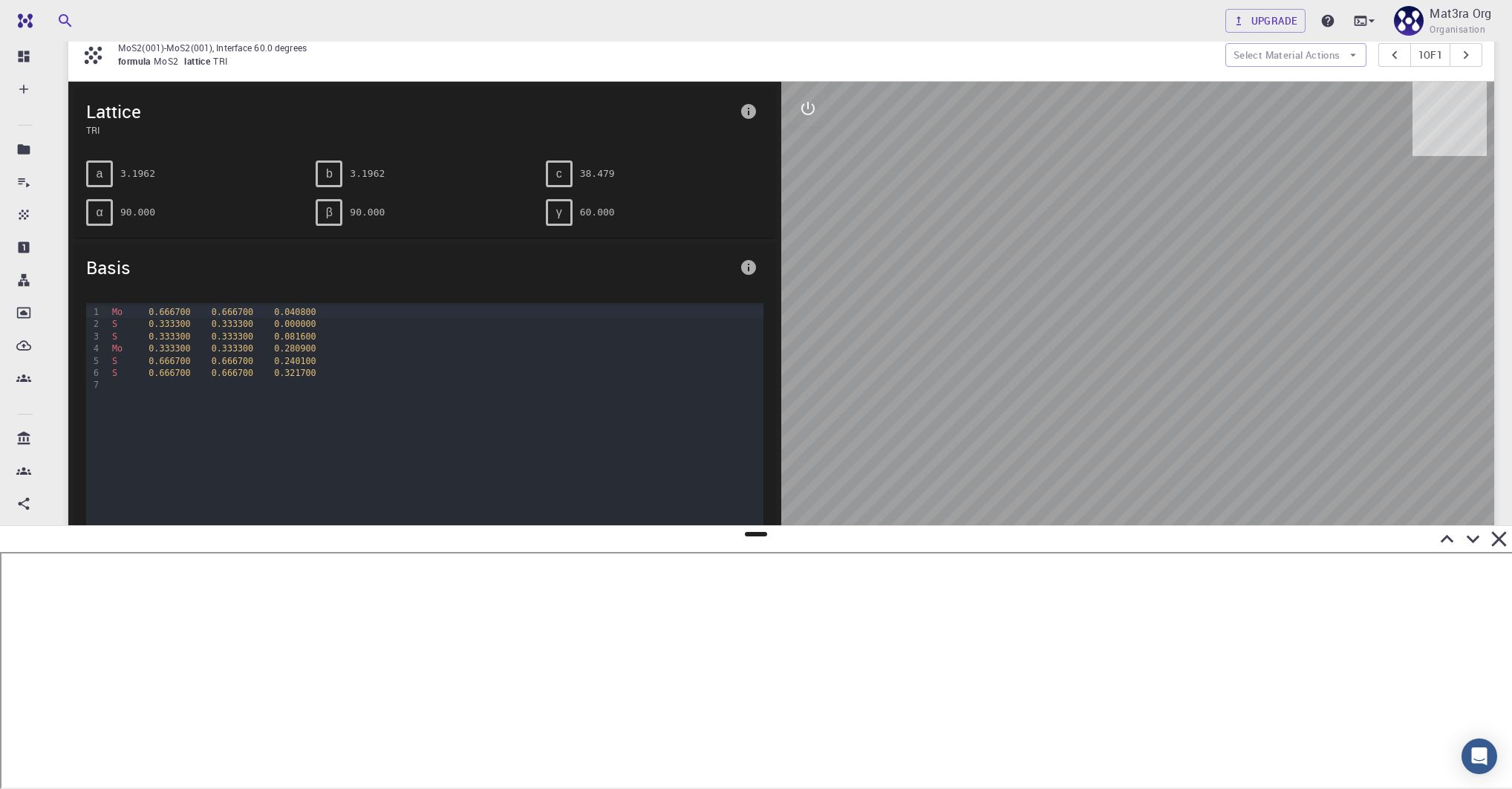
scroll to position [0, 0]
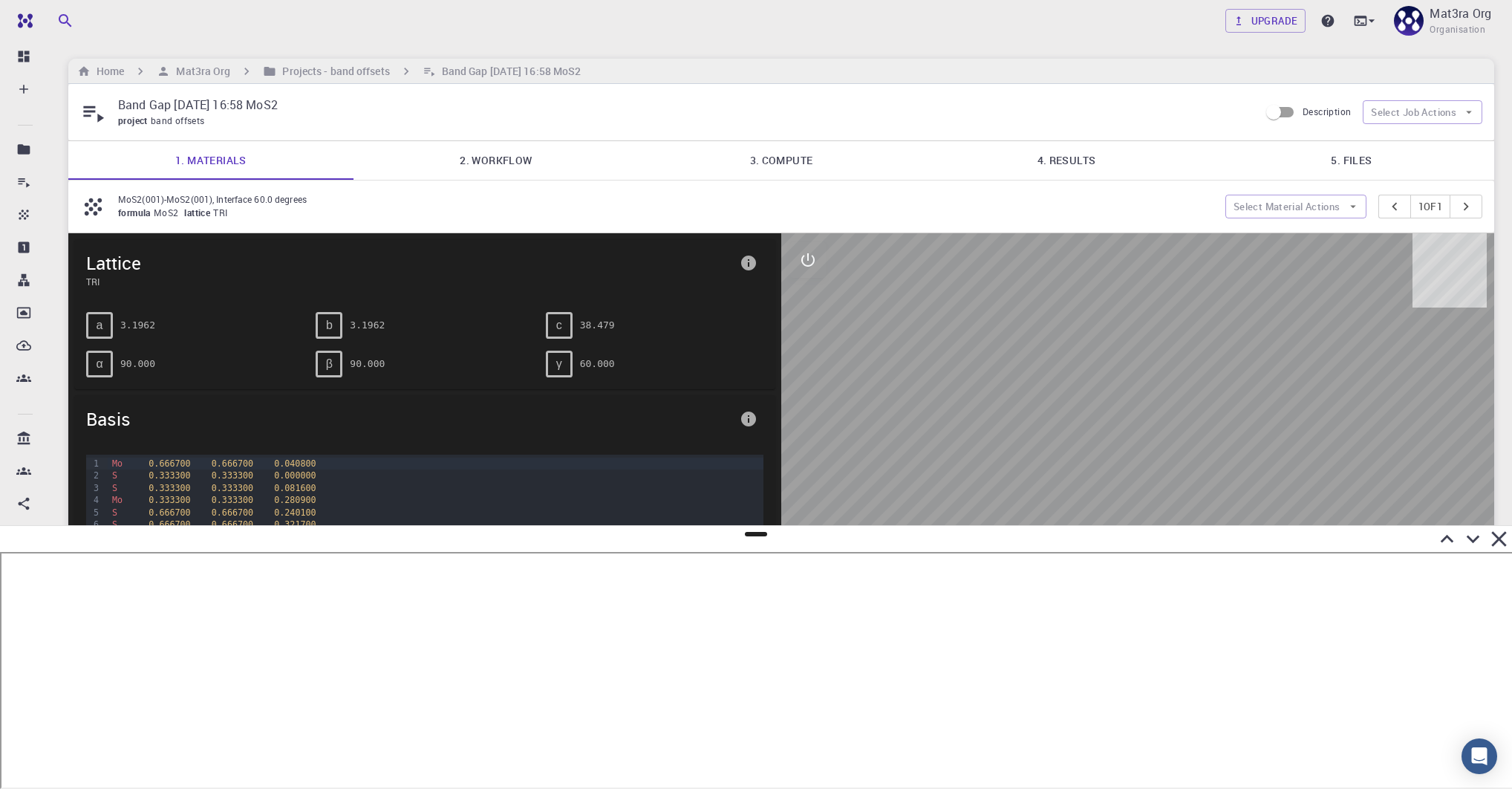
click at [502, 157] on link "2. Workflow" at bounding box center [496, 161] width 285 height 39
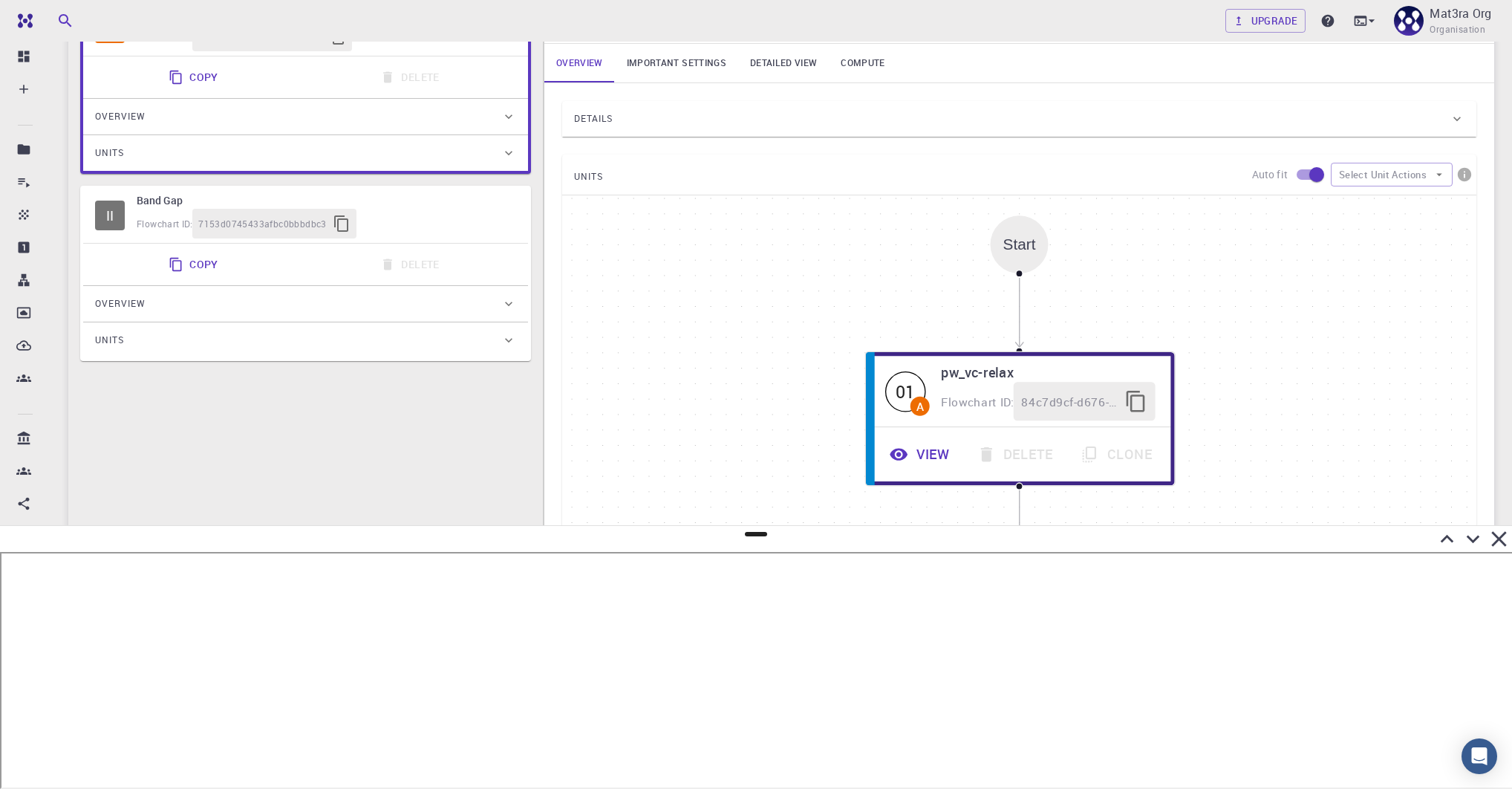
click at [651, 58] on link "Important settings" at bounding box center [676, 63] width 124 height 39
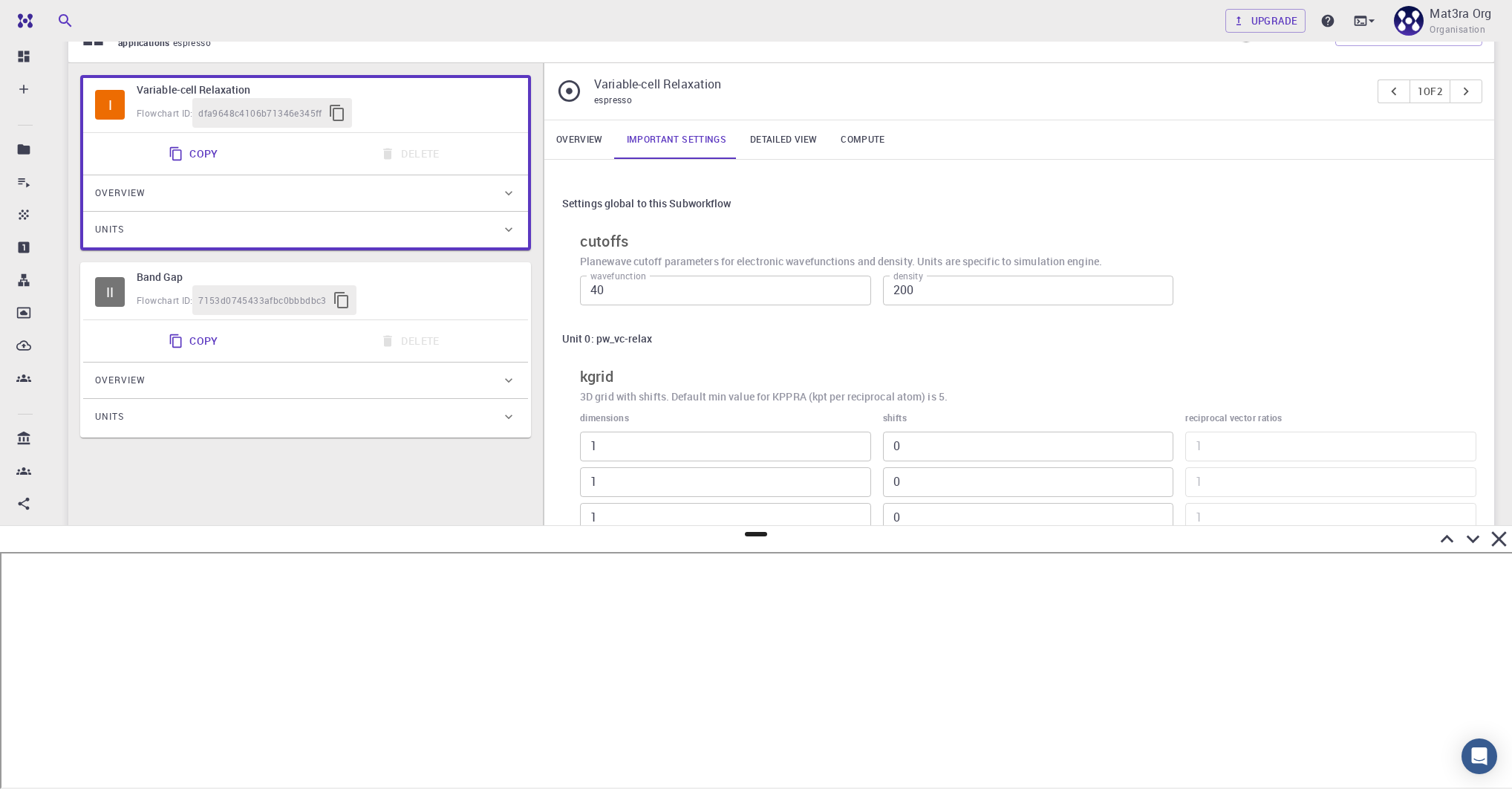
scroll to position [173, 0]
click at [422, 268] on div "II Band Gap Flowchart ID: 7153d0745433afbc0bbbdbc3" at bounding box center [305, 294] width 445 height 54
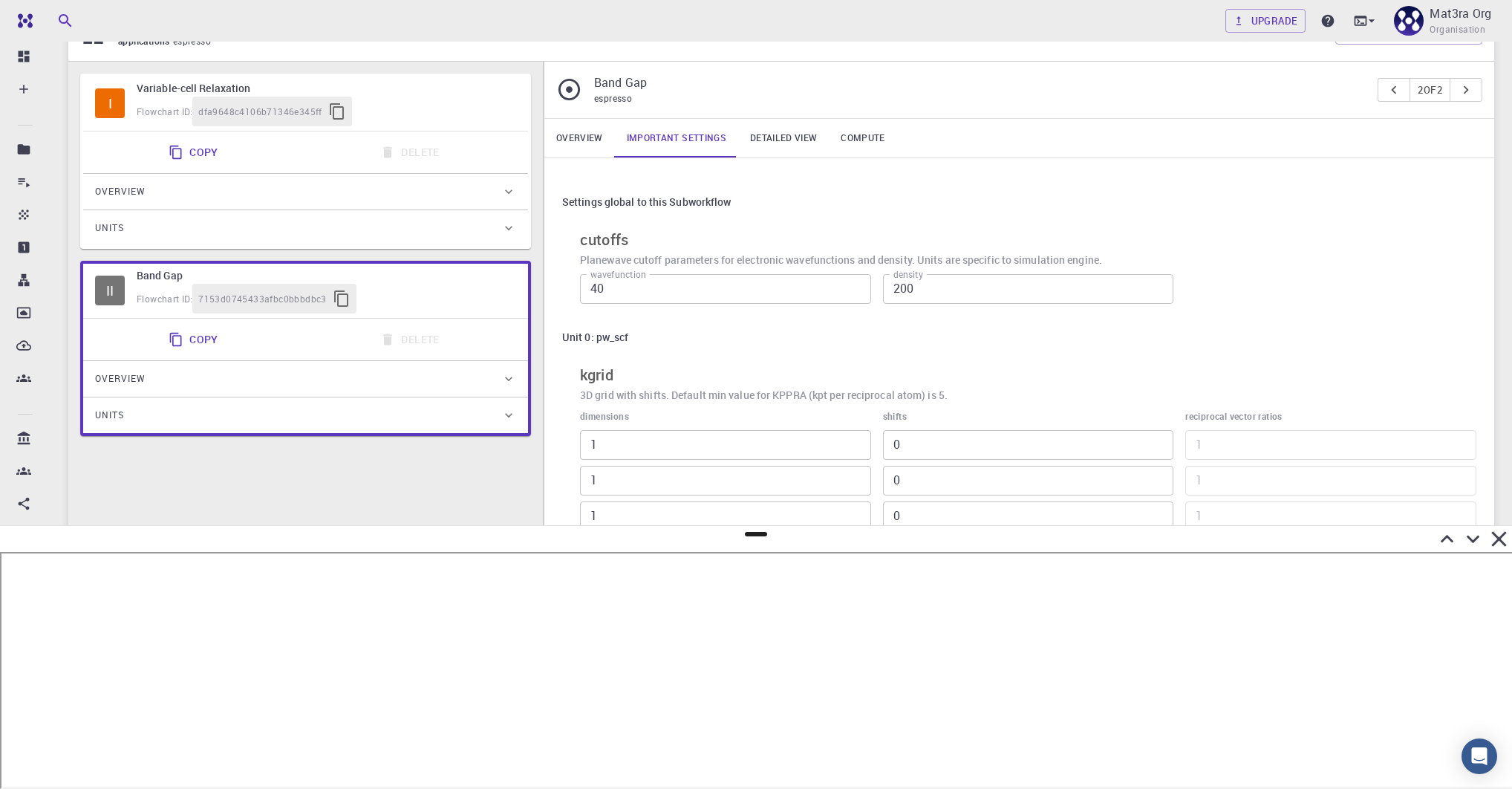
scroll to position [0, 0]
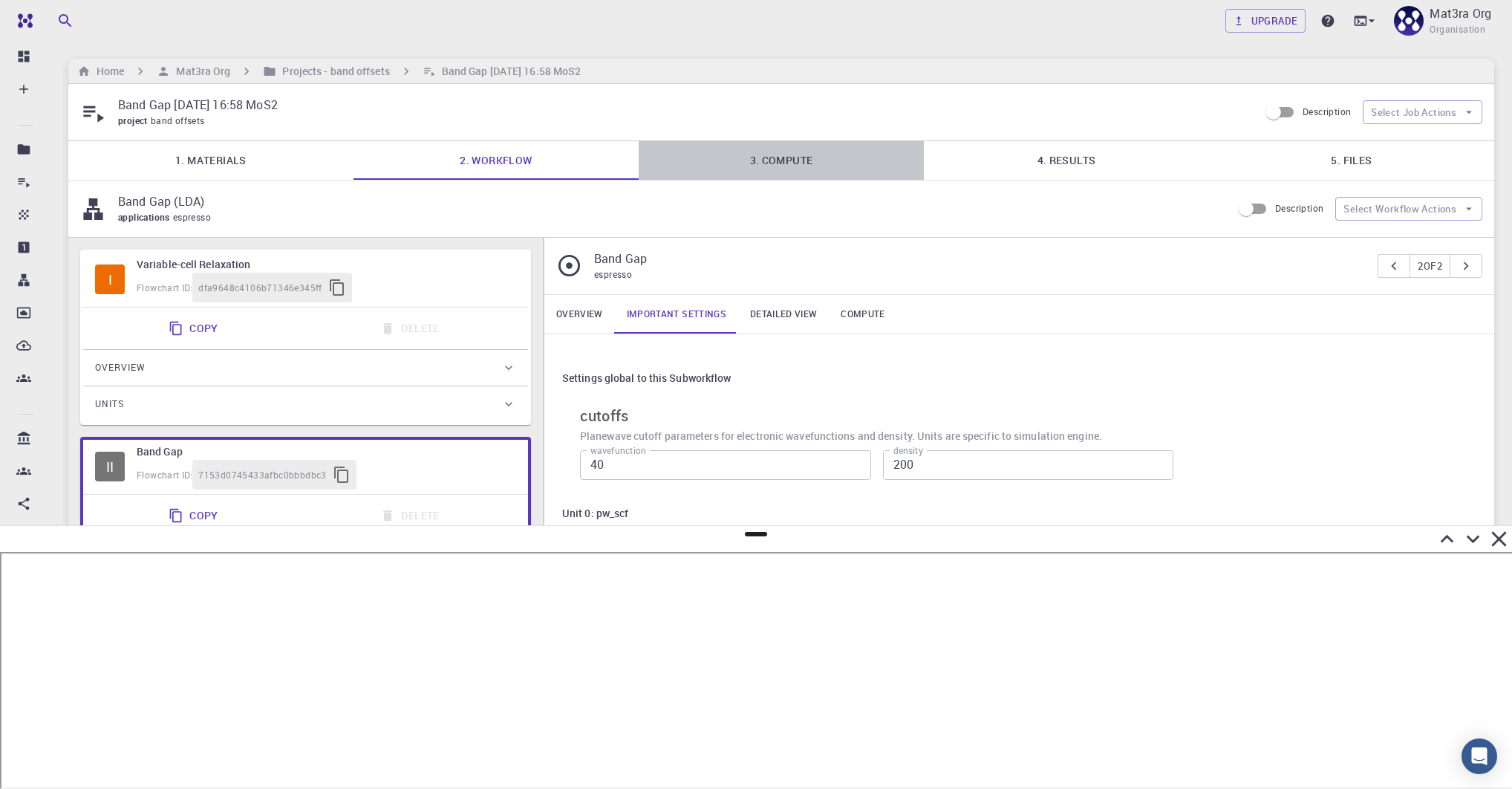
click at [740, 163] on link "3. Compute" at bounding box center [781, 161] width 285 height 39
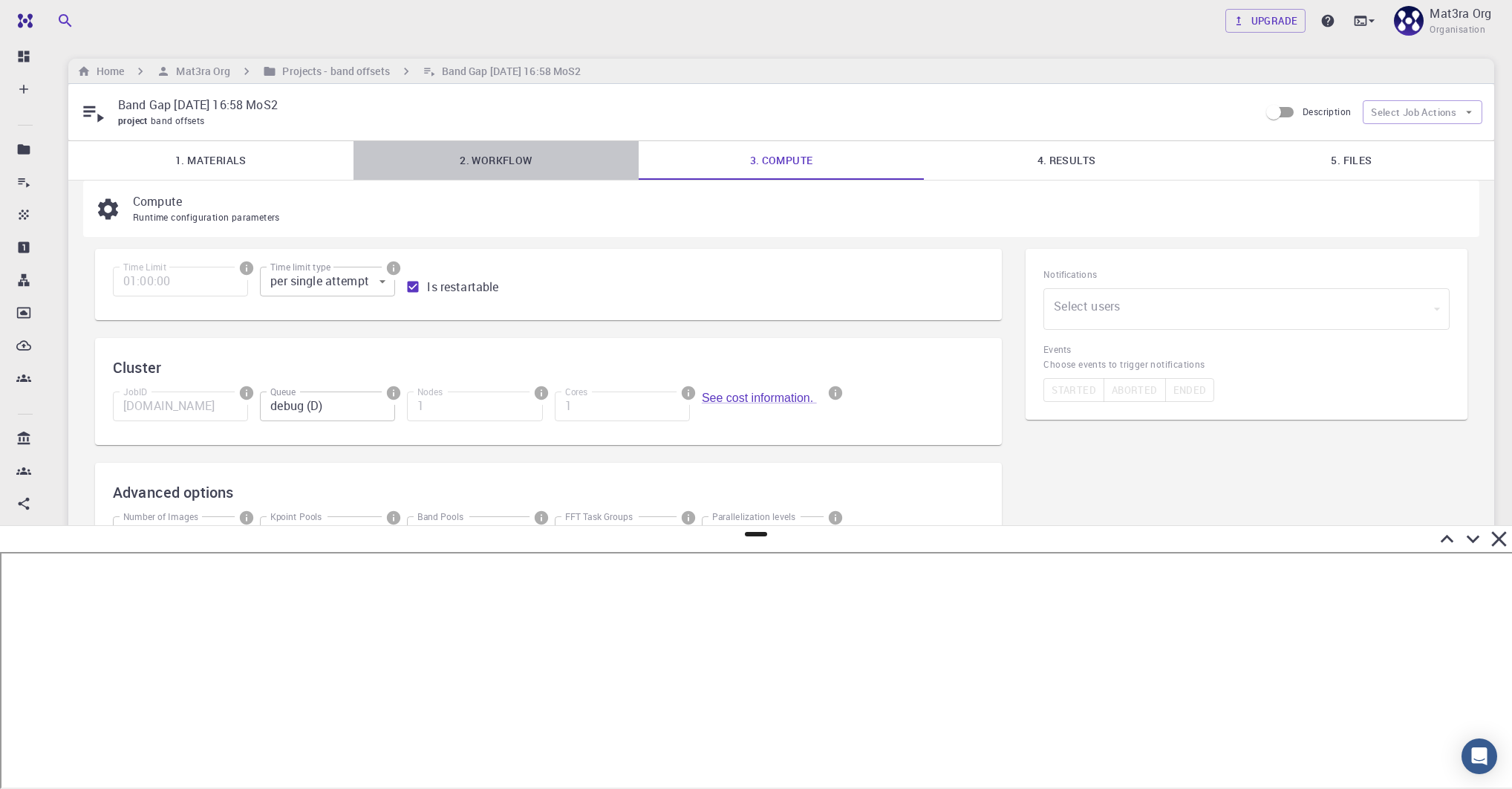
click at [498, 165] on link "2. Workflow" at bounding box center [496, 161] width 285 height 39
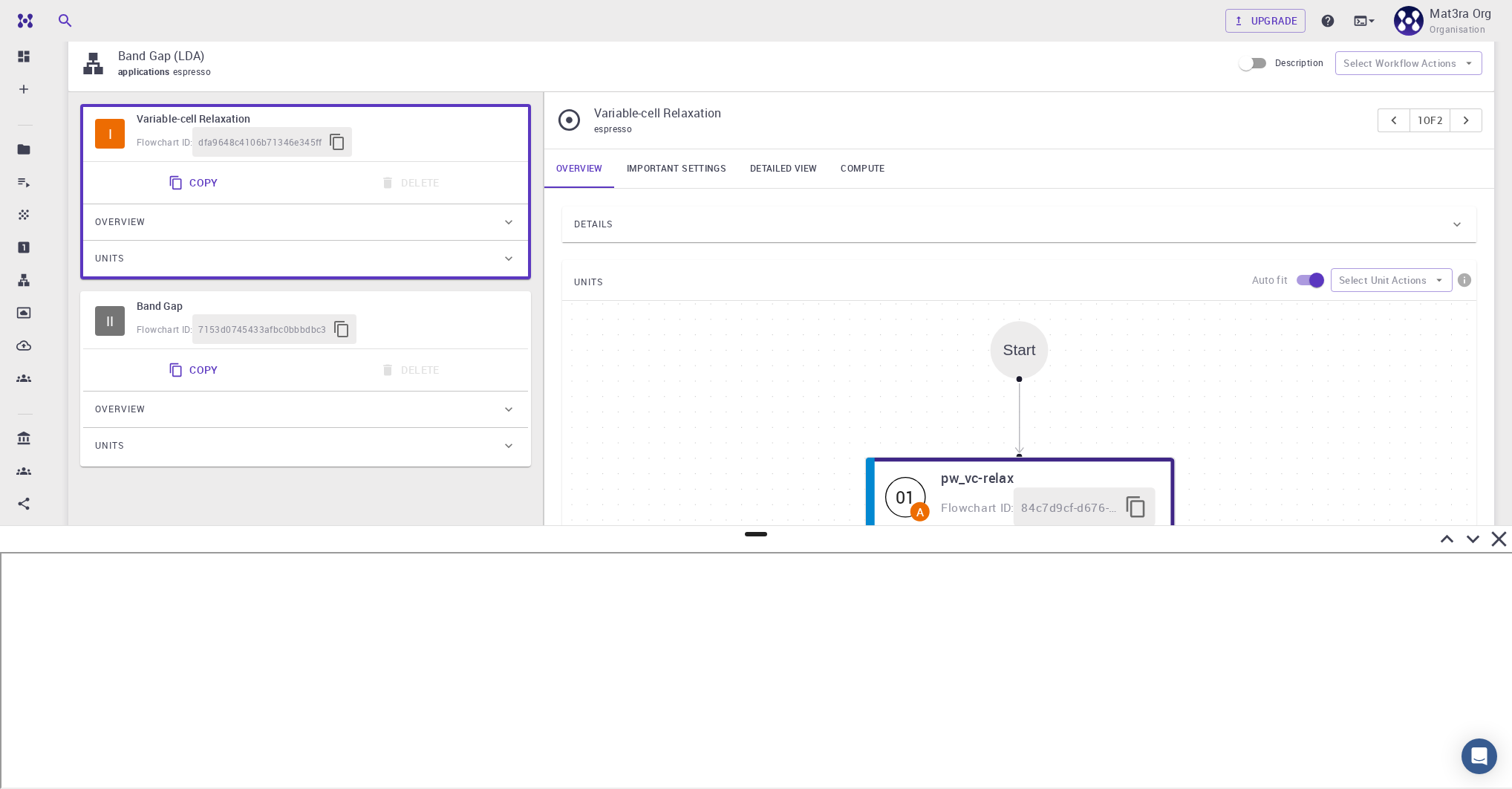
scroll to position [152, 0]
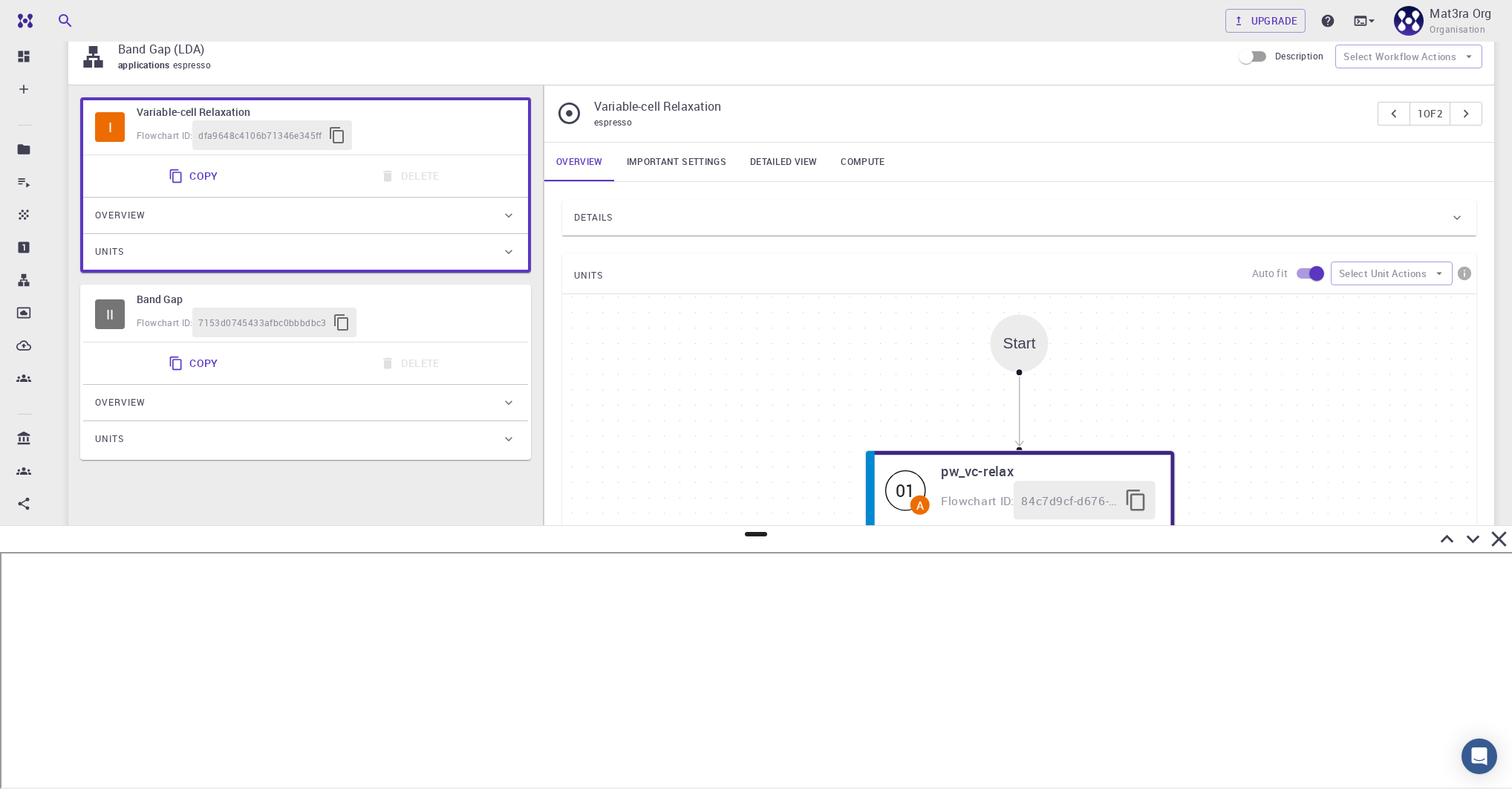
click at [620, 209] on div "Details" at bounding box center [1011, 217] width 875 height 24
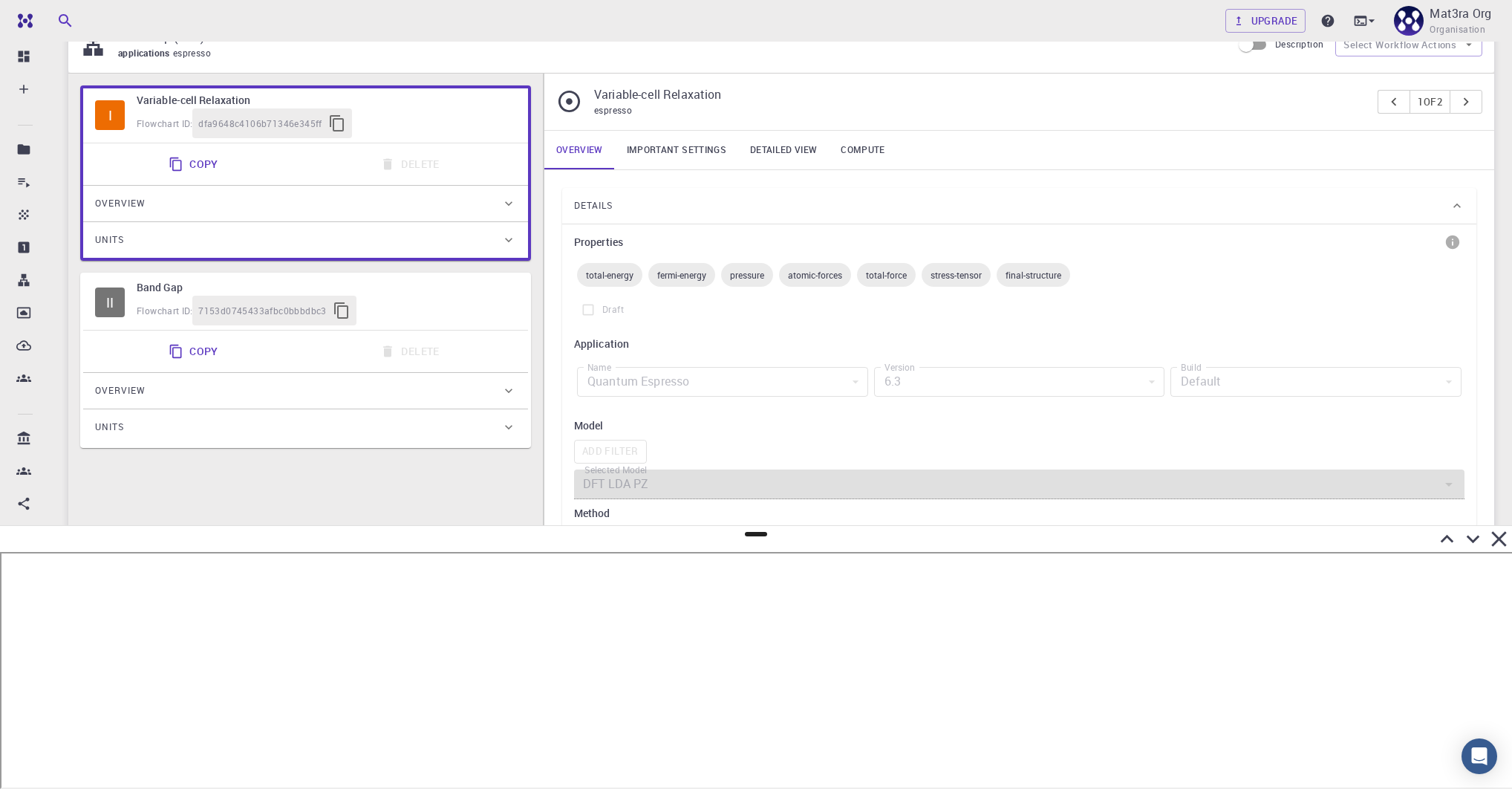
scroll to position [93, 0]
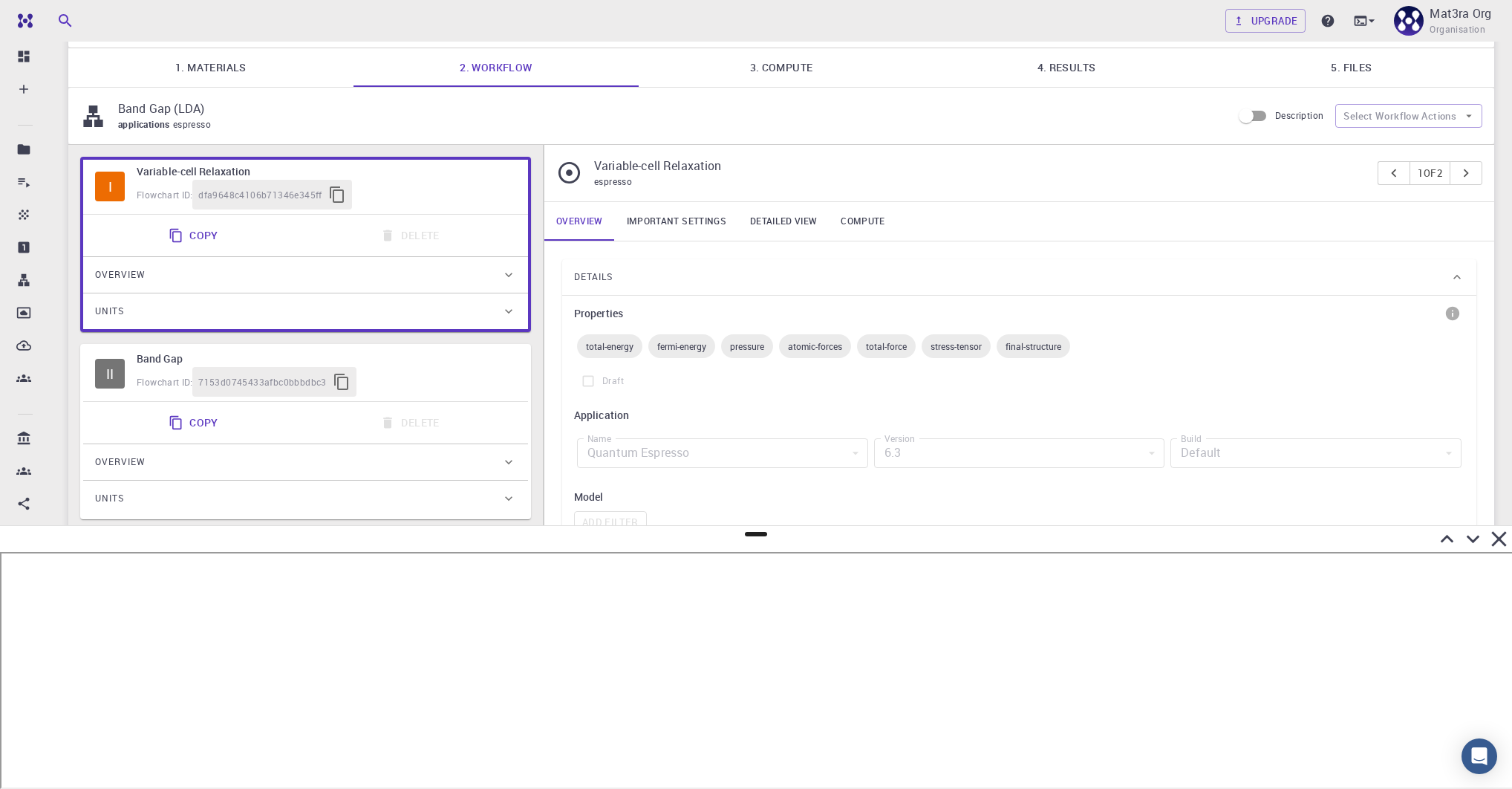
click at [1054, 63] on link "5. Files" at bounding box center [1351, 68] width 285 height 39
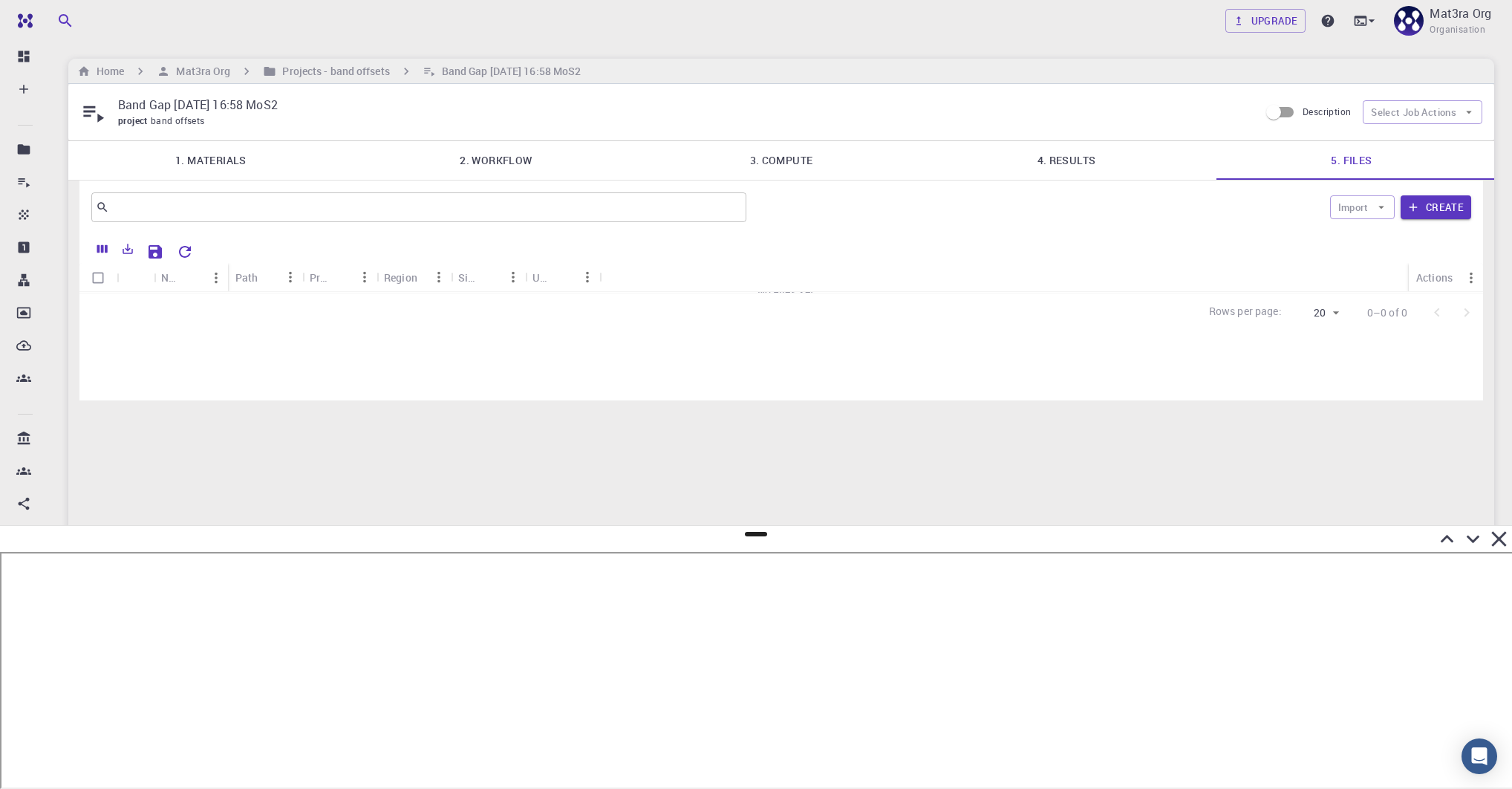
scroll to position [0, 0]
click at [1022, 163] on link "4. Results" at bounding box center [1072, 161] width 287 height 39
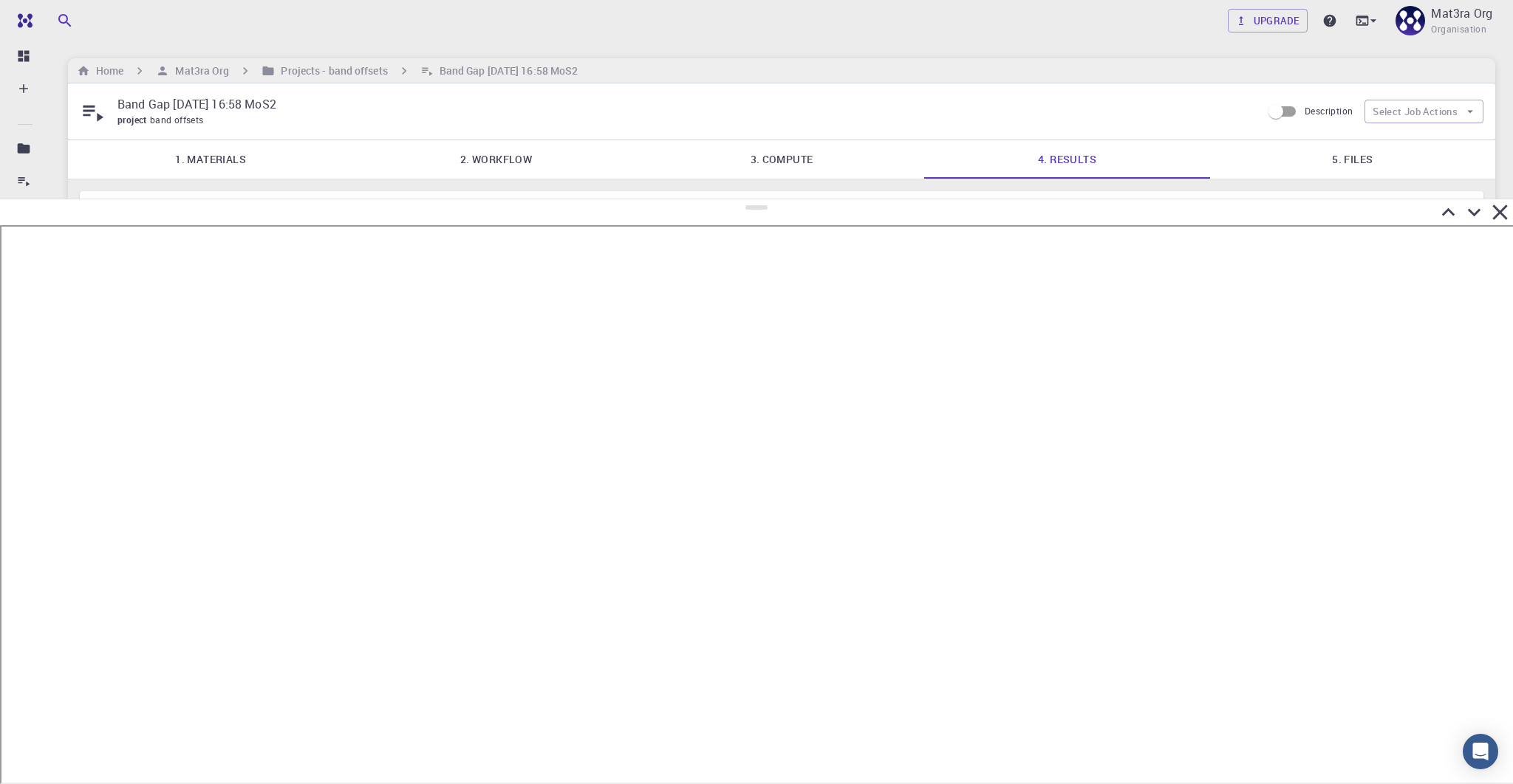
drag, startPoint x: 759, startPoint y: 529, endPoint x: 759, endPoint y: 193, distance: 336.0
click at [759, 199] on div at bounding box center [756, 491] width 1513 height 585
click at [1049, 116] on button "Select Job Actions" at bounding box center [1423, 111] width 119 height 23
click at [905, 120] on div "project band offsets" at bounding box center [683, 120] width 1132 height 15
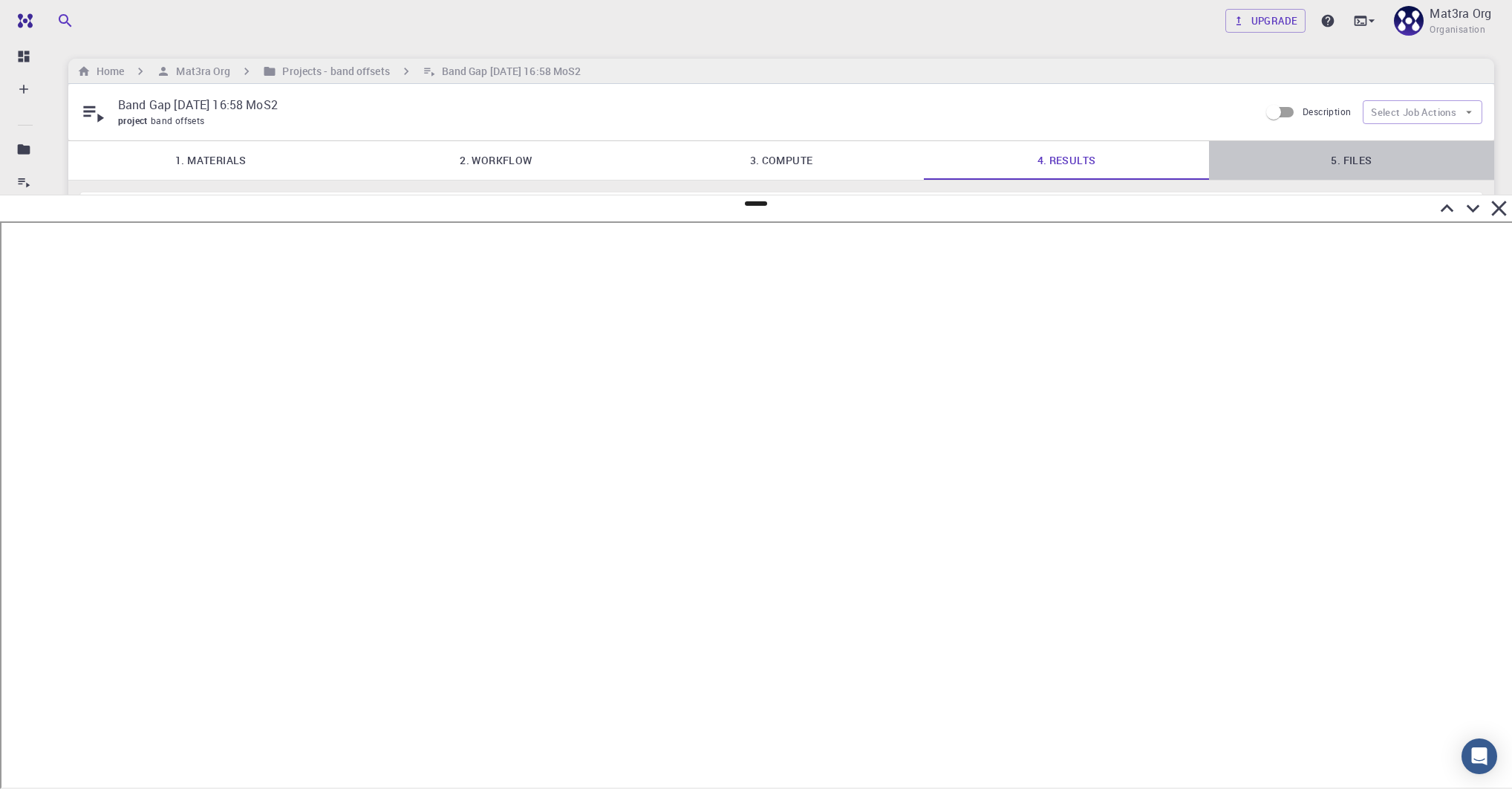
click at [1054, 160] on link "5. Files" at bounding box center [1351, 161] width 285 height 39
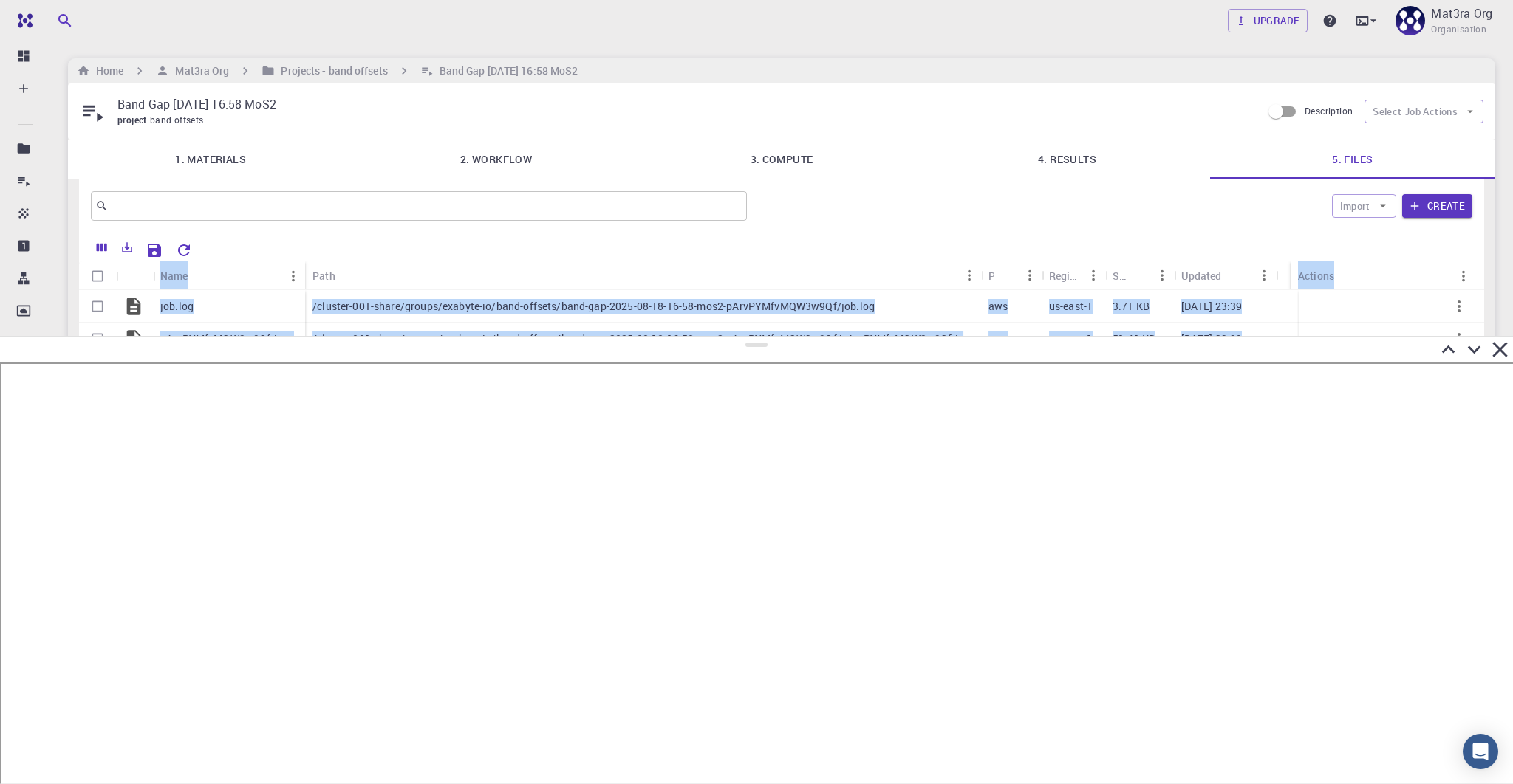
drag, startPoint x: 759, startPoint y: 201, endPoint x: 831, endPoint y: 351, distance: 166.4
click at [833, 354] on div at bounding box center [756, 560] width 1513 height 449
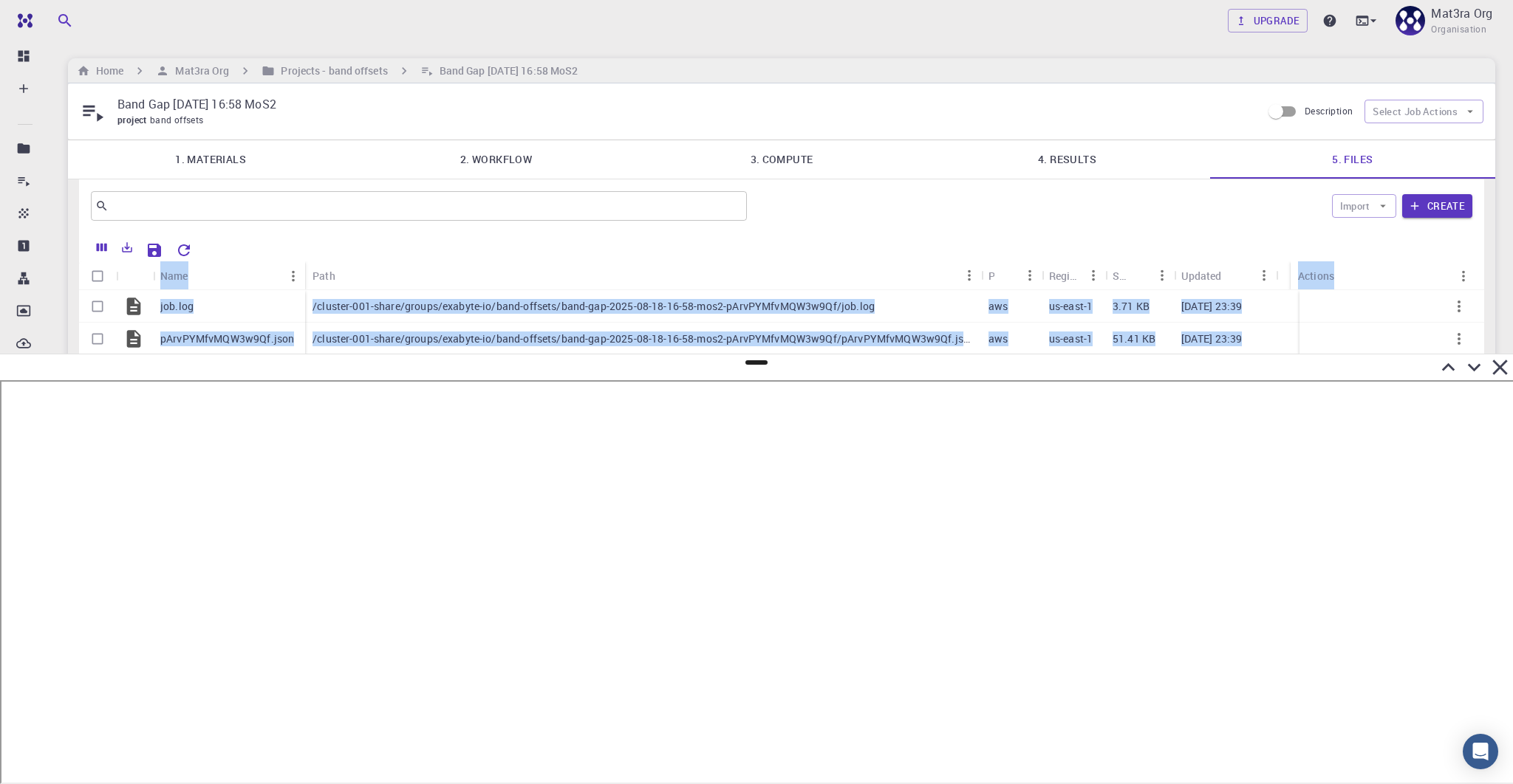
click at [1049, 166] on link "4. Results" at bounding box center [1067, 160] width 285 height 39
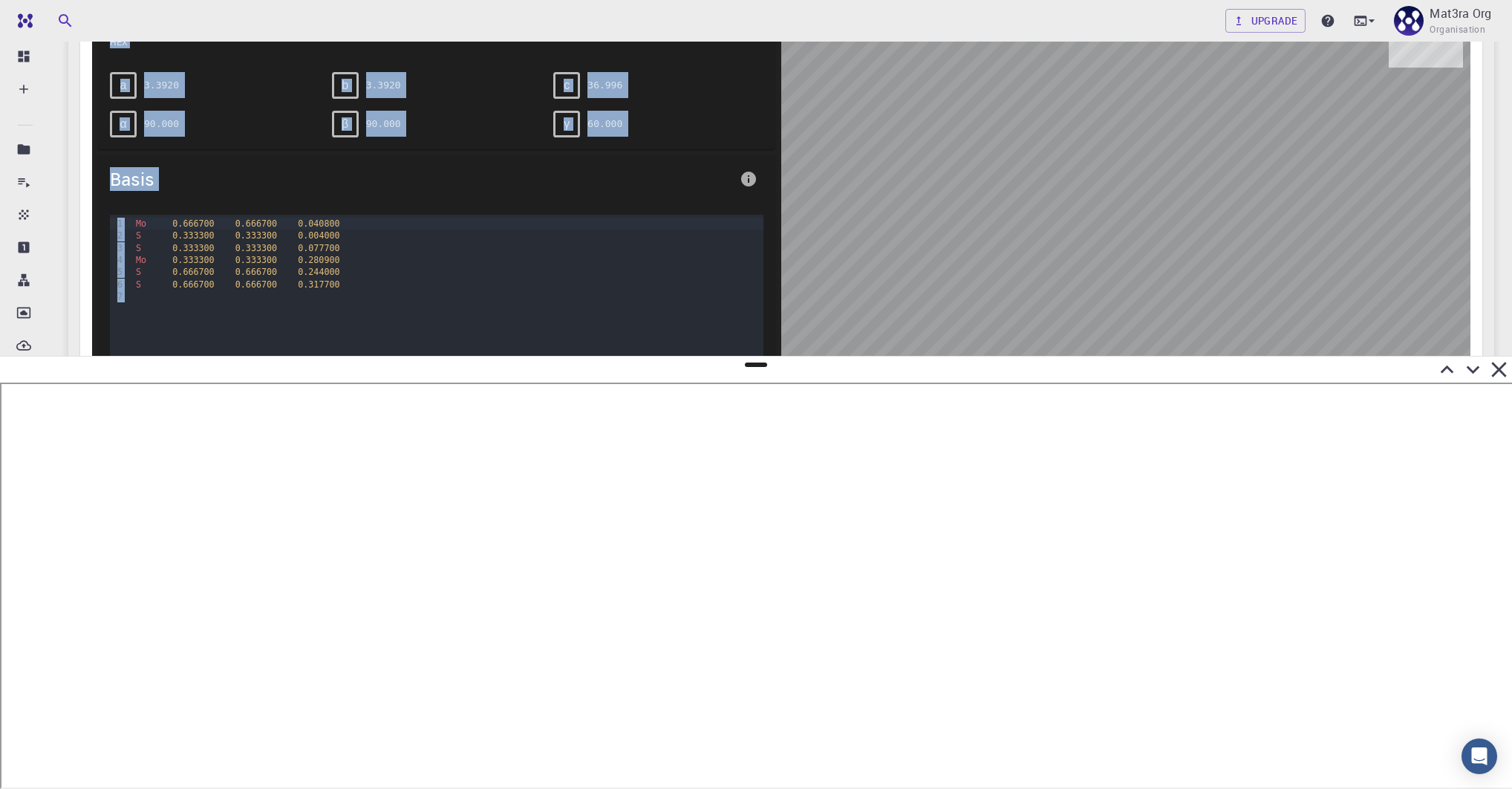
scroll to position [847, 0]
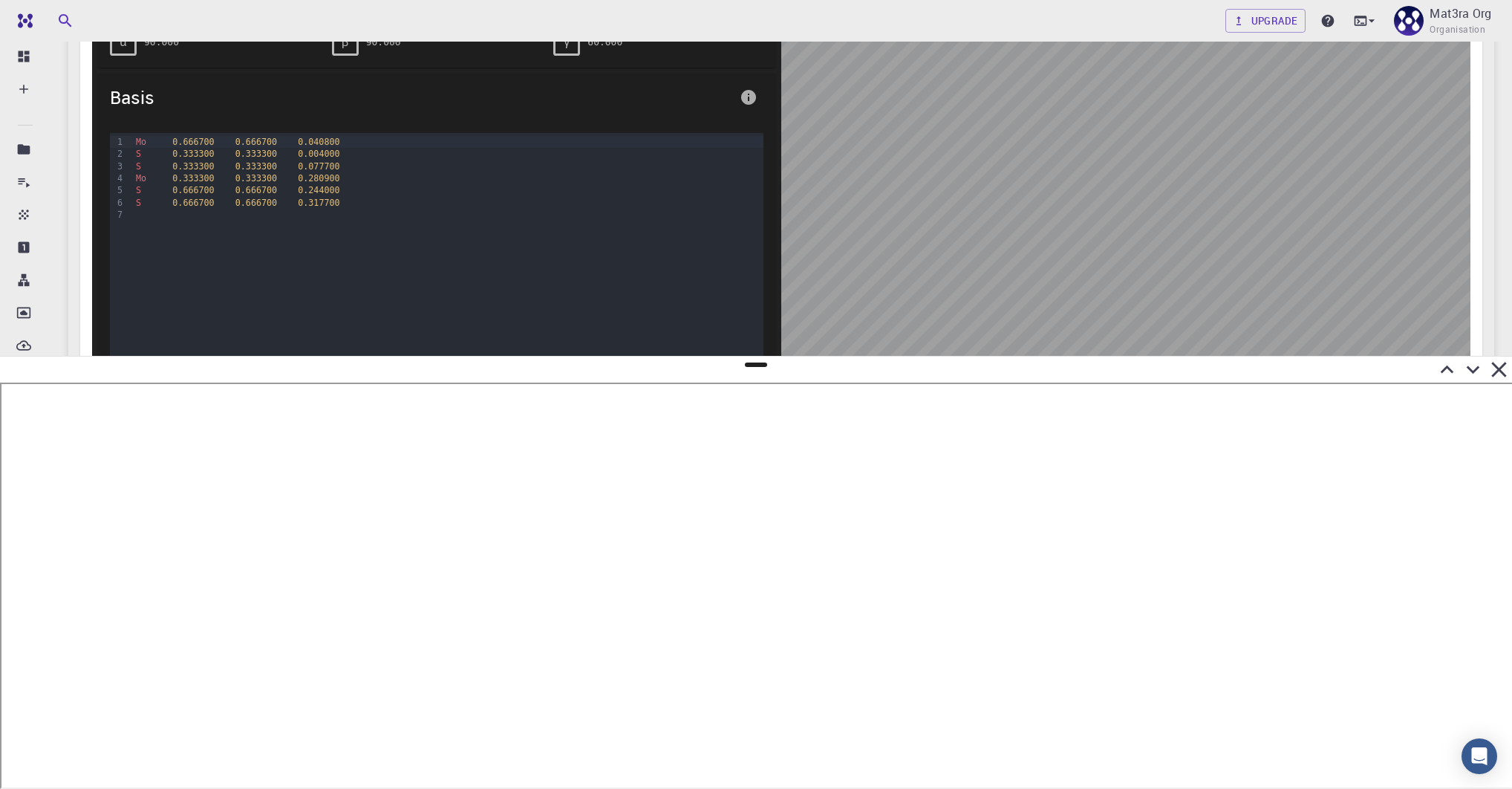
click at [846, 530] on td "P-3m1" at bounding box center [781, 547] width 210 height 35
click at [1054, 369] on icon at bounding box center [1473, 370] width 13 height 8
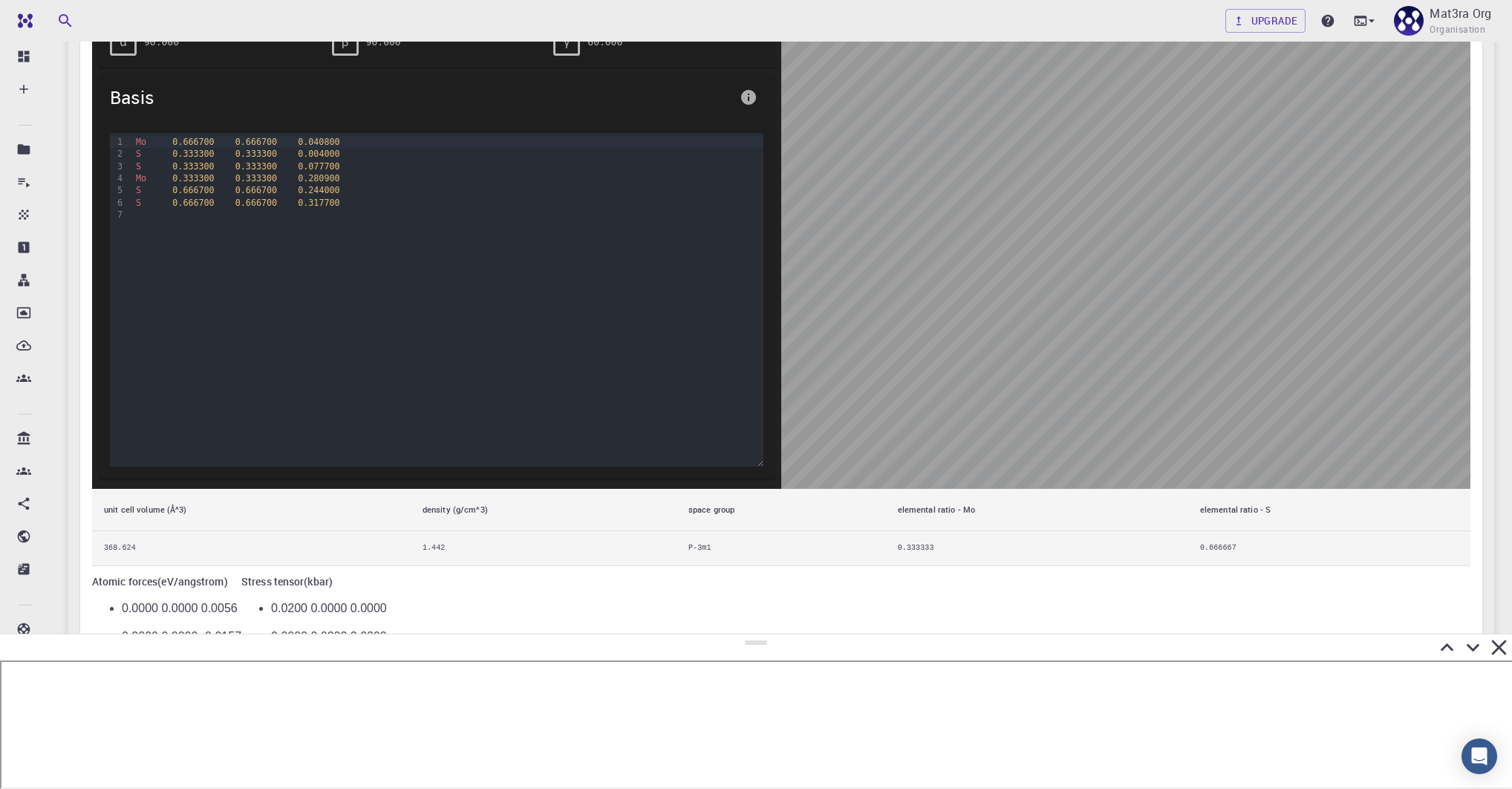
drag, startPoint x: 753, startPoint y: 534, endPoint x: 767, endPoint y: 595, distance: 62.6
click at [758, 635] on div at bounding box center [756, 711] width 1512 height 155
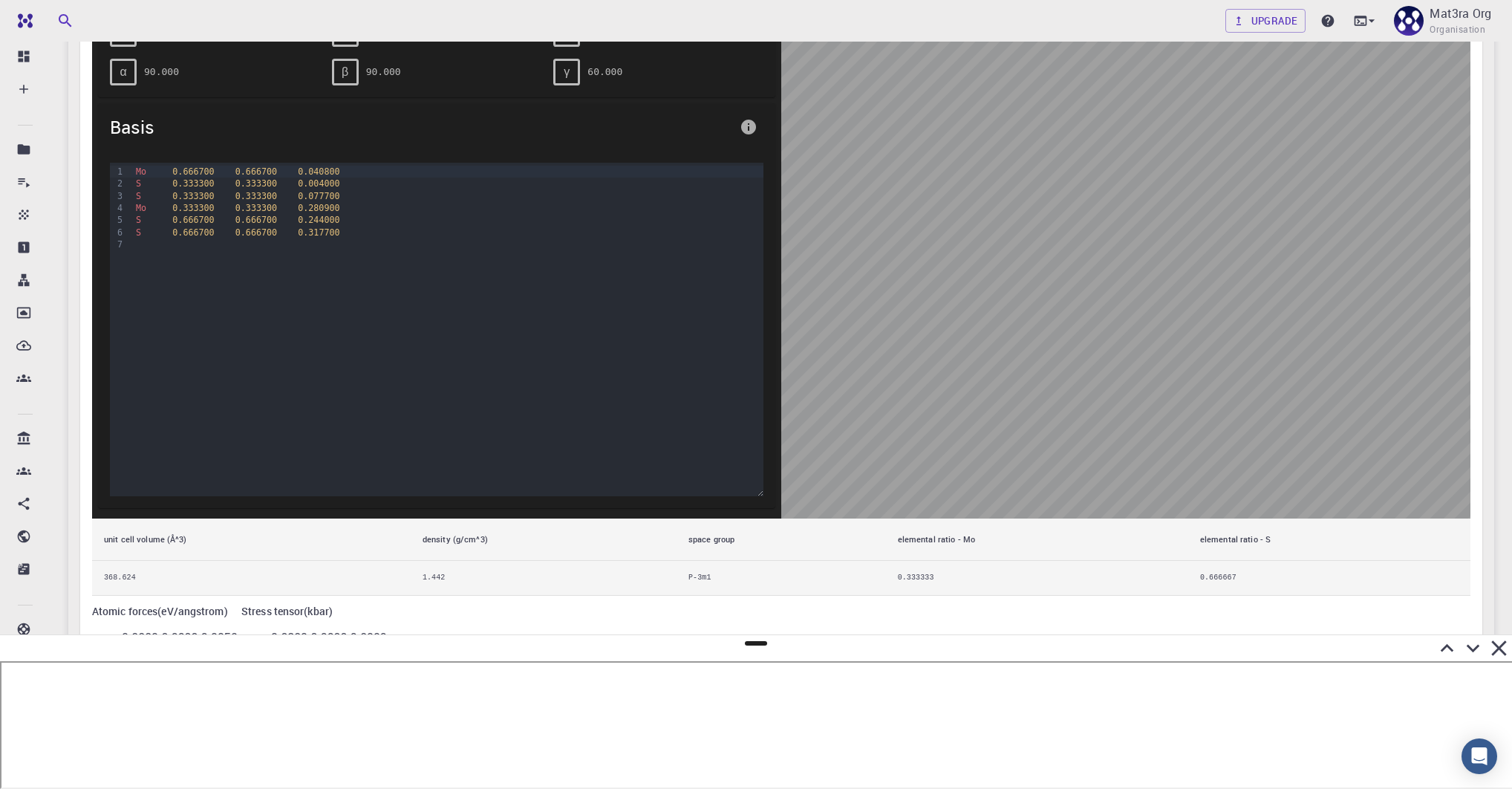
scroll to position [816, 0]
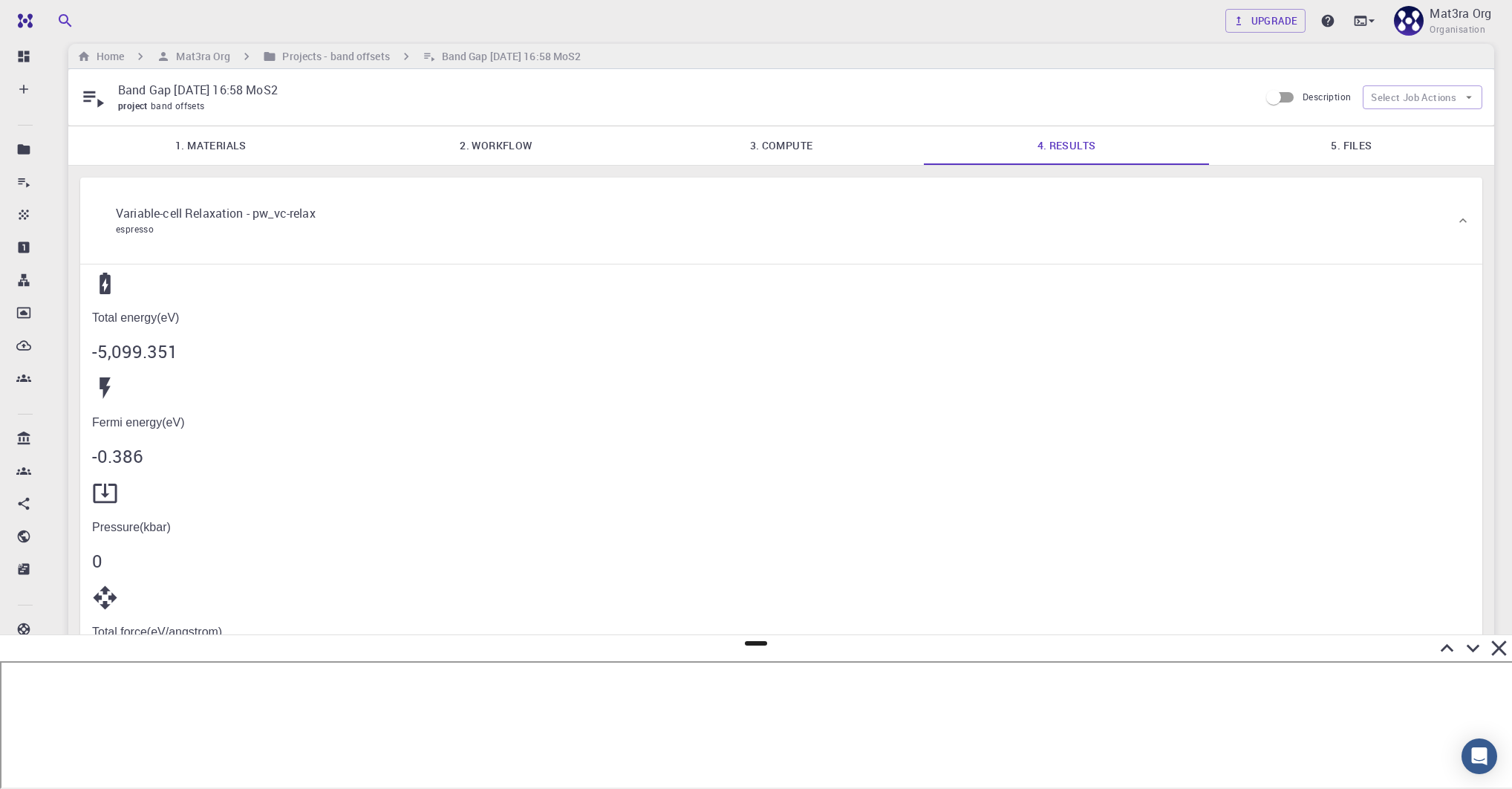
scroll to position [0, 0]
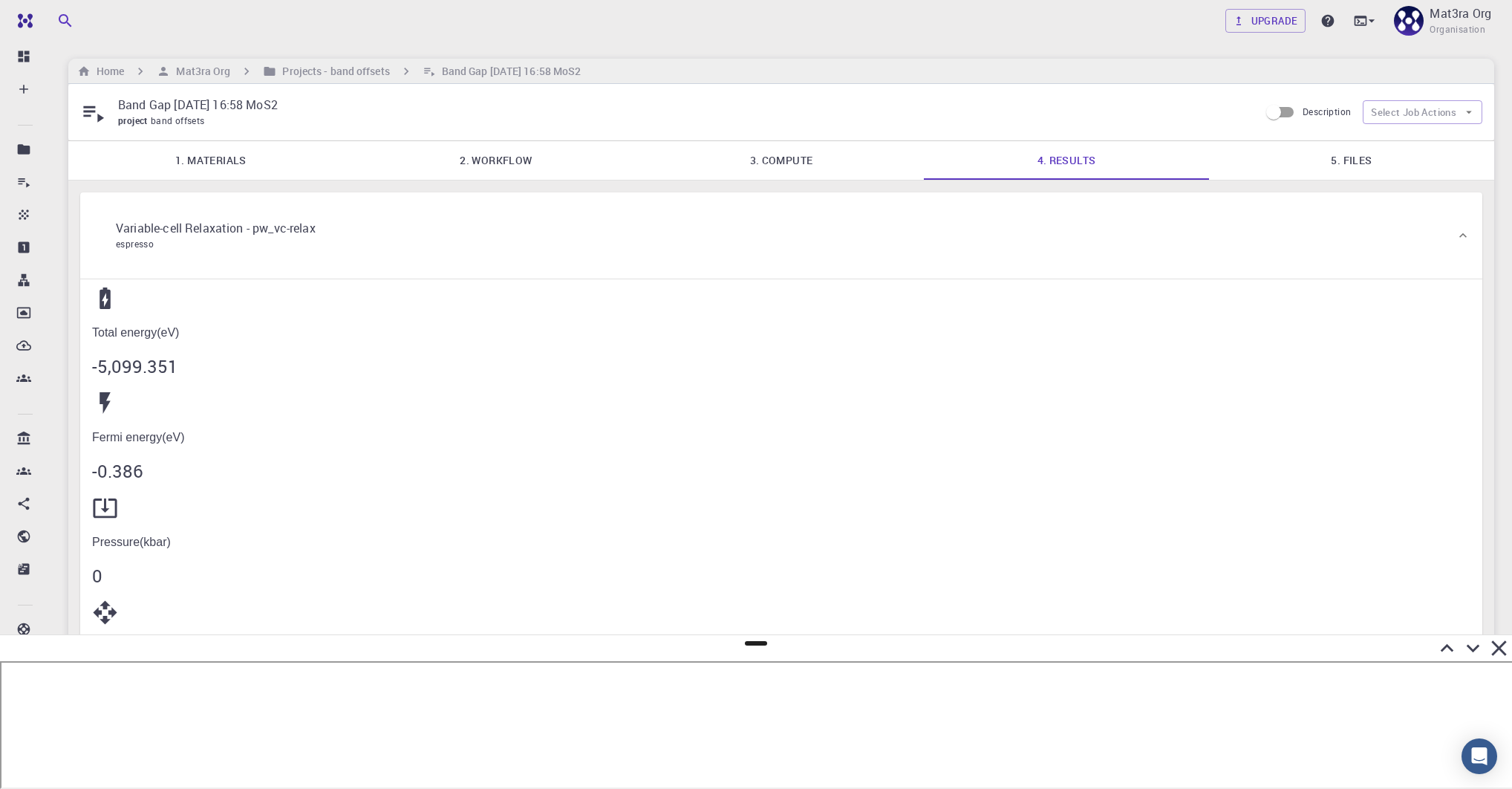
click at [1054, 160] on link "5. Files" at bounding box center [1351, 161] width 285 height 39
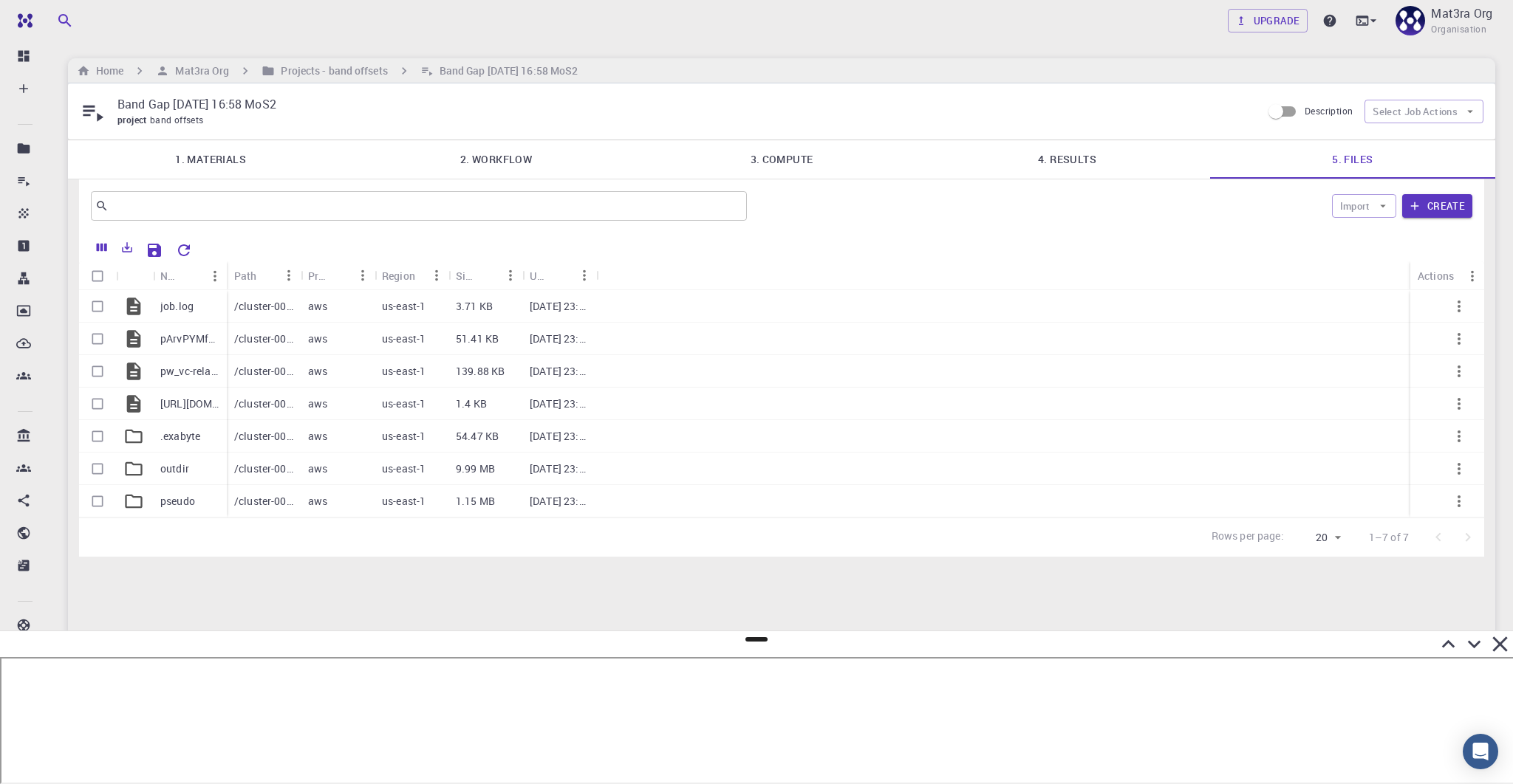
click at [1049, 152] on link "4. Results" at bounding box center [1067, 160] width 285 height 39
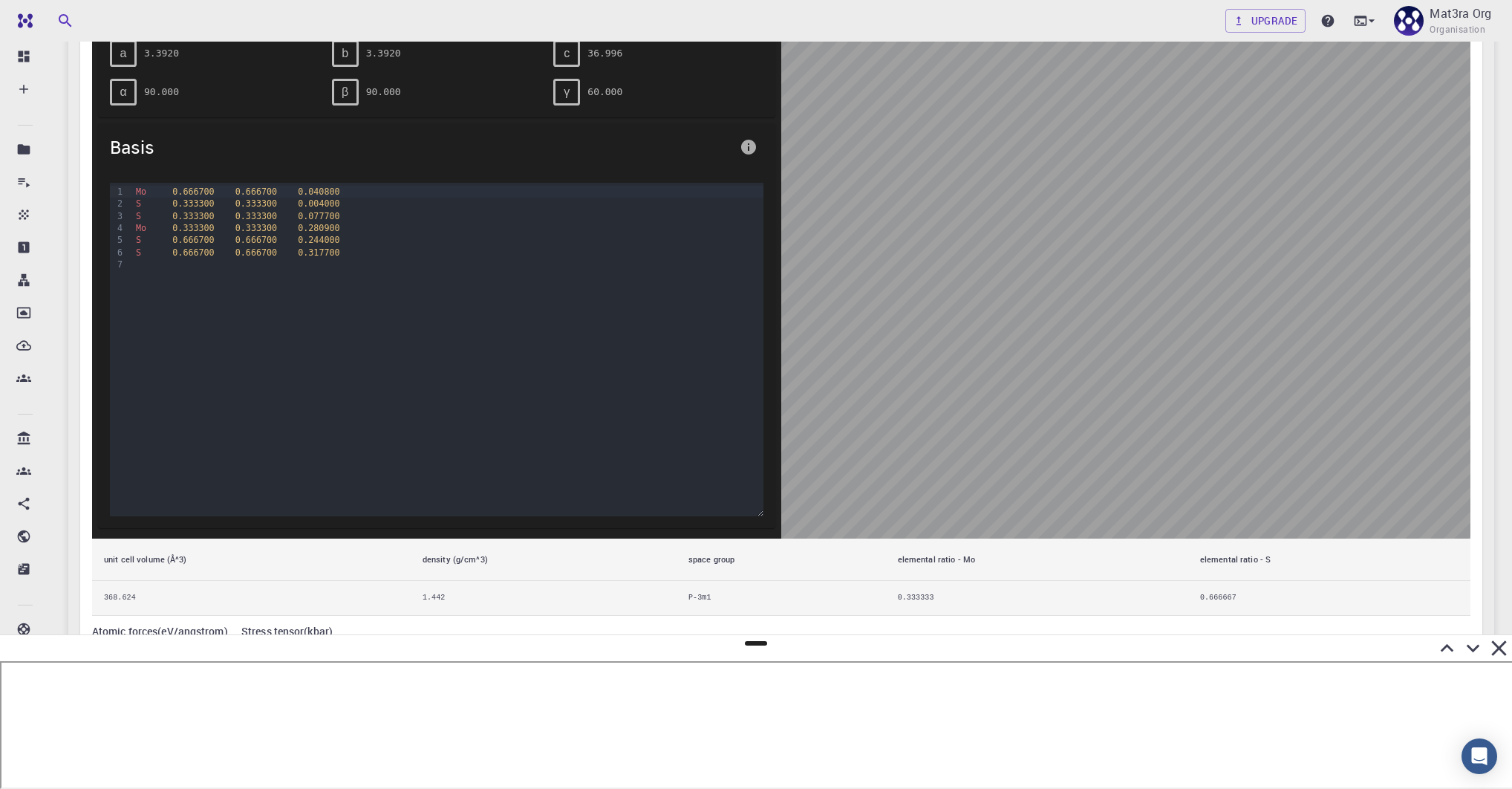
scroll to position [847, 0]
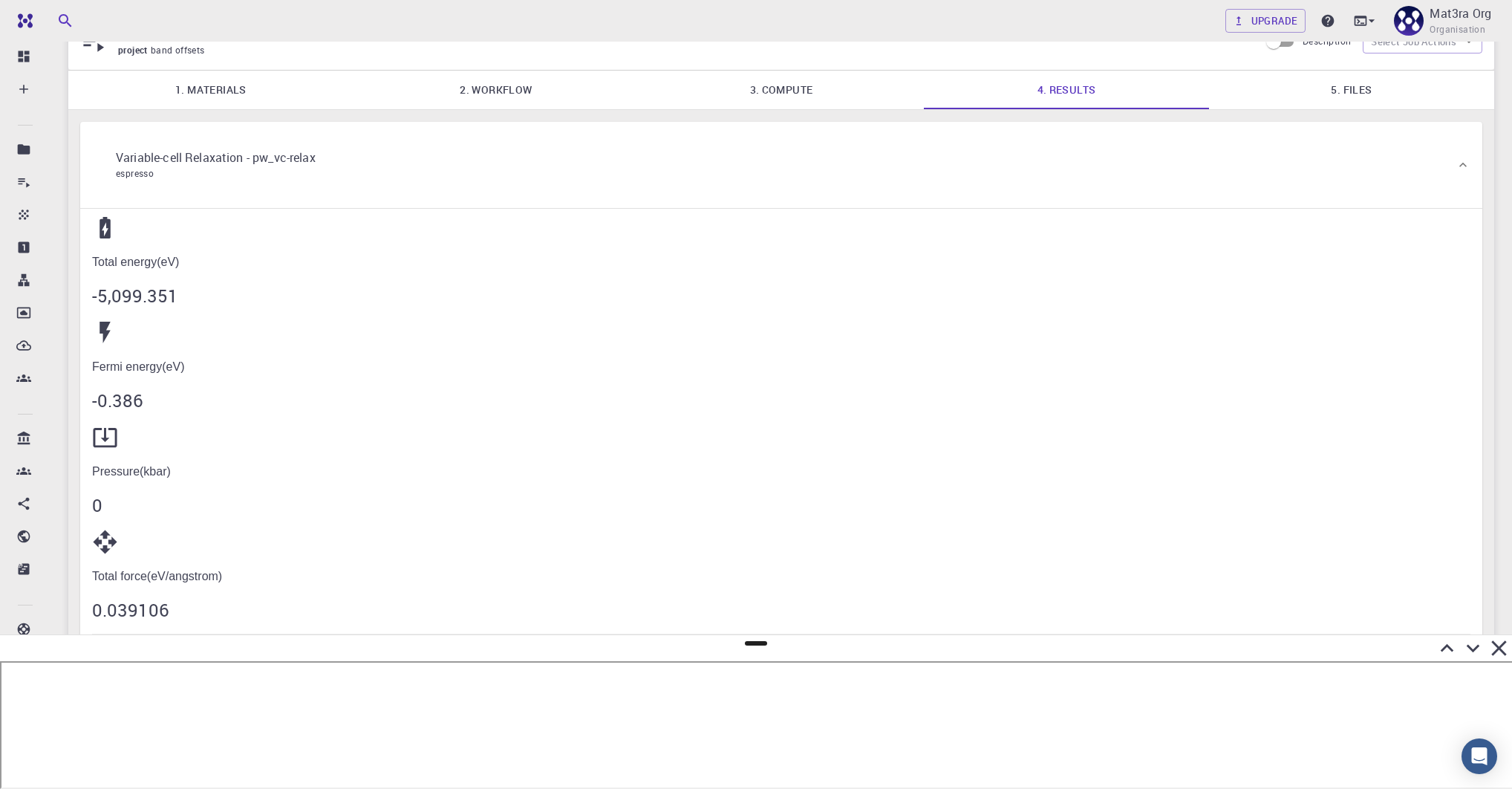
scroll to position [61, 0]
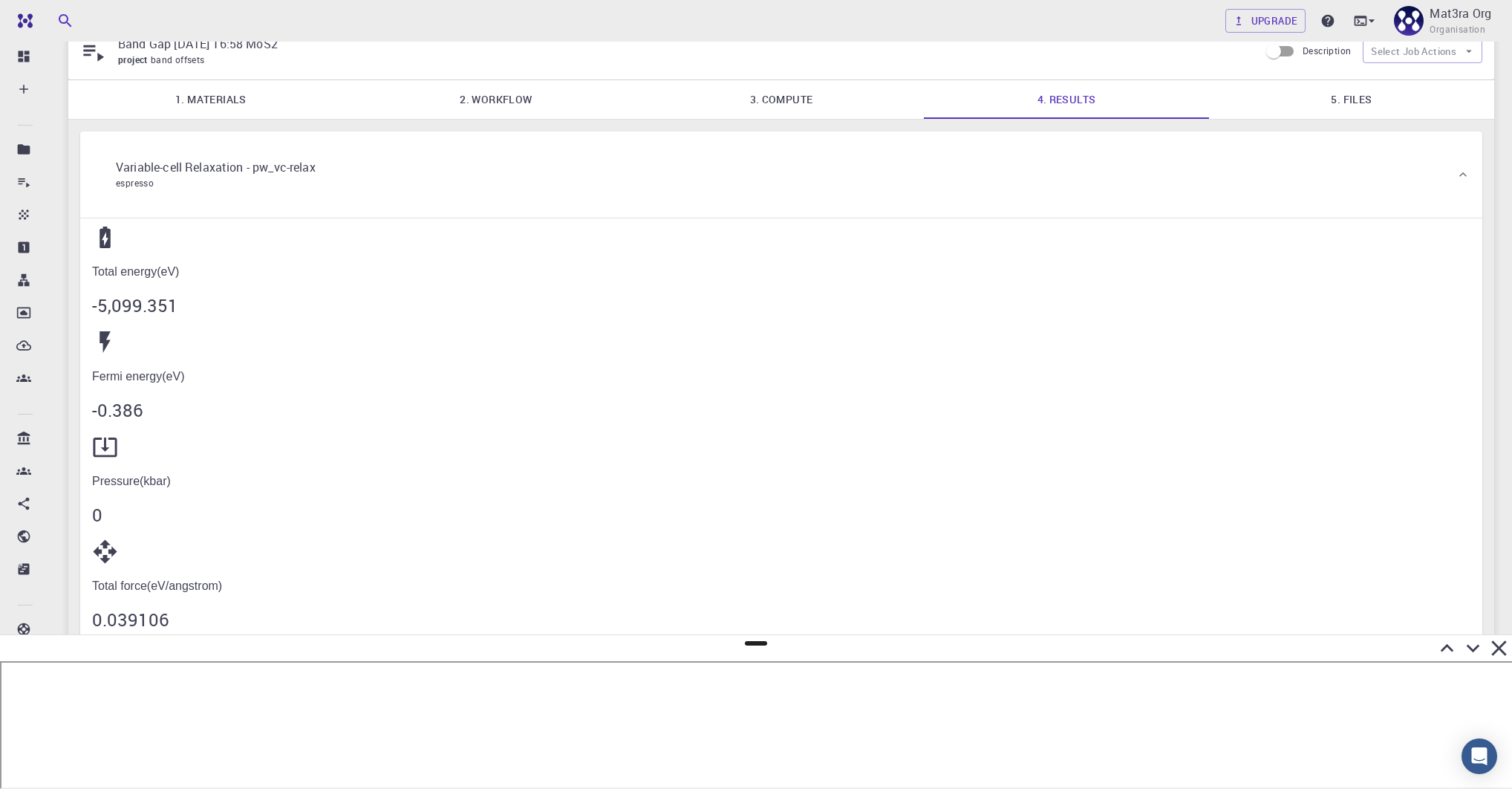
click at [545, 97] on link "2. Workflow" at bounding box center [496, 100] width 285 height 39
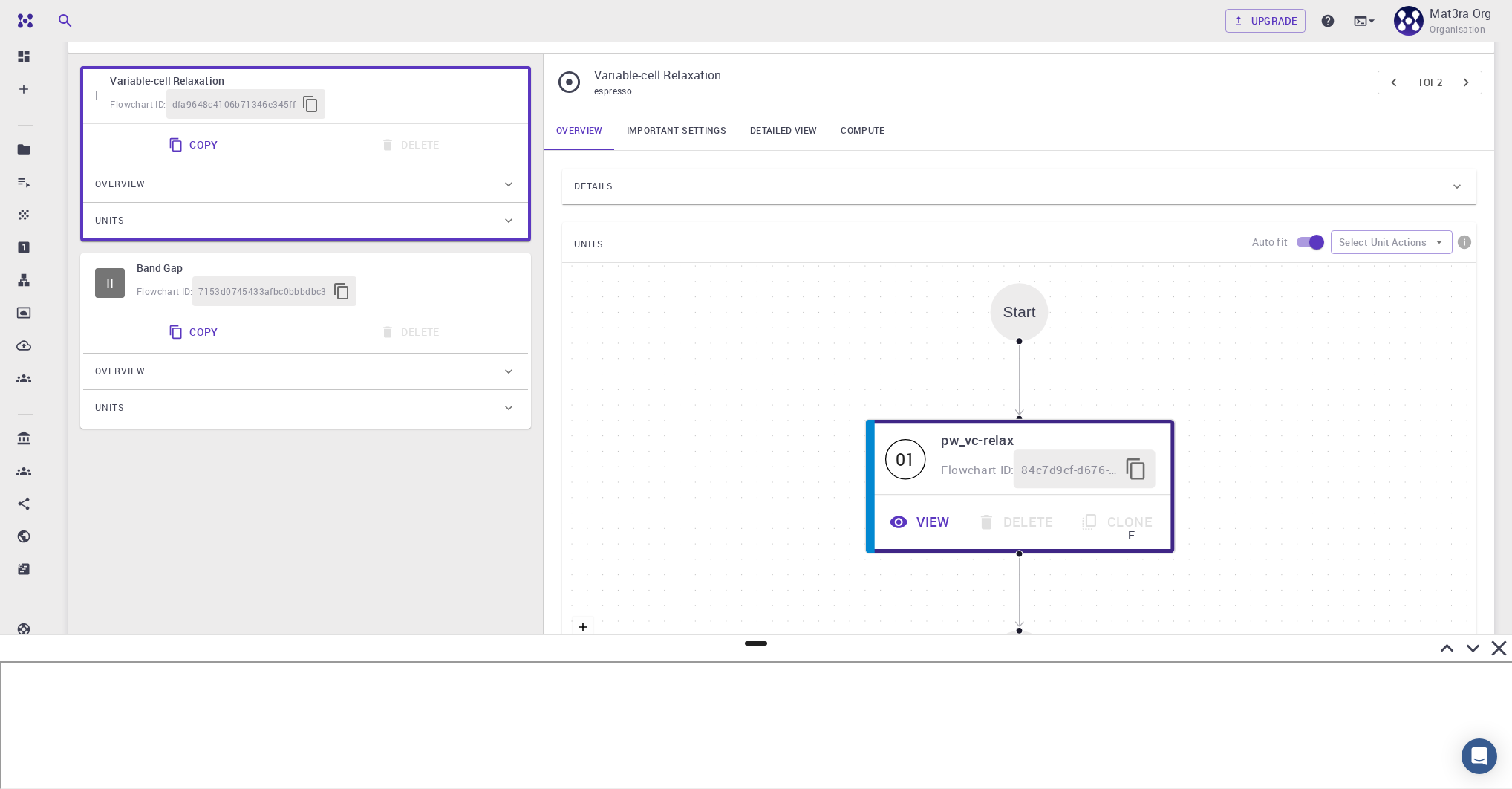
scroll to position [190, 0]
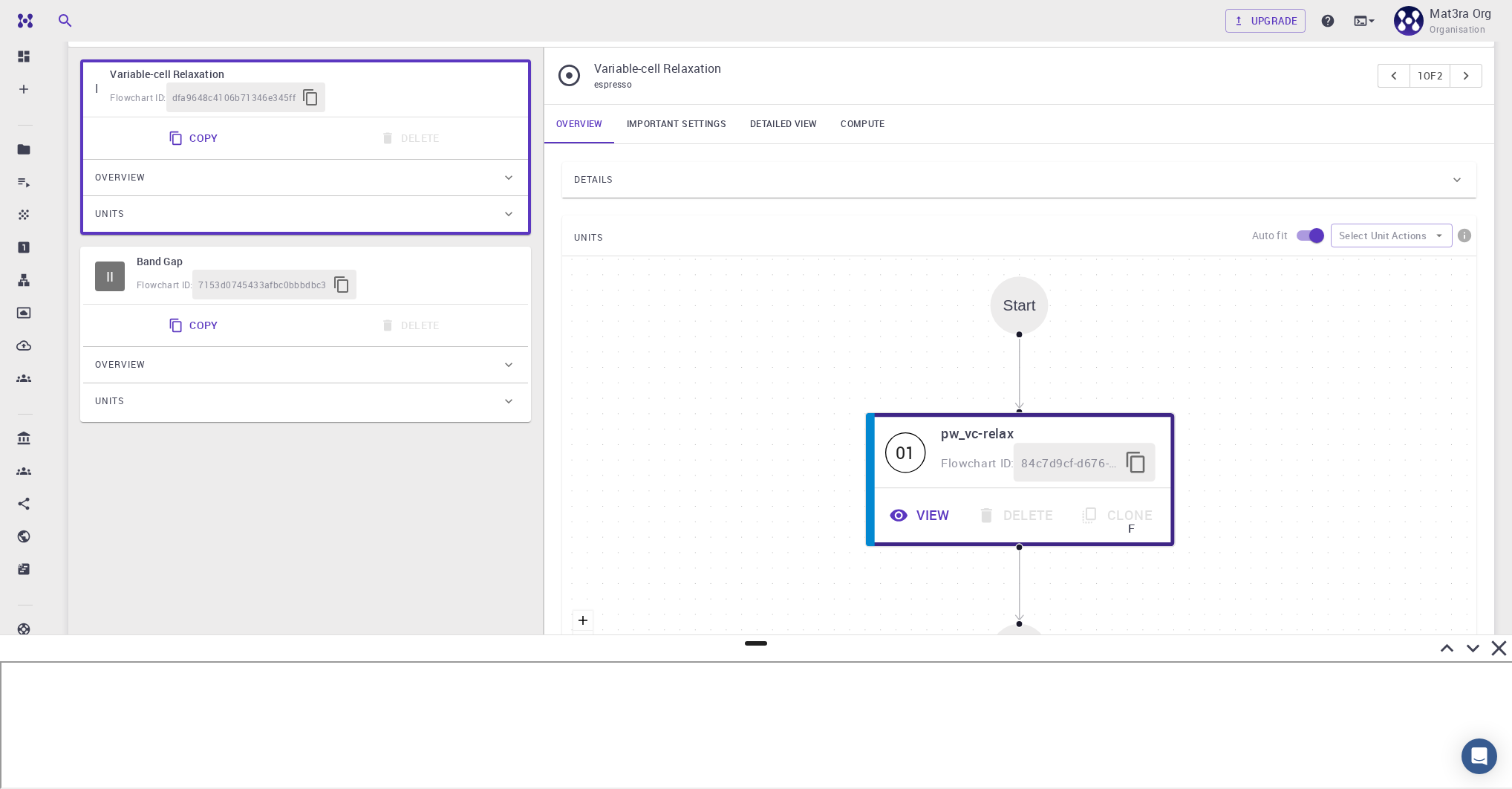
click at [409, 257] on h6 "Band Gap" at bounding box center [326, 262] width 380 height 16
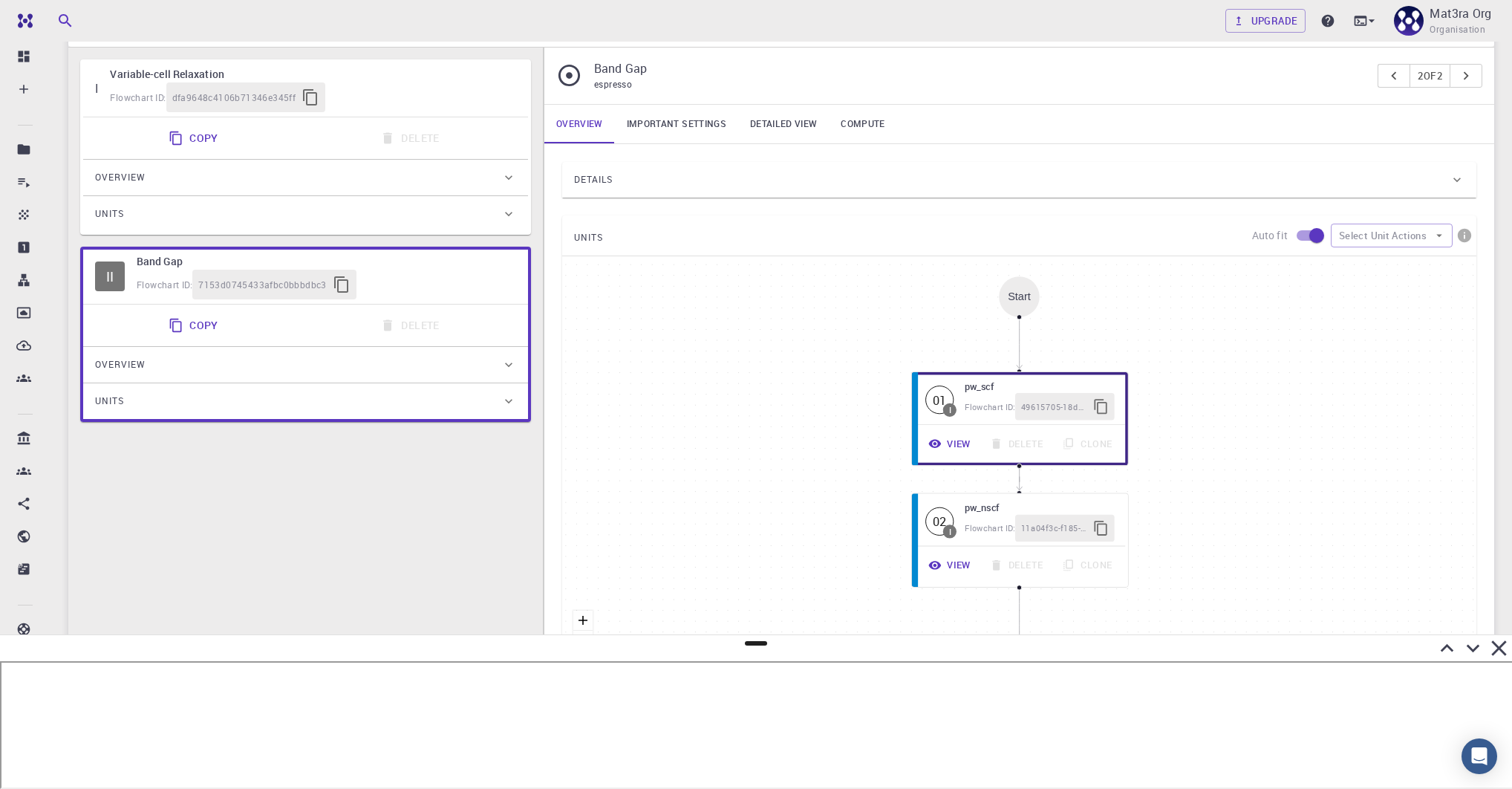
click at [280, 363] on div "Overview" at bounding box center [298, 364] width 406 height 24
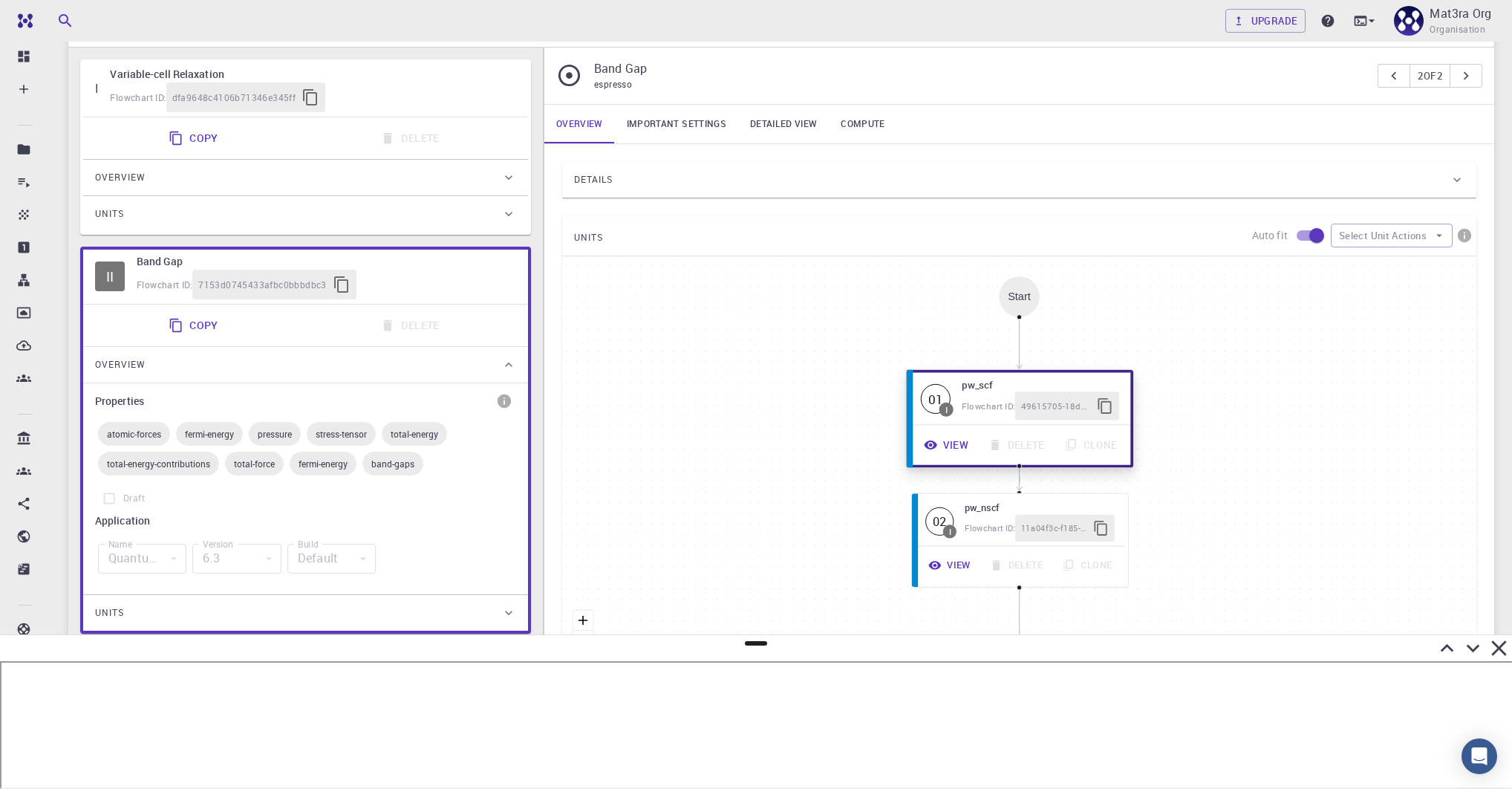
click at [949, 435] on button "View" at bounding box center [946, 445] width 64 height 28
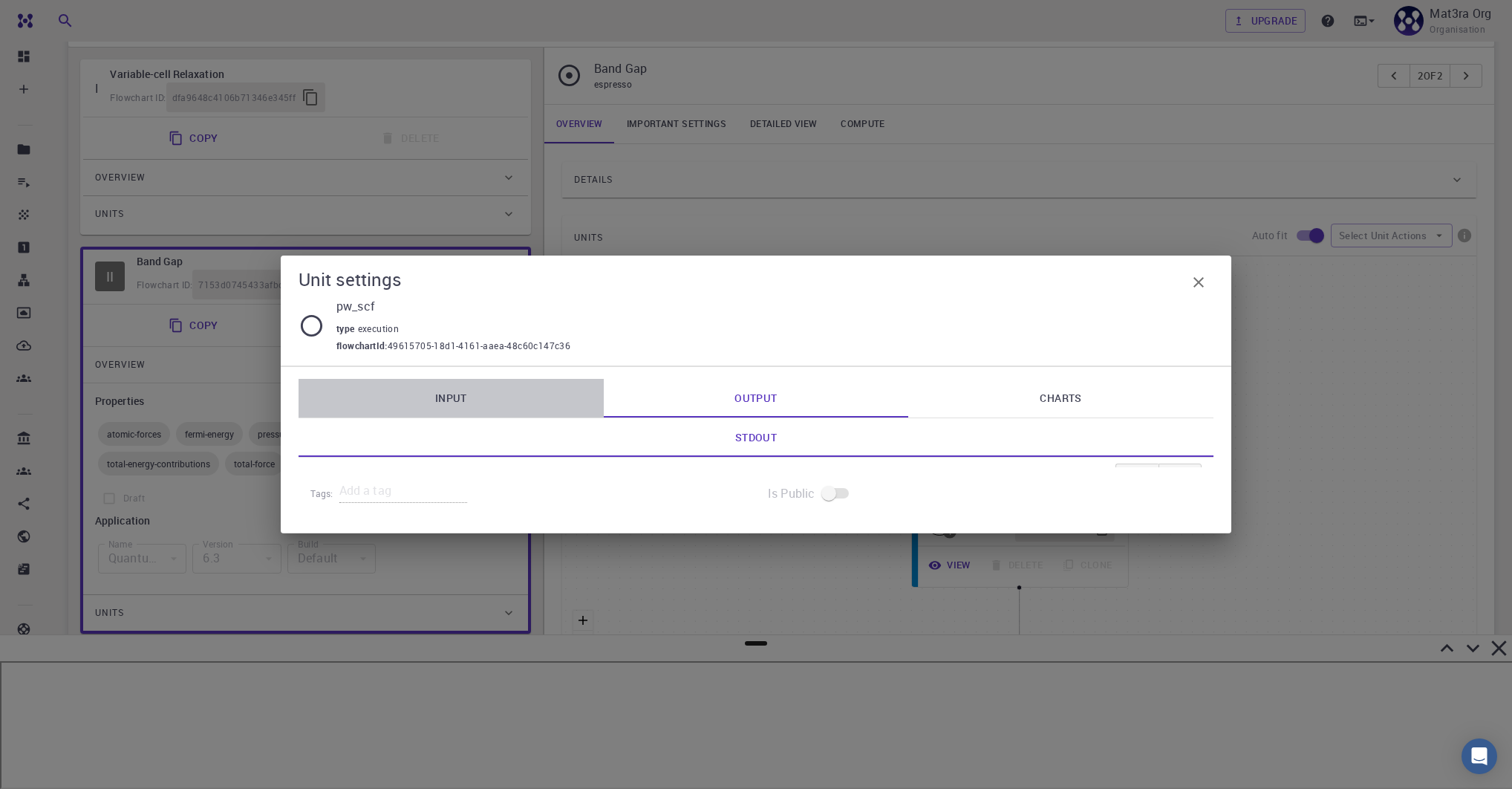
click at [468, 399] on link "Input" at bounding box center [450, 399] width 305 height 39
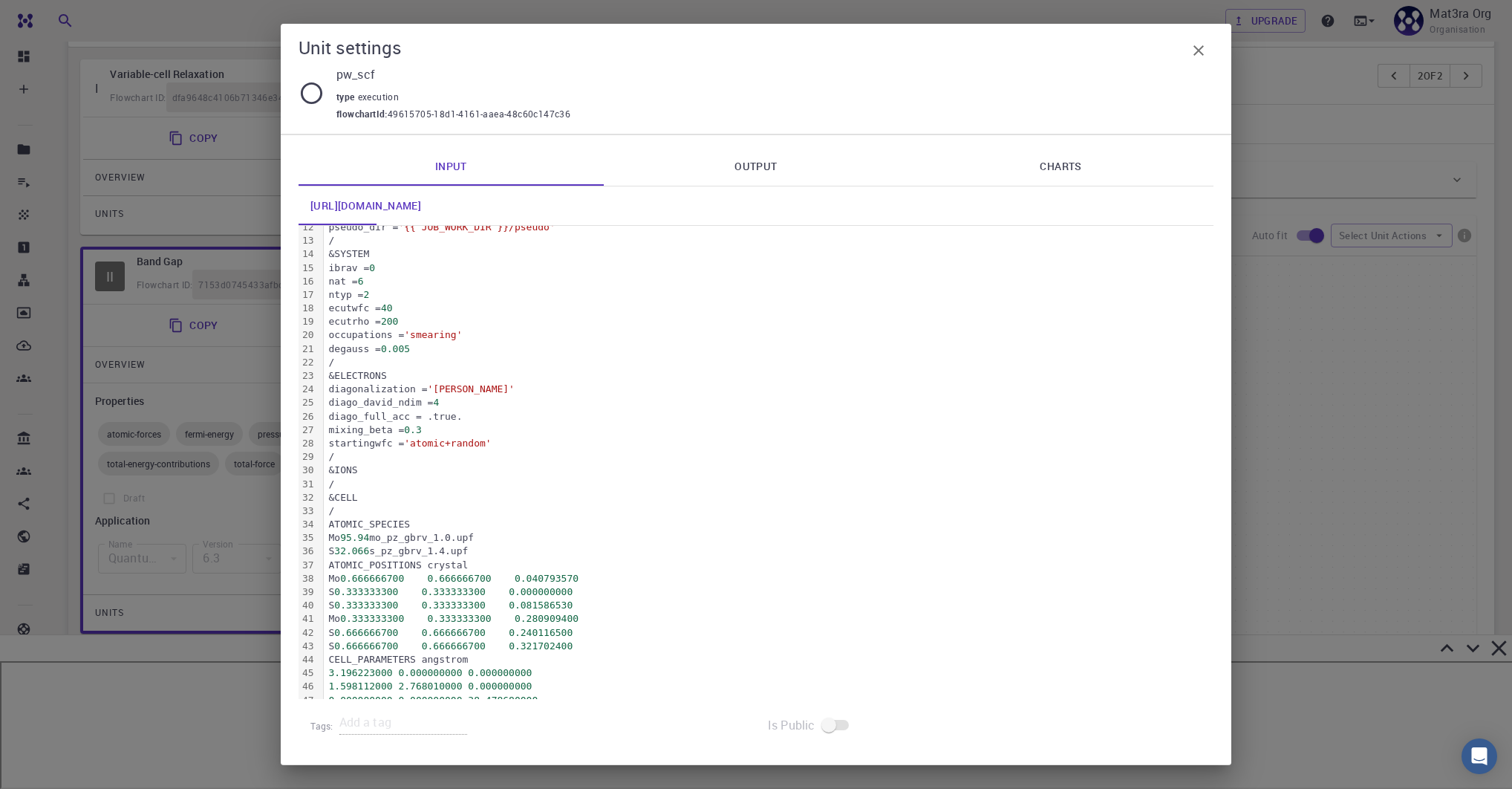
scroll to position [194, 0]
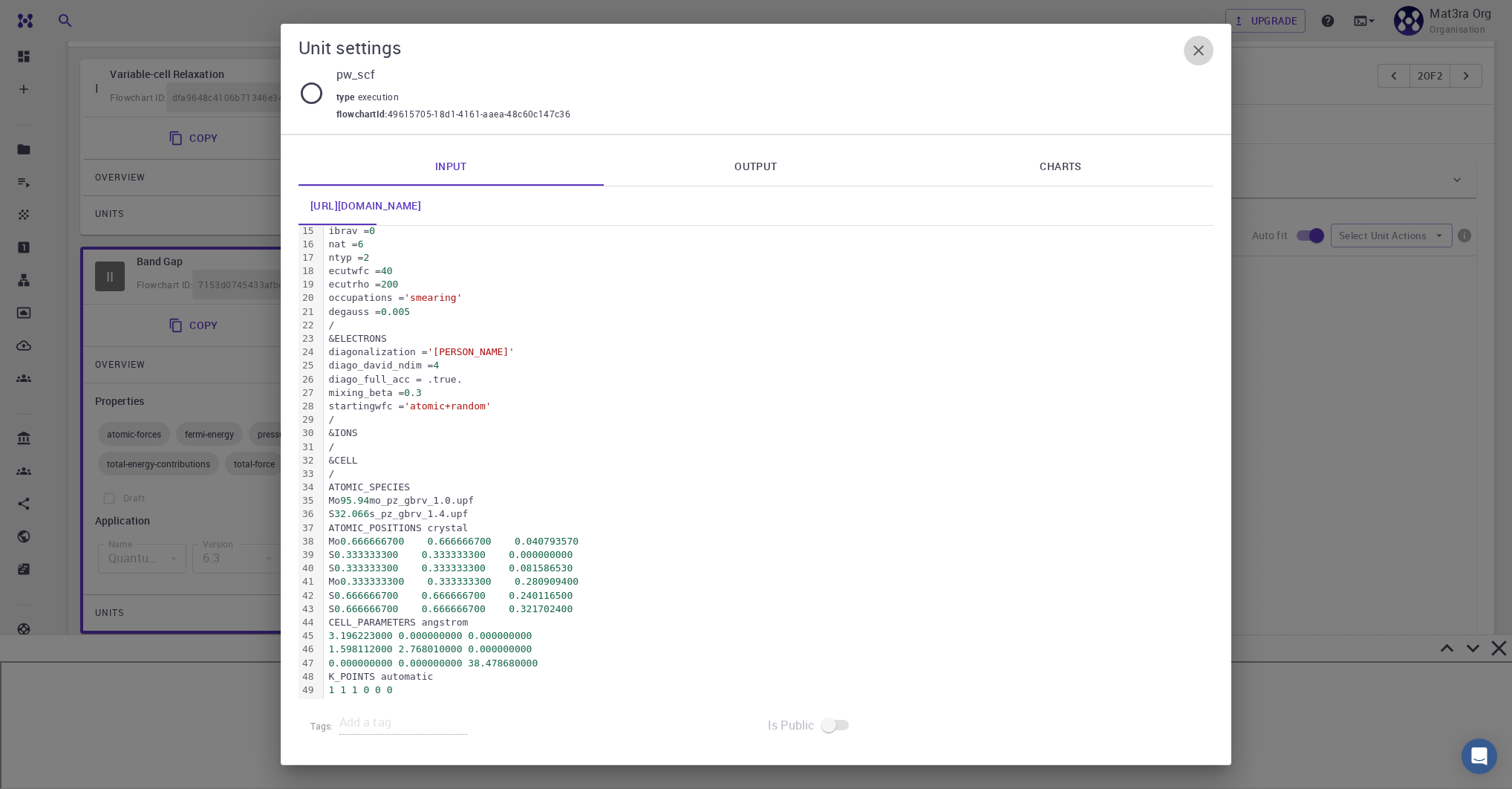
click at [1054, 48] on icon "button" at bounding box center [1198, 50] width 18 height 18
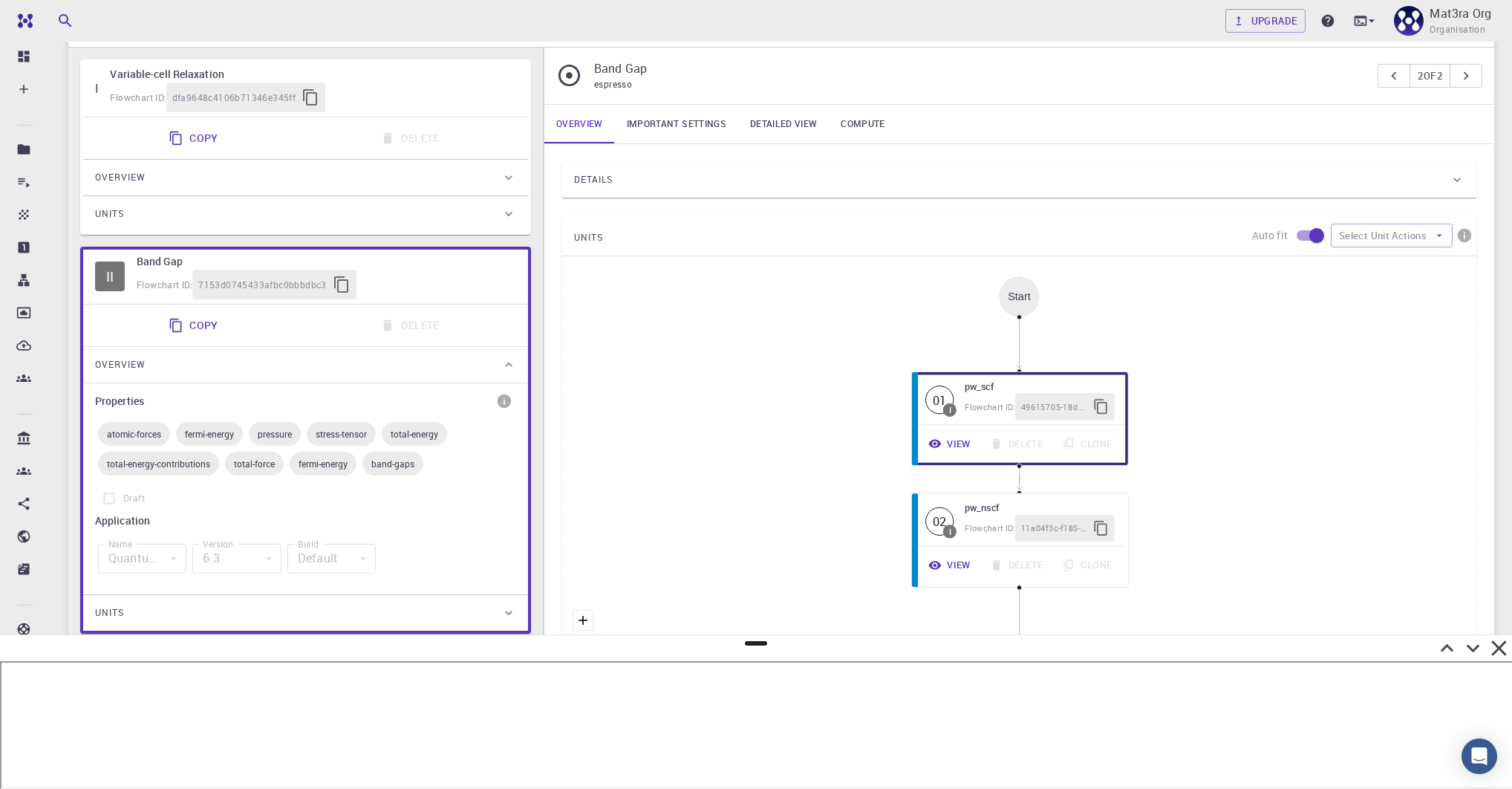
click at [421, 98] on div "Flowchart ID: dfa9648c4106b71346e345ff" at bounding box center [313, 97] width 406 height 30
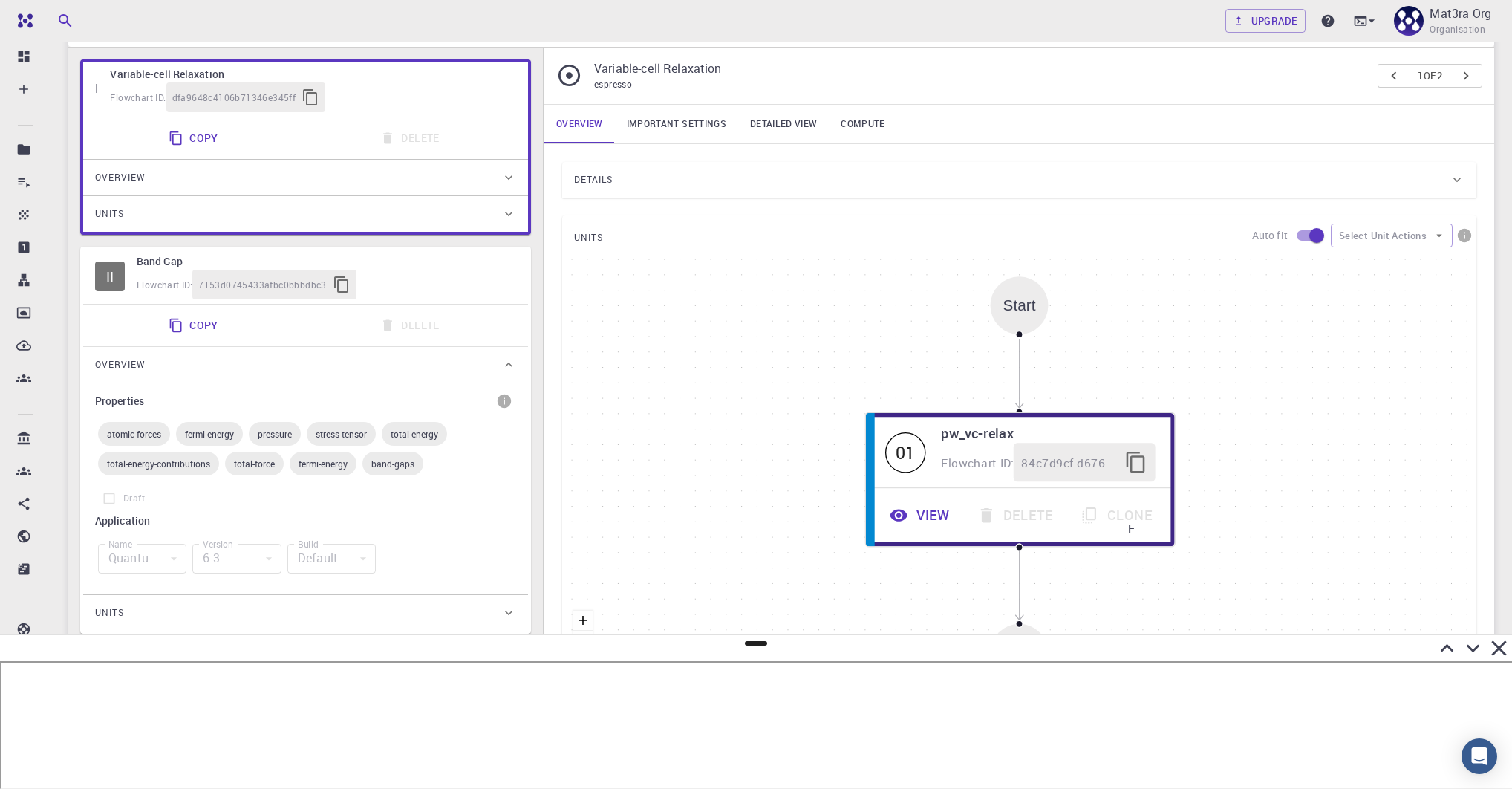
click at [599, 178] on span "Details" at bounding box center [593, 179] width 39 height 24
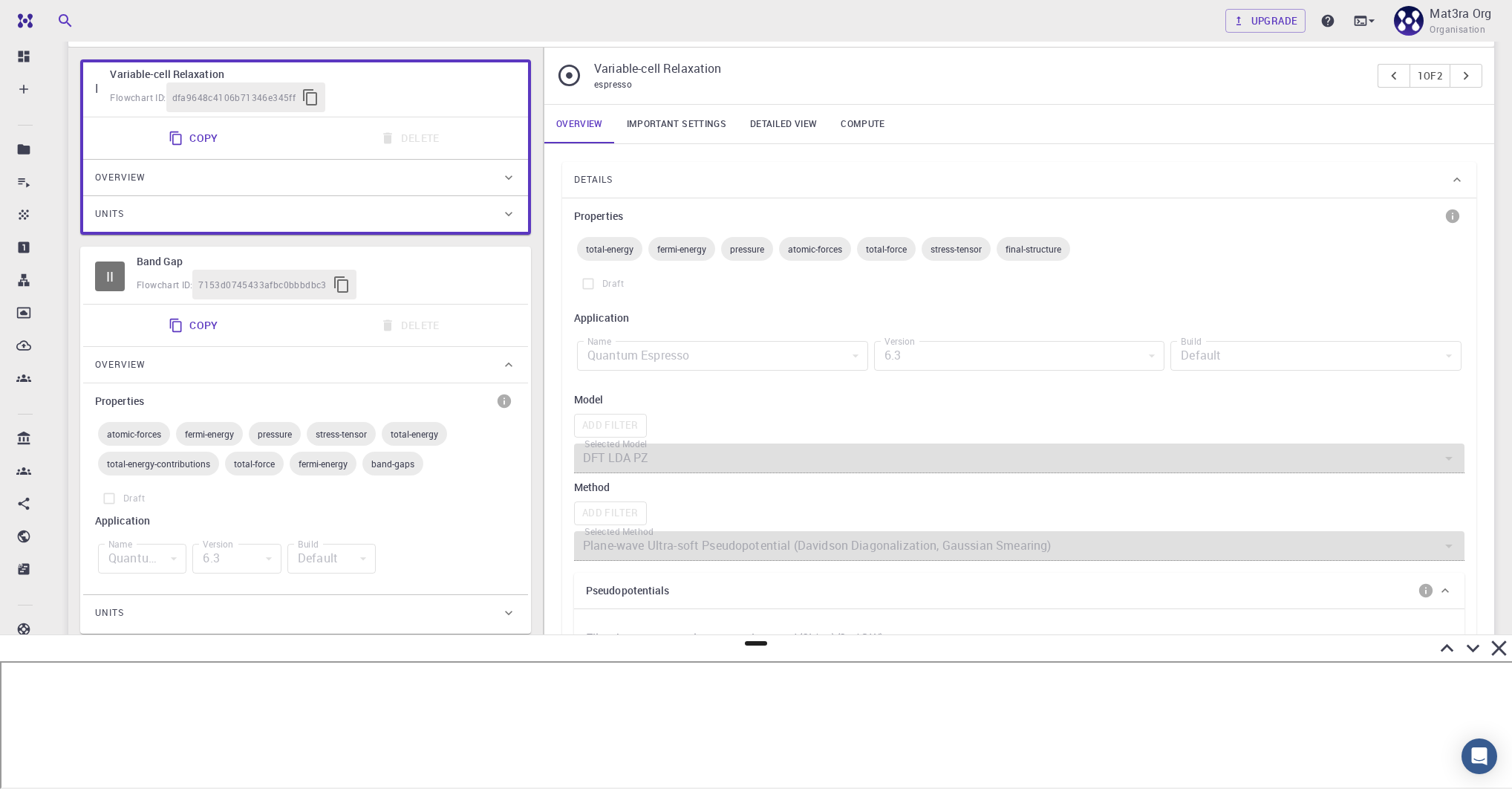
click at [599, 178] on span "Details" at bounding box center [593, 179] width 39 height 24
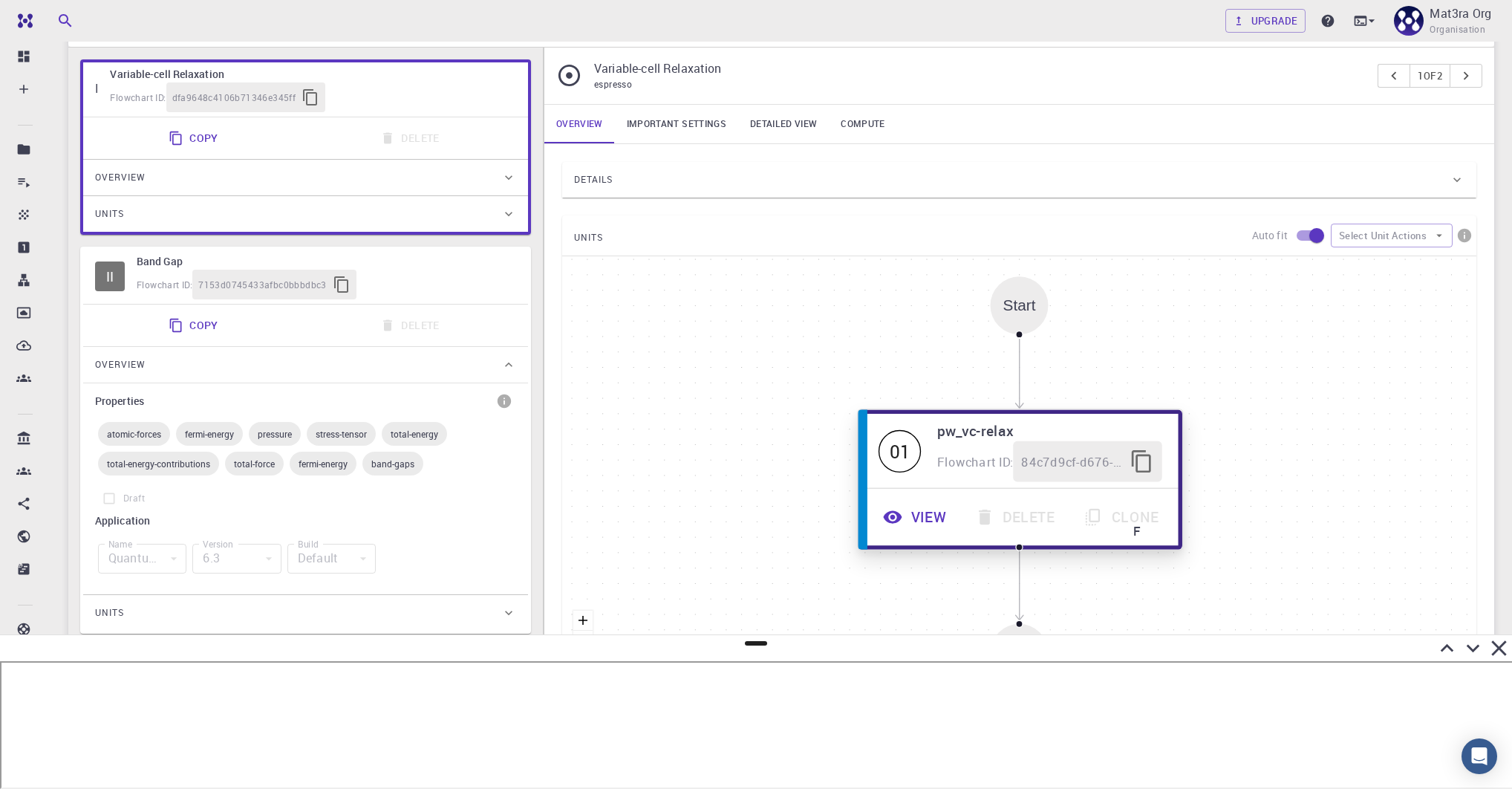
click at [907, 516] on button "View" at bounding box center [916, 517] width 92 height 41
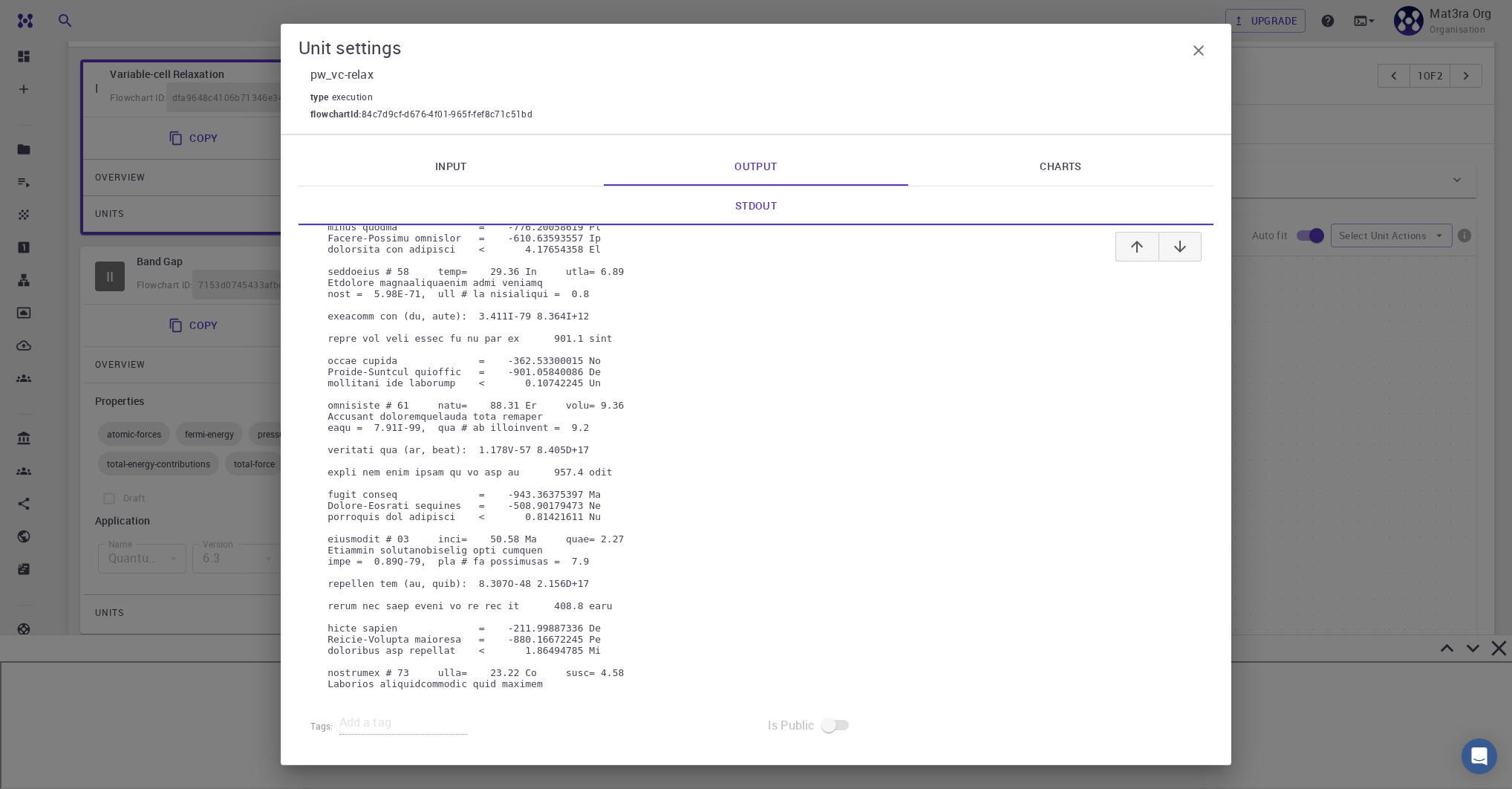
scroll to position [14443, 0]
click at [454, 167] on link "Input" at bounding box center [450, 167] width 305 height 39
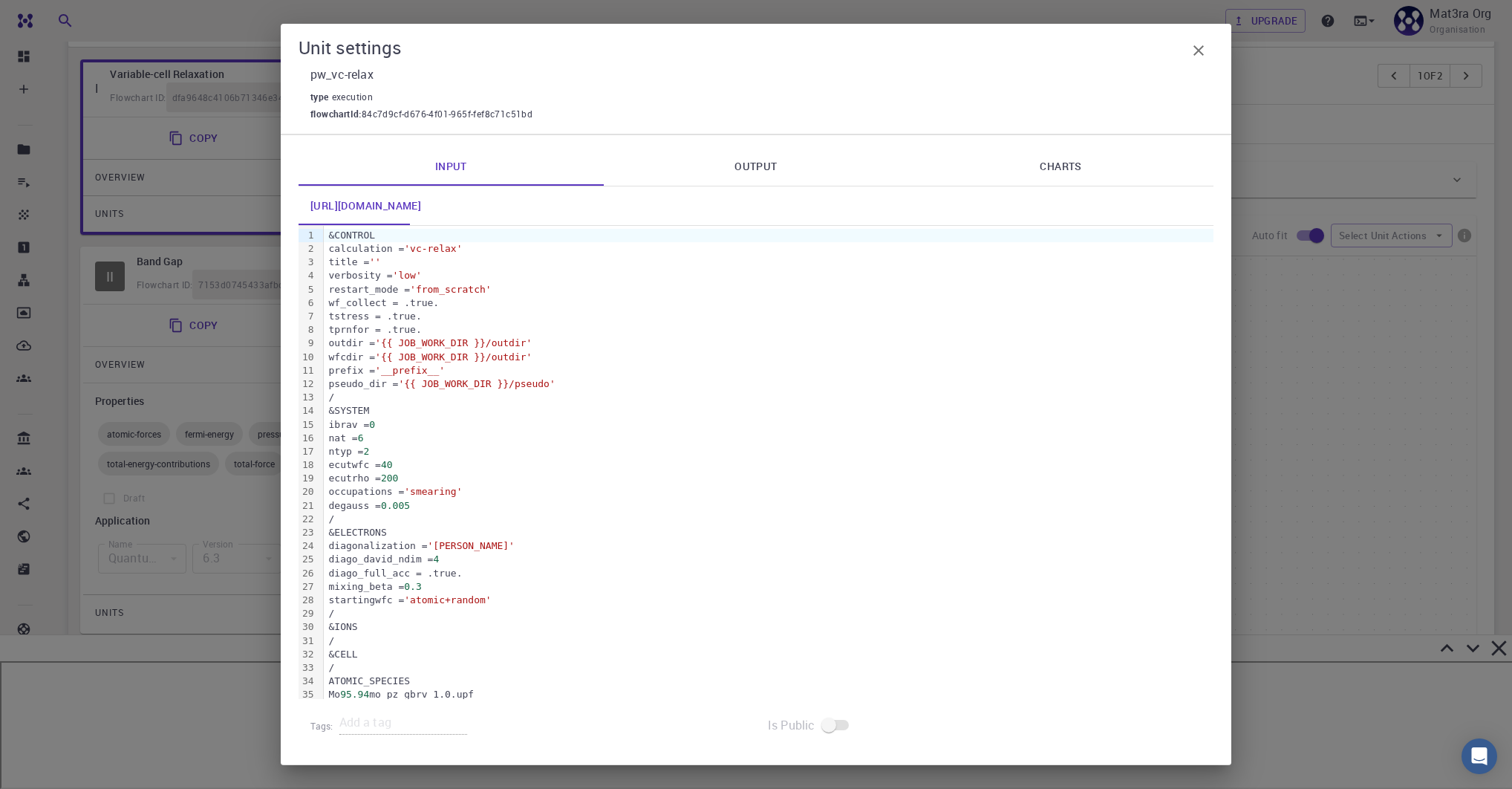
scroll to position [194, 0]
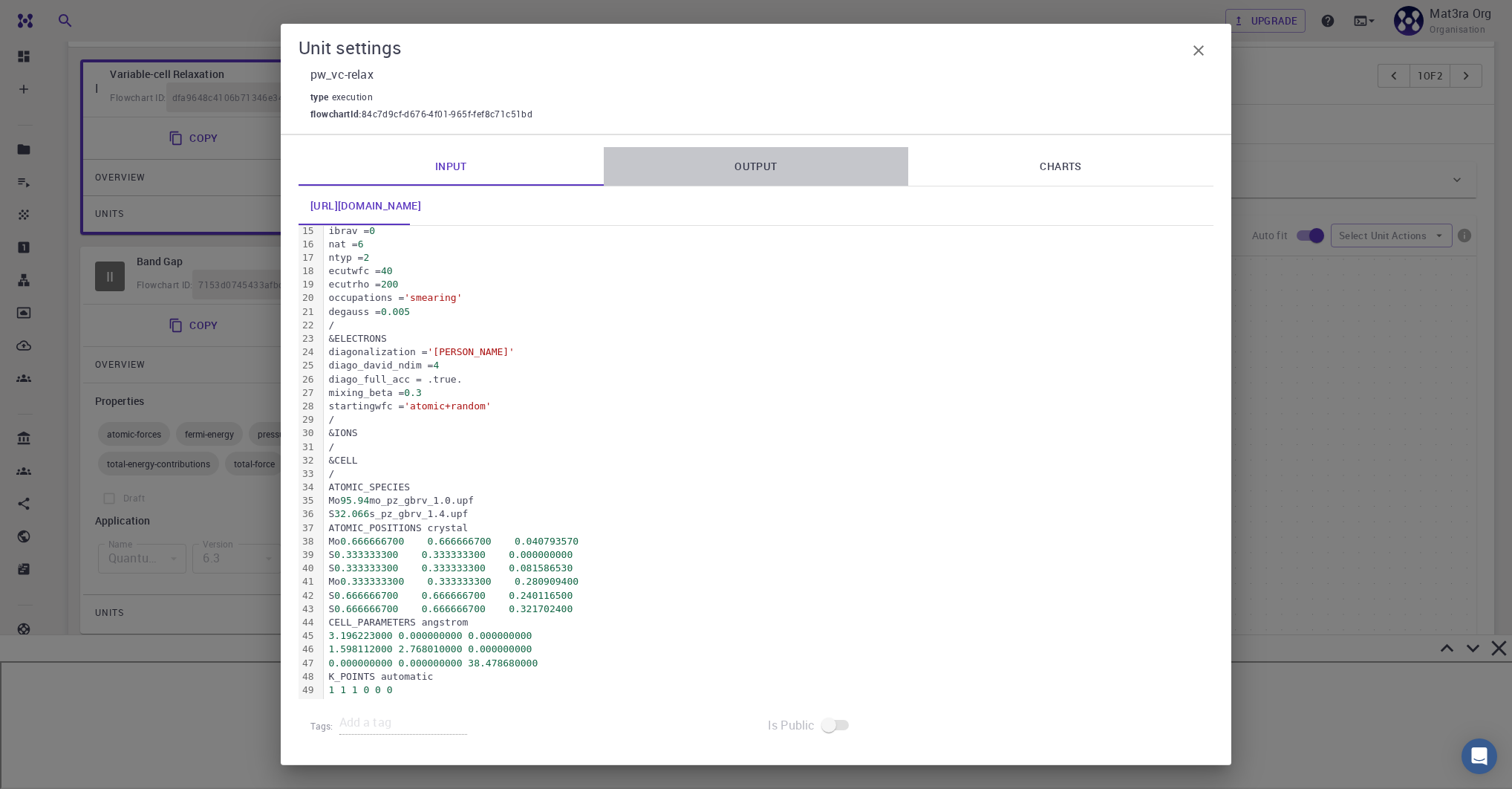
click at [694, 159] on link "Output" at bounding box center [756, 167] width 305 height 39
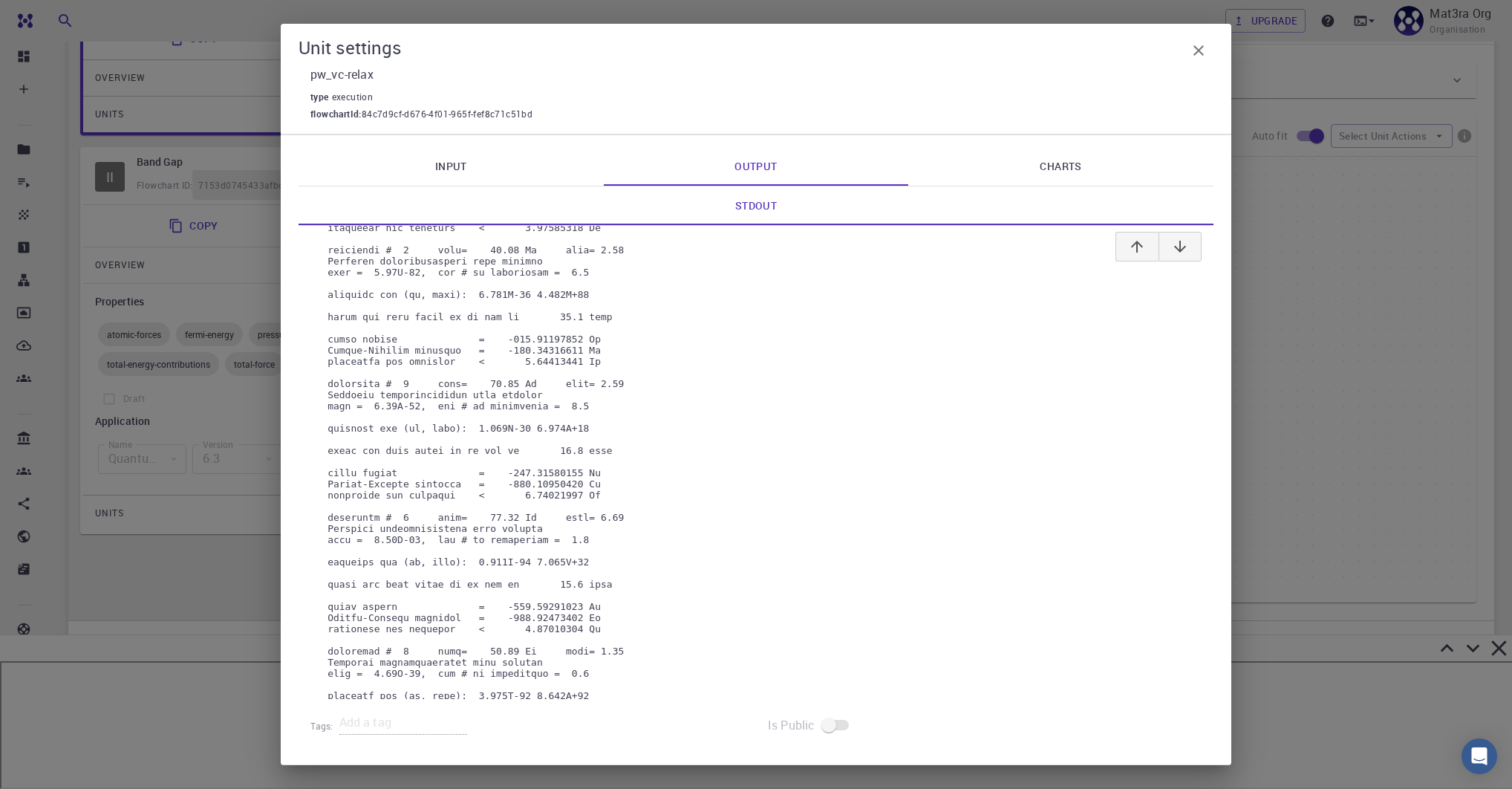
scroll to position [157, 0]
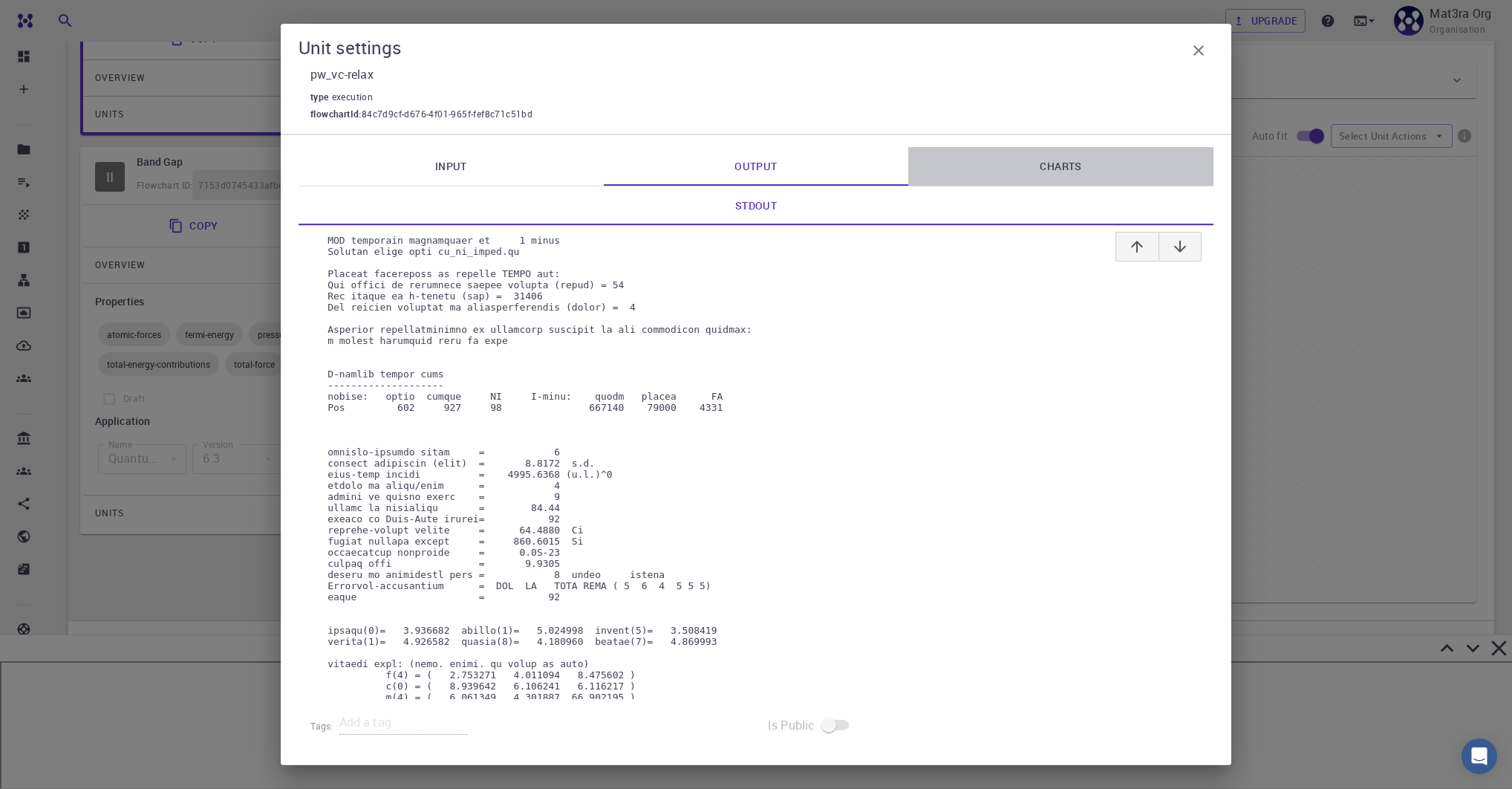
click at [1037, 183] on link "Charts" at bounding box center [1060, 167] width 305 height 39
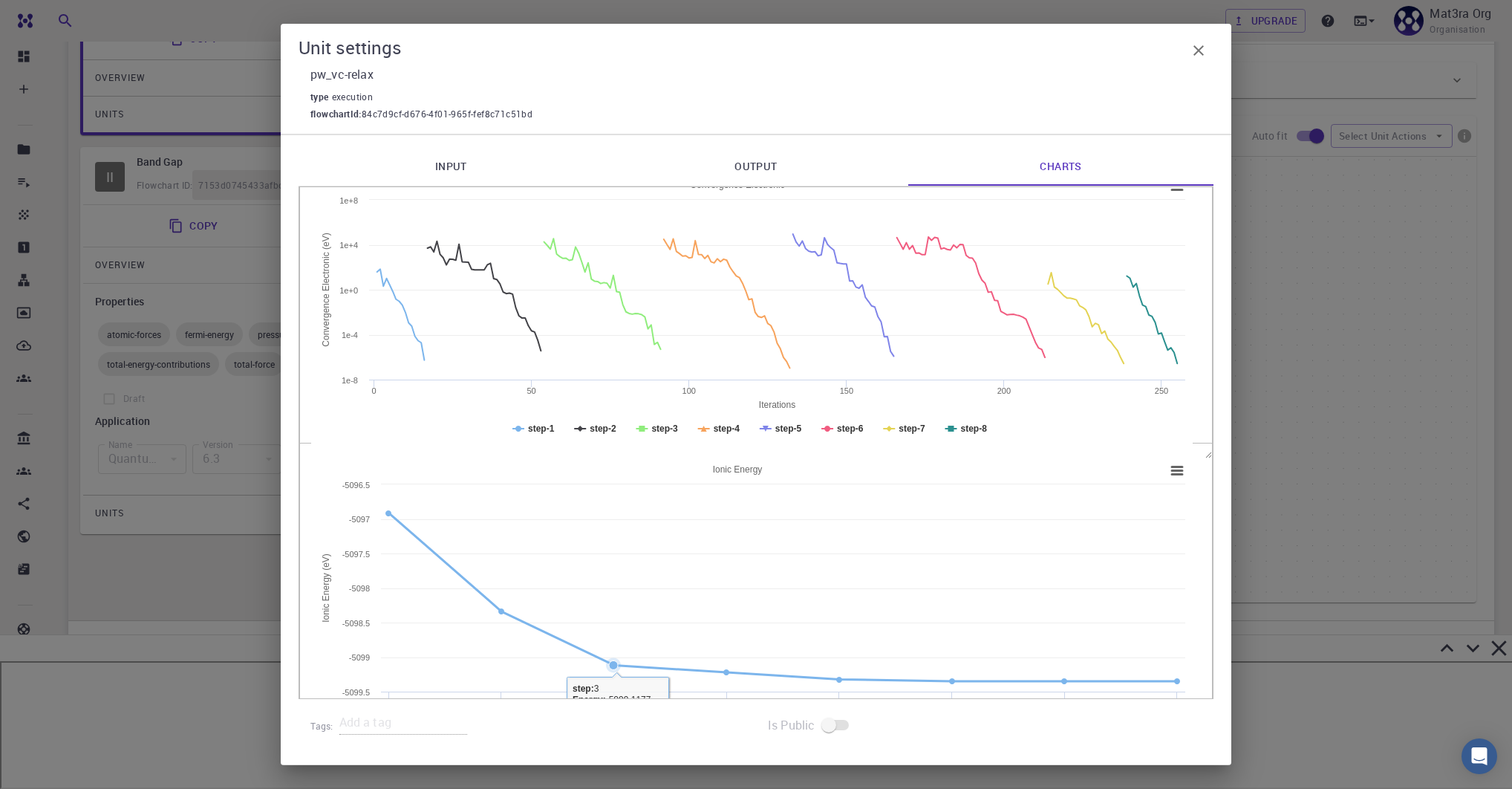
scroll to position [81, 0]
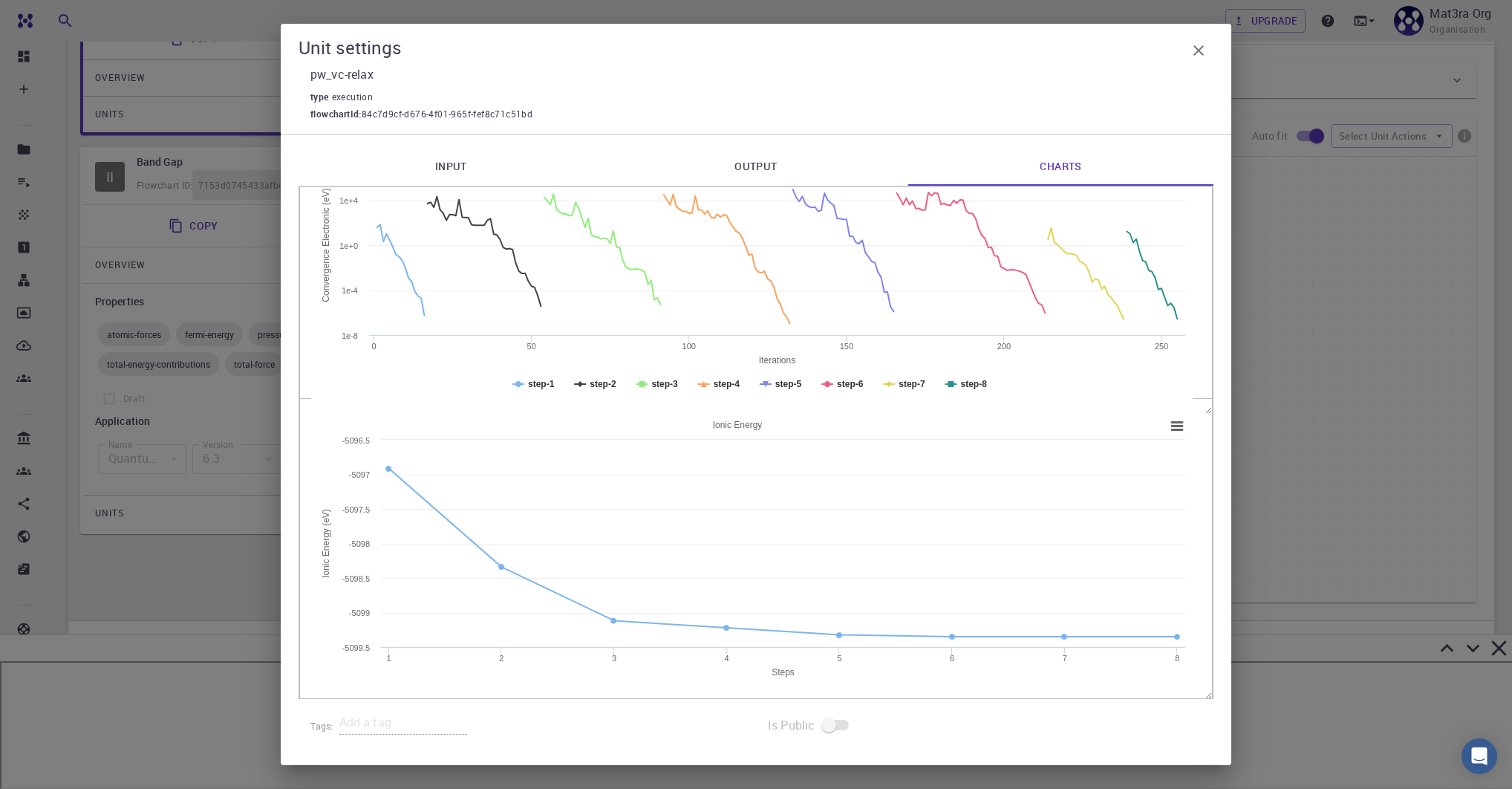
click at [1054, 50] on icon "button" at bounding box center [1198, 50] width 18 height 18
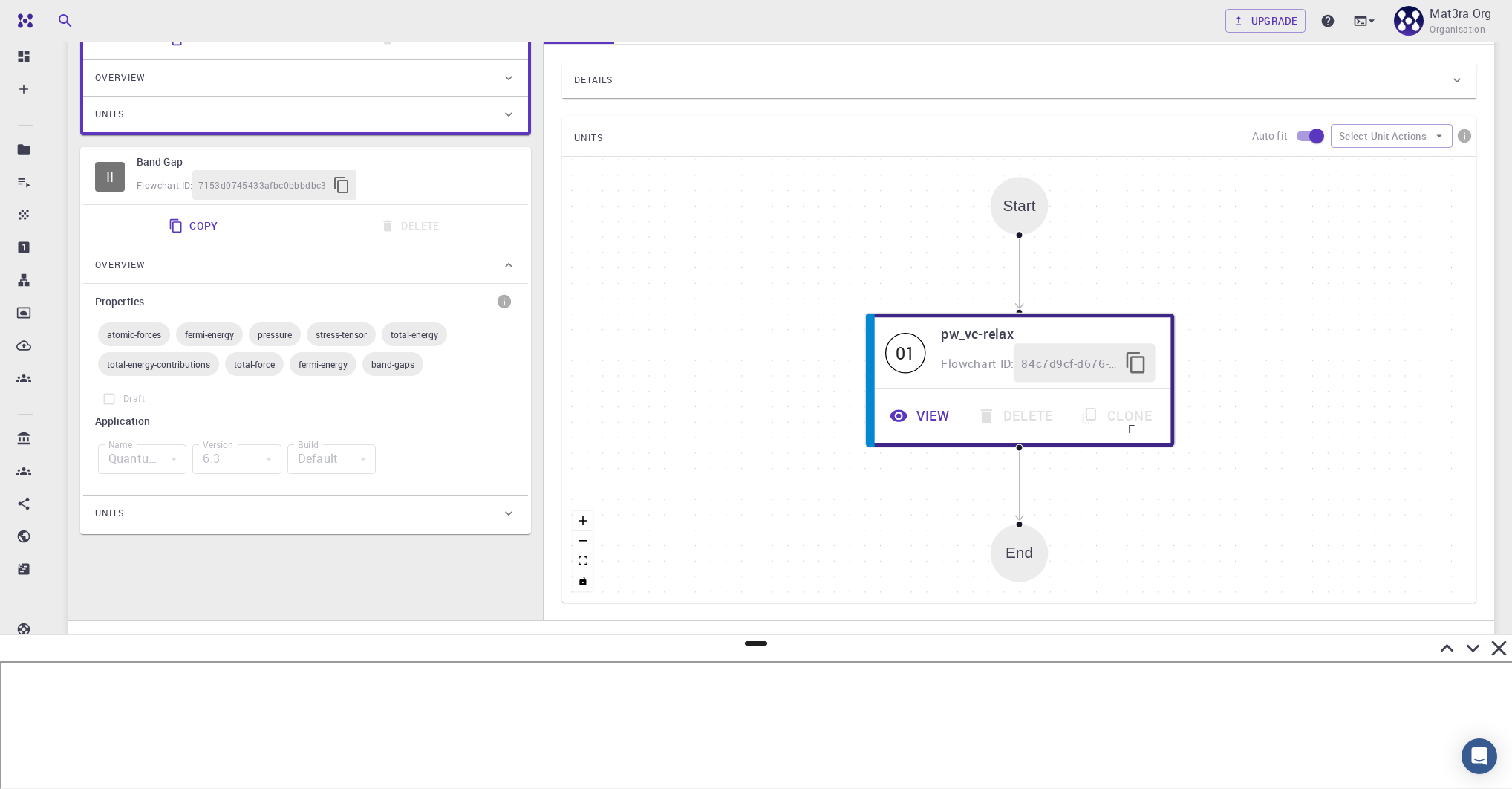
click at [404, 164] on h6 "Band Gap" at bounding box center [326, 162] width 380 height 16
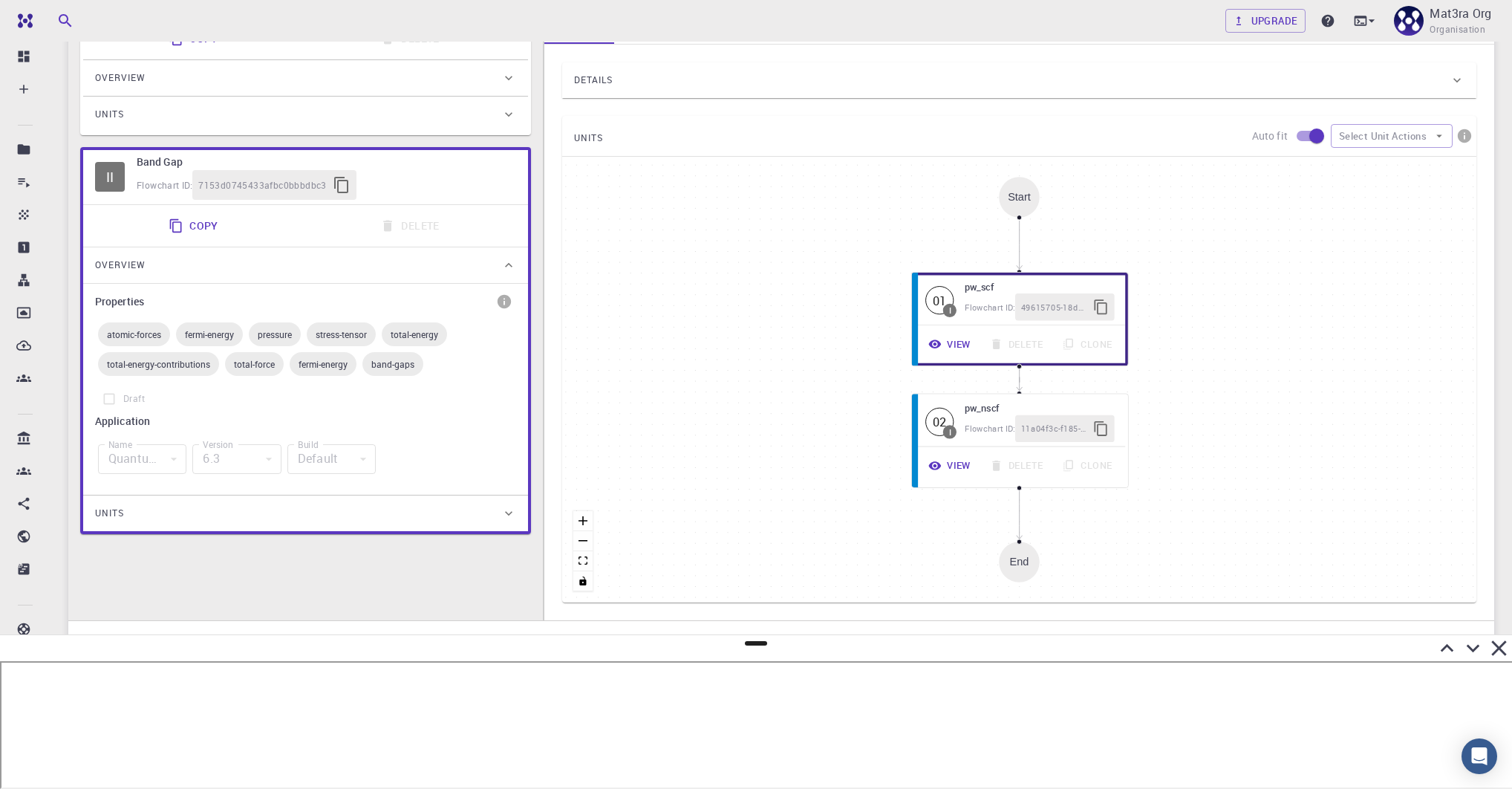
scroll to position [0, 0]
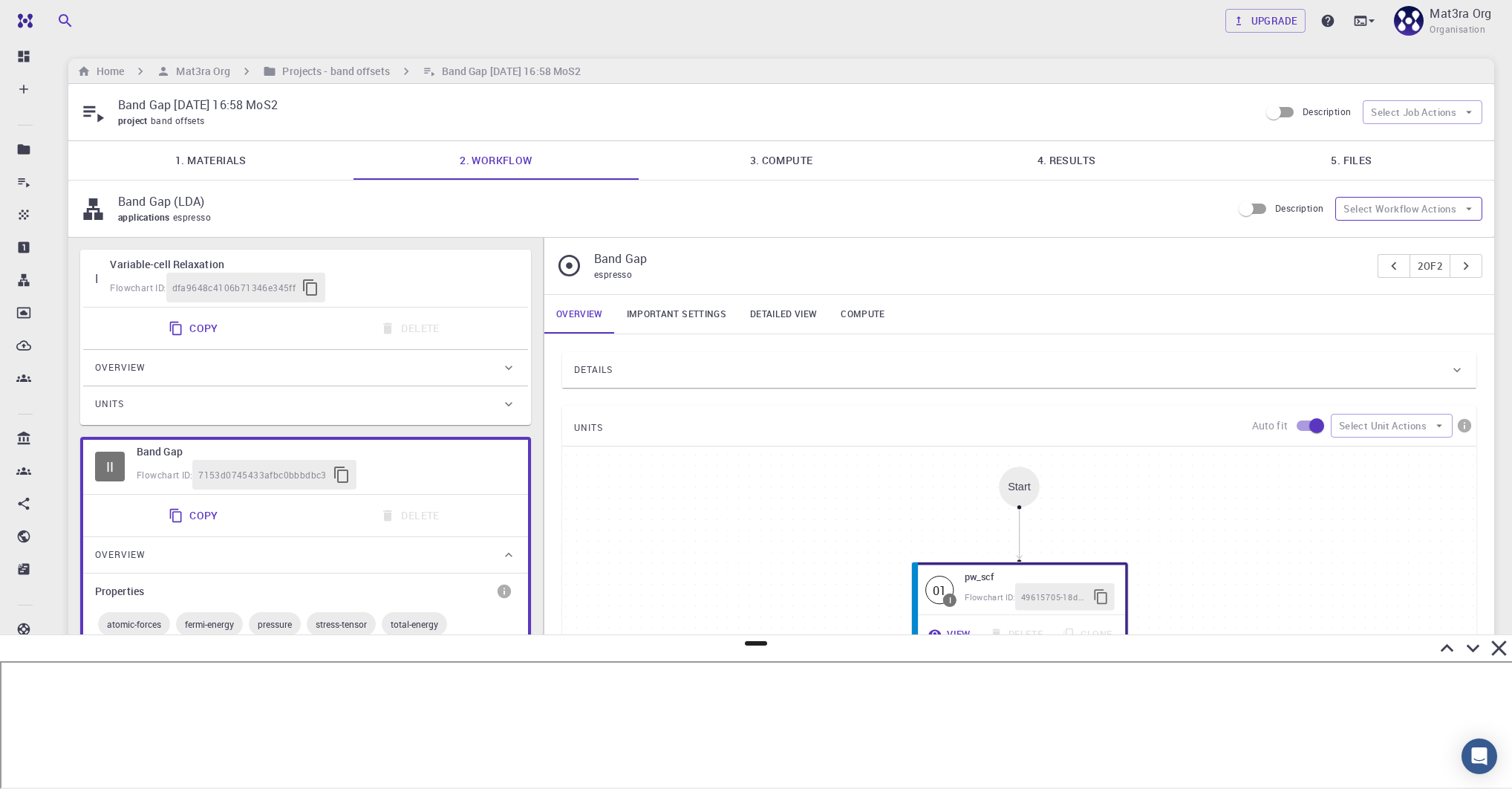
click at [1054, 211] on button "Select Workflow Actions" at bounding box center [1409, 208] width 147 height 24
click at [1054, 107] on button "Select Job Actions" at bounding box center [1422, 111] width 119 height 24
click at [1054, 133] on div "Band Gap [DATE] 16:58 MoS2 project band offsets Description Select Job Actions" at bounding box center [781, 111] width 1426 height 56
click at [476, 395] on div "Units" at bounding box center [298, 403] width 406 height 24
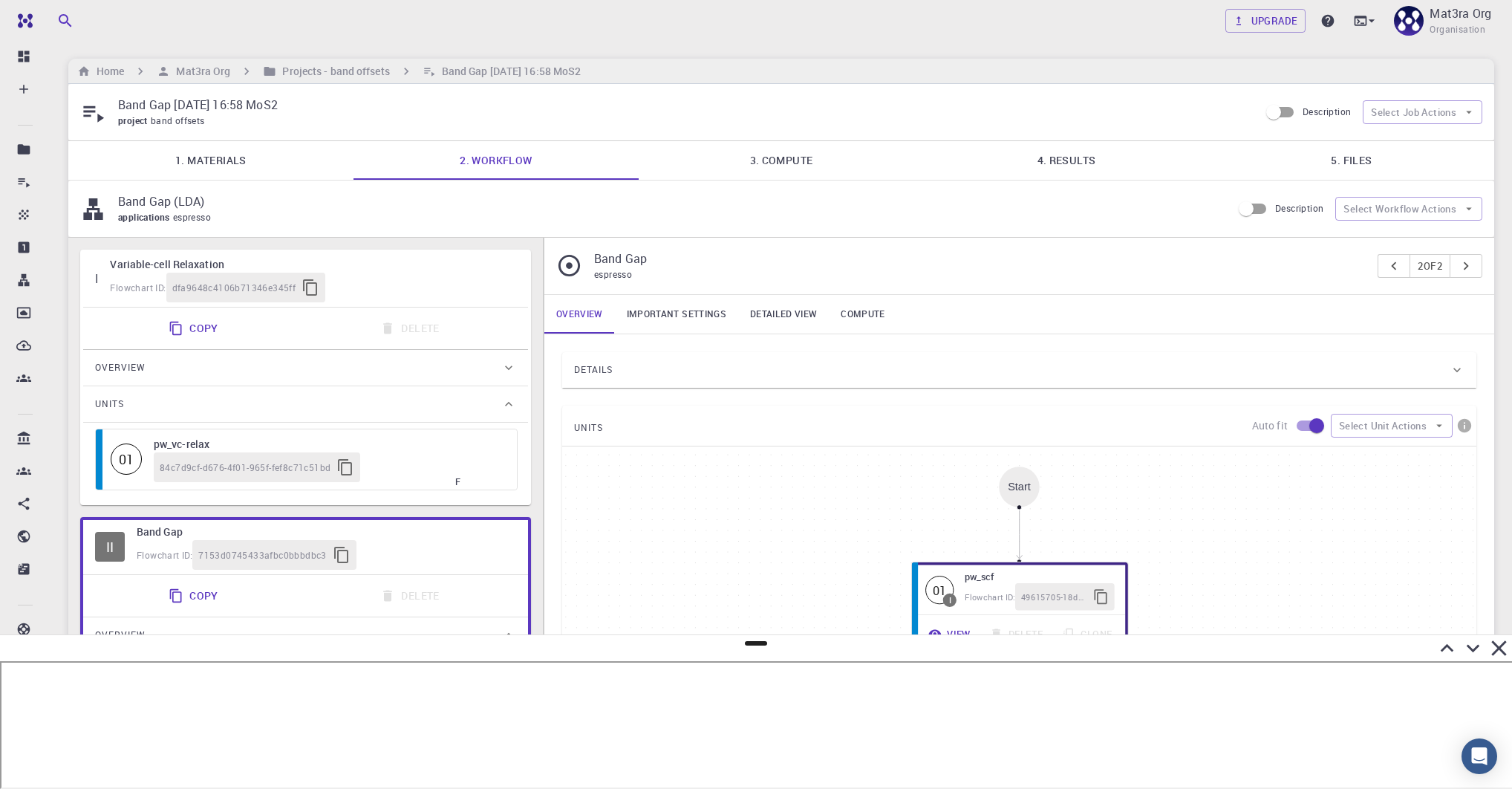
click at [476, 396] on div "Units" at bounding box center [298, 403] width 406 height 24
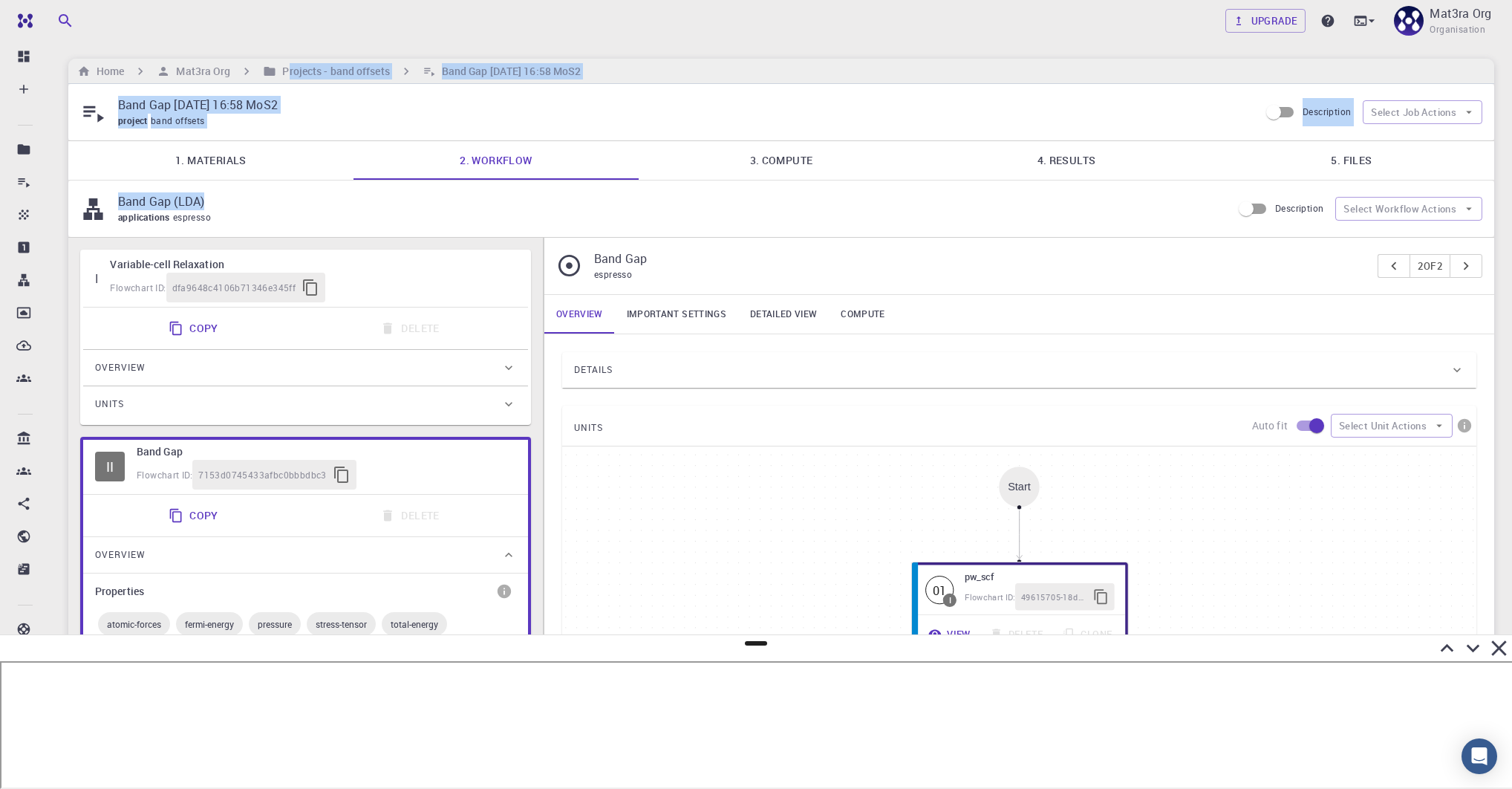
drag, startPoint x: 289, startPoint y: 68, endPoint x: 343, endPoint y: 194, distance: 137.1
click at [348, 196] on main "Home Mat3ra Org Projects - band offsets Band Gap [DATE] 16:58 MoS2 Band Gap [DA…" at bounding box center [781, 512] width 1426 height 907
click at [409, 118] on div "project band offsets" at bounding box center [682, 121] width 1129 height 15
click at [771, 161] on link "3. Compute" at bounding box center [781, 161] width 285 height 39
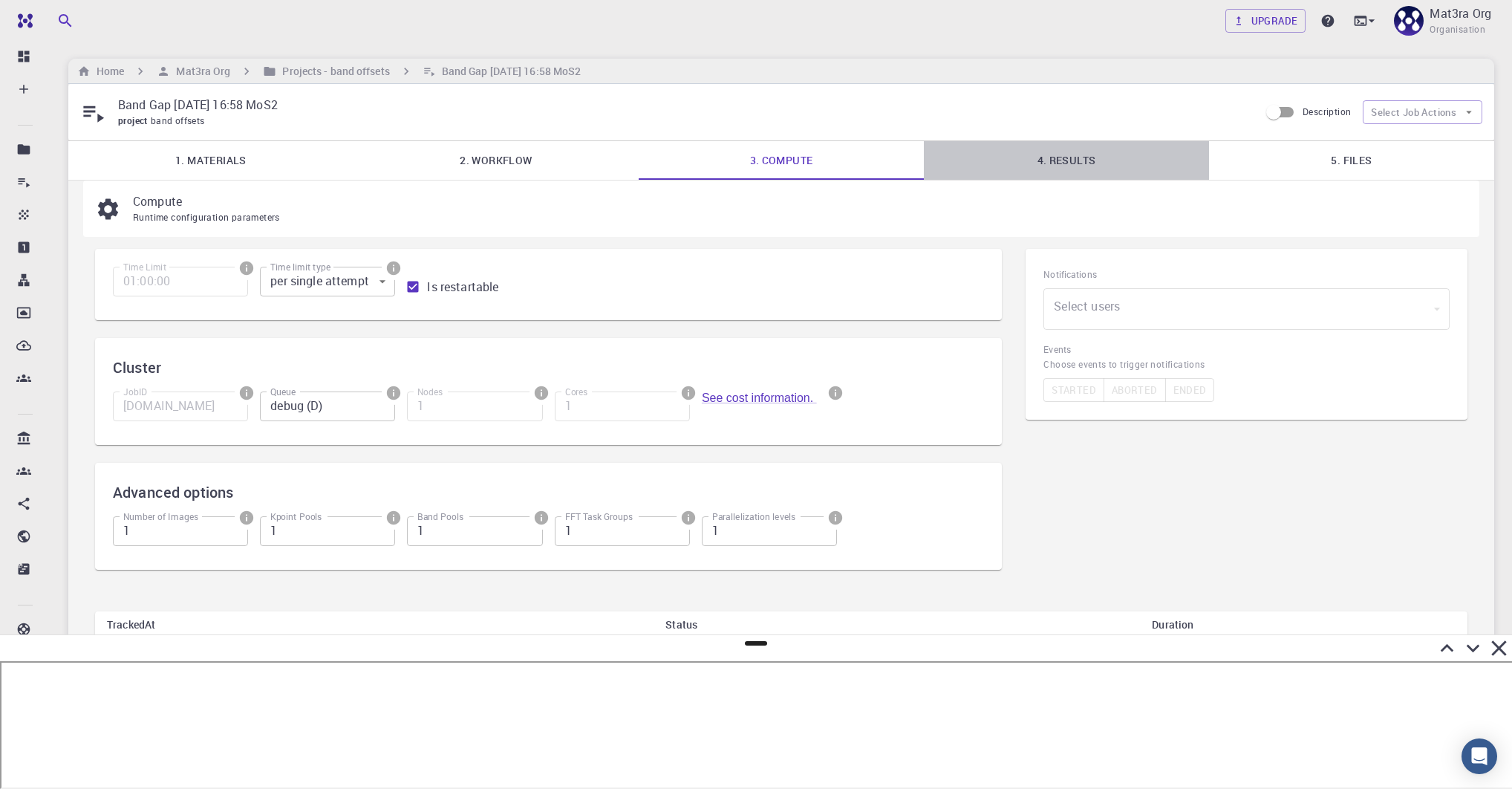
click at [1046, 150] on link "4. Results" at bounding box center [1066, 161] width 285 height 39
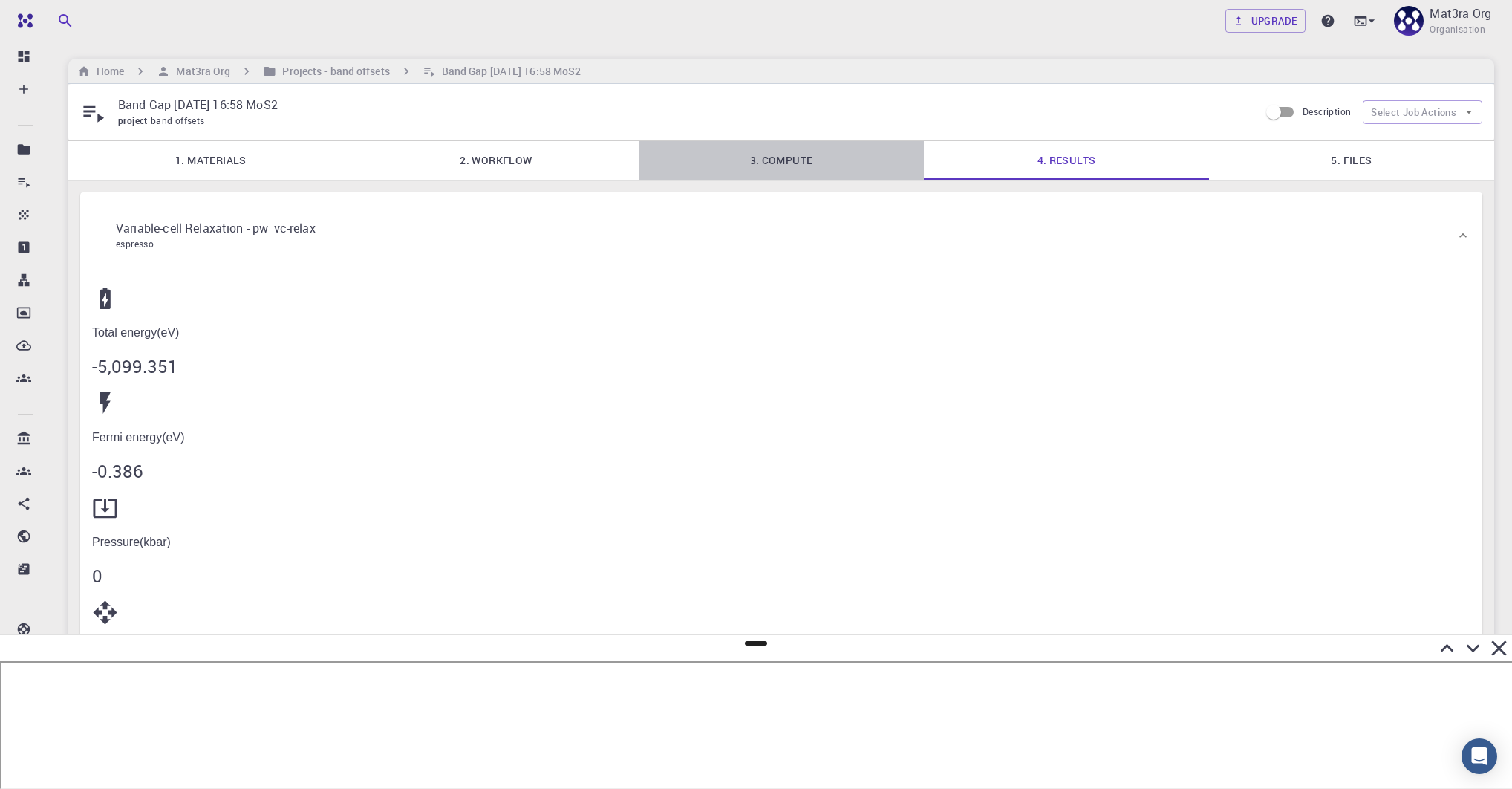
click at [807, 153] on link "3. Compute" at bounding box center [781, 161] width 285 height 39
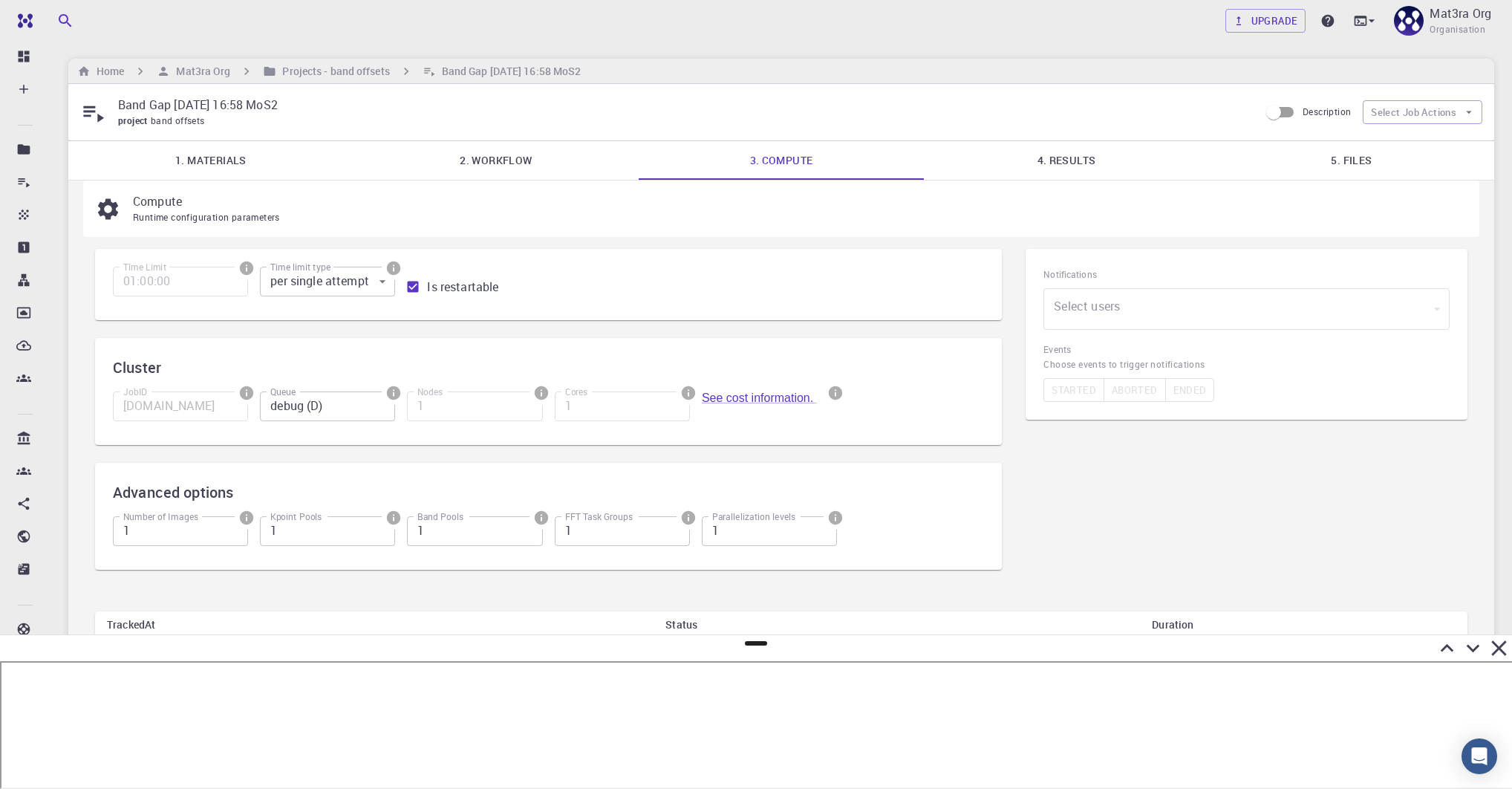
click at [739, 102] on p "Band Gap [DATE] 16:58 MoS2" at bounding box center [682, 105] width 1129 height 18
click at [326, 77] on h6 "Projects - band offsets" at bounding box center [332, 72] width 113 height 16
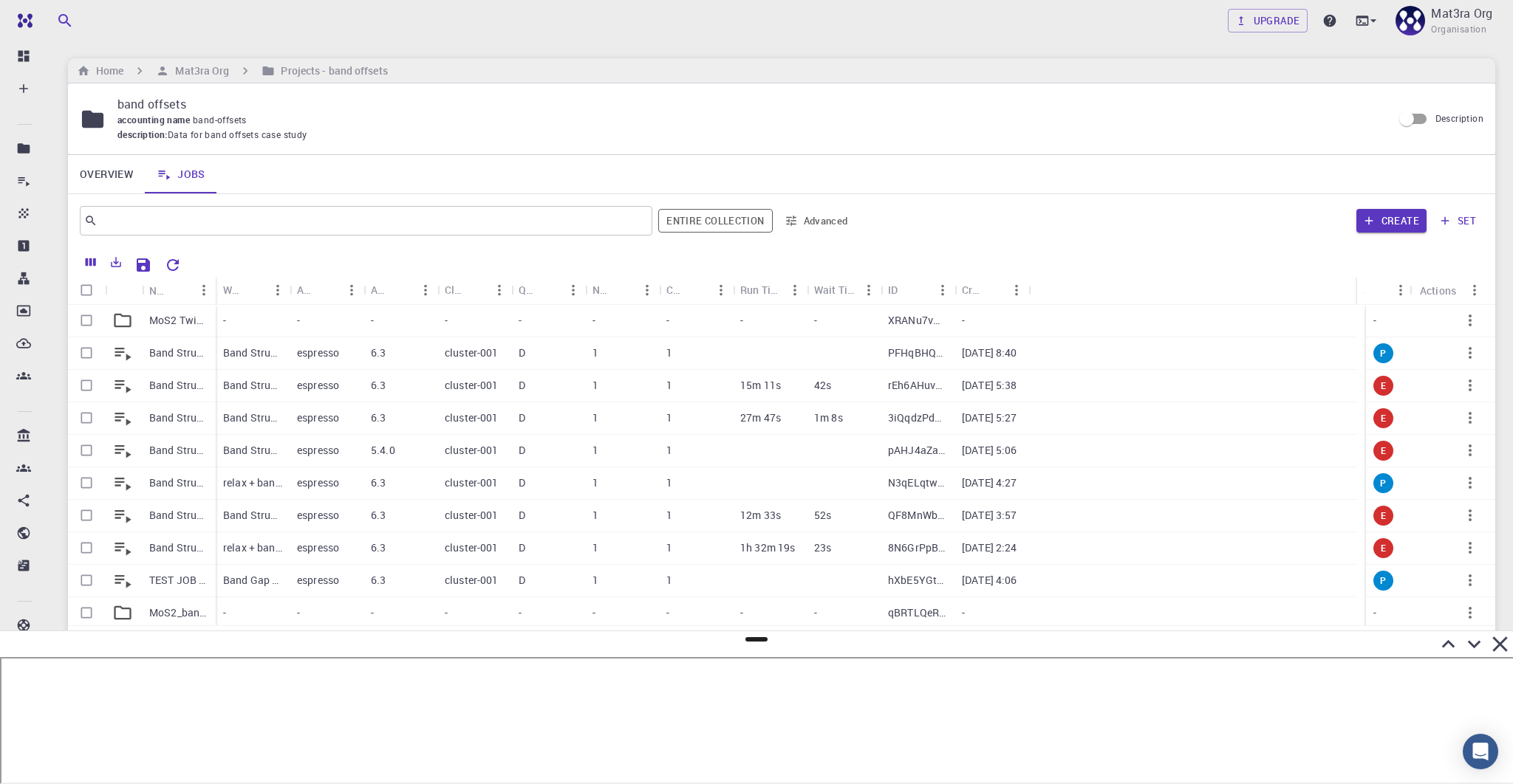
click at [152, 352] on p "Band Structure [DATE] 17:27 MoS2 (clone) (clone)" at bounding box center [179, 353] width 59 height 15
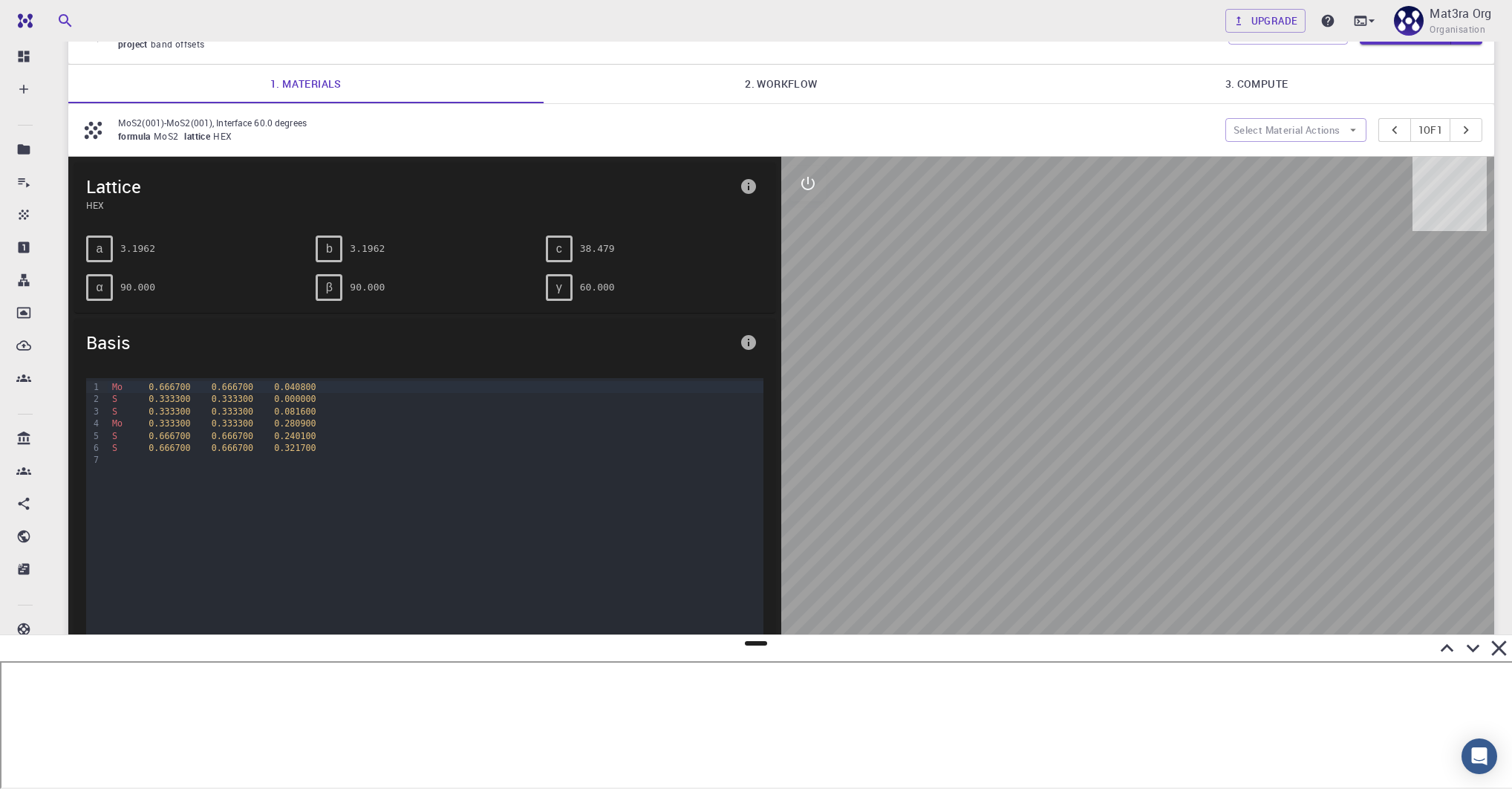
scroll to position [85, 0]
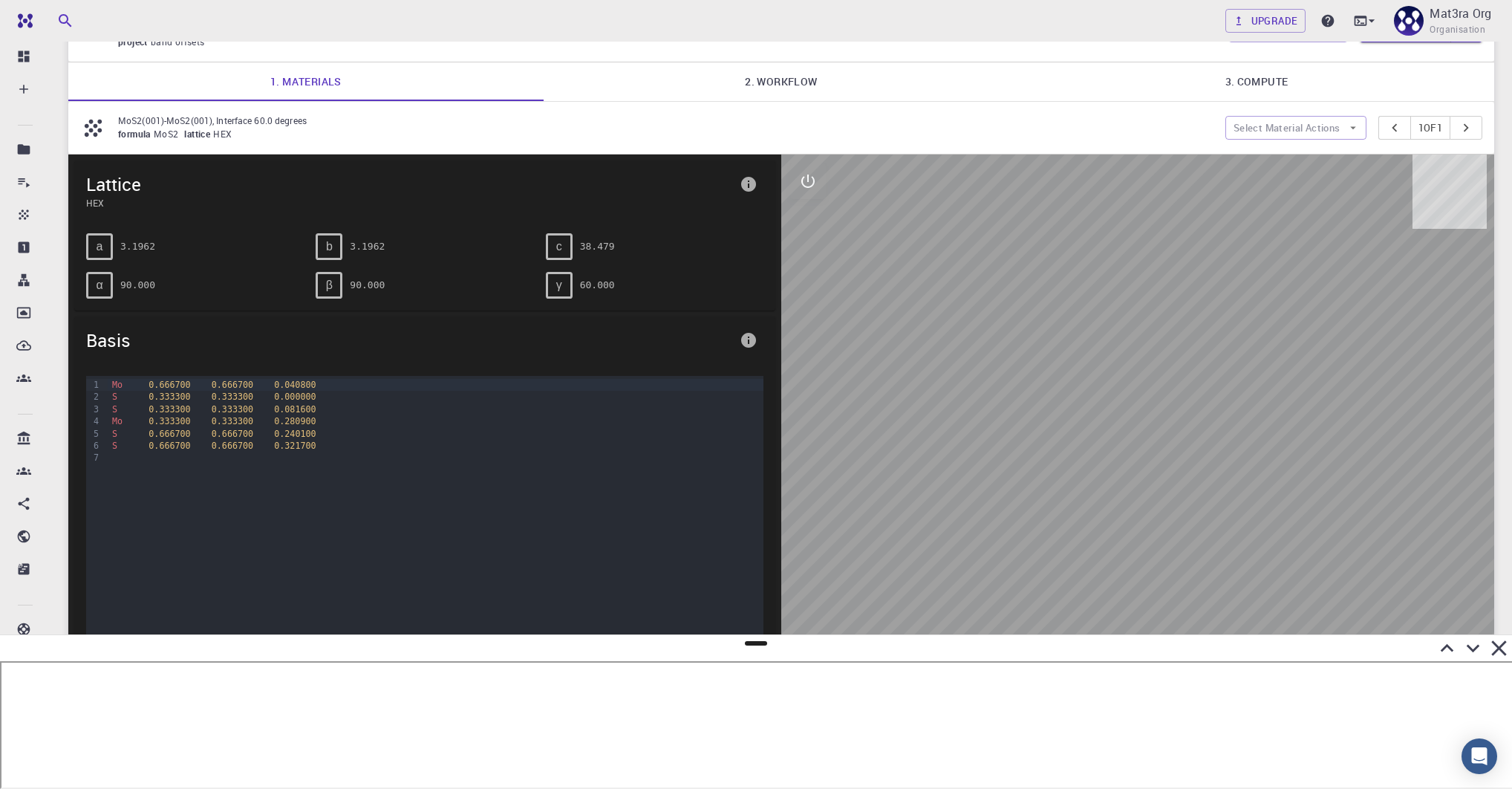
click at [706, 81] on link "2. Workflow" at bounding box center [781, 82] width 476 height 39
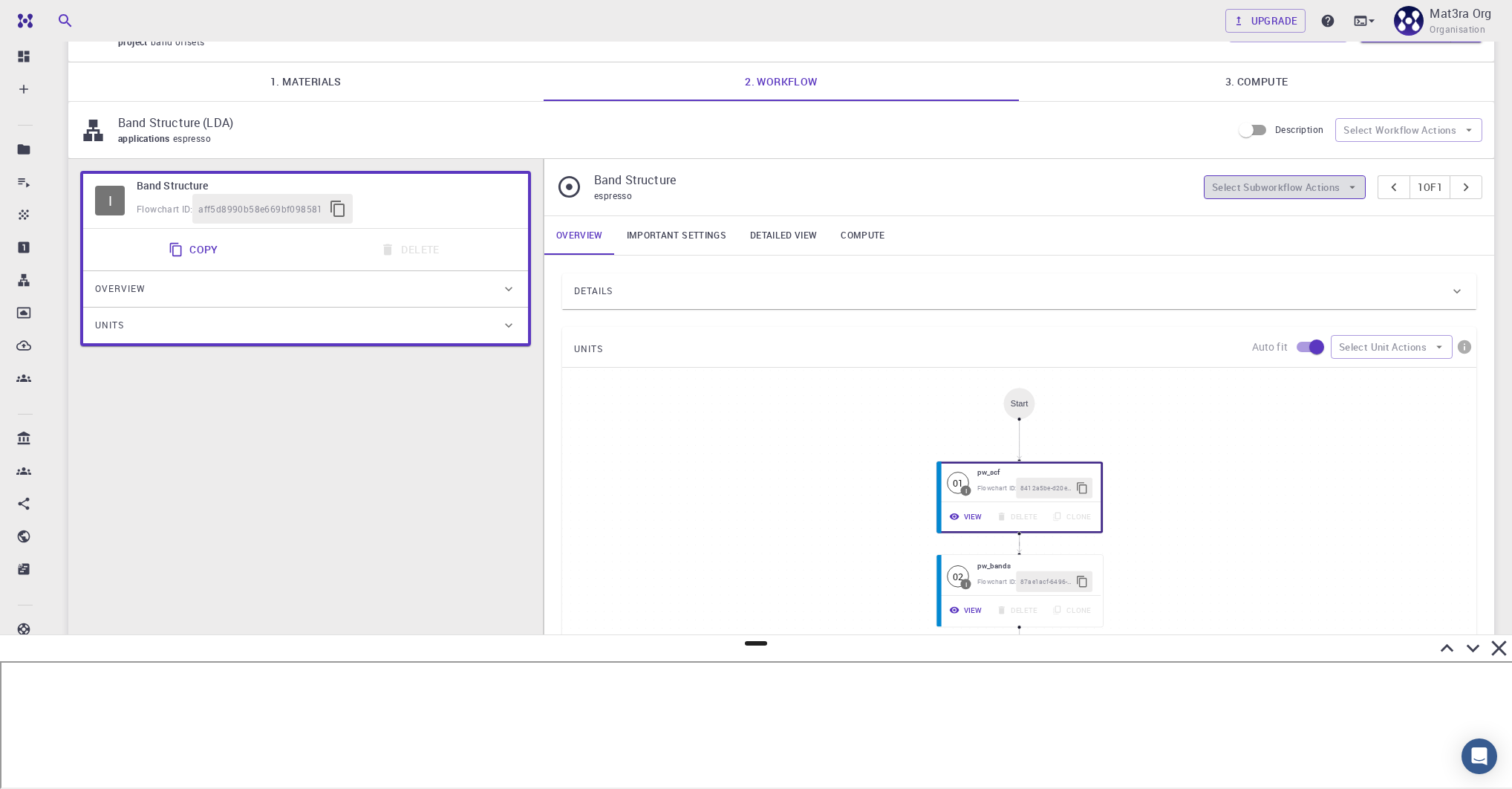
click at [1054, 183] on button "Select Subworkflow Actions" at bounding box center [1285, 187] width 163 height 24
click at [1054, 132] on button "Select Workflow Actions" at bounding box center [1409, 129] width 147 height 24
click at [1054, 152] on div at bounding box center [1361, 159] width 27 height 15
type input "DFT GGA PBE"
type input "/export/share/pseudo/mo/gga/pbe/gbrv/1.0/us/mo_pbe_gbrv_1.0.upf"
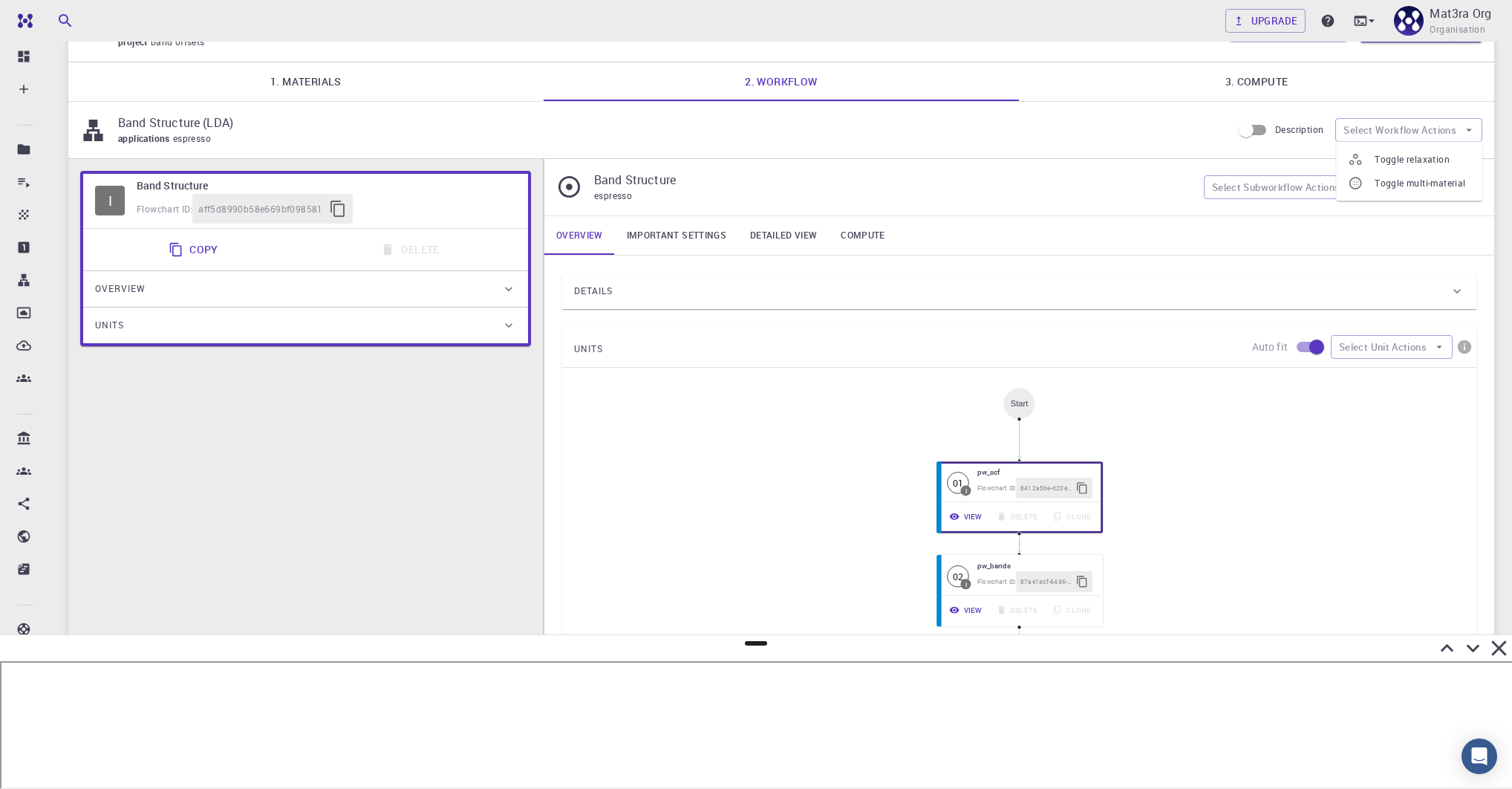
type input "/export/share/pseudo/s/gga/pbe/gbrv/1.4/us/s_pbe_gbrv_1.4.upf"
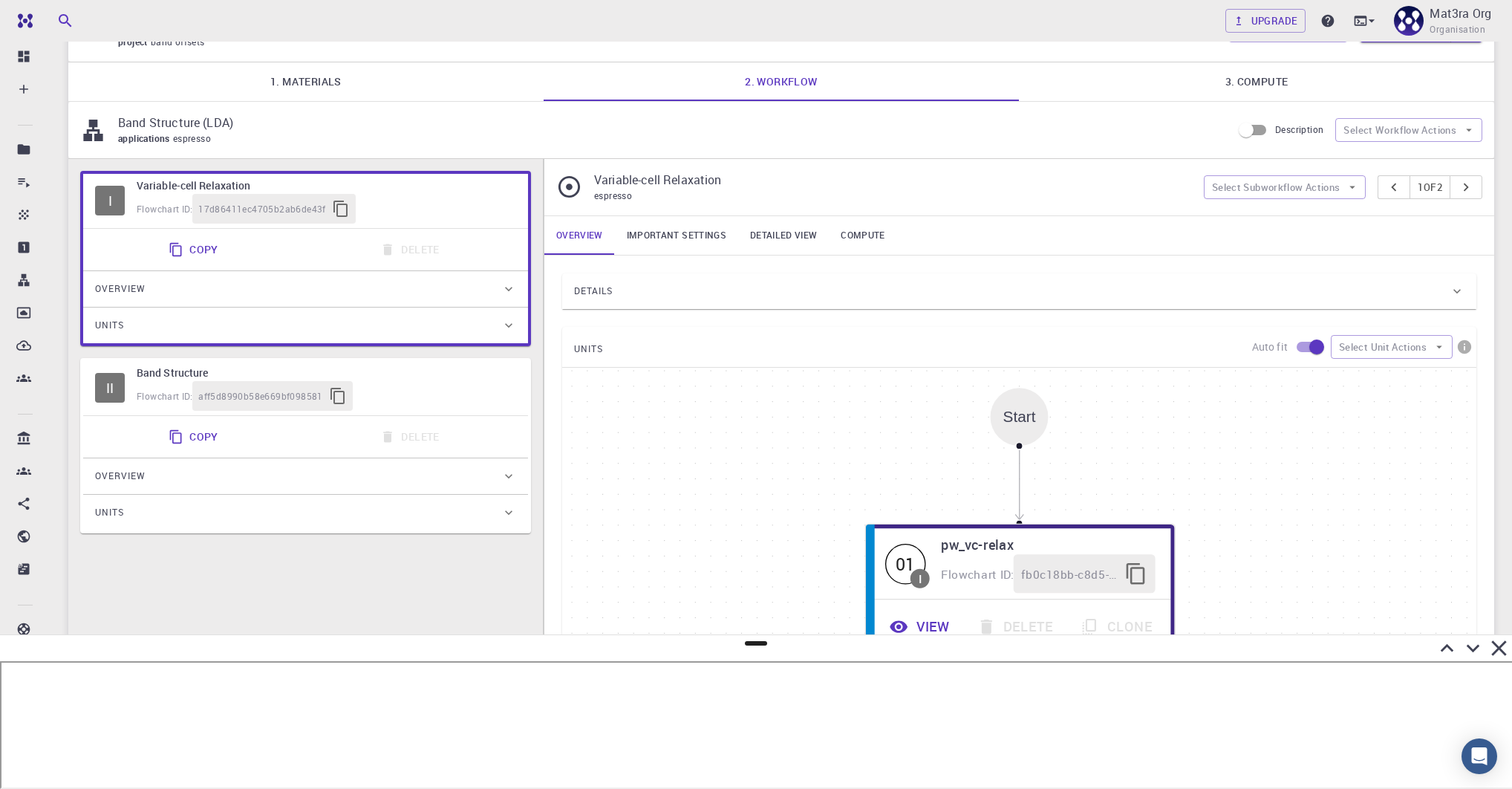
click at [379, 370] on h6 "Band Structure" at bounding box center [326, 373] width 380 height 16
type input "DFT LDA PZ"
type input "/export/share/pseudo/mo/lda/pz/gbrv/1.0/us/mo_pz_gbrv_1.0.upf"
type input "/export/share/pseudo/s/lda/pz/gbrv/1.4/us/s_pz_gbrv_1.4.upf"
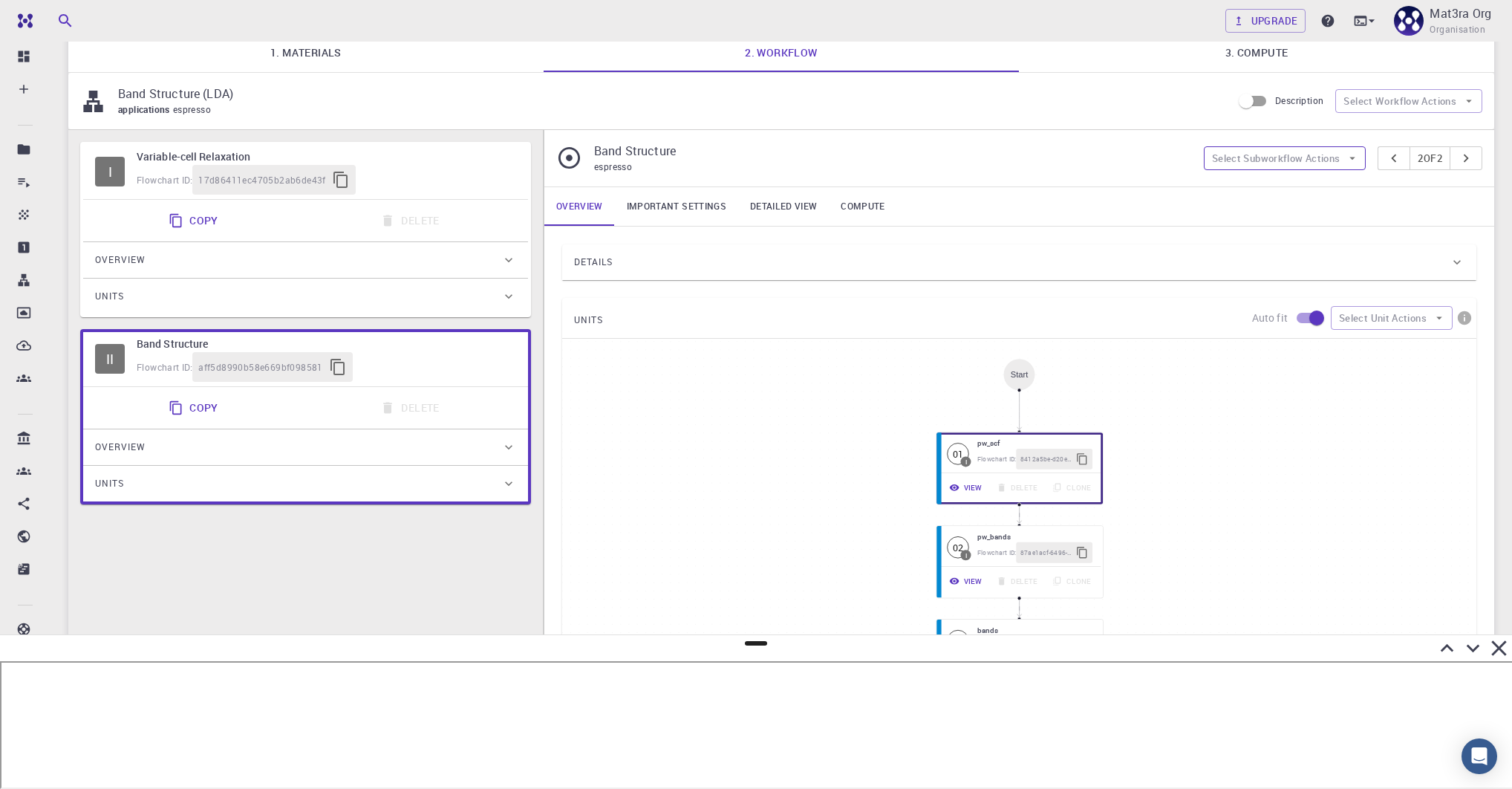
scroll to position [104, 0]
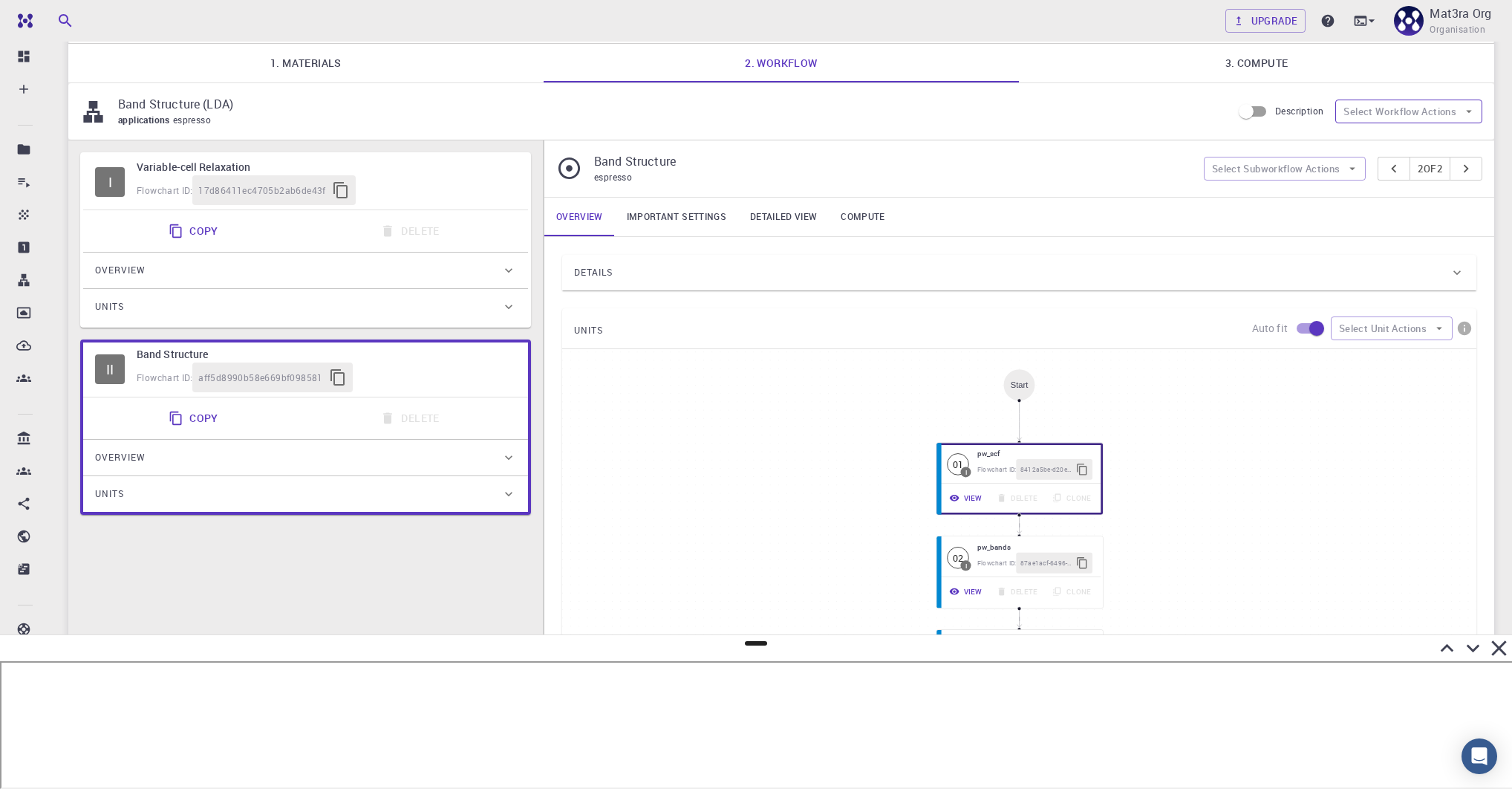
click at [1054, 104] on button "Select Workflow Actions" at bounding box center [1409, 111] width 147 height 24
click at [1054, 145] on div at bounding box center [1361, 146] width 27 height 15
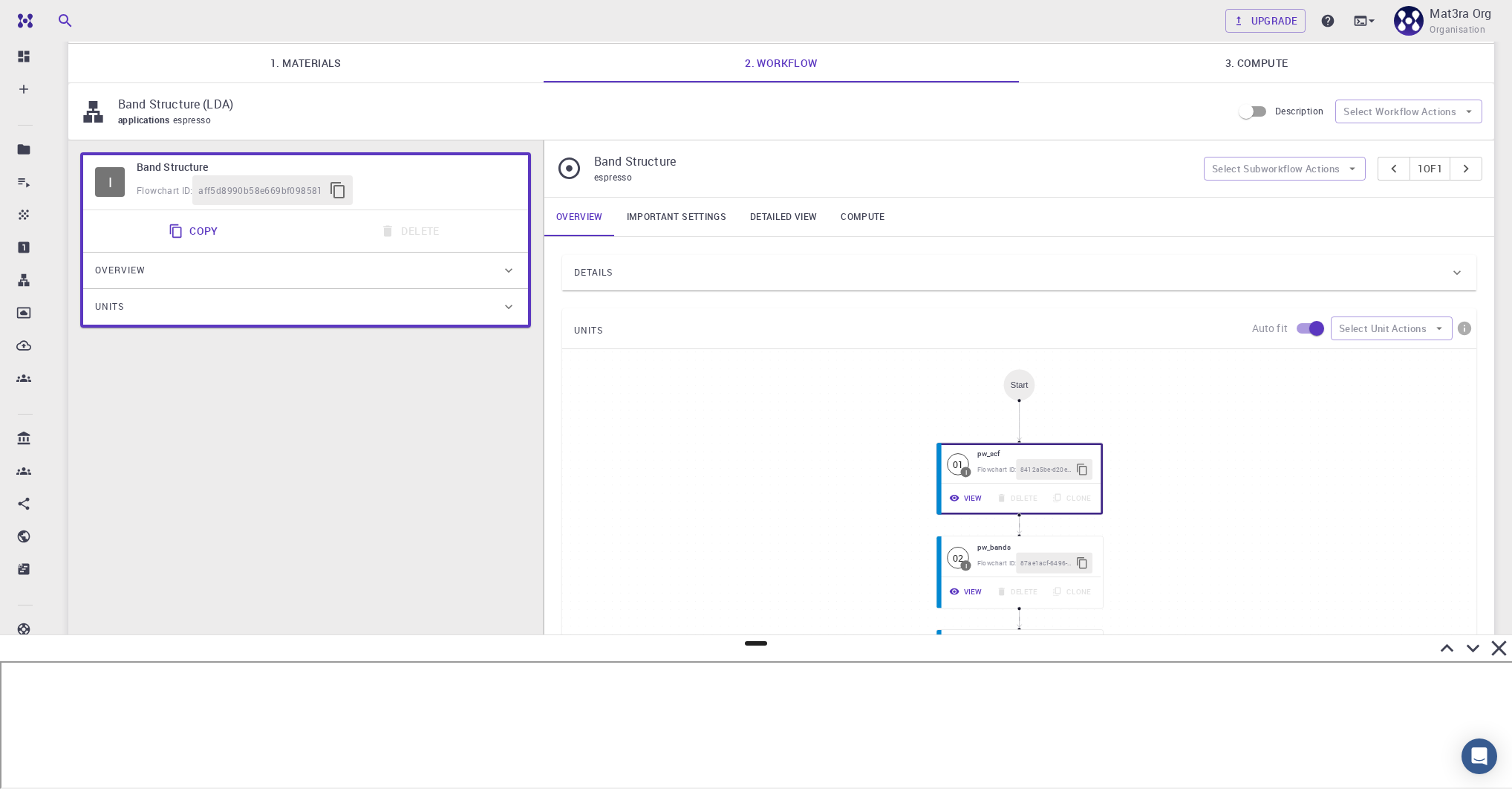
scroll to position [105, 0]
click at [1054, 125] on div "Band Structure (LDA) applications espresso Description Select Workflow Actions" at bounding box center [781, 110] width 1426 height 56
click at [1054, 119] on button "Select Workflow Actions" at bounding box center [1409, 111] width 147 height 24
click at [1054, 135] on div at bounding box center [1361, 141] width 27 height 15
type input "DFT GGA PBE"
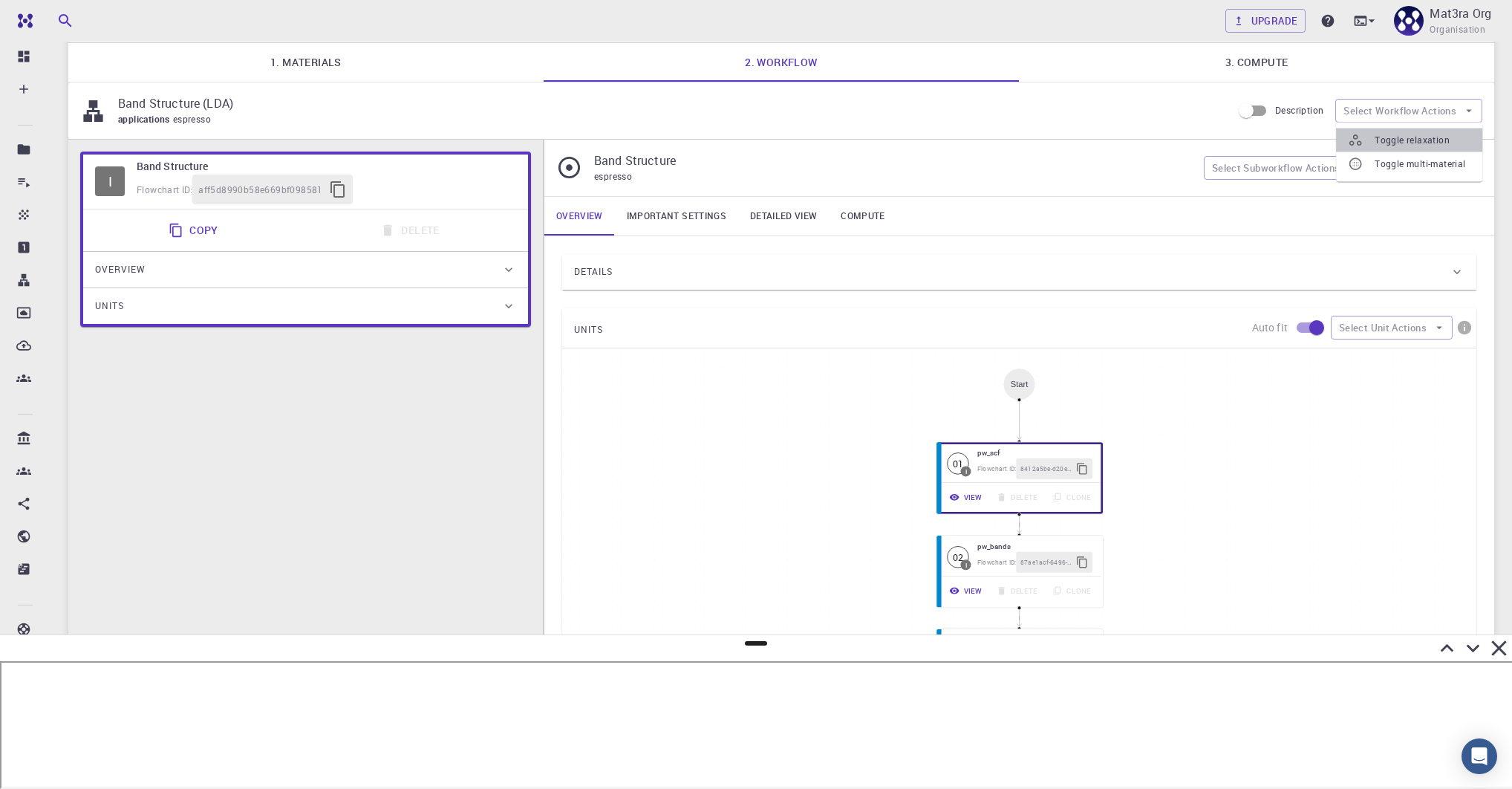
type input "/export/share/pseudo/mo/gga/pbe/gbrv/1.0/us/mo_pbe_gbrv_1.0.upf"
type input "/export/share/pseudo/s/gga/pbe/gbrv/1.4/us/s_pbe_gbrv_1.4.upf"
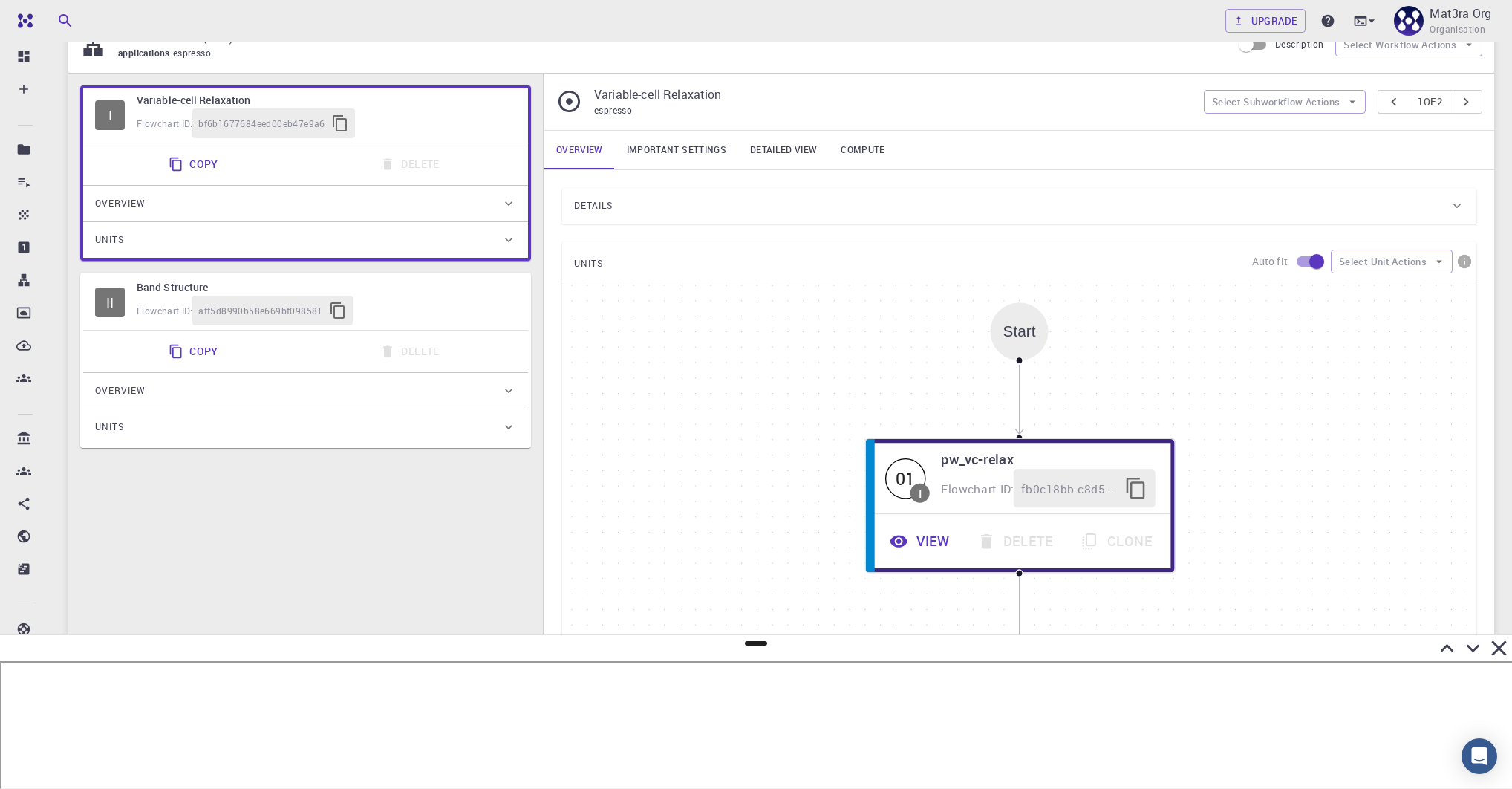
scroll to position [198, 0]
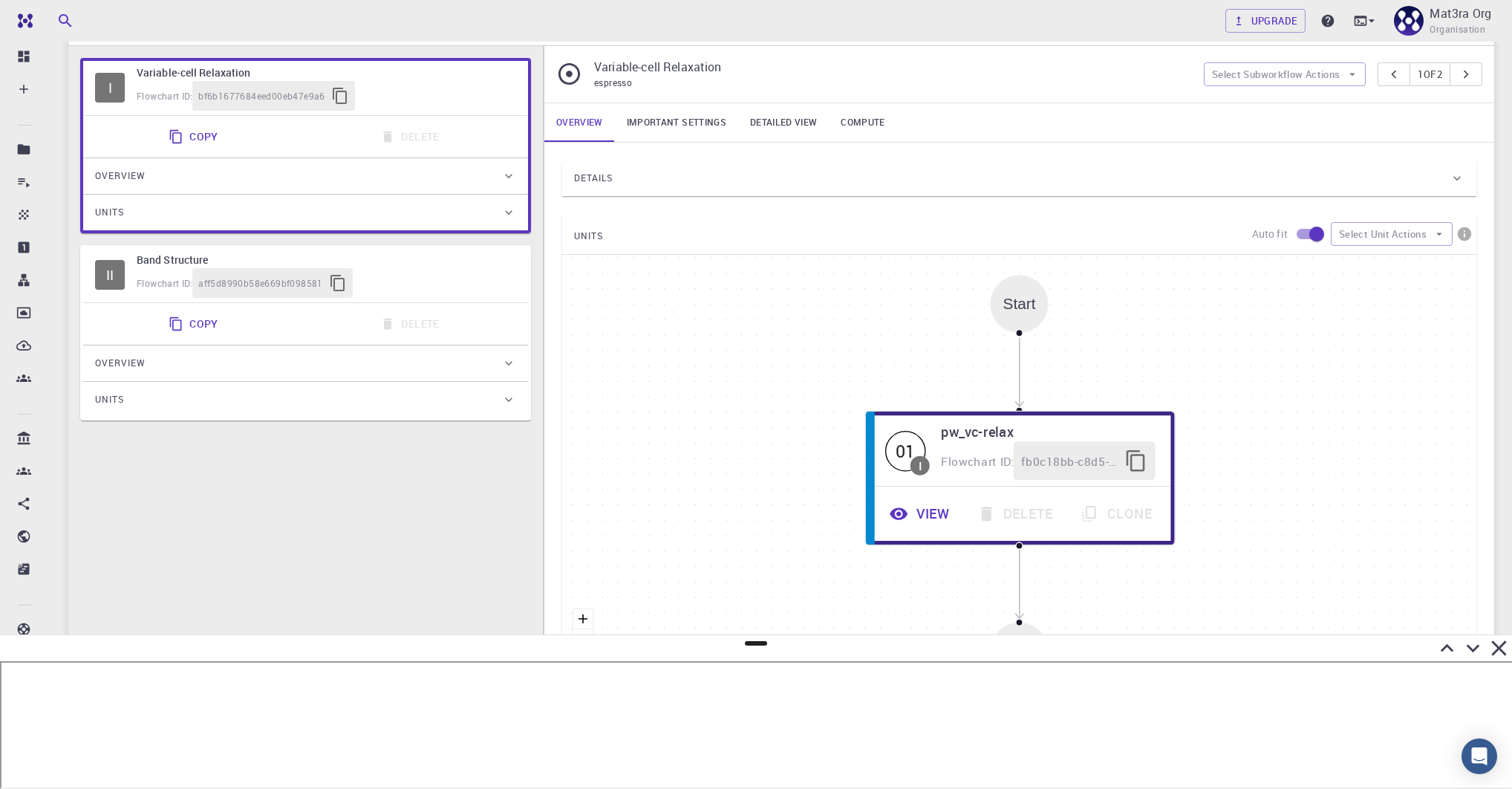
click at [435, 268] on div "Flowchart ID: aff5d8990b58e669bf098581" at bounding box center [326, 283] width 380 height 30
type input "DFT LDA PZ"
type input "/export/share/pseudo/mo/lda/pz/gbrv/1.0/us/mo_pz_gbrv_1.0.upf"
type input "/export/share/pseudo/s/lda/pz/gbrv/1.4/us/s_pz_gbrv_1.4.upf"
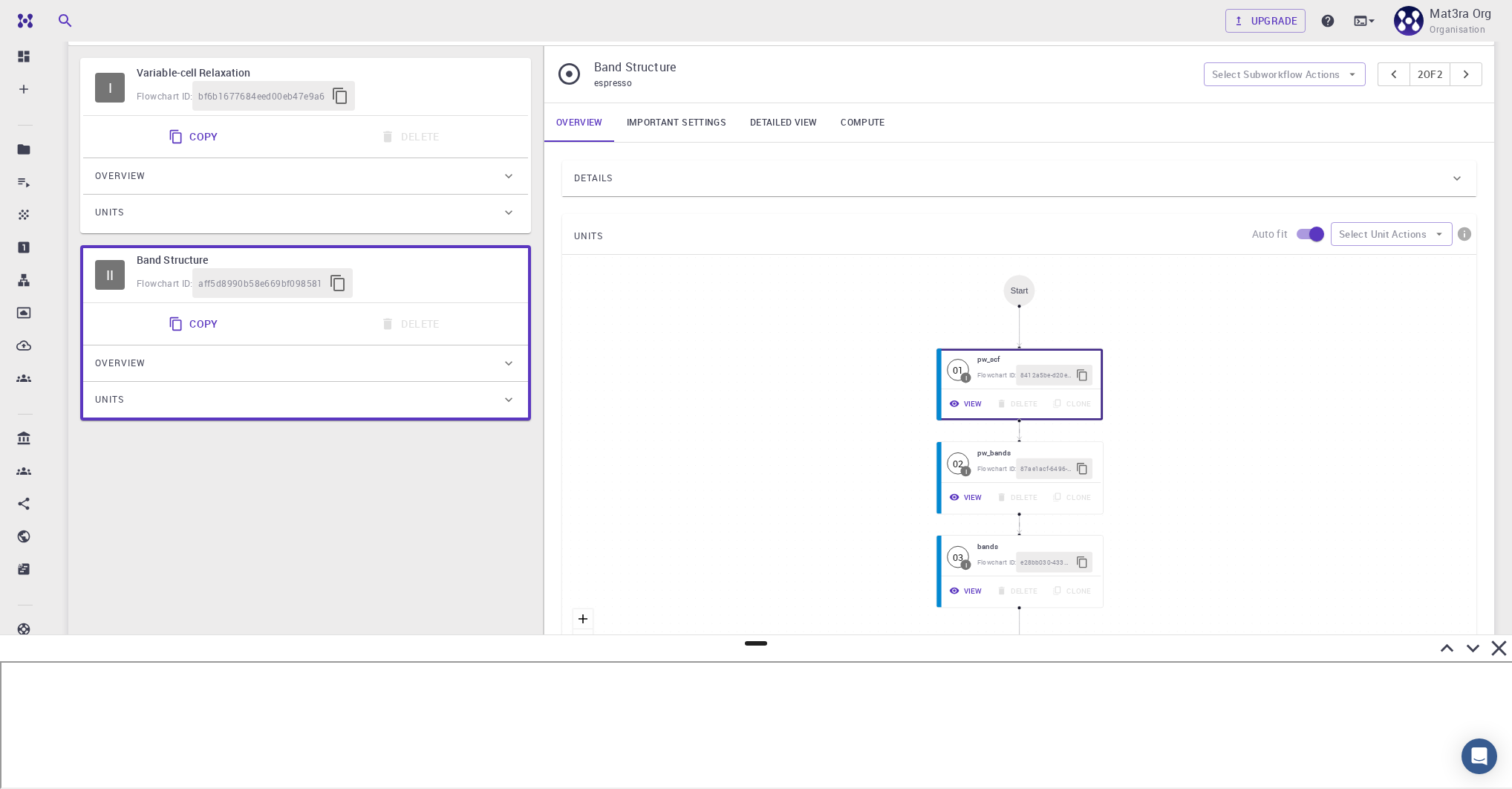
click at [448, 97] on div "Flowchart ID: bf6b1677684eed00eb47e9a6" at bounding box center [326, 96] width 380 height 30
type input "DFT GGA PBE"
type input "/export/share/pseudo/mo/gga/pbe/gbrv/1.0/us/mo_pbe_gbrv_1.0.upf"
type input "/export/share/pseudo/s/gga/pbe/gbrv/1.4/us/s_pbe_gbrv_1.4.upf"
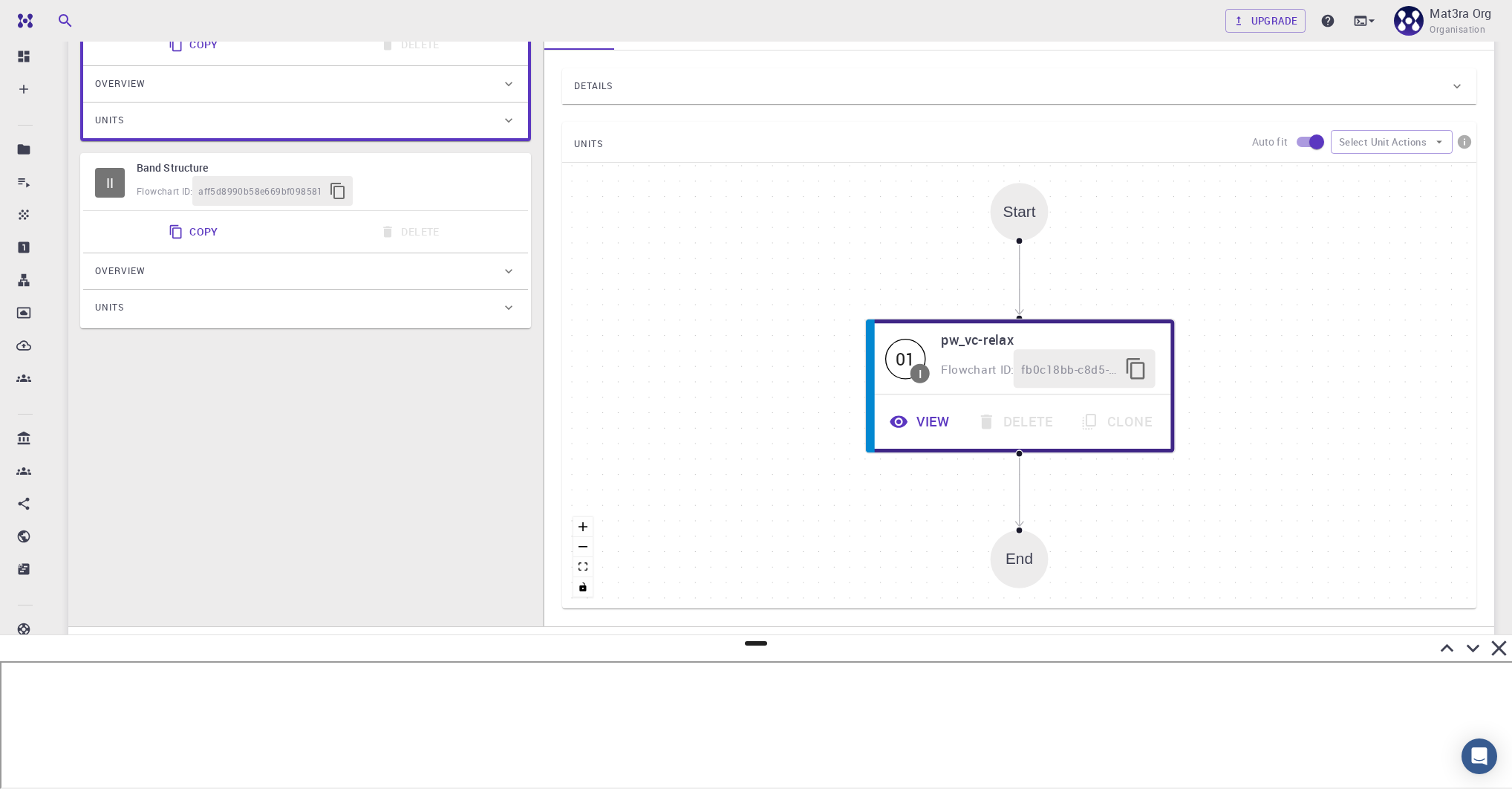
scroll to position [297, 0]
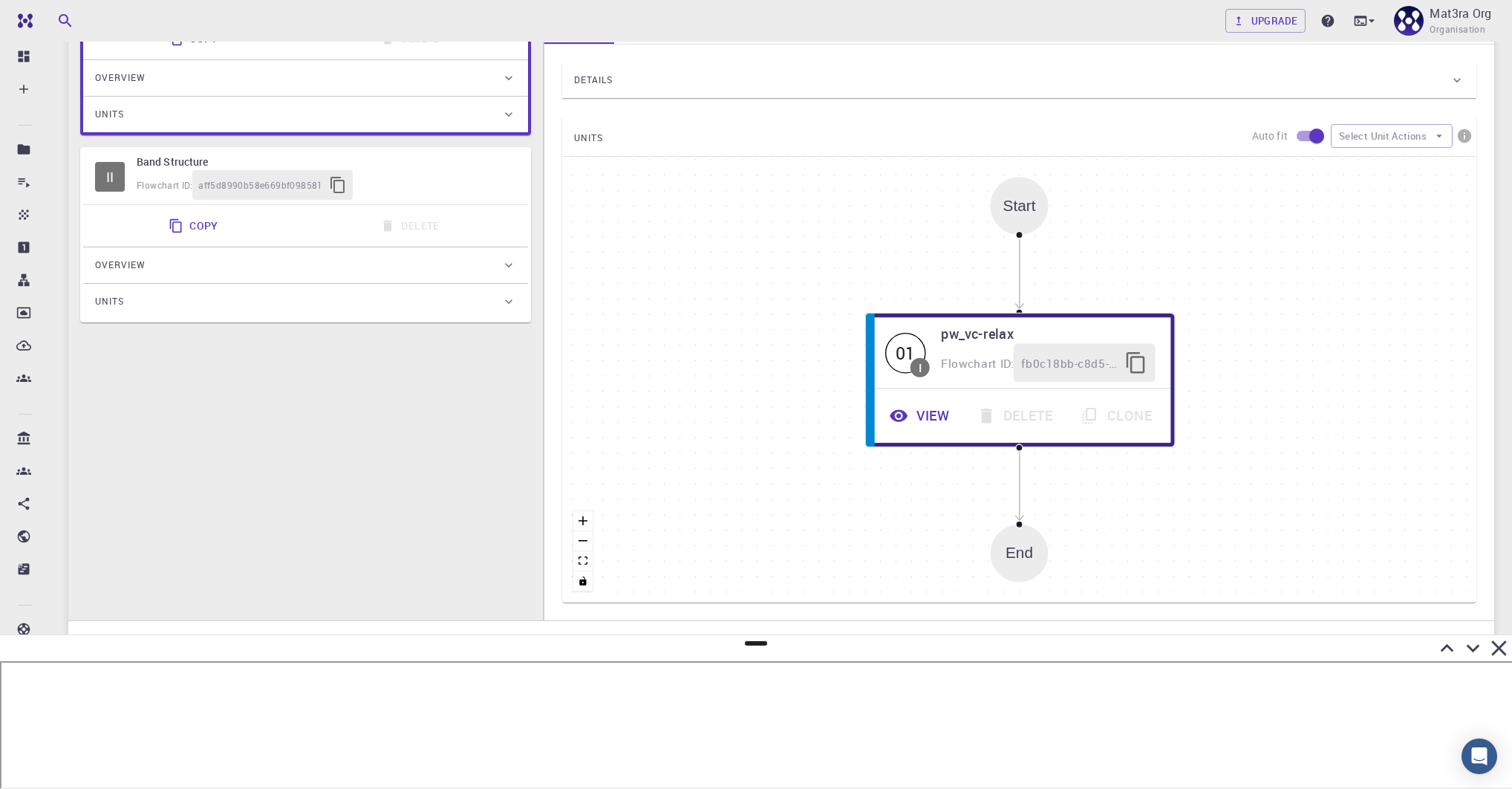
click at [408, 161] on h6 "Band Structure" at bounding box center [326, 162] width 380 height 16
type input "DFT LDA PZ"
type input "/export/share/pseudo/mo/lda/pz/gbrv/1.0/us/mo_pz_gbrv_1.0.upf"
type input "/export/share/pseudo/s/lda/pz/gbrv/1.4/us/s_pz_gbrv_1.4.upf"
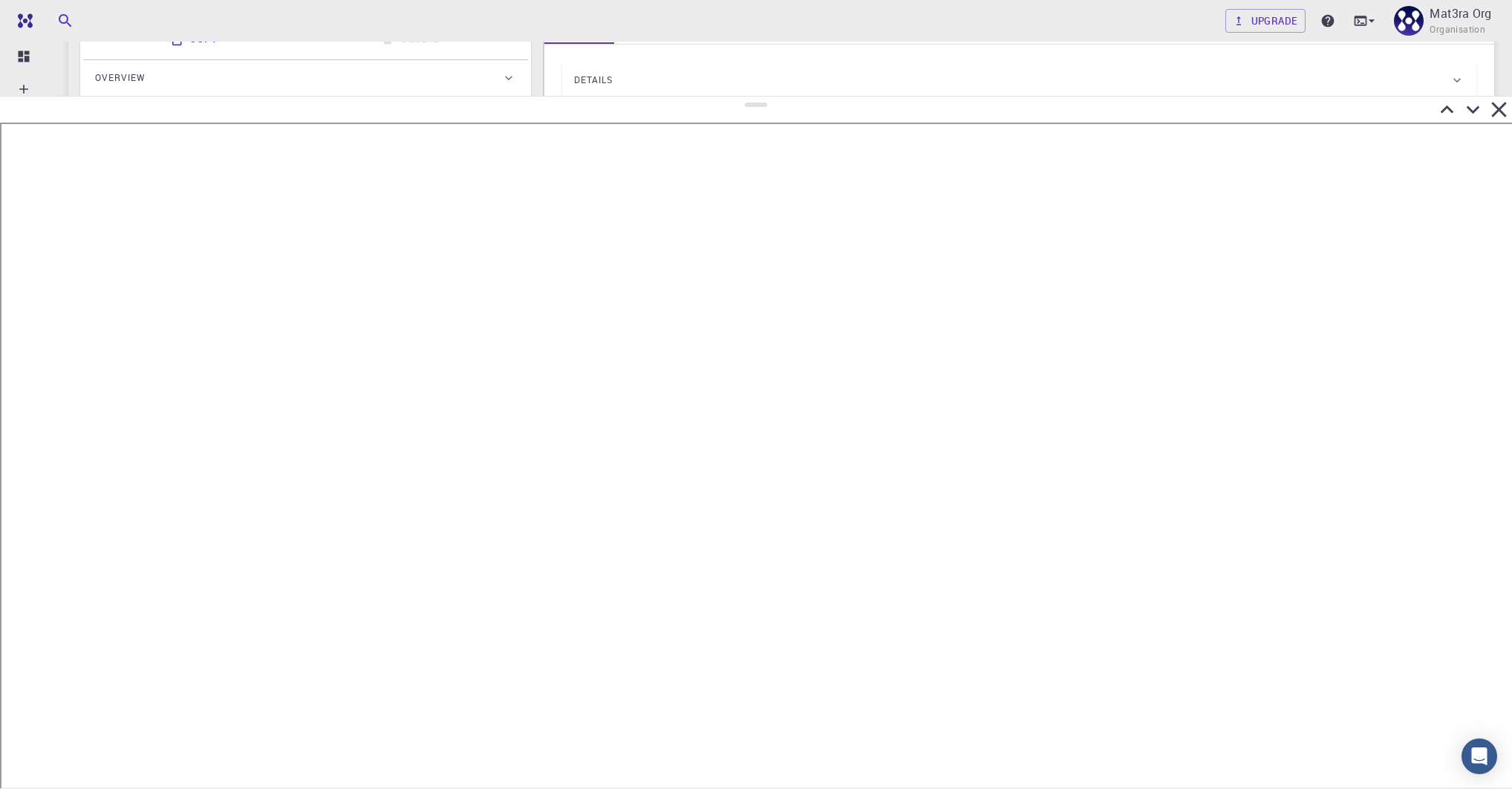
drag, startPoint x: 758, startPoint y: 643, endPoint x: 789, endPoint y: 97, distance: 546.9
click at [791, 97] on div at bounding box center [756, 442] width 1512 height 693
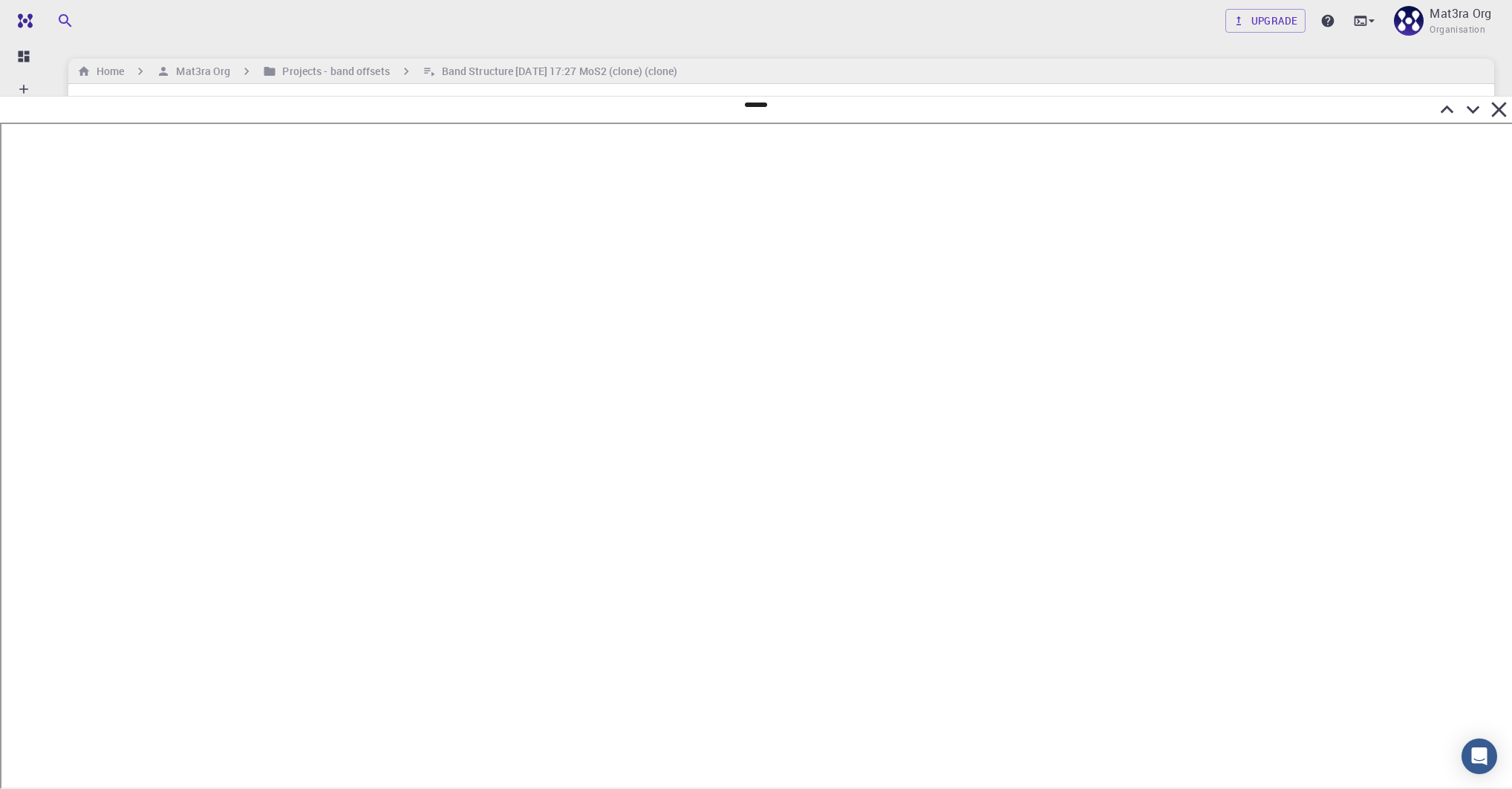
click at [1054, 111] on icon at bounding box center [1473, 111] width 13 height 8
click at [1054, 111] on button "button" at bounding box center [1466, 116] width 31 height 24
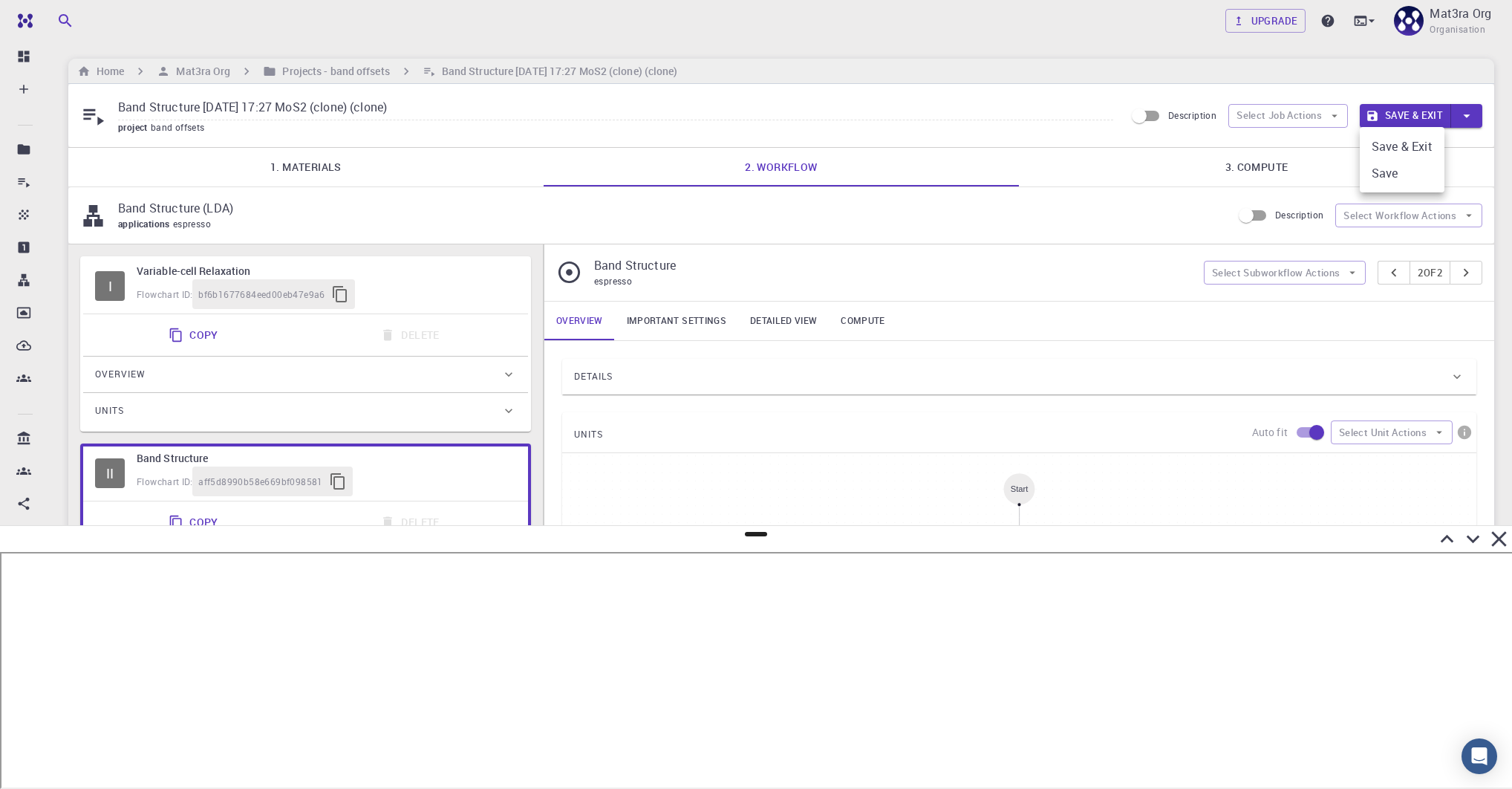
click at [232, 63] on div at bounding box center [756, 394] width 1512 height 789
click at [189, 63] on body "Team Dashboard Create New Job New Material Create Material Upload File Import f…" at bounding box center [756, 543] width 1512 height 1088
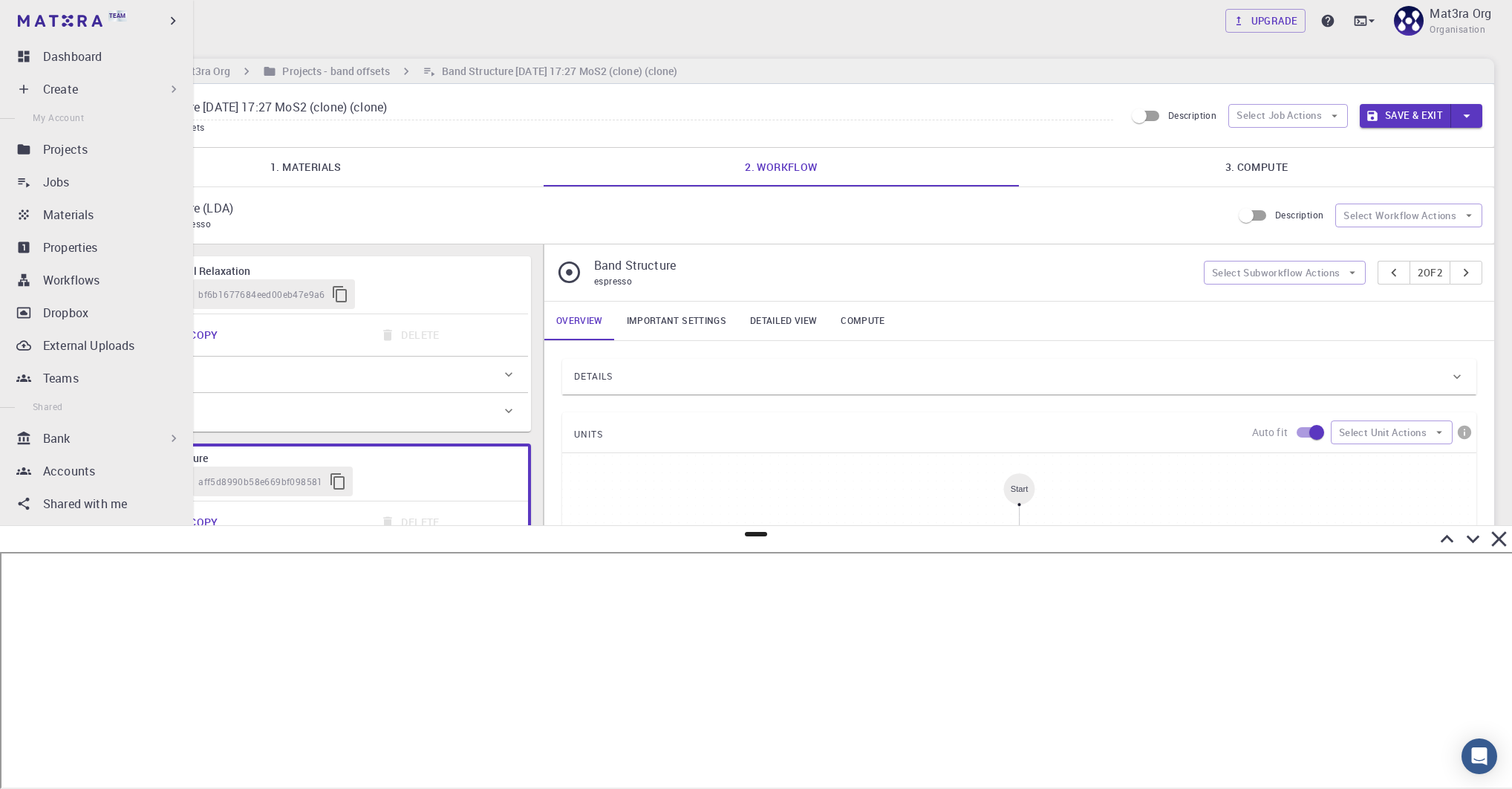
click at [64, 427] on div "Bank" at bounding box center [100, 438] width 176 height 30
click at [53, 512] on p "Workflows" at bounding box center [67, 503] width 56 height 18
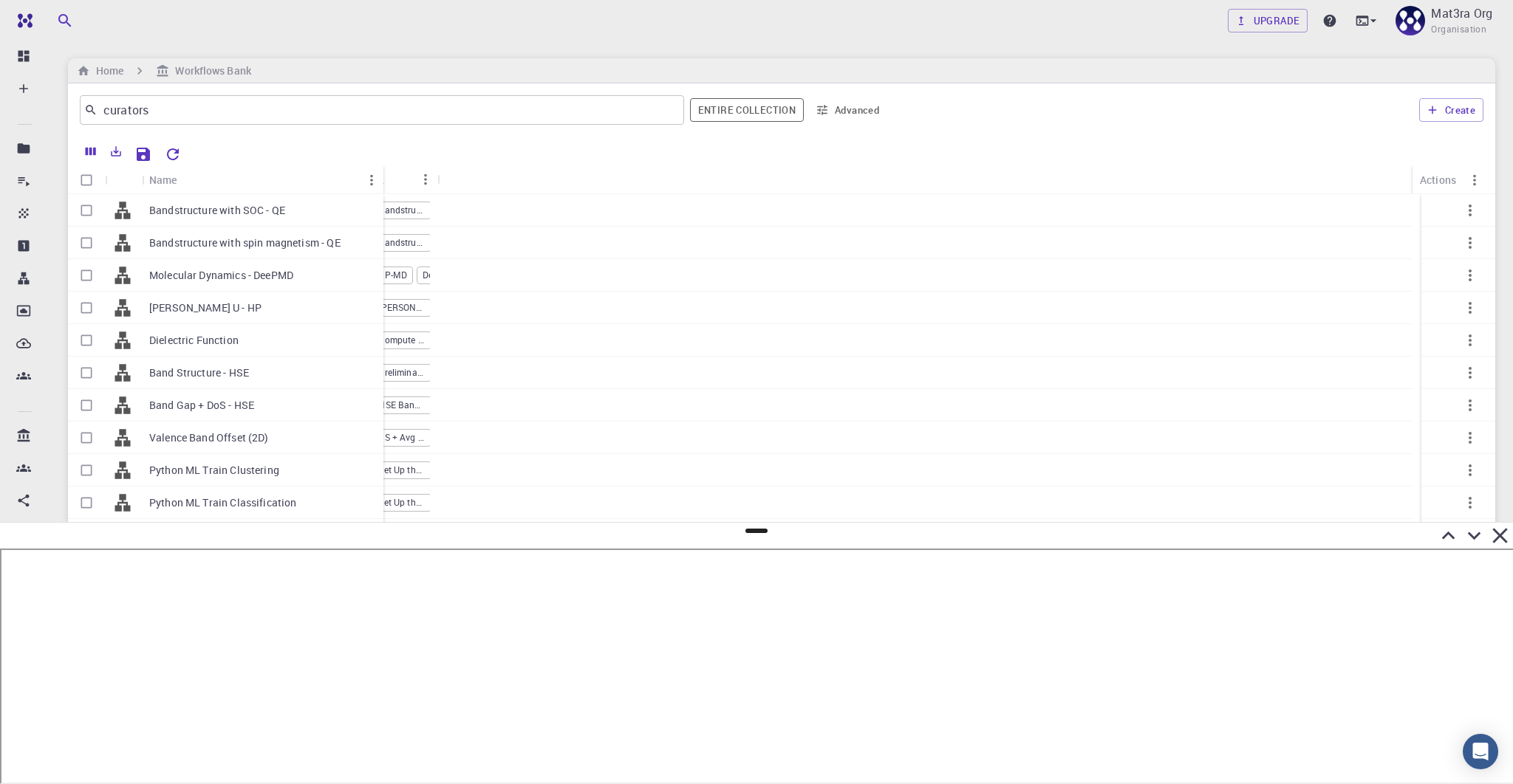
drag, startPoint x: 215, startPoint y: 172, endPoint x: 441, endPoint y: 183, distance: 226.3
click at [392, 183] on div "Name" at bounding box center [385, 180] width 15 height 29
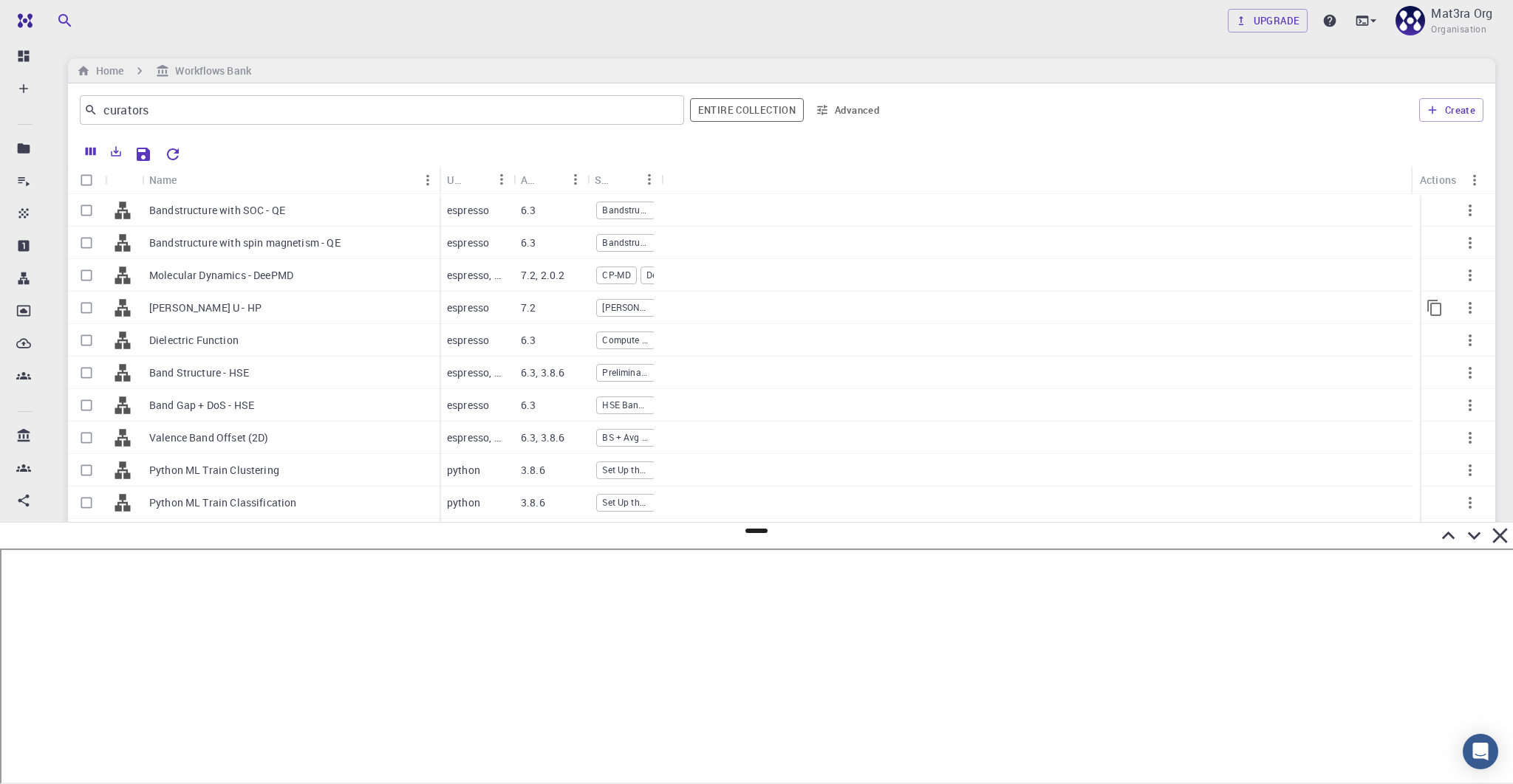
scroll to position [217, 0]
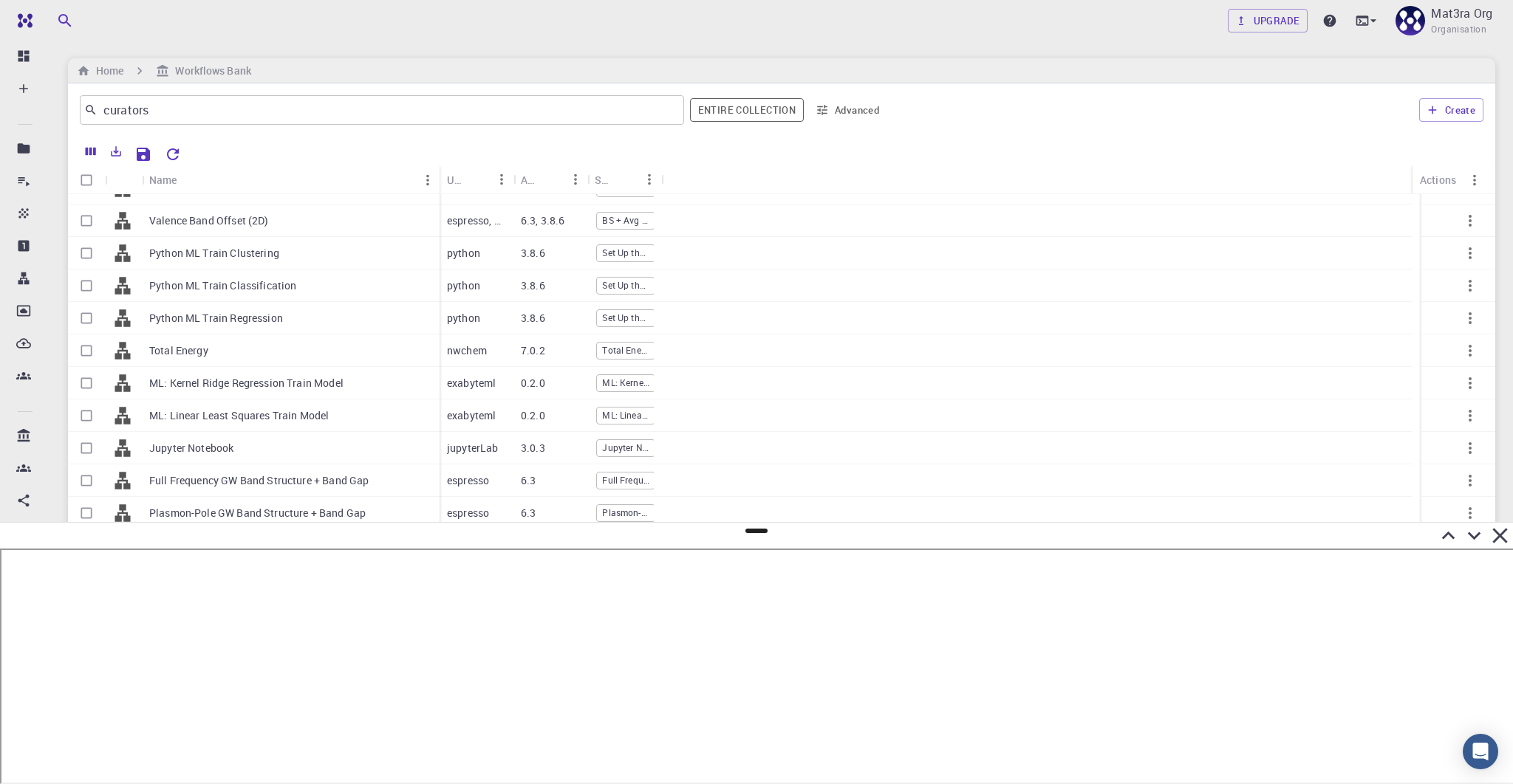
click at [1049, 544] on icon at bounding box center [1474, 536] width 26 height 26
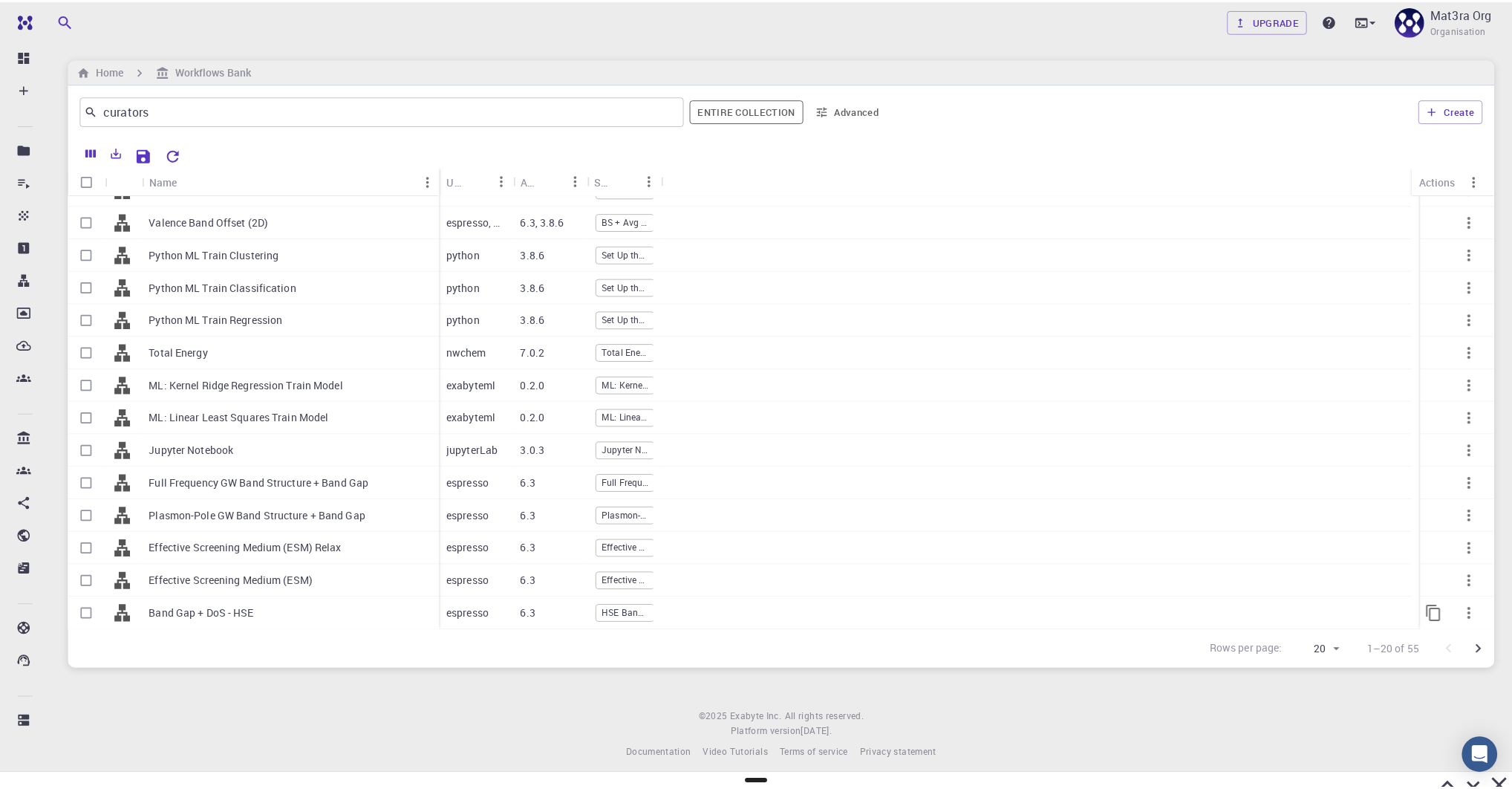
scroll to position [0, 0]
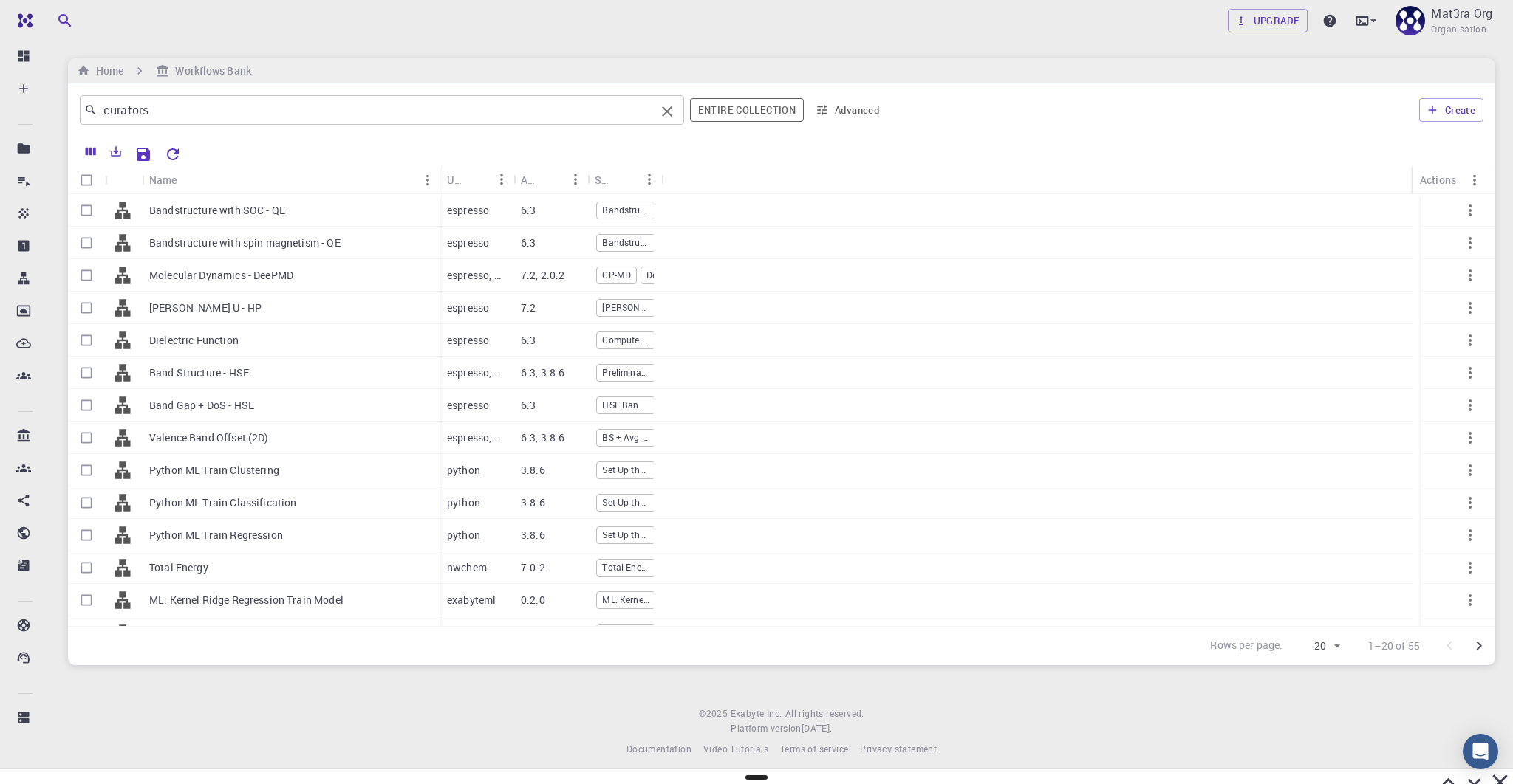
click at [230, 117] on input "curators" at bounding box center [377, 110] width 558 height 21
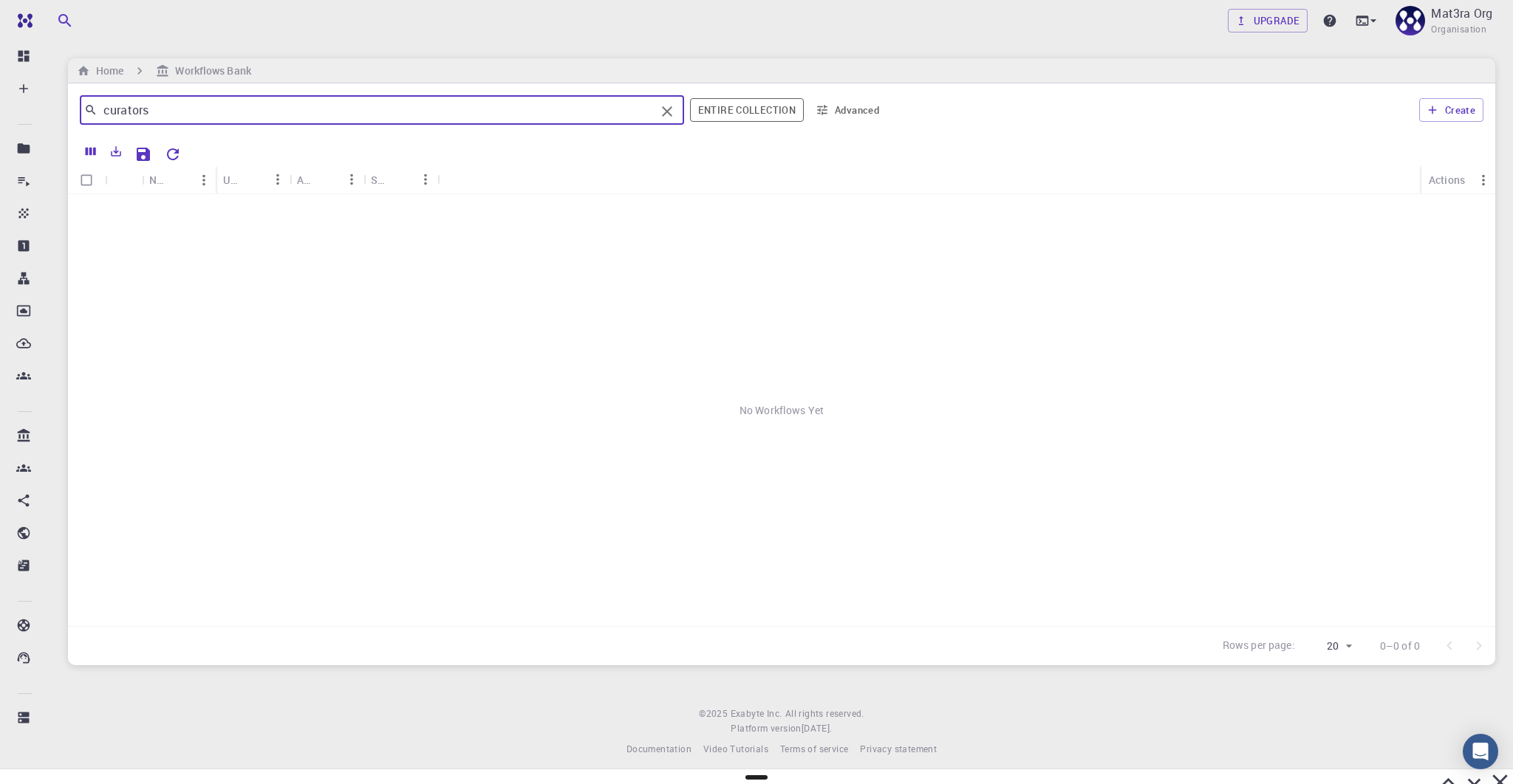
type input "curators"
click at [245, 217] on div at bounding box center [781, 410] width 1427 height 432
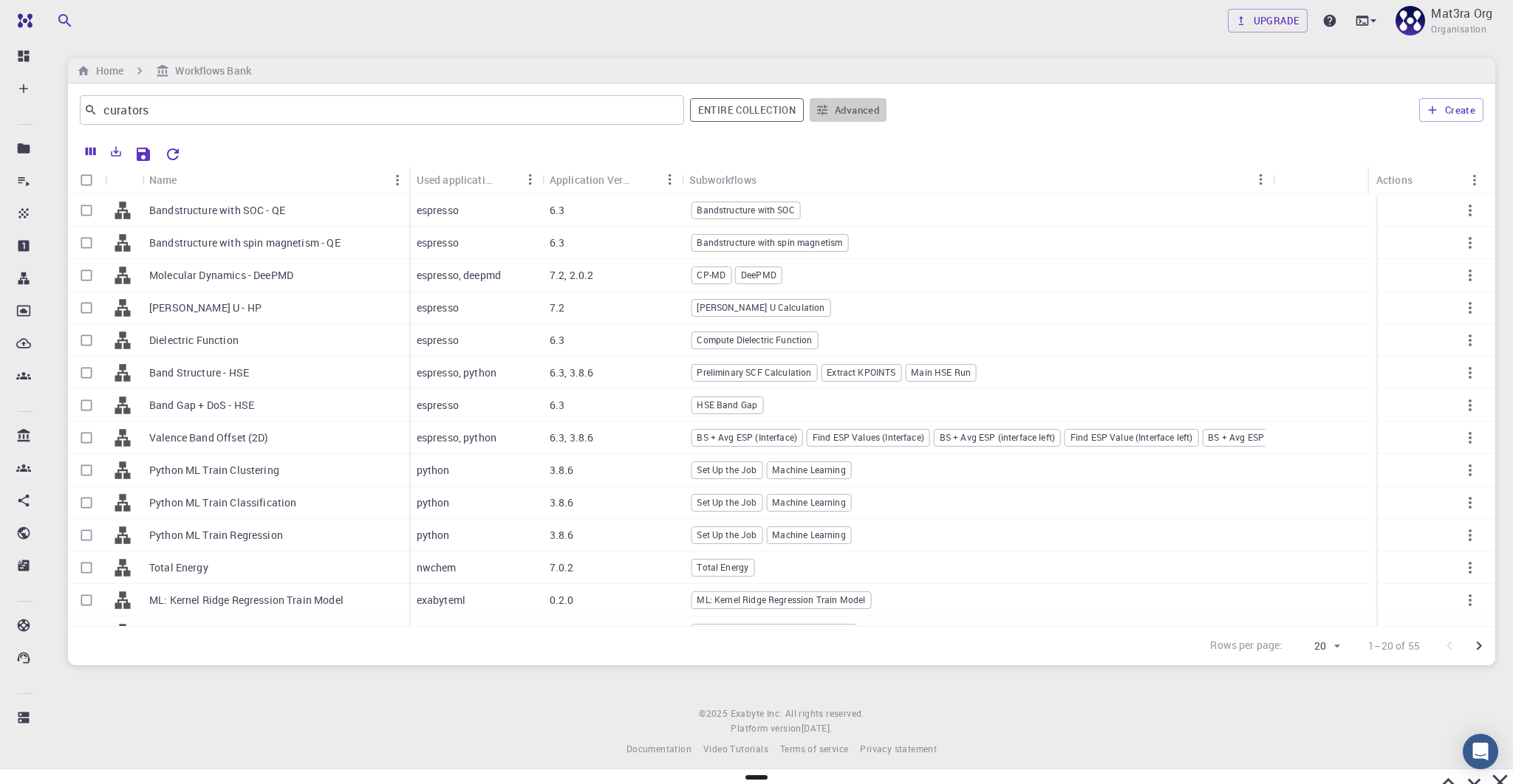
click at [834, 110] on button "Advanced" at bounding box center [847, 110] width 77 height 23
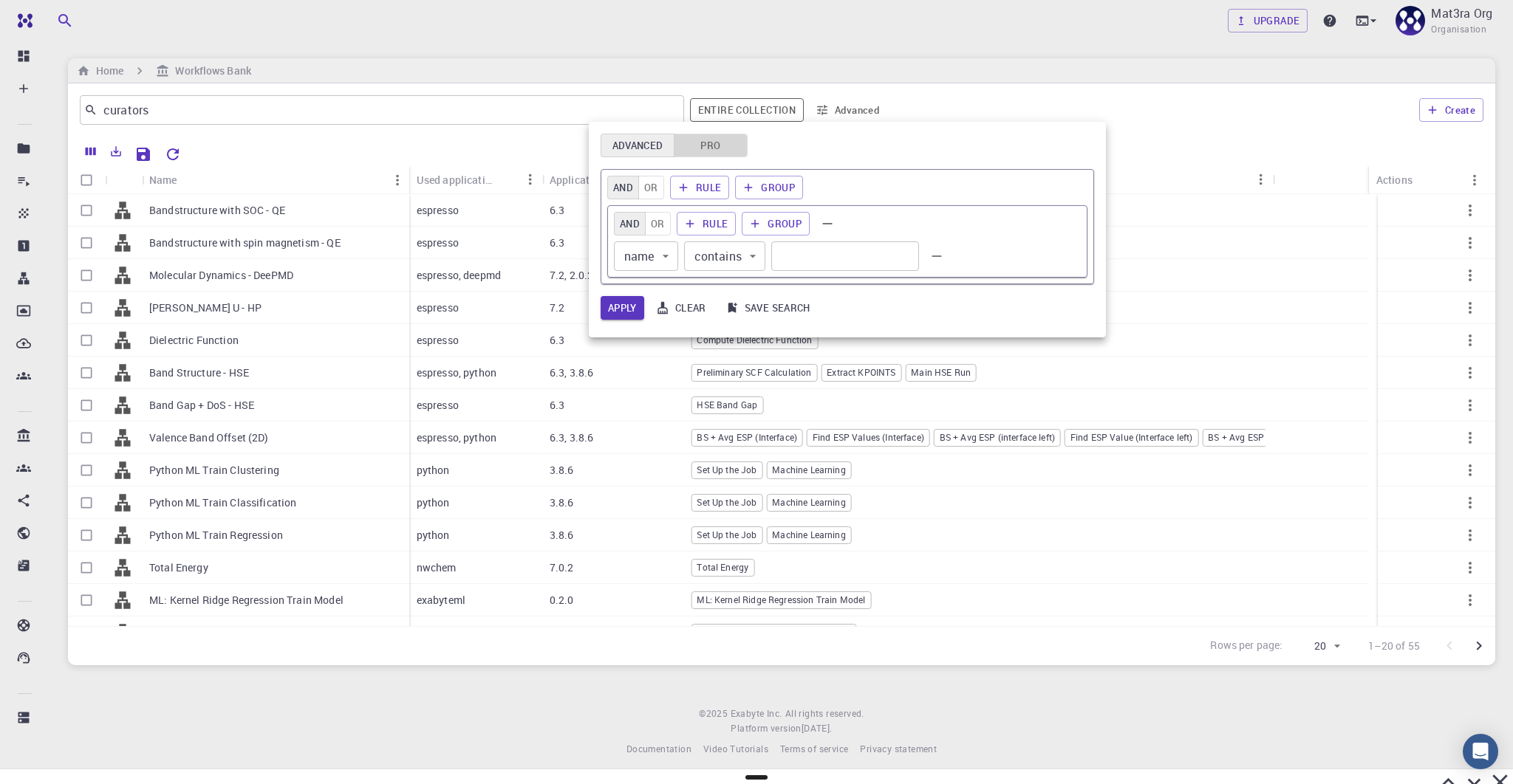
click at [699, 141] on button "Pro" at bounding box center [710, 145] width 74 height 23
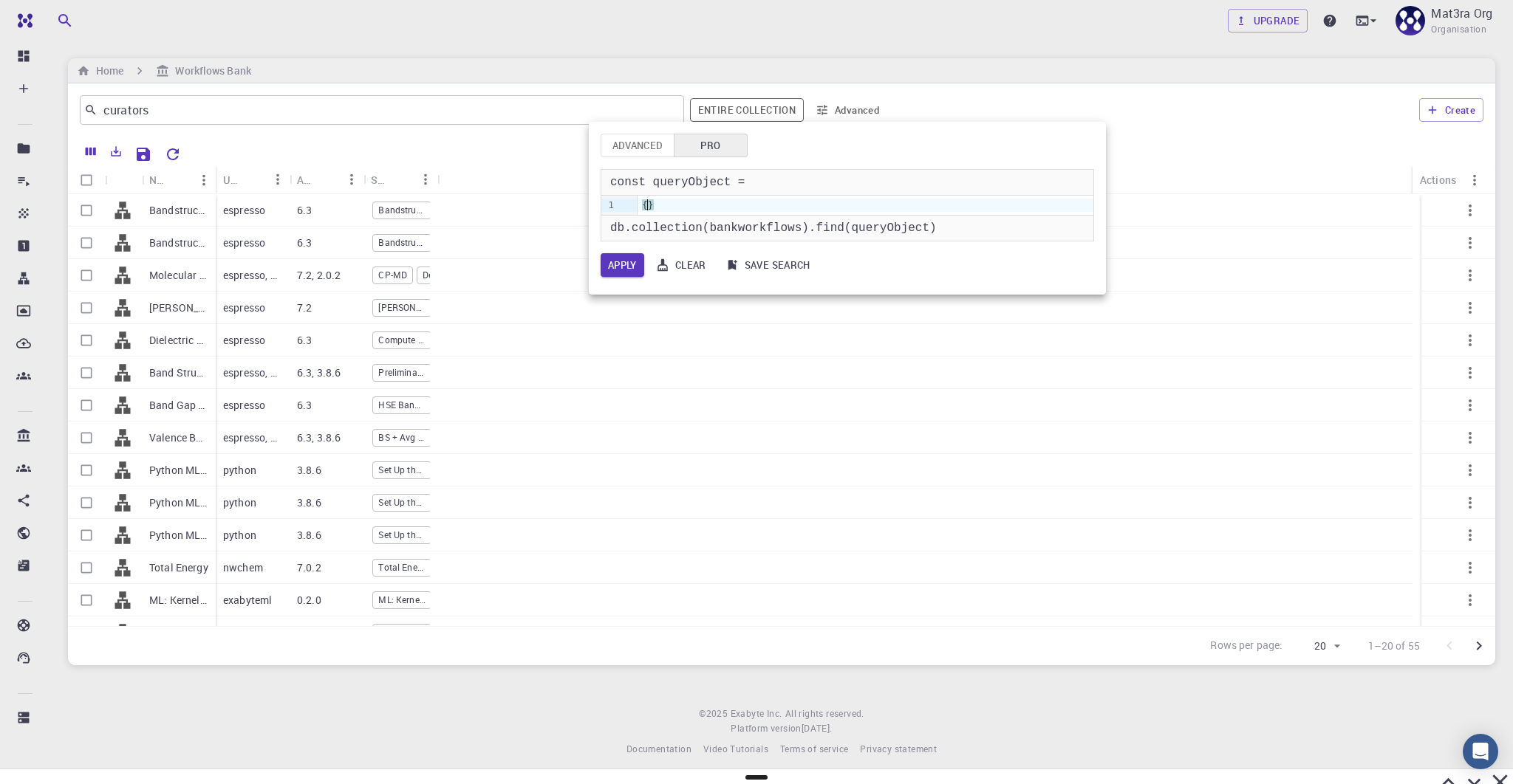
click at [646, 205] on div "{ }" at bounding box center [865, 205] width 456 height 13
click at [742, 205] on div "{ "systemName" }" at bounding box center [865, 205] width 456 height 13
click at [604, 268] on button "Apply" at bounding box center [623, 264] width 44 height 23
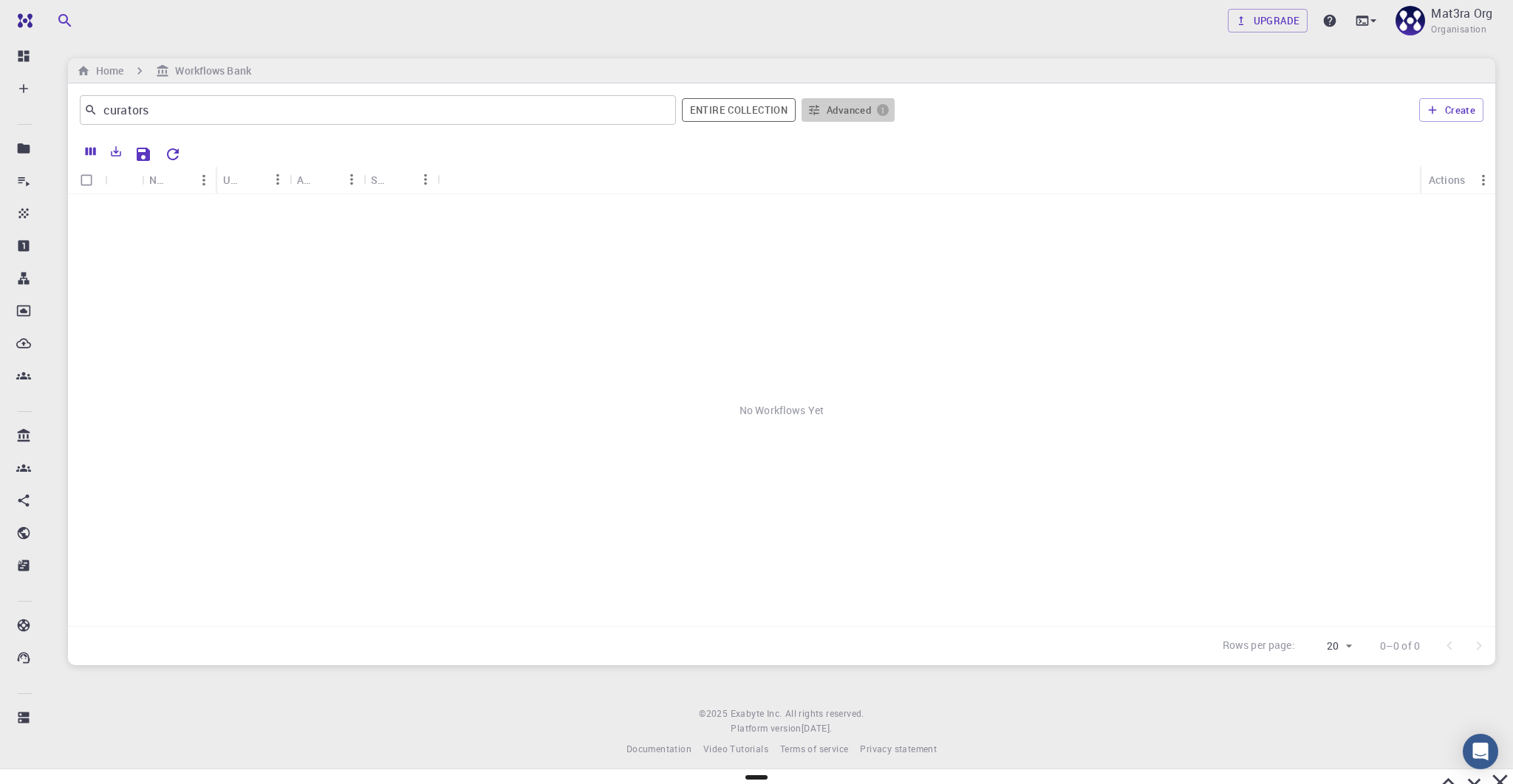
click at [855, 111] on button "Advanced 1" at bounding box center [847, 110] width 93 height 23
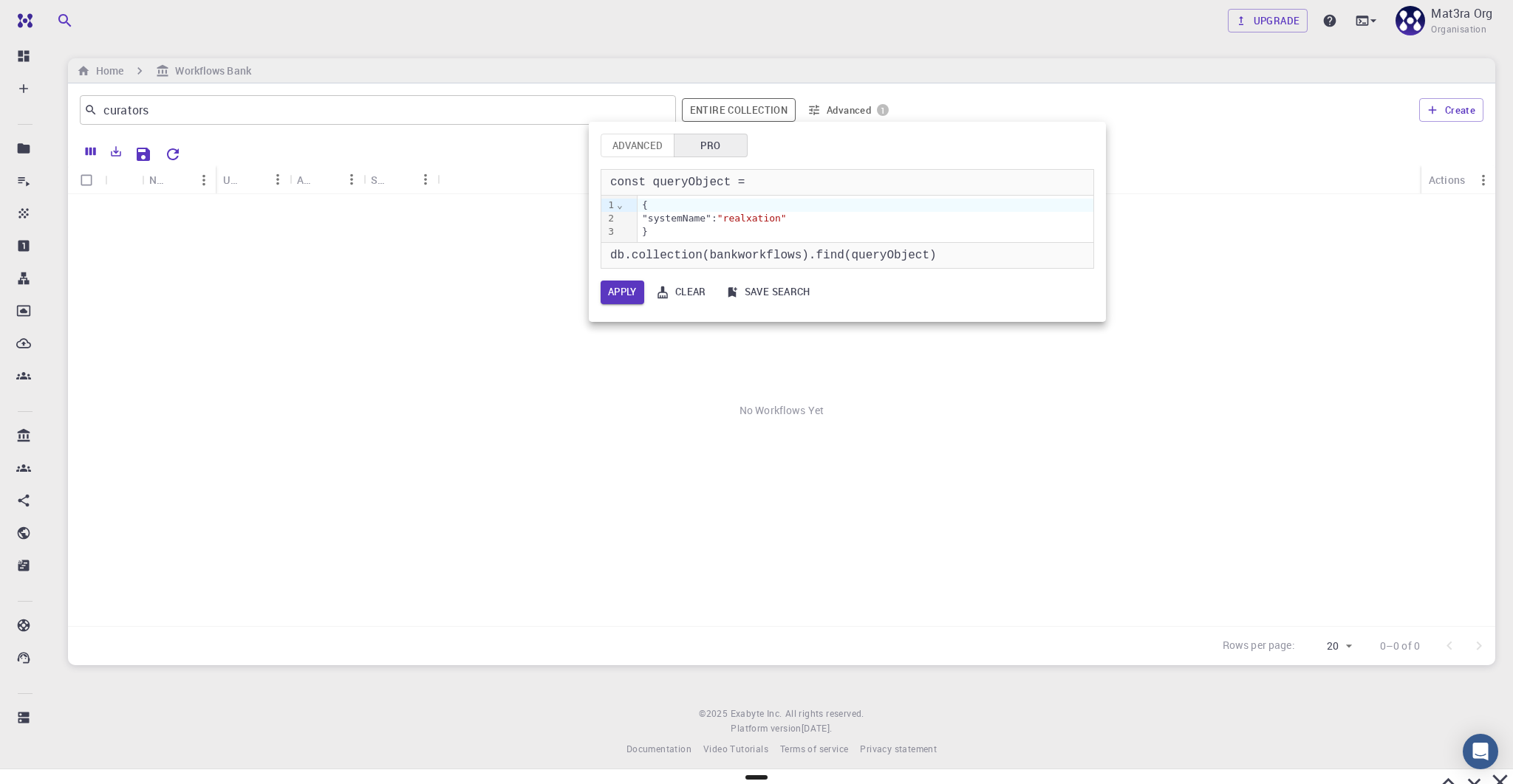
click at [771, 214] on span ""realxation"" at bounding box center [752, 218] width 70 height 11
click at [600, 299] on div "Advanced Pro const queryObject = 9 1 2 3 › ⌄ { "systemName": "relaxation" } db.…" at bounding box center [847, 222] width 517 height 200
click at [614, 299] on button "Apply" at bounding box center [623, 292] width 44 height 23
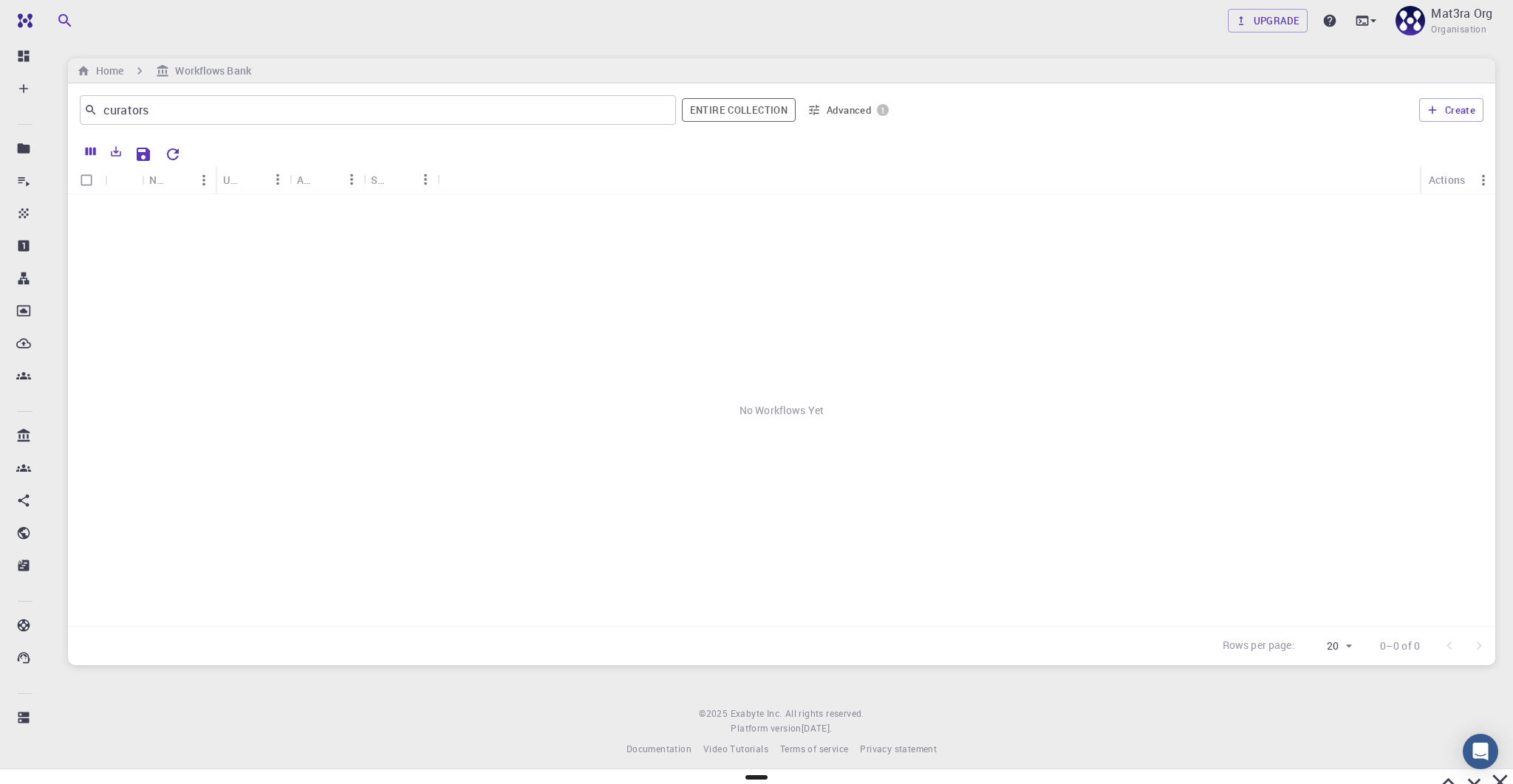
click at [842, 114] on button "Advanced 1" at bounding box center [847, 110] width 93 height 23
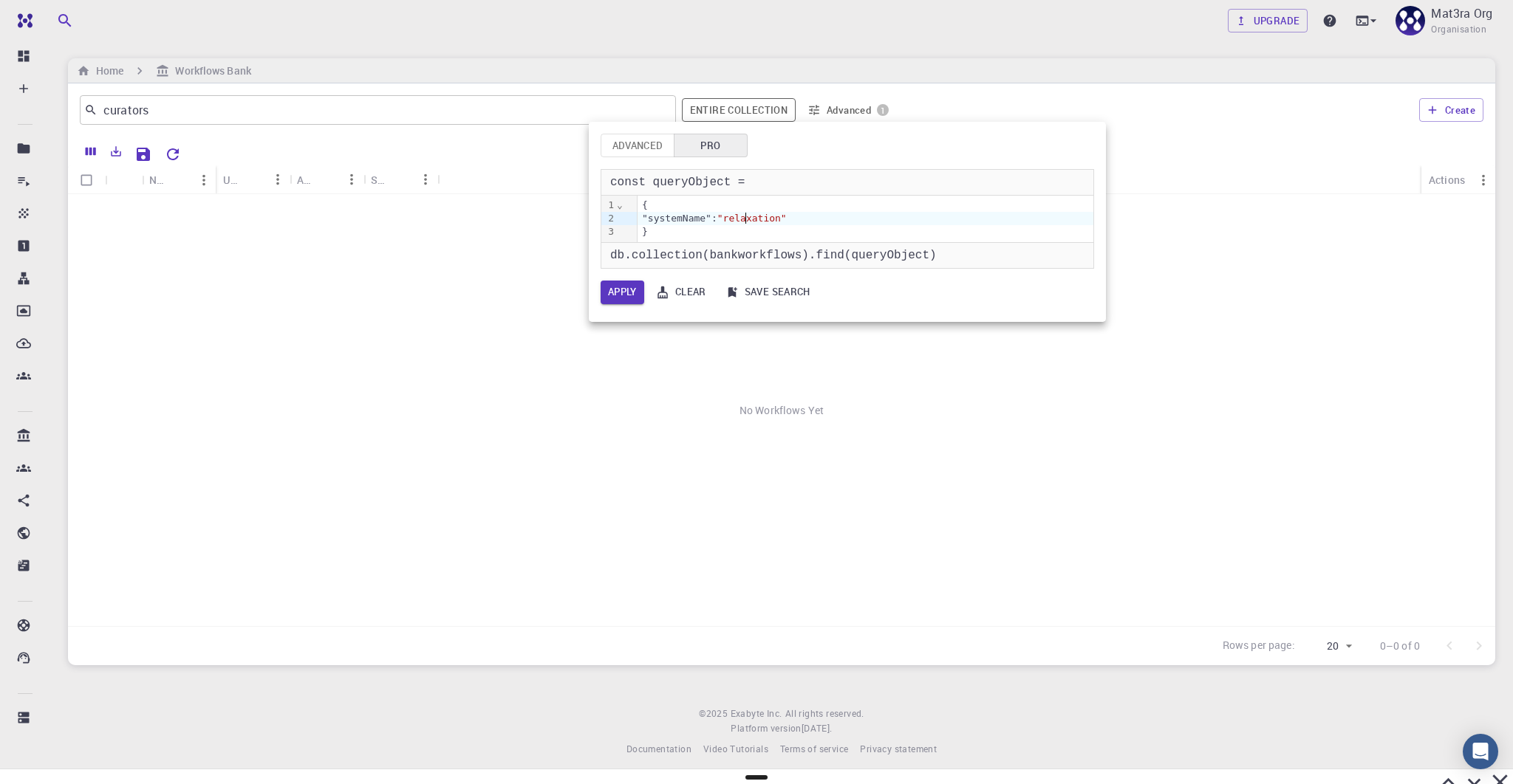
click at [744, 216] on div ""systemName": "relaxation"" at bounding box center [865, 218] width 456 height 13
click at [892, 214] on div ""systemName": {"$regex": "relaxation"" at bounding box center [865, 218] width 456 height 13
click at [628, 298] on button "Apply" at bounding box center [623, 292] width 44 height 23
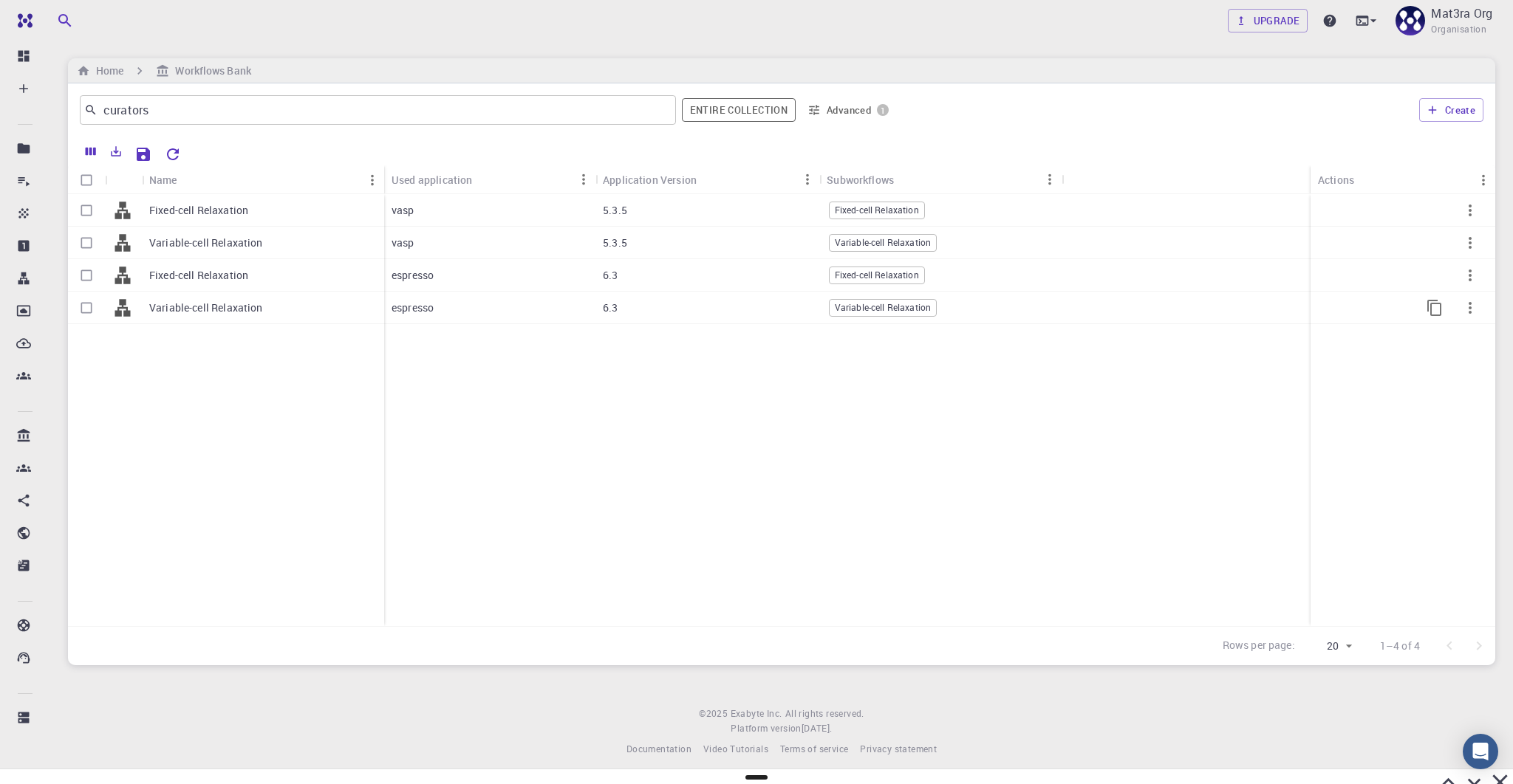
click at [169, 311] on p "Variable-cell Relaxation" at bounding box center [206, 308] width 114 height 15
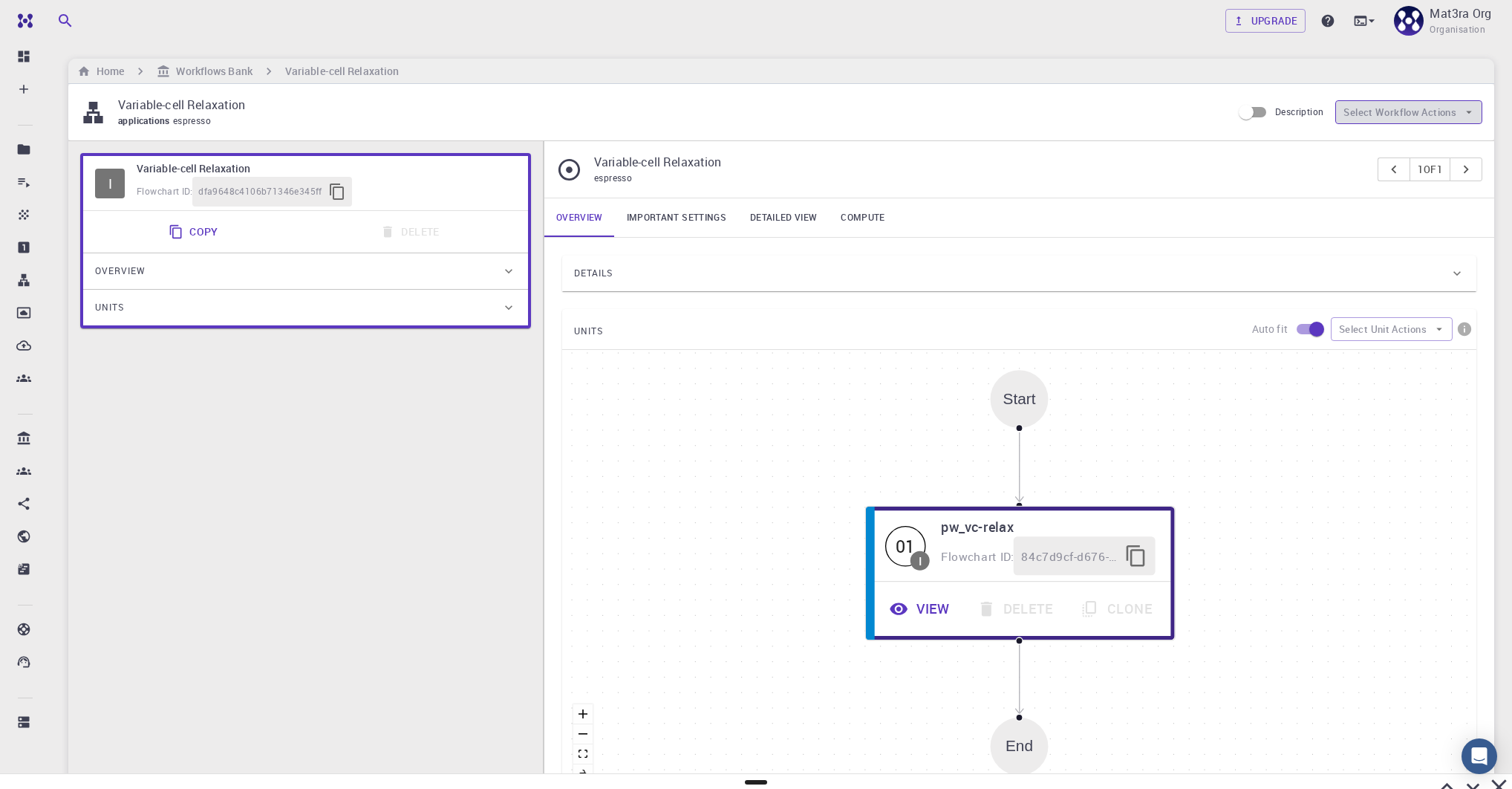
click at [1054, 116] on button "Select Workflow Actions" at bounding box center [1409, 111] width 147 height 24
click at [968, 124] on div "applications espresso" at bounding box center [669, 121] width 1102 height 15
click at [1054, 778] on icon at bounding box center [1447, 787] width 26 height 26
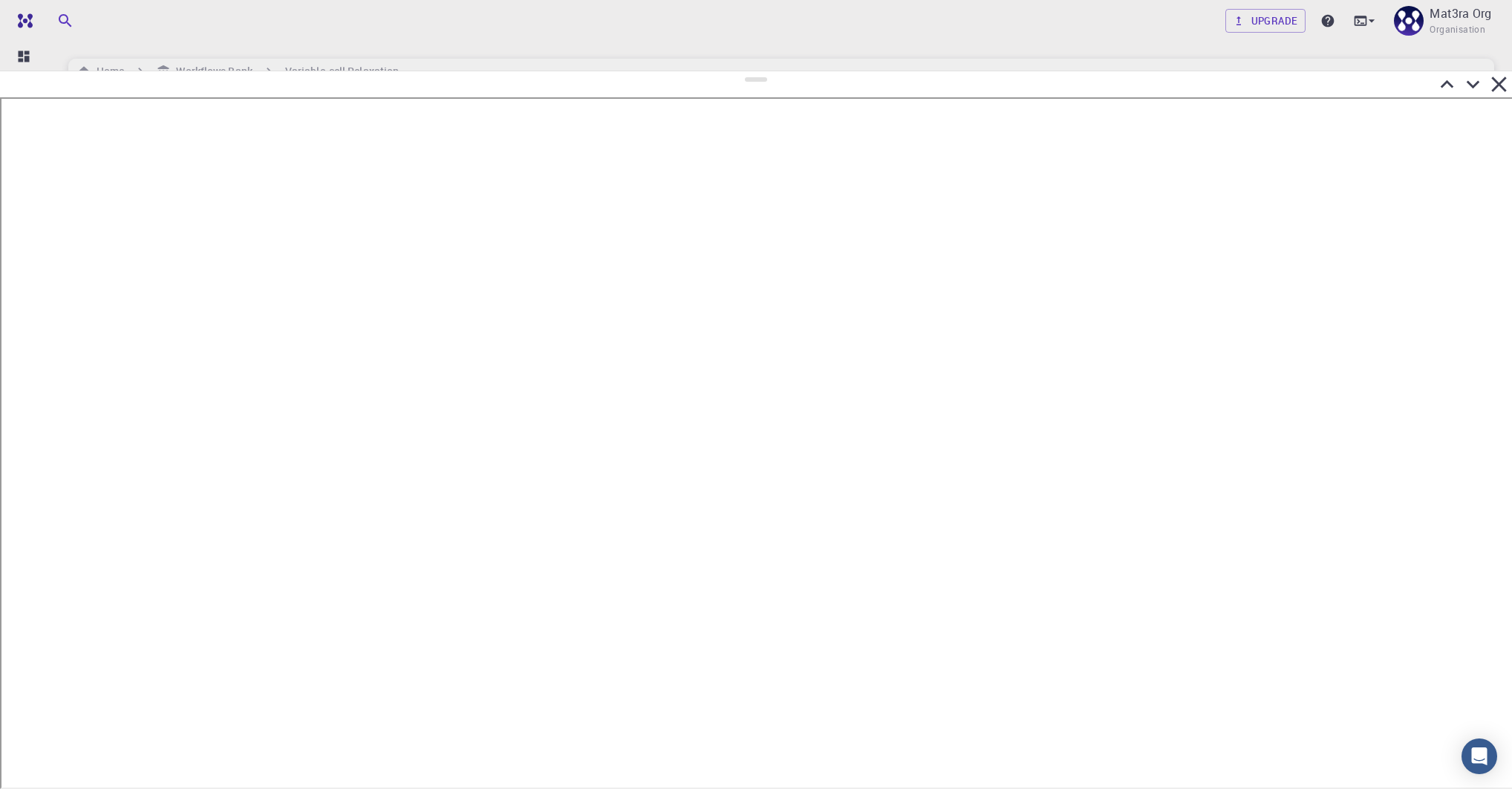
drag, startPoint x: 752, startPoint y: 534, endPoint x: 779, endPoint y: 72, distance: 462.8
click at [779, 71] on div at bounding box center [756, 429] width 1512 height 718
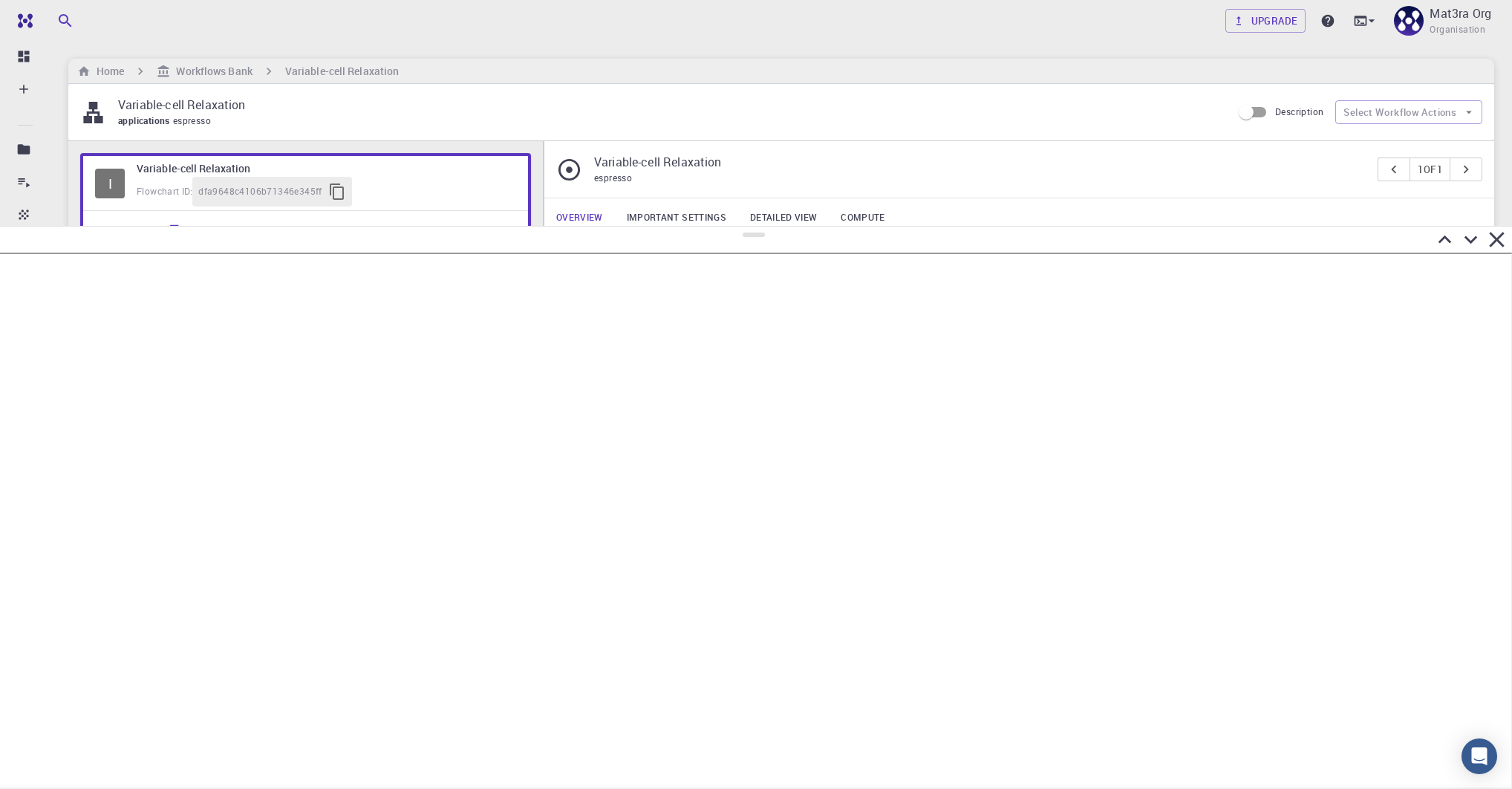
click at [801, 227] on div at bounding box center [754, 240] width 1512 height 26
click at [219, 65] on h6 "Workflows Bank" at bounding box center [211, 72] width 81 height 16
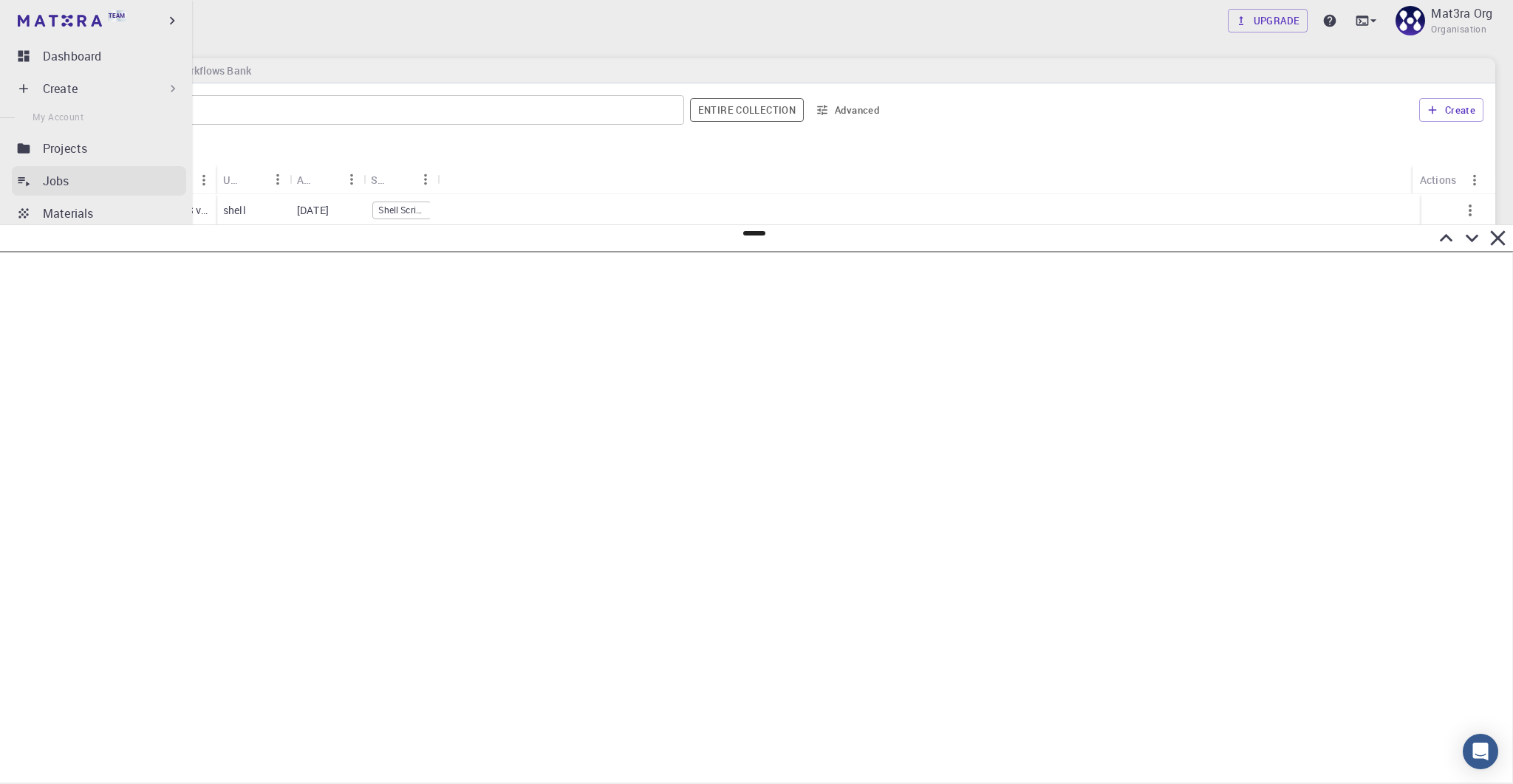
click at [54, 179] on p "Jobs" at bounding box center [56, 181] width 27 height 18
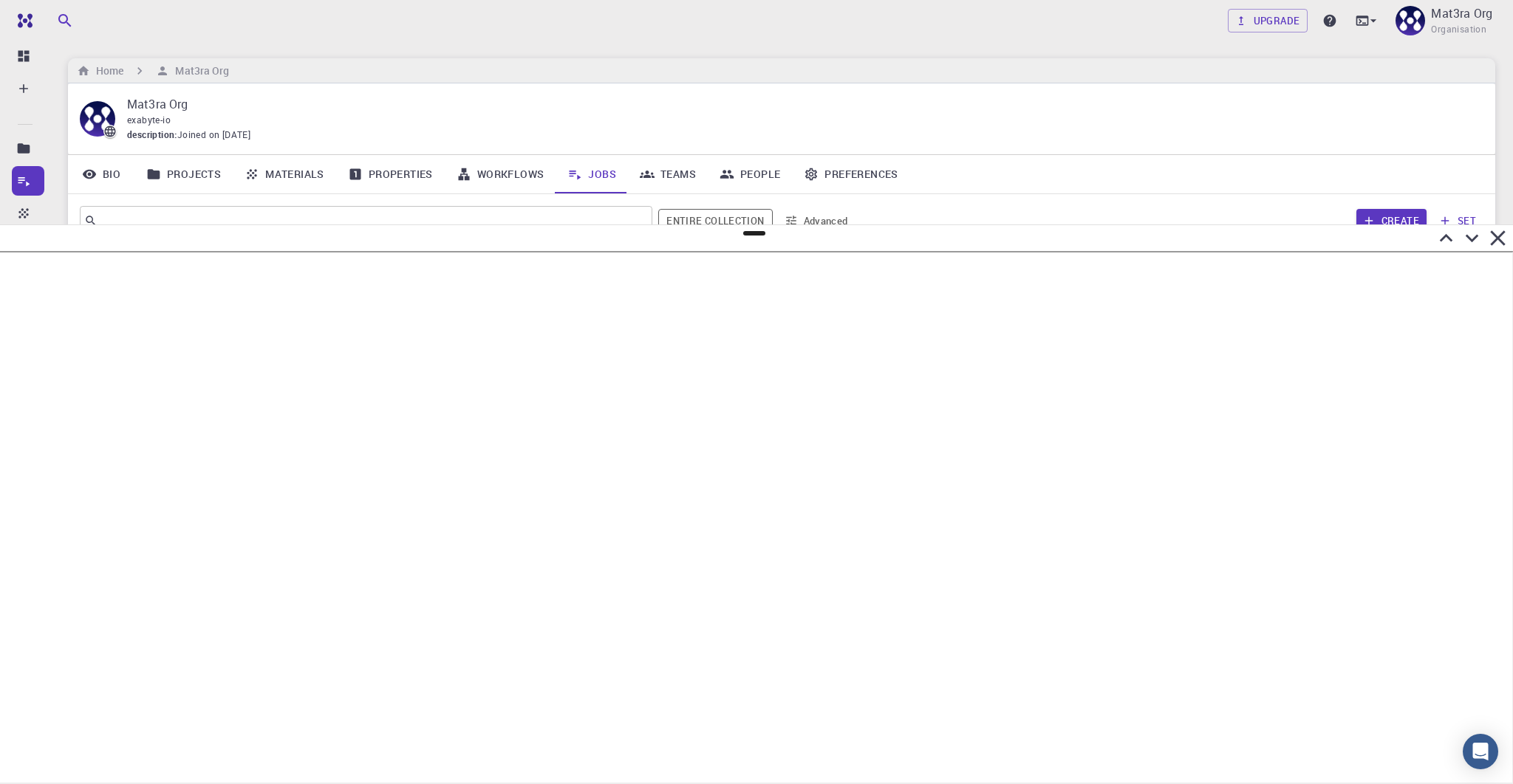
click at [1049, 243] on icon at bounding box center [1472, 238] width 26 height 26
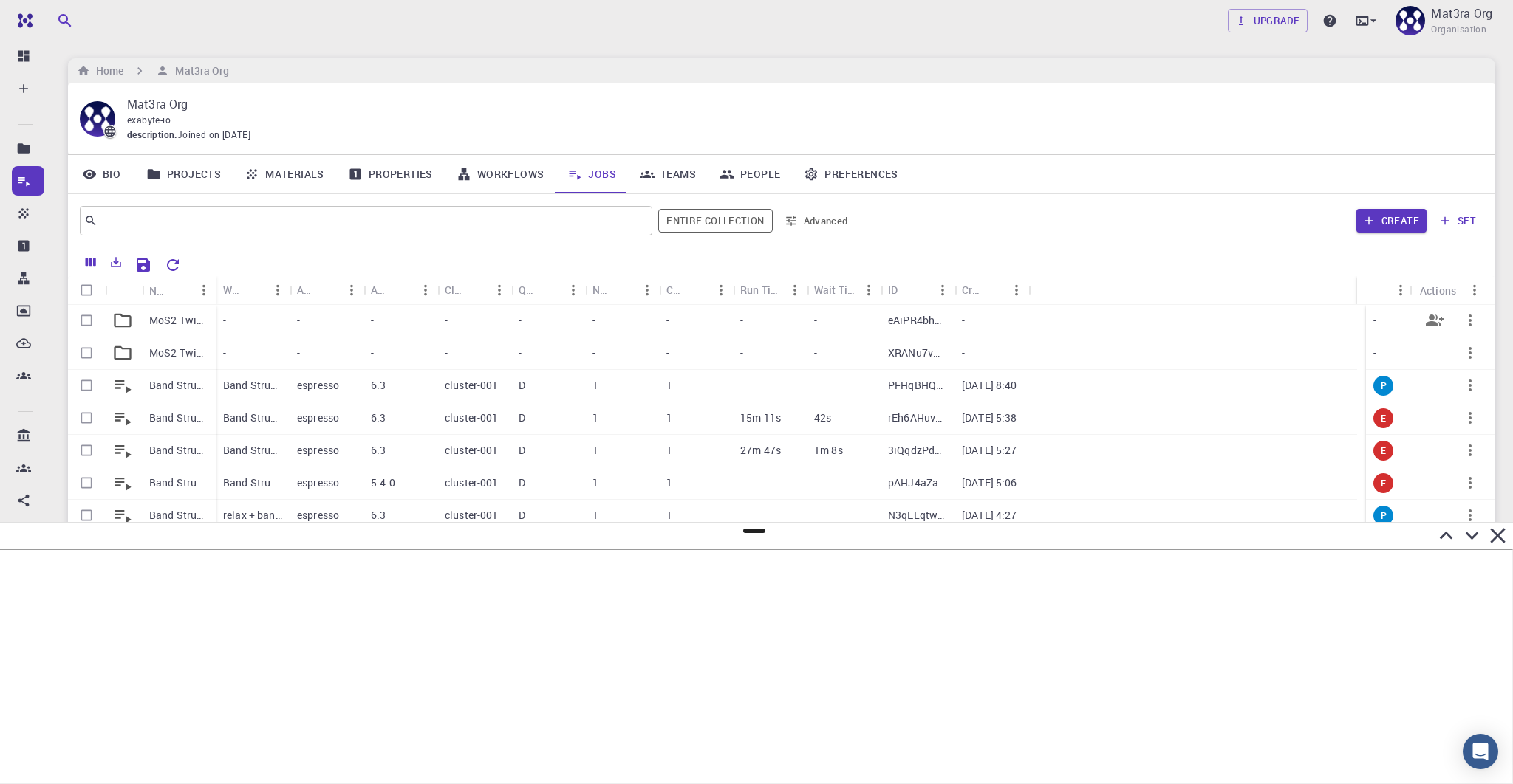
click at [162, 322] on p "MoS2 Twisted Interfaces Band Gaps" at bounding box center [179, 320] width 59 height 15
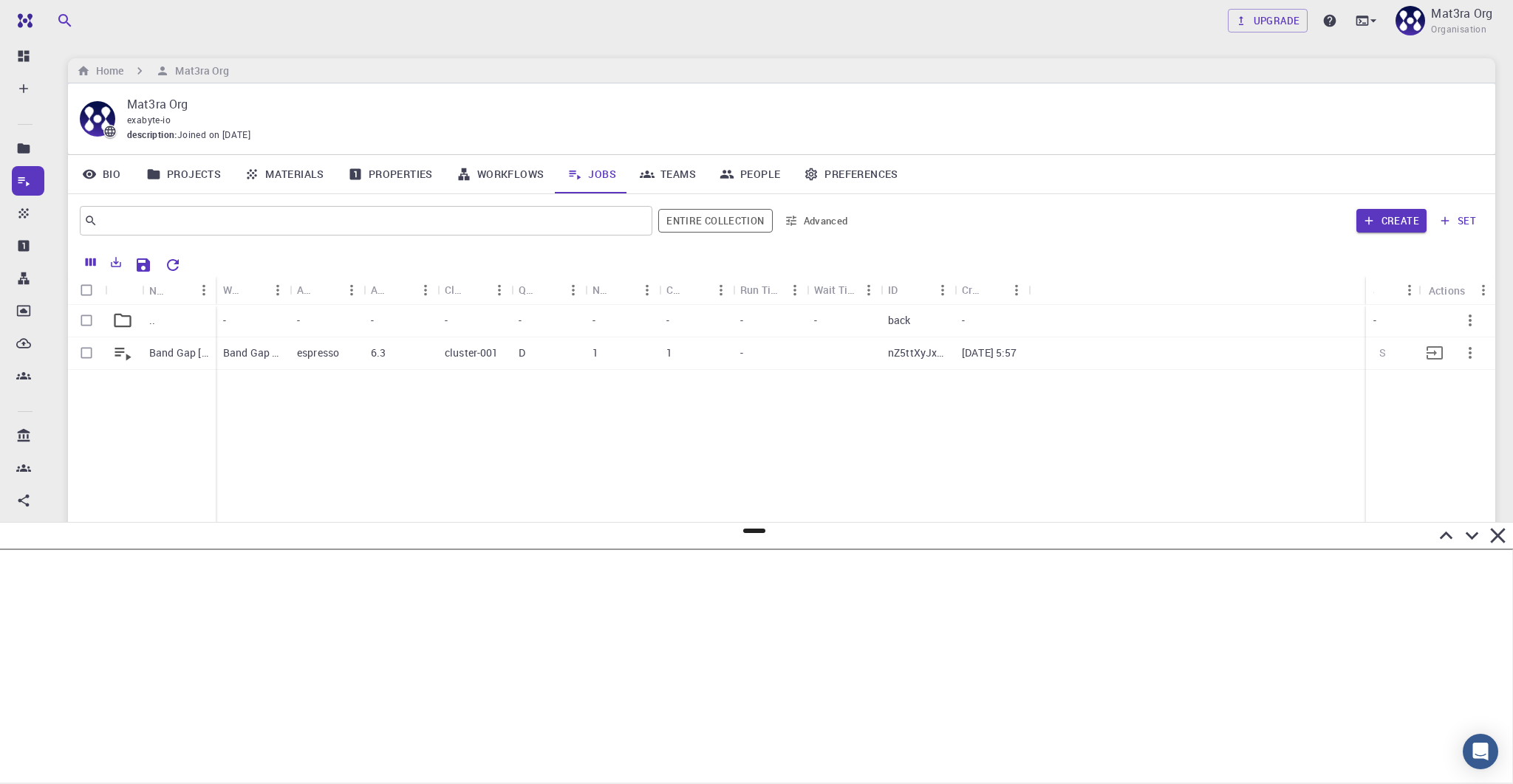
click at [159, 353] on p "Band Gap [DATE] 17:57 MoS2" at bounding box center [179, 353] width 59 height 15
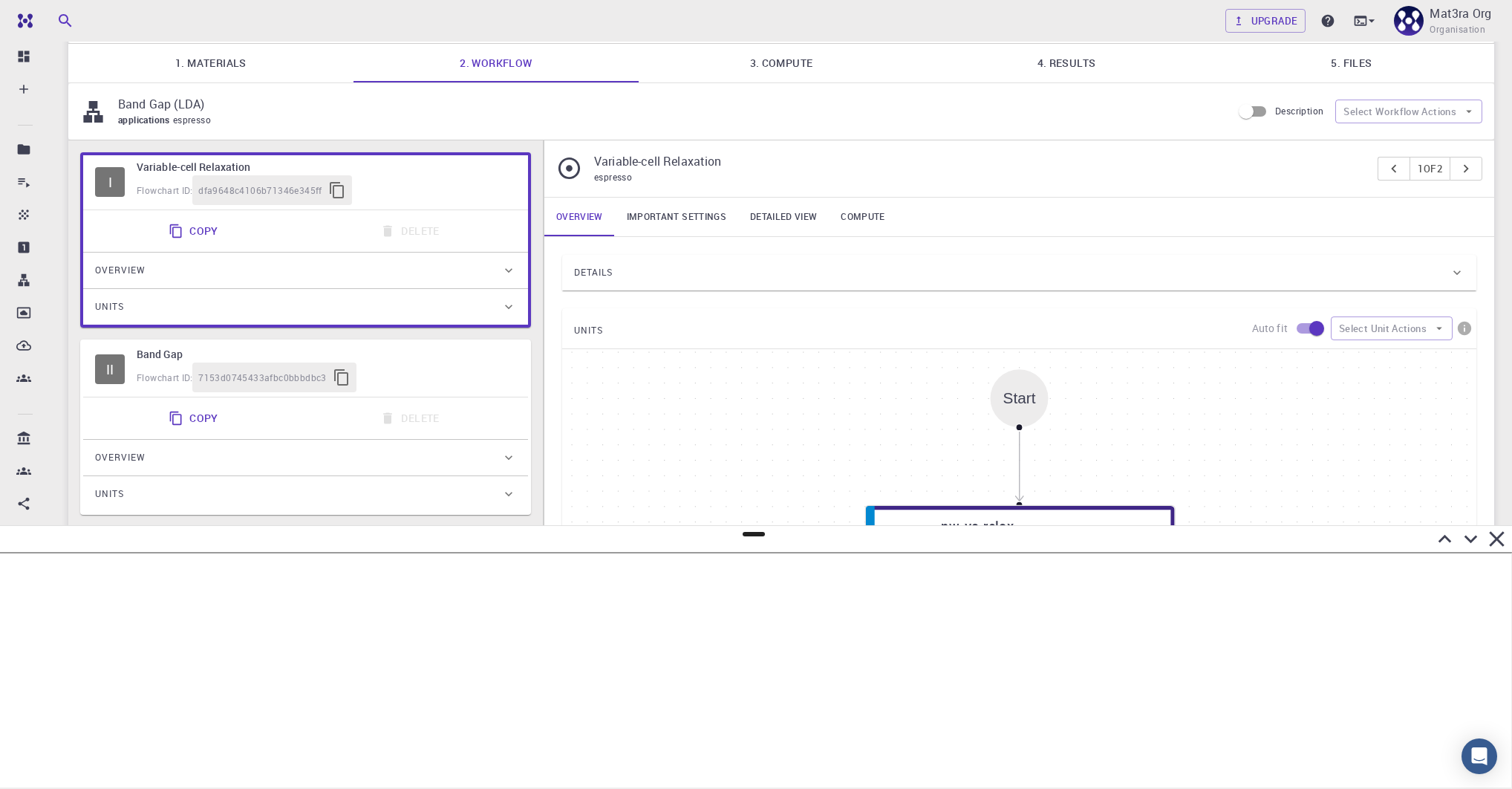
scroll to position [101, 0]
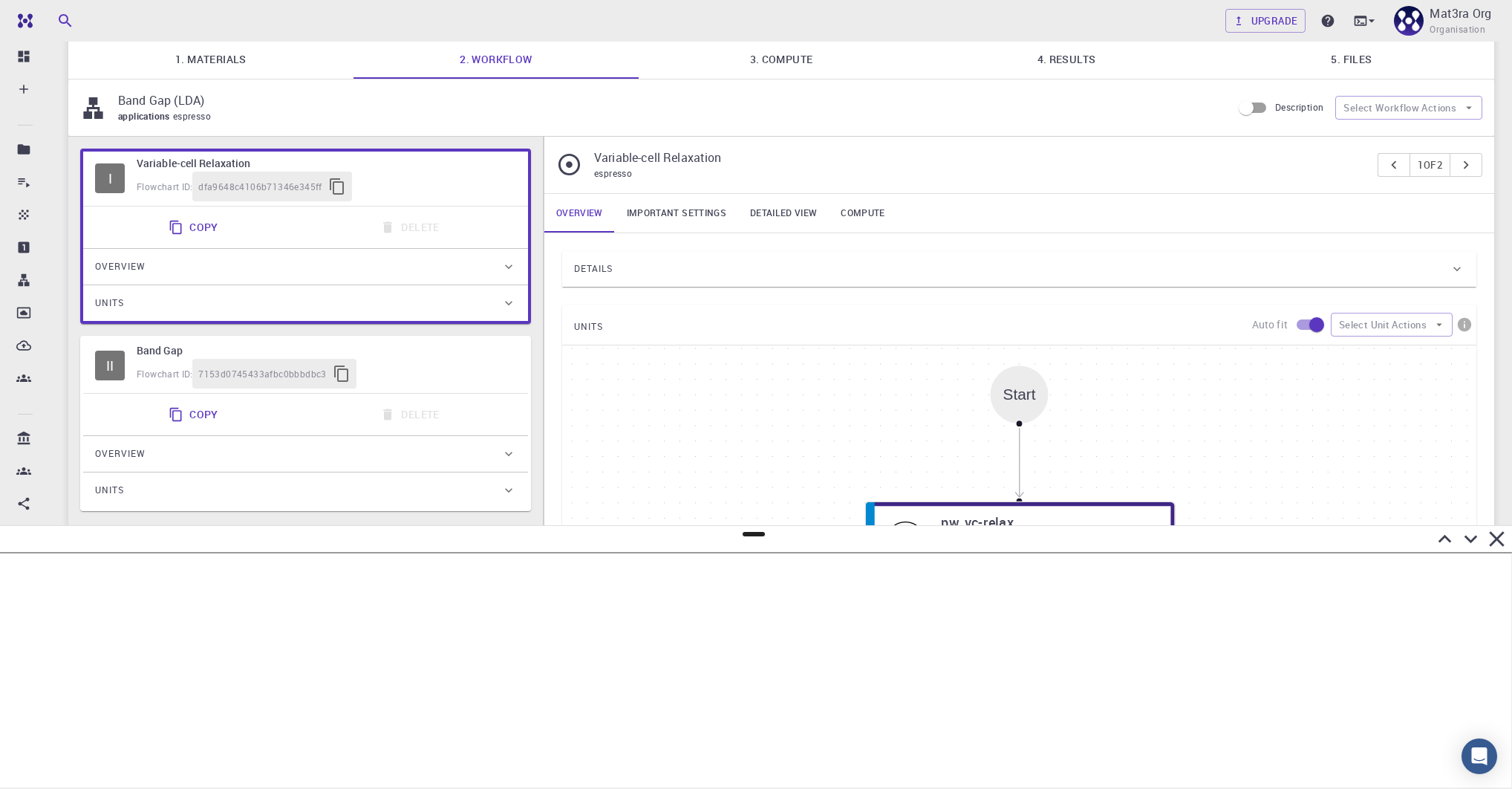
click at [449, 363] on div "Flowchart ID: 7153d0745433afbc0bbbdbc3" at bounding box center [326, 373] width 380 height 30
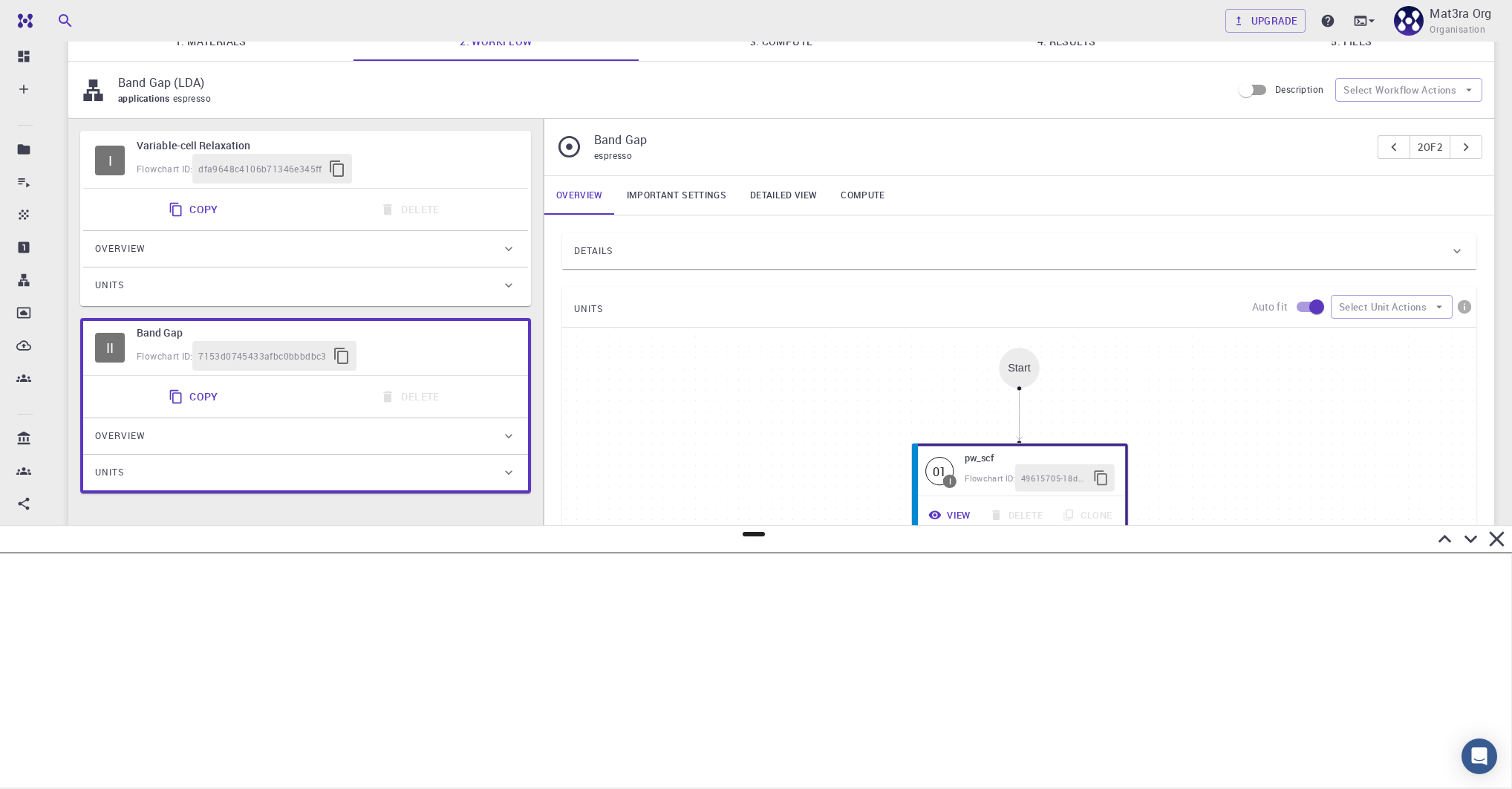
scroll to position [0, 0]
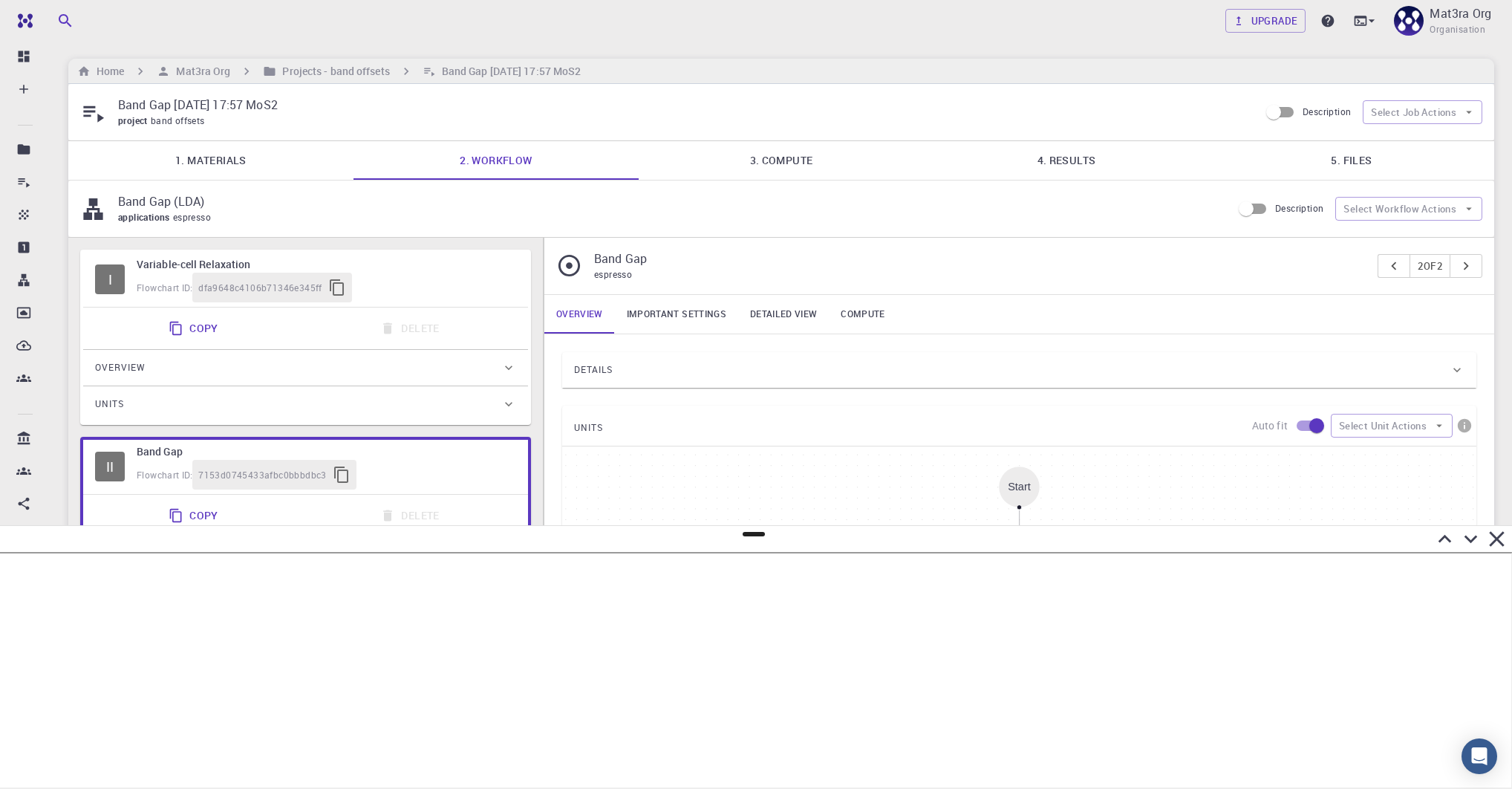
click at [432, 265] on h6 "Variable-cell Relaxation" at bounding box center [326, 264] width 380 height 16
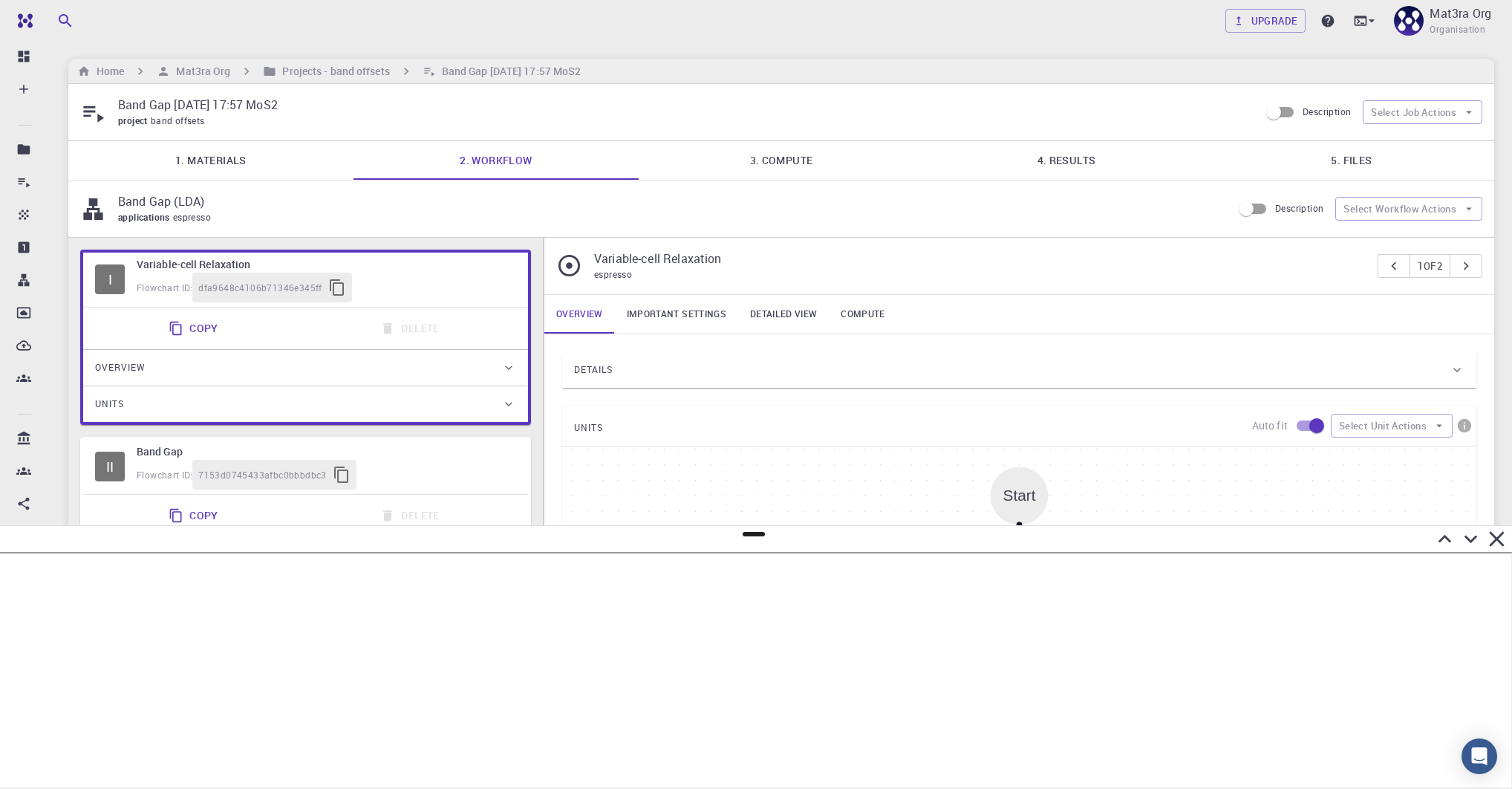
click at [765, 161] on link "3. Compute" at bounding box center [781, 161] width 285 height 39
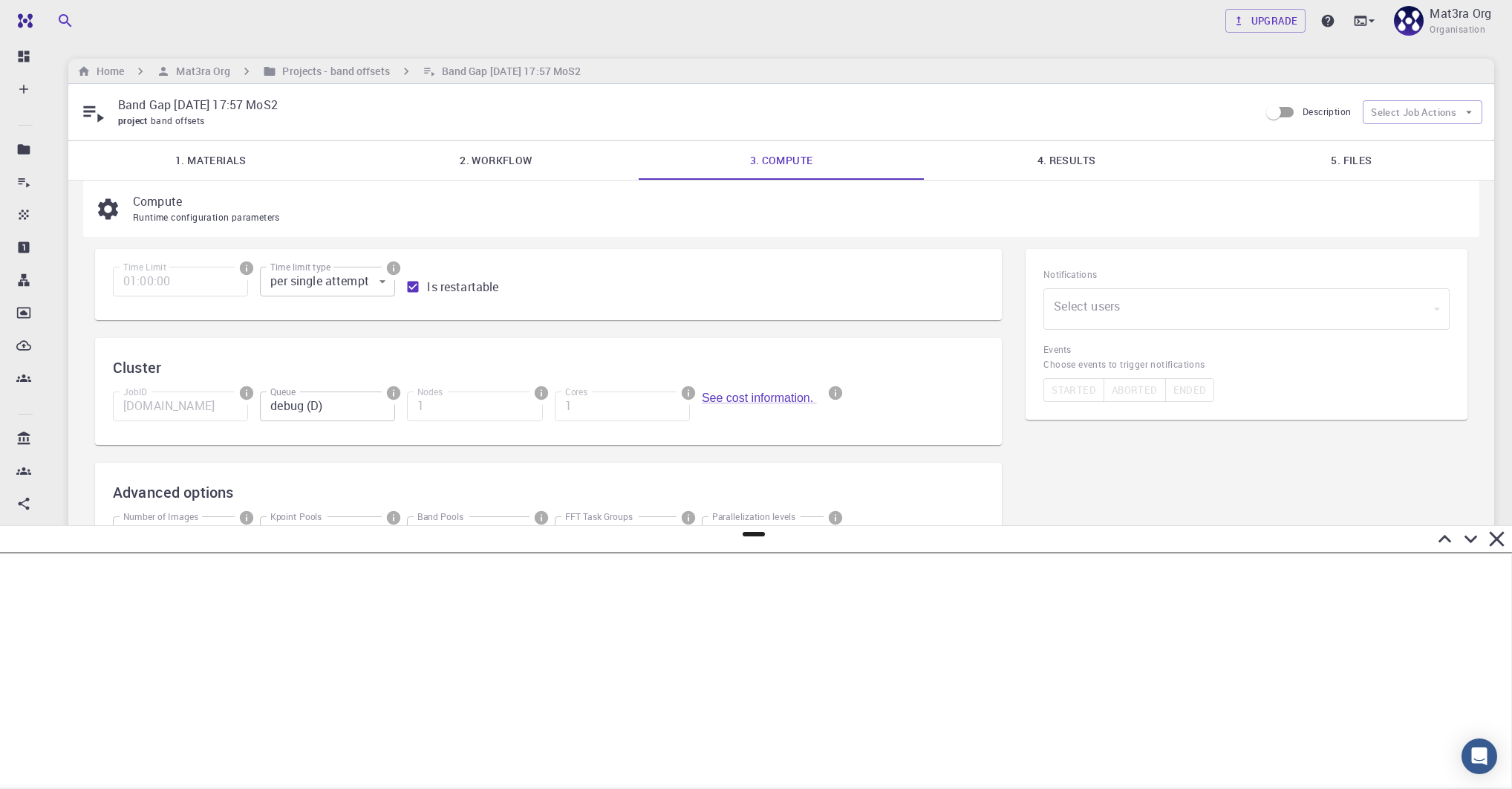
click at [1054, 164] on link "4. Results" at bounding box center [1066, 161] width 285 height 39
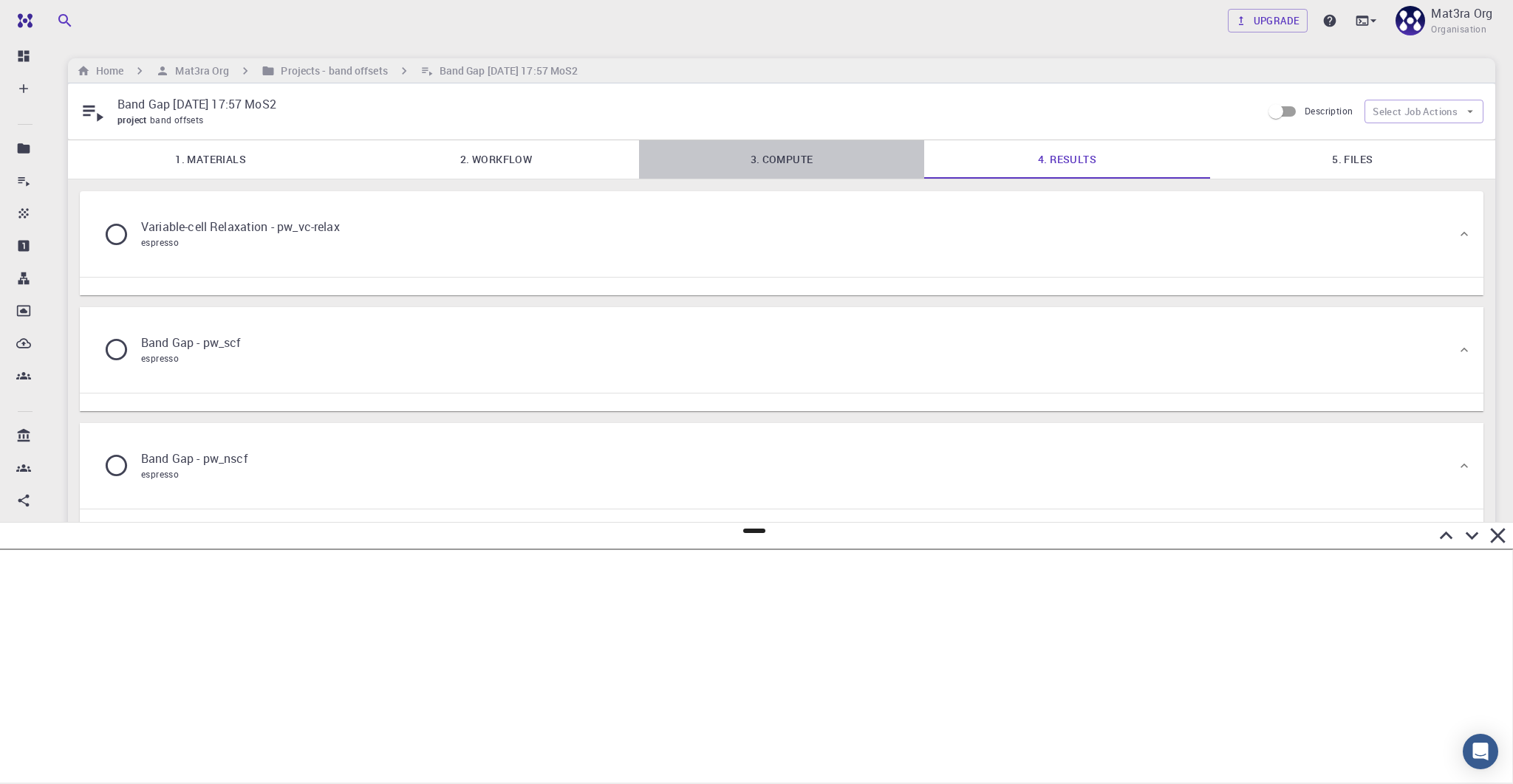
click at [783, 151] on link "3. Compute" at bounding box center [781, 160] width 285 height 39
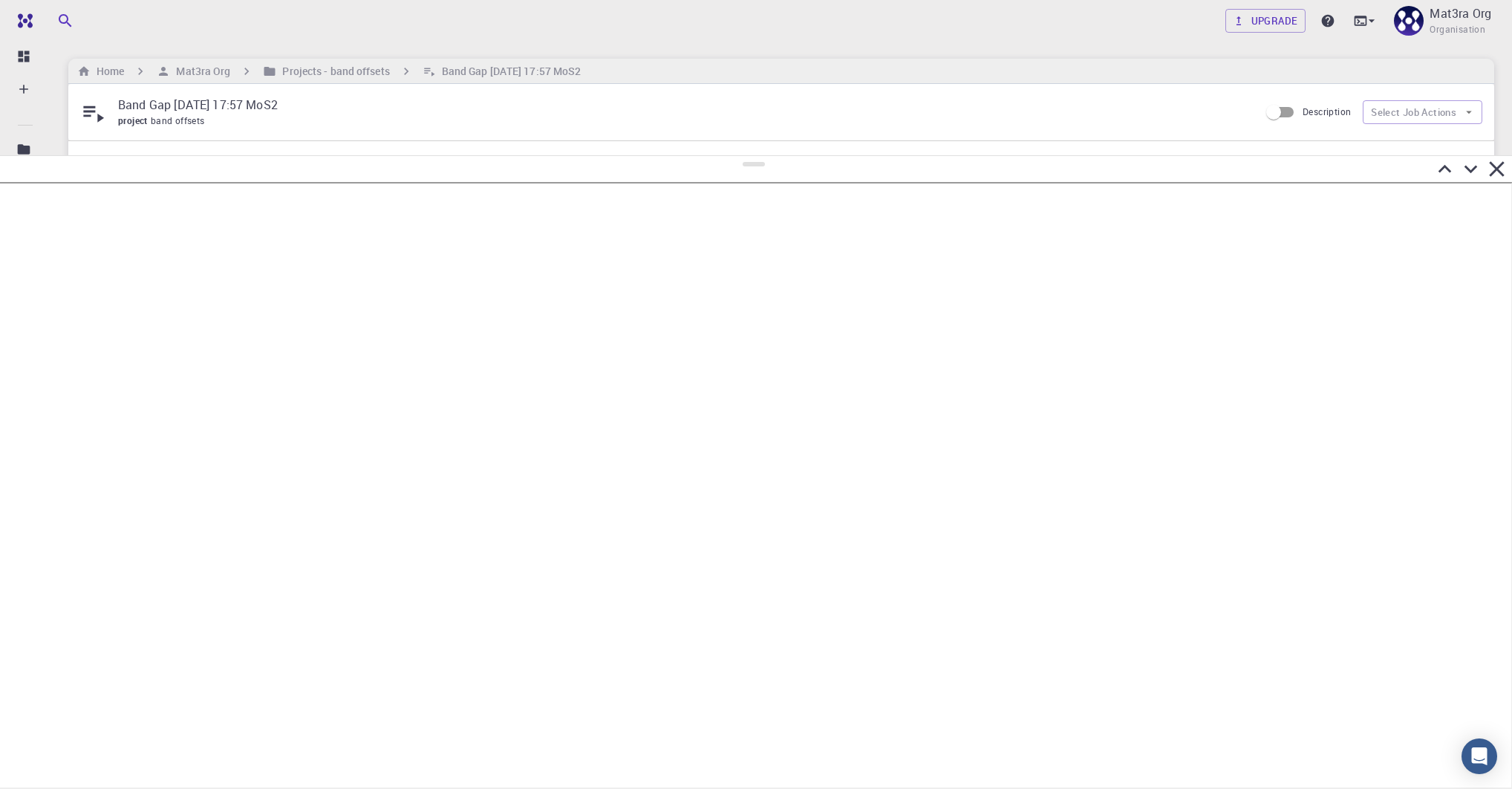
click at [1054, 156] on icon at bounding box center [1471, 169] width 26 height 26
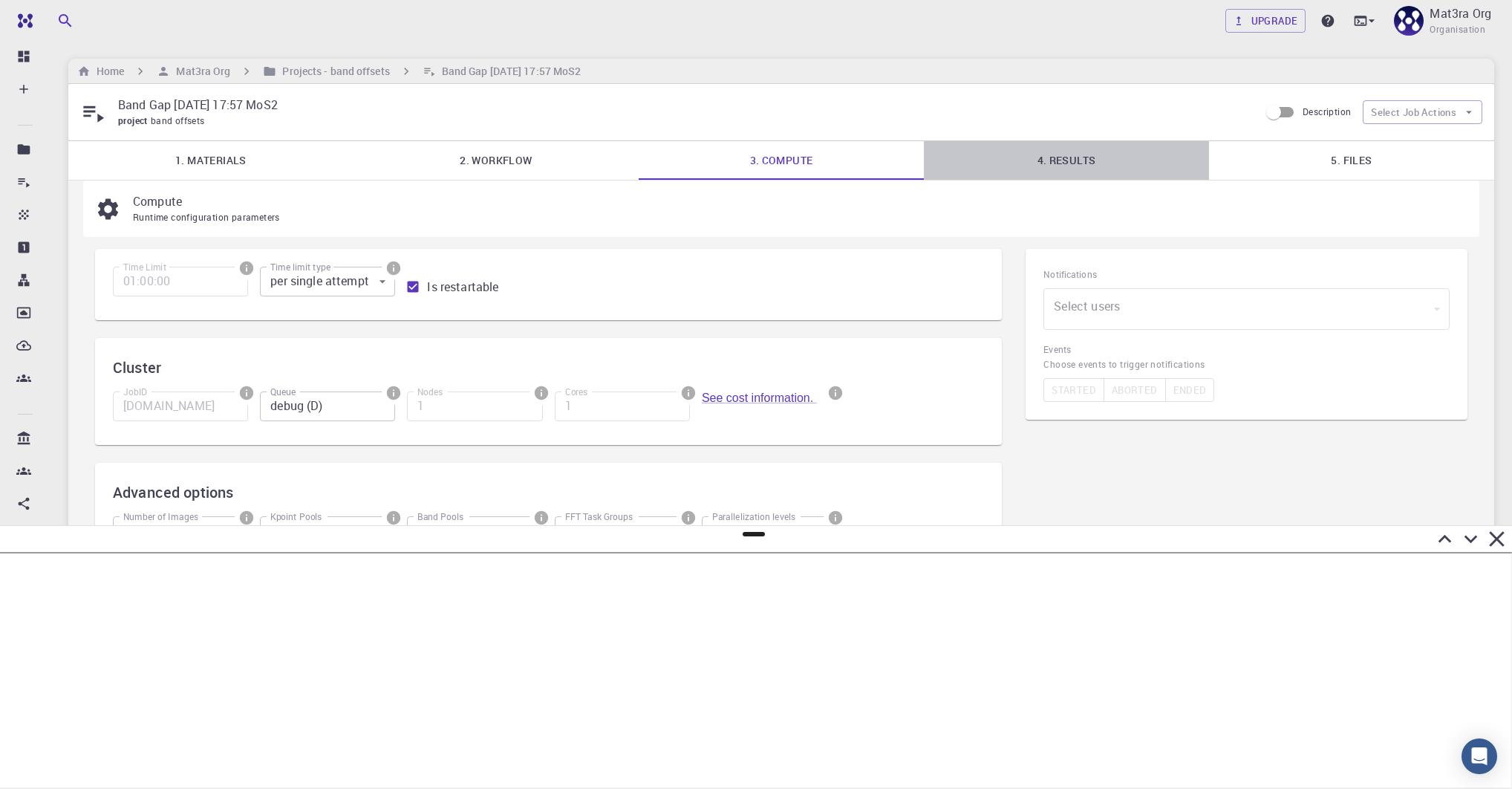
click at [1054, 169] on link "4. Results" at bounding box center [1066, 161] width 285 height 39
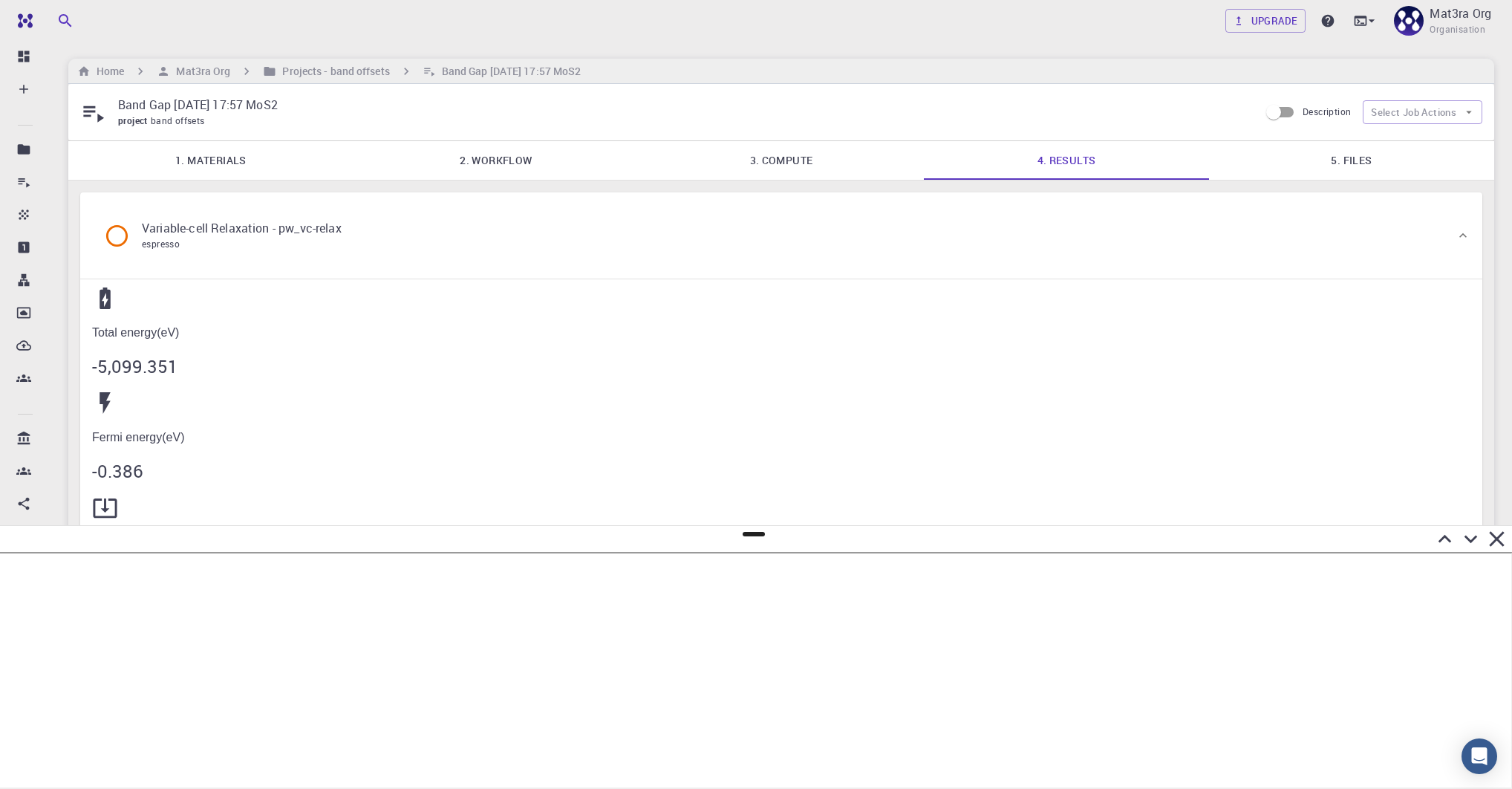
click at [1054, 152] on link "5. Files" at bounding box center [1351, 161] width 285 height 39
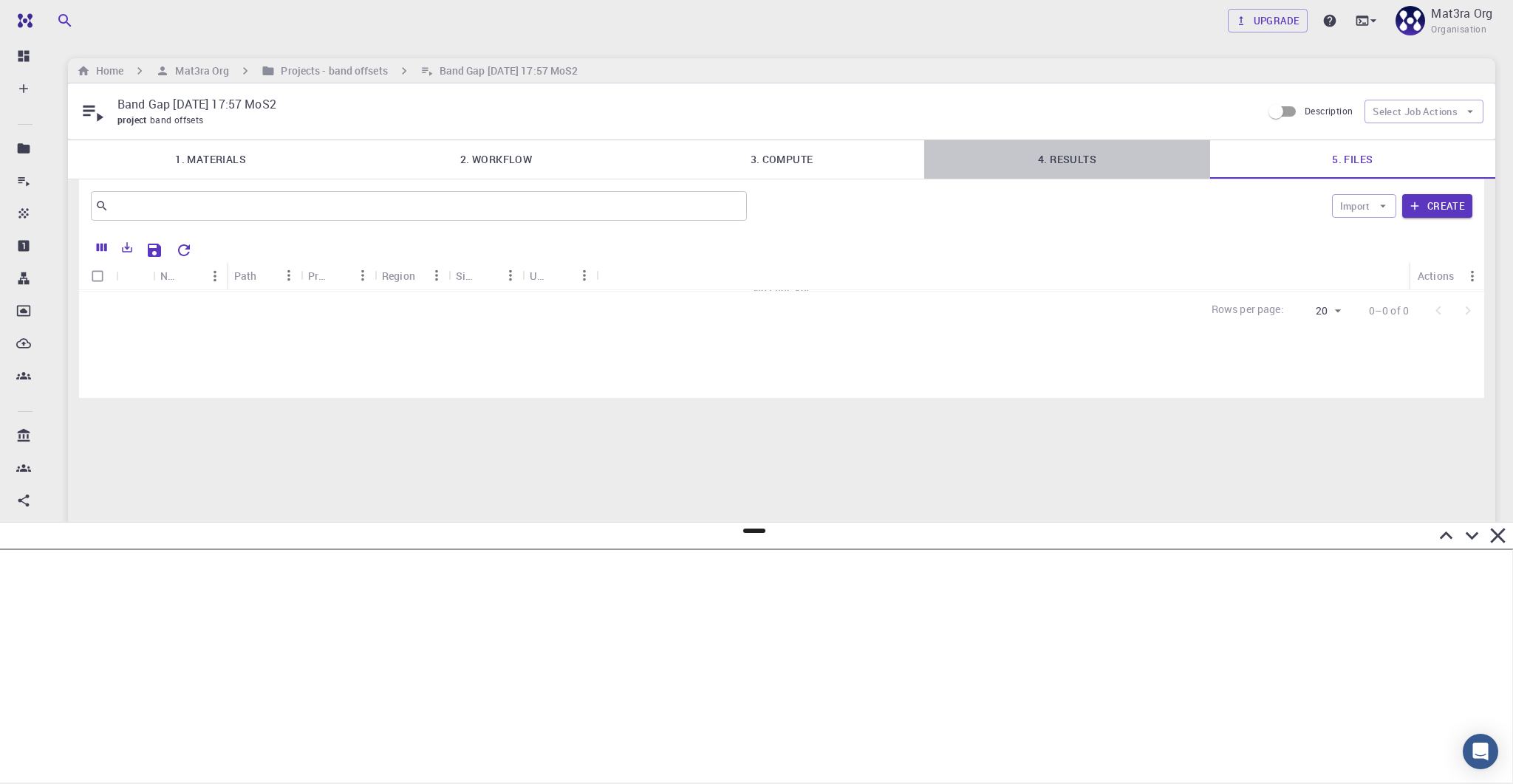
click at [1047, 151] on link "4. Results" at bounding box center [1067, 160] width 285 height 39
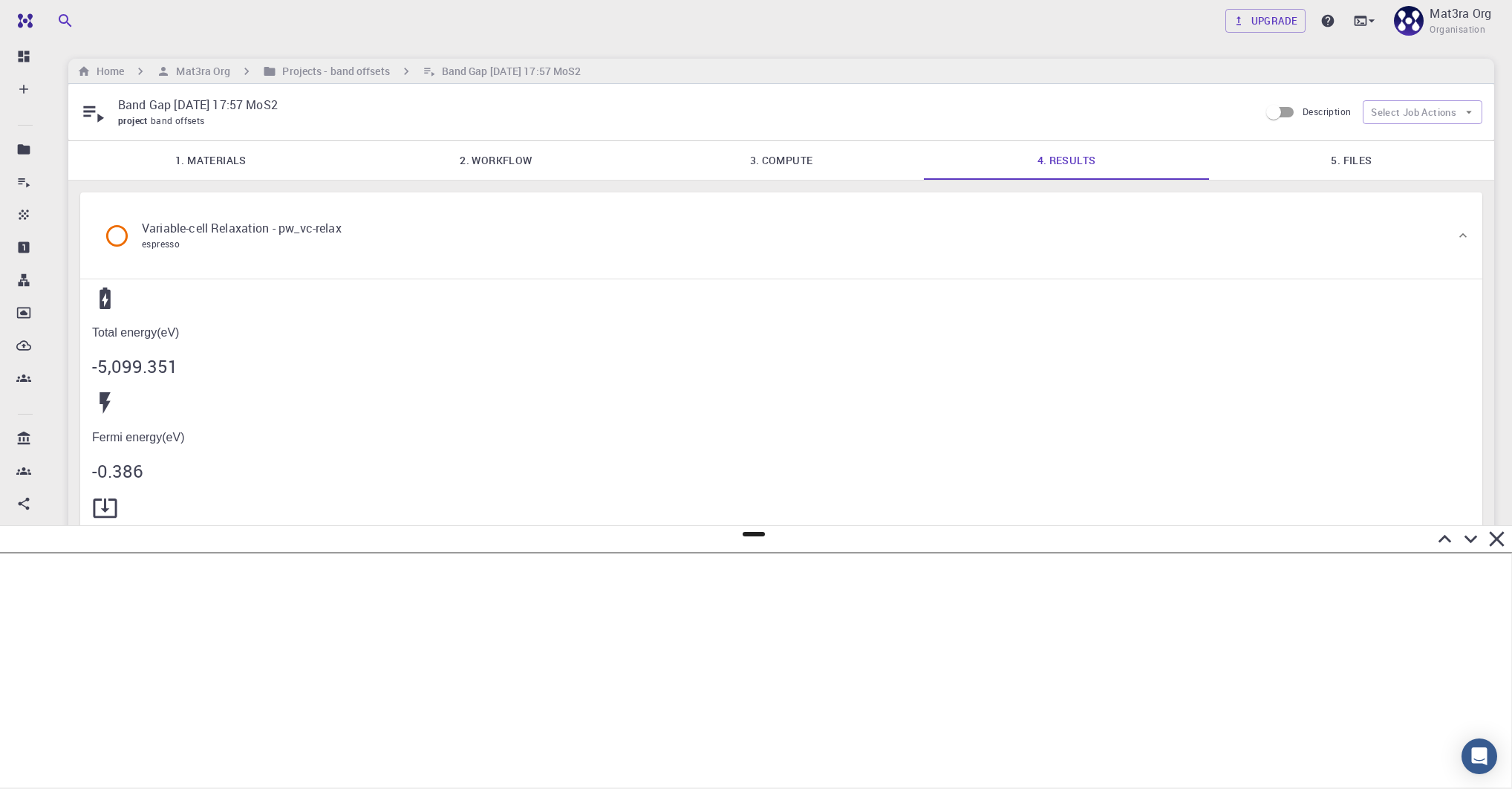
click at [1054, 163] on link "5. Files" at bounding box center [1351, 161] width 285 height 39
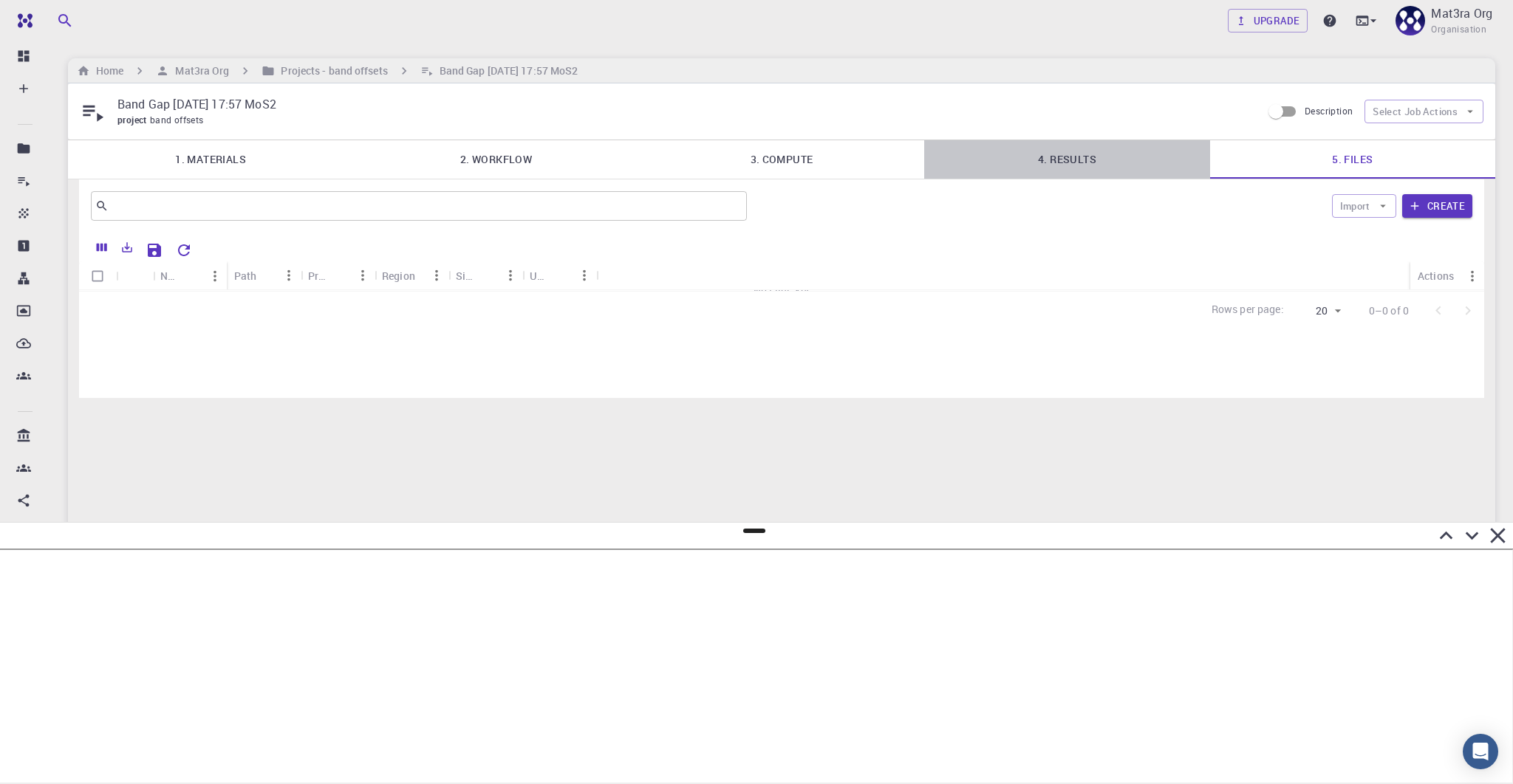
click at [1049, 151] on link "4. Results" at bounding box center [1067, 160] width 285 height 39
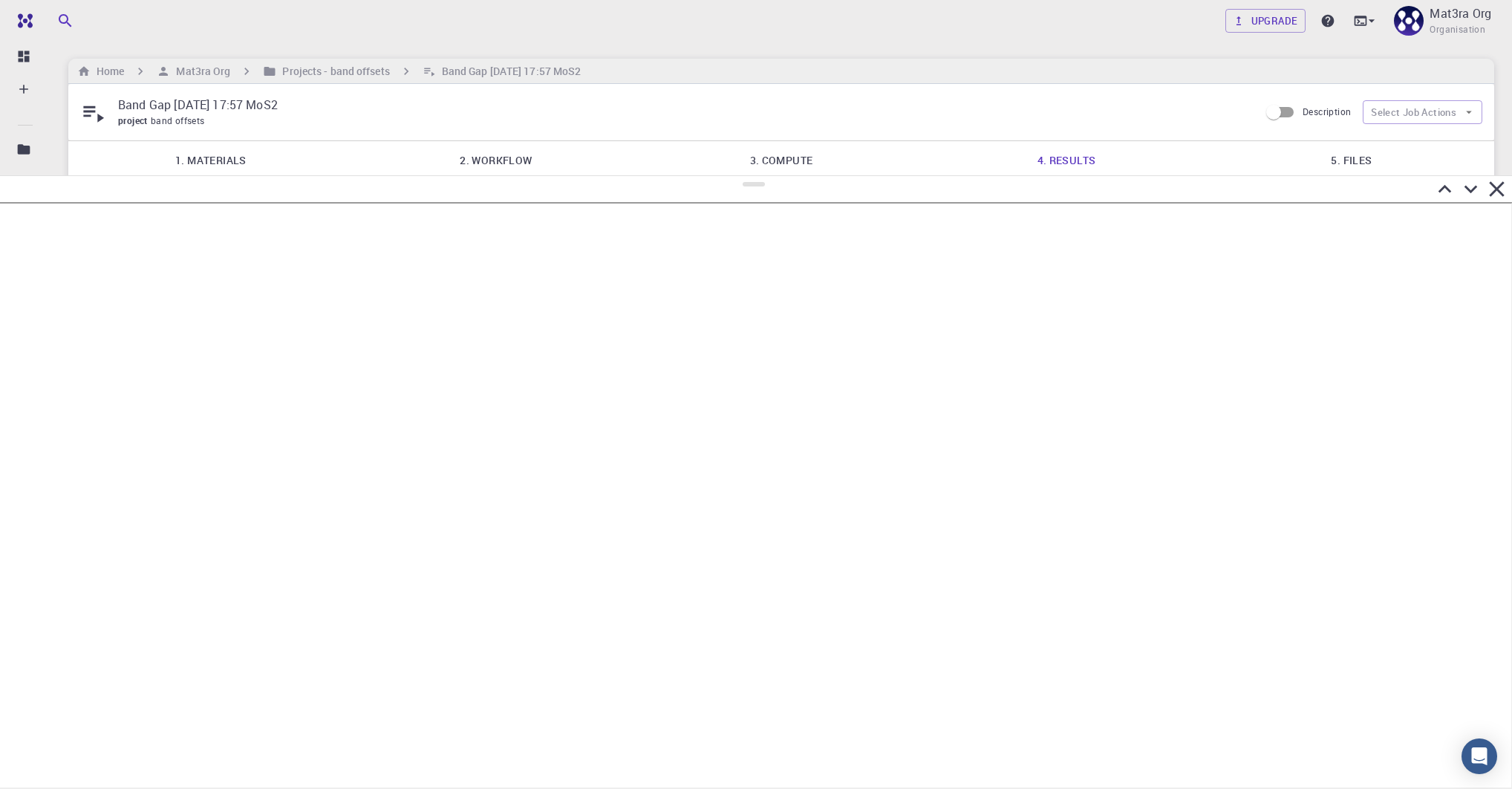
drag, startPoint x: 751, startPoint y: 534, endPoint x: 791, endPoint y: 190, distance: 346.3
click at [792, 177] on div at bounding box center [756, 482] width 1512 height 614
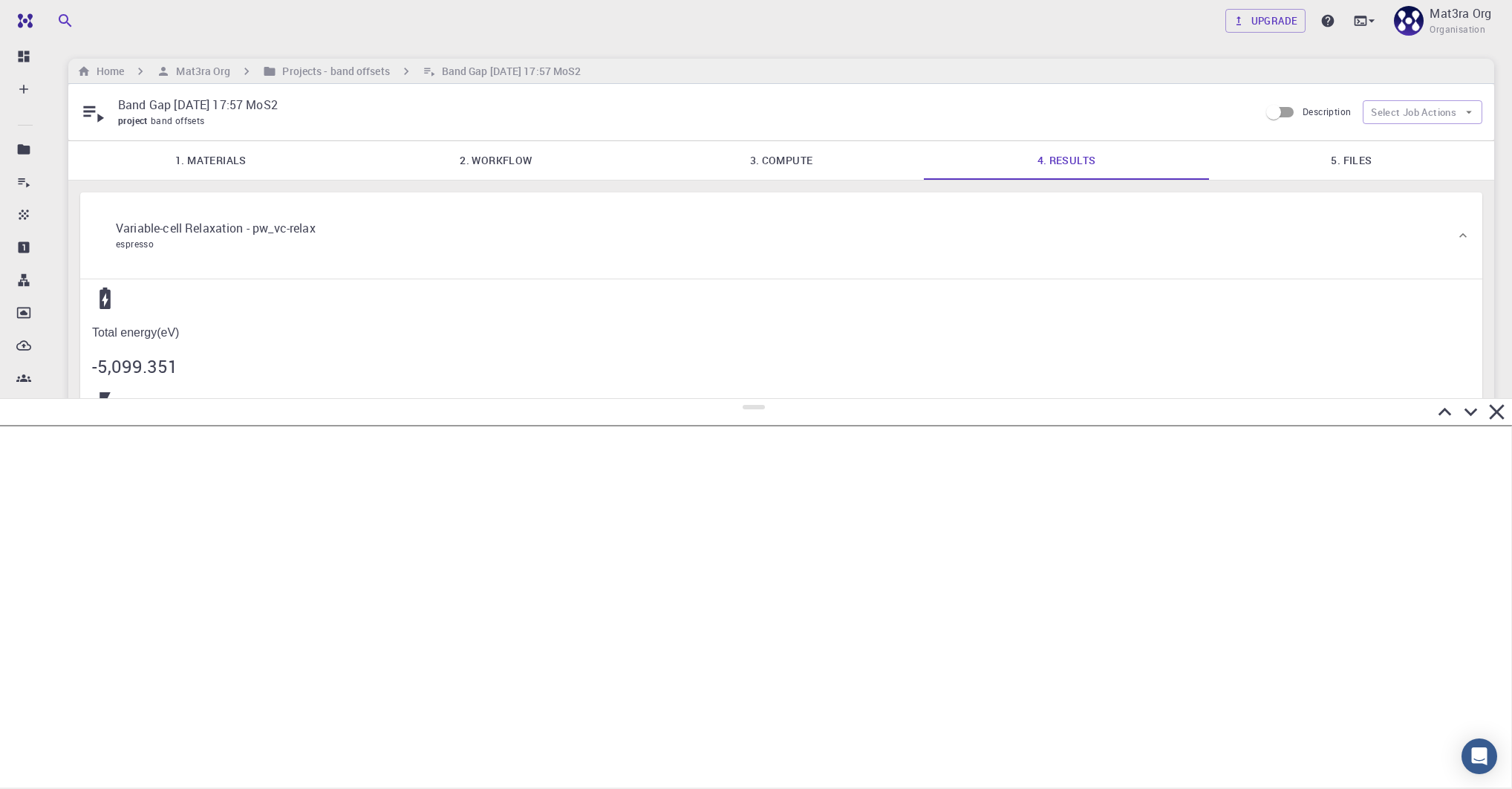
drag, startPoint x: 755, startPoint y: 185, endPoint x: 776, endPoint y: 414, distance: 230.0
click at [776, 414] on div at bounding box center [756, 594] width 1512 height 391
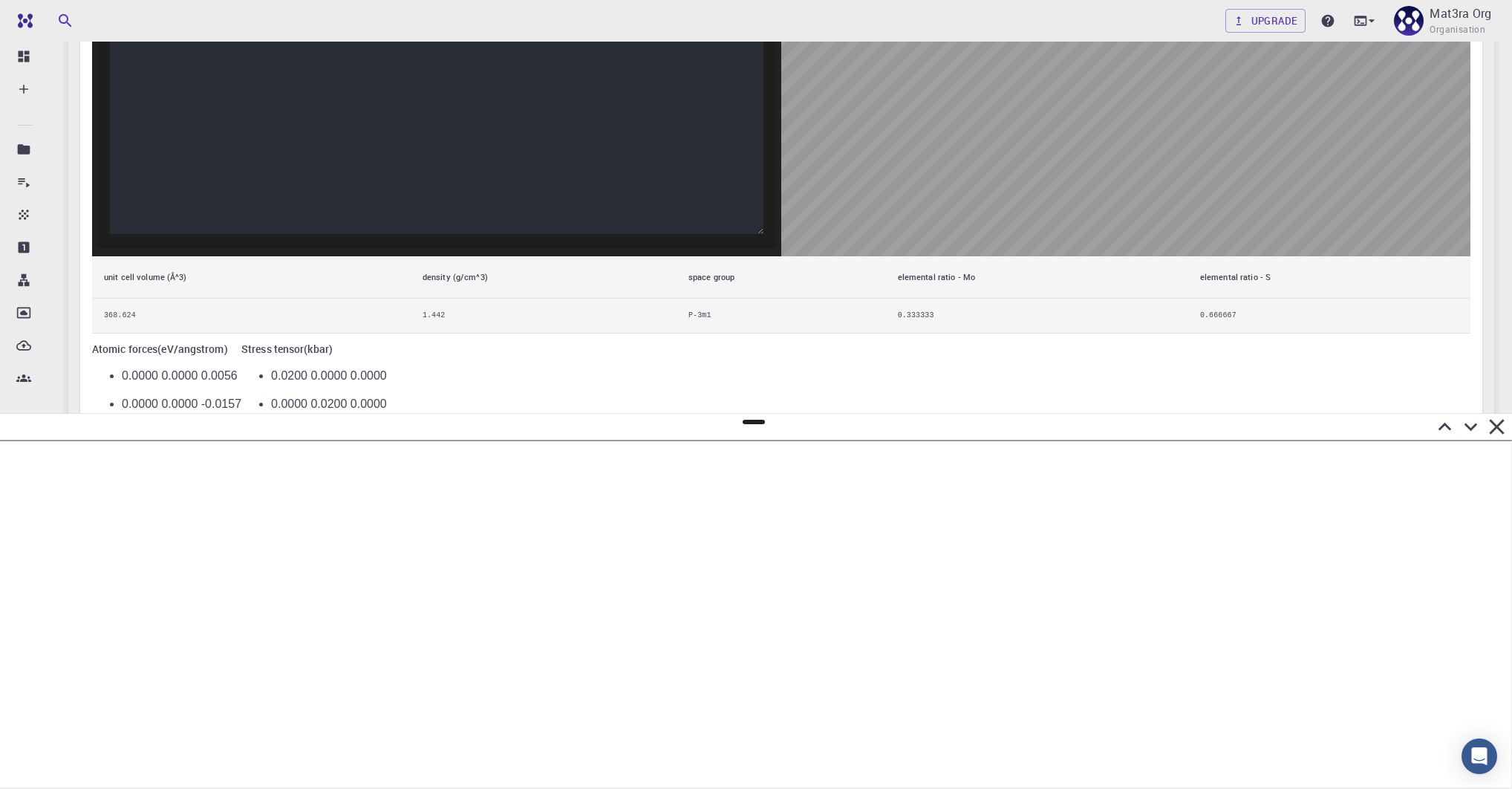
scroll to position [1109, 0]
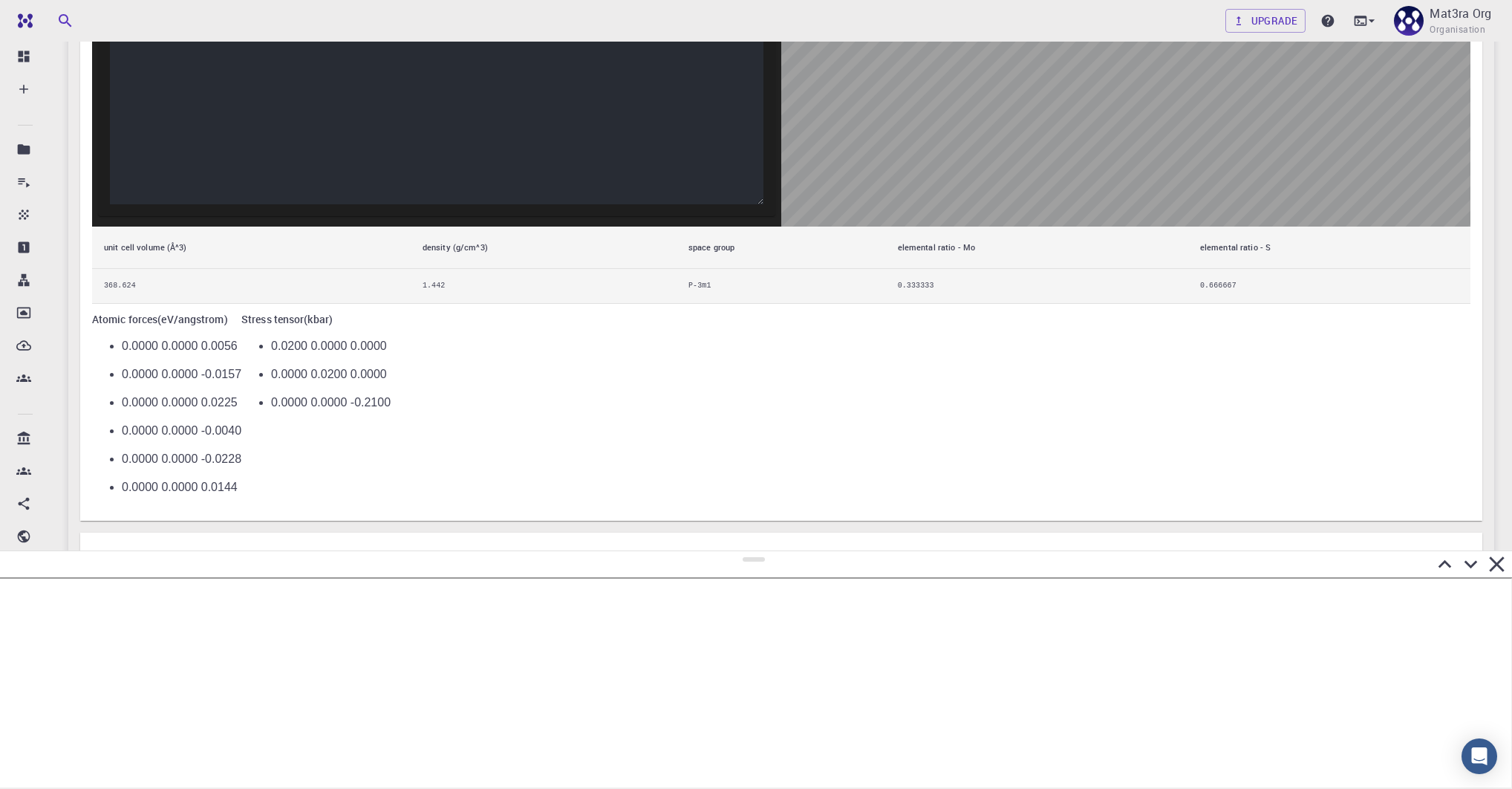
drag, startPoint x: 753, startPoint y: 424, endPoint x: 762, endPoint y: 547, distance: 123.3
click at [763, 551] on div at bounding box center [756, 669] width 1512 height 238
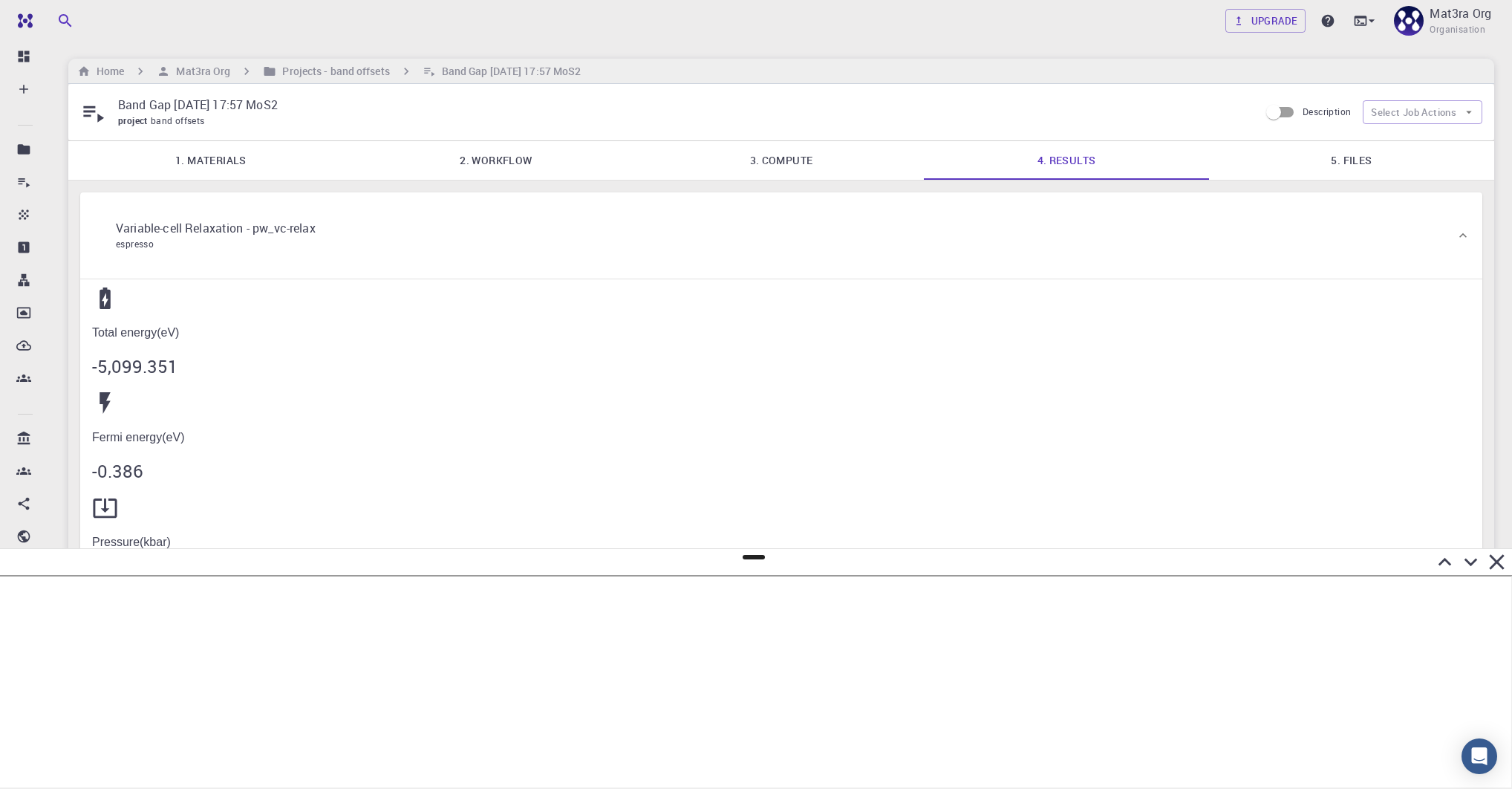
scroll to position [0, 0]
click at [1054, 172] on link "5. Files" at bounding box center [1351, 161] width 285 height 39
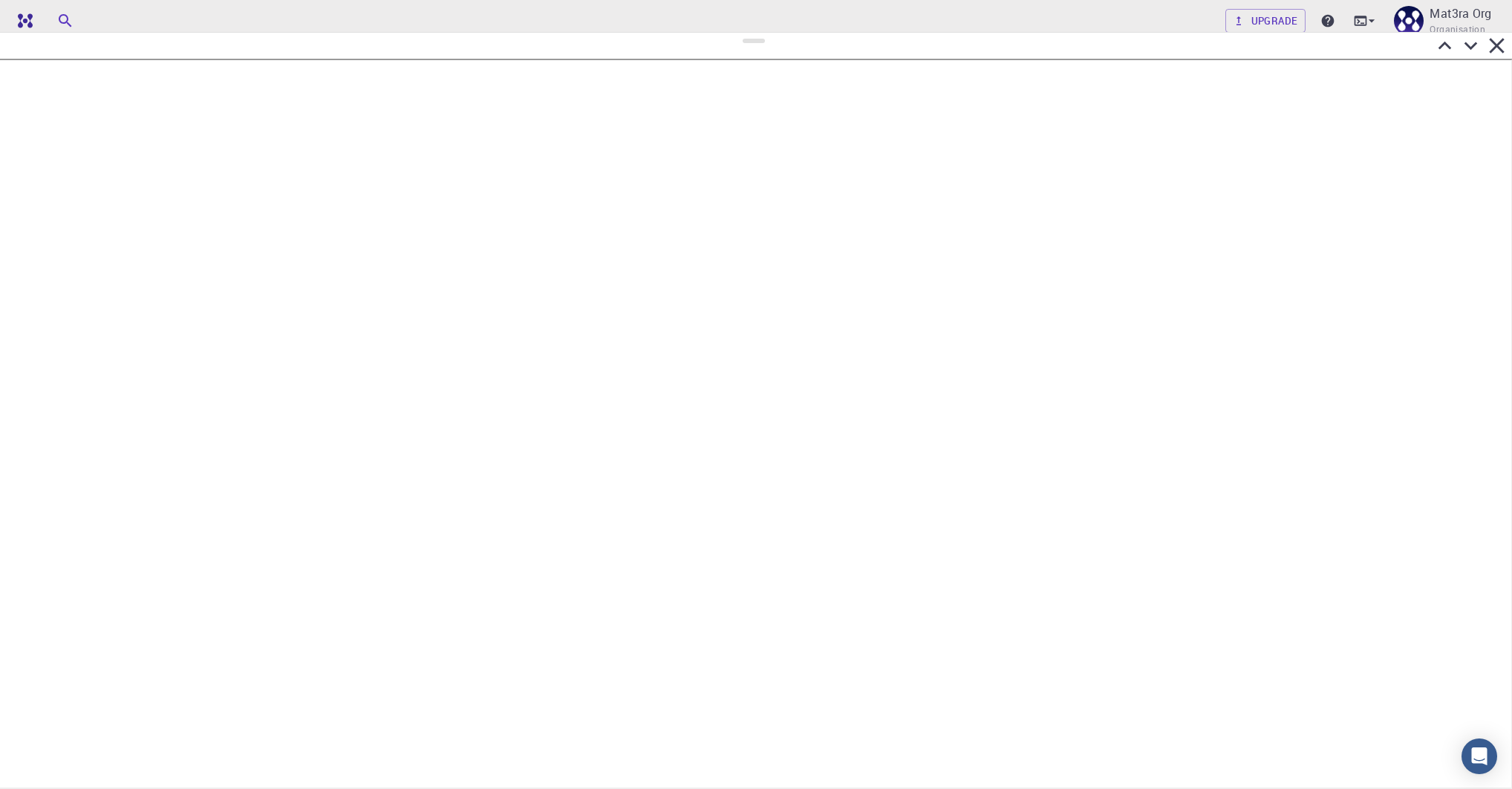
drag, startPoint x: 750, startPoint y: 554, endPoint x: 783, endPoint y: 19, distance: 536.0
click at [784, 32] on div at bounding box center [756, 410] width 1512 height 757
